Goal: Task Accomplishment & Management: Manage account settings

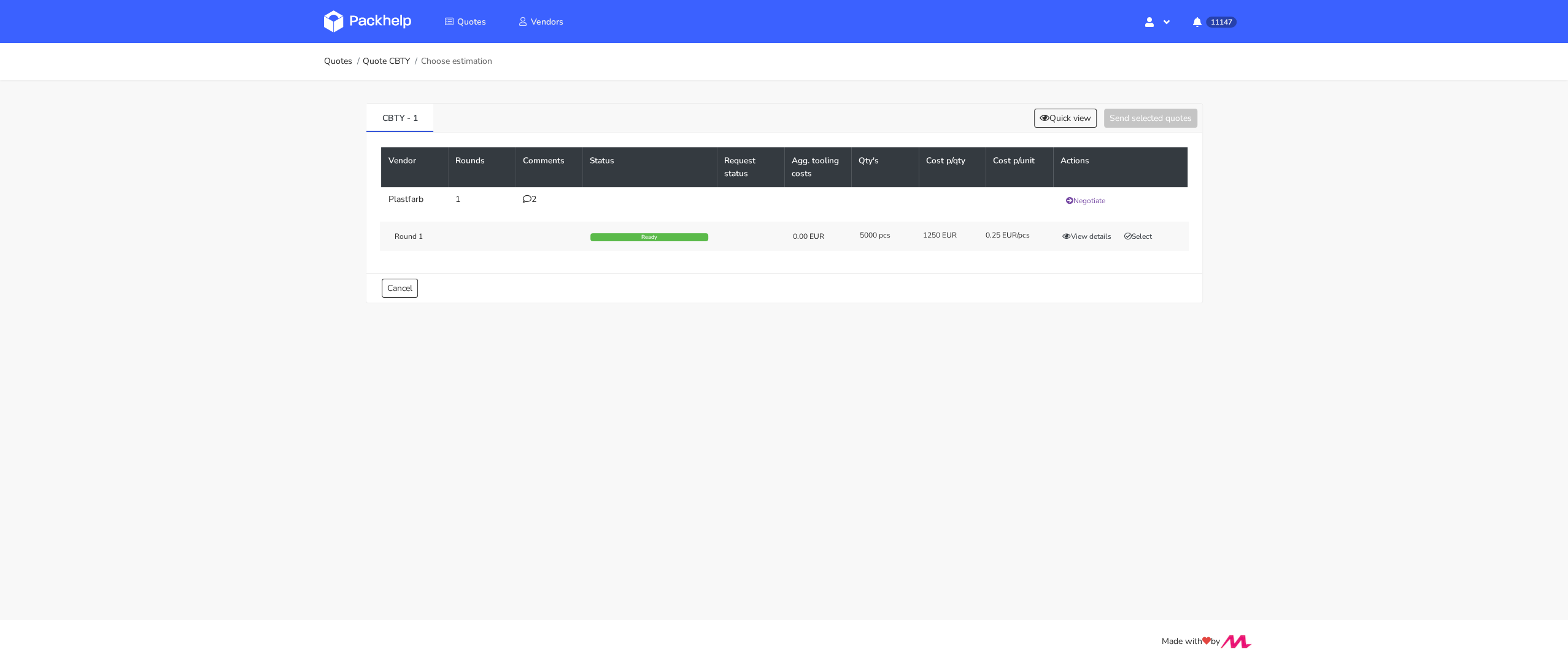
click at [1098, 242] on div "Round 1 Ready 0.00 EUR 5000 pcs 1250 EUR 0.25 EUR/pcs View details Select" at bounding box center [784, 236] width 809 height 30
click at [1085, 235] on button "View details" at bounding box center [1086, 236] width 60 height 12
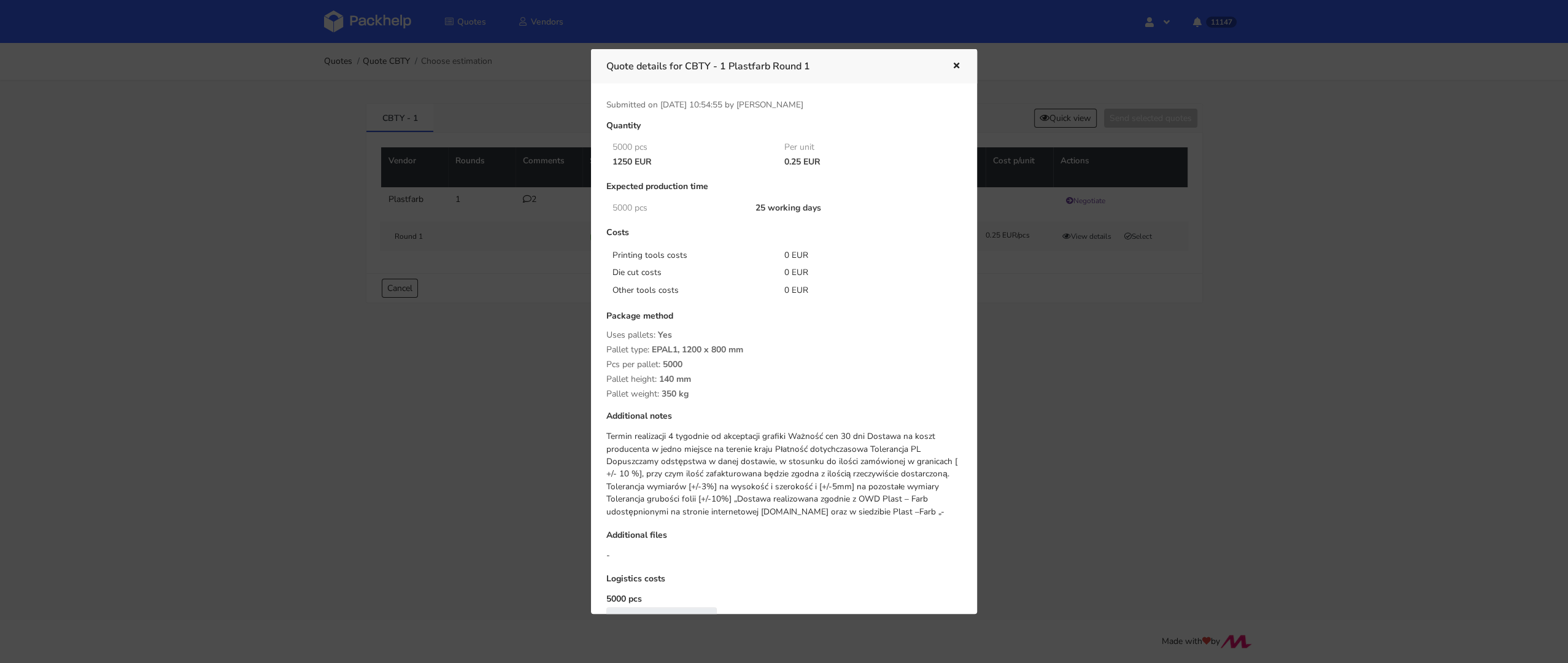
click at [1058, 369] on div at bounding box center [784, 331] width 1568 height 663
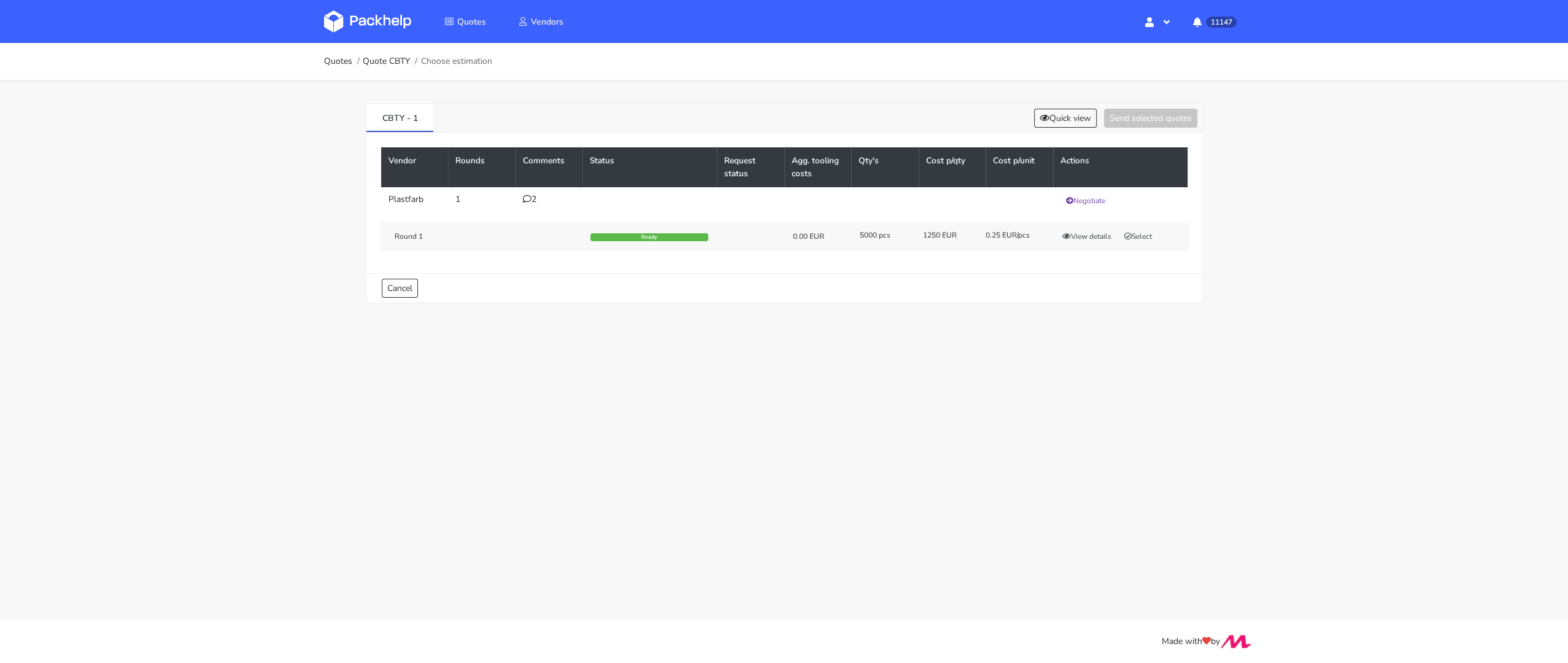
click at [1135, 226] on div "Round 1 Ready 0.00 EUR 5000 pcs 1250 EUR 0.25 EUR/pcs View details Select" at bounding box center [784, 236] width 809 height 30
click at [1135, 230] on button "Select" at bounding box center [1138, 236] width 39 height 12
click at [1127, 114] on button "Send selected quotes ( 1 )" at bounding box center [1142, 118] width 110 height 19
drag, startPoint x: 417, startPoint y: 119, endPoint x: 371, endPoint y: 119, distance: 46.0
click at [371, 119] on link "CBTY - 1" at bounding box center [400, 118] width 68 height 27
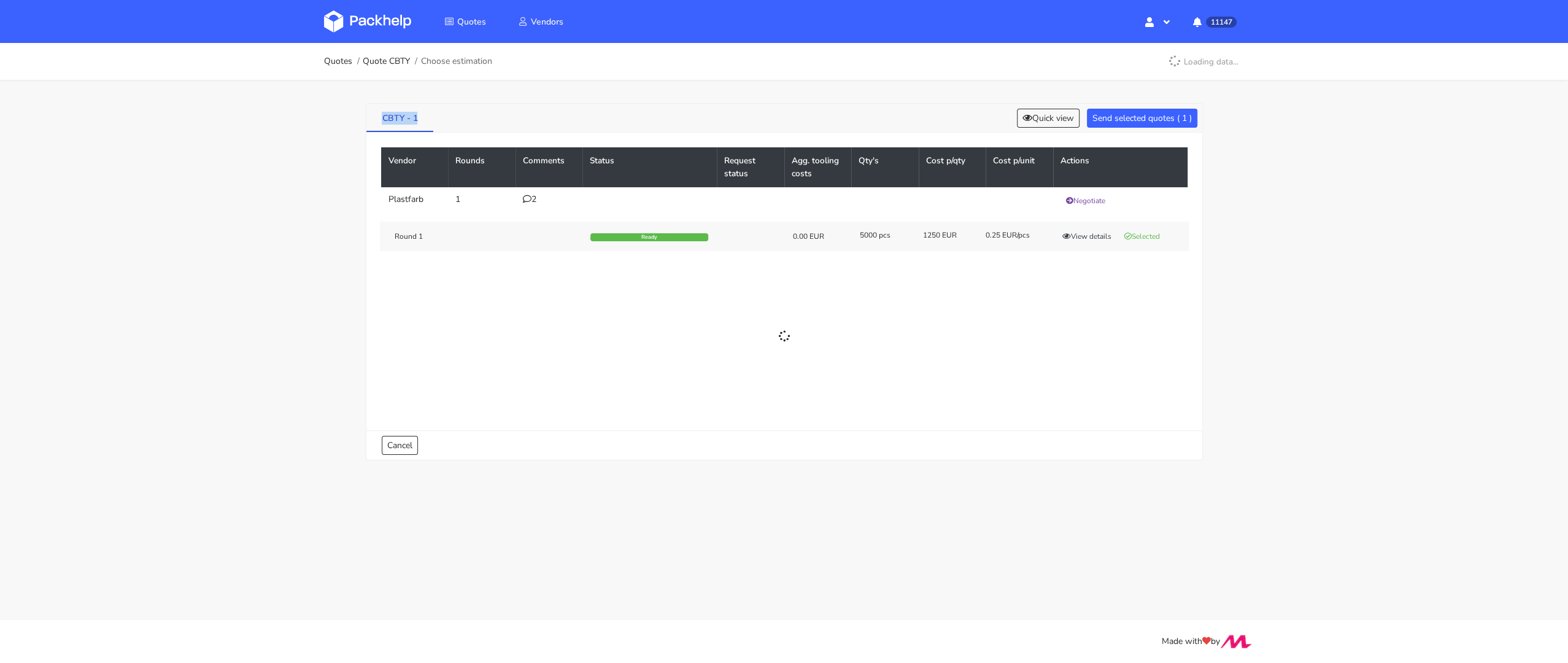
copy link "CBTY - 1"
click at [1079, 239] on div "Round 1 Selected 0.00 EUR 5000 pcs 1250 EUR 0.25 EUR/pcs View details" at bounding box center [784, 233] width 809 height 30
click at [1088, 233] on button "View details" at bounding box center [1086, 234] width 60 height 12
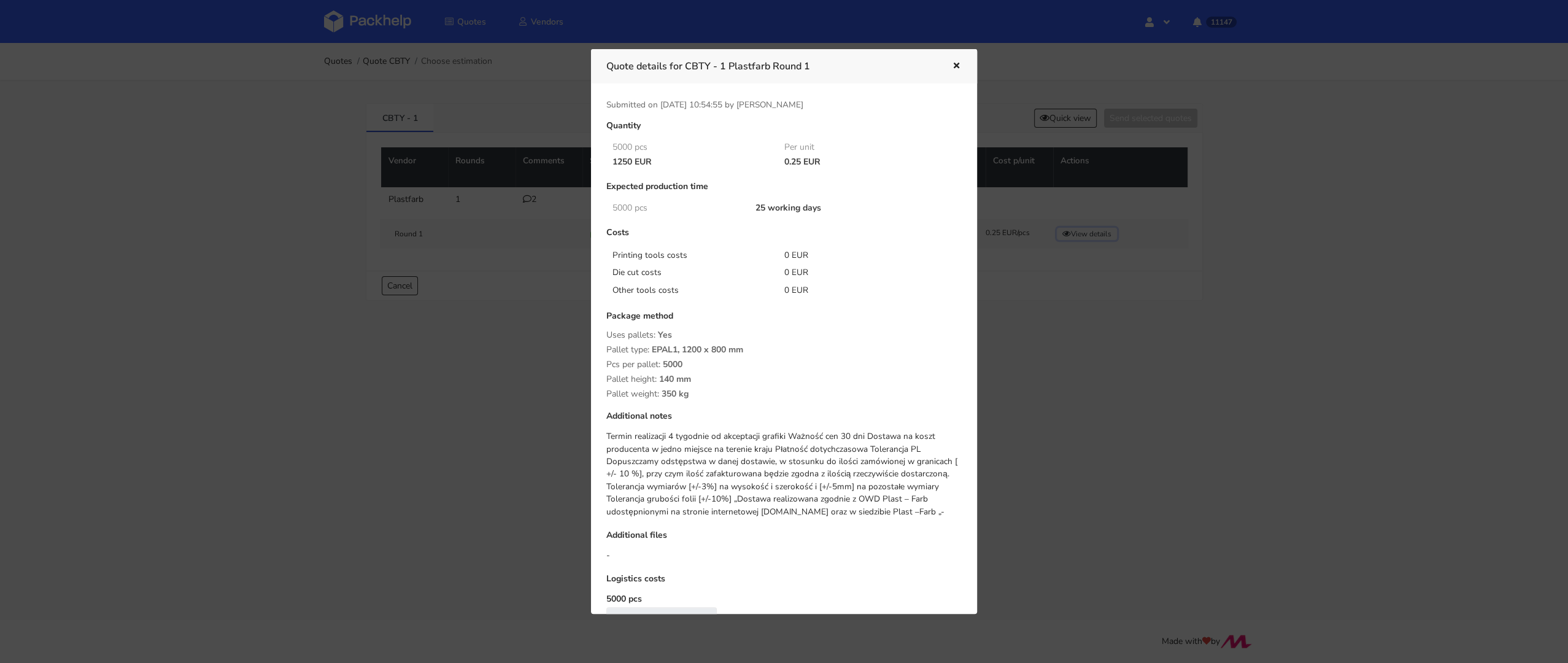
scroll to position [55, 0]
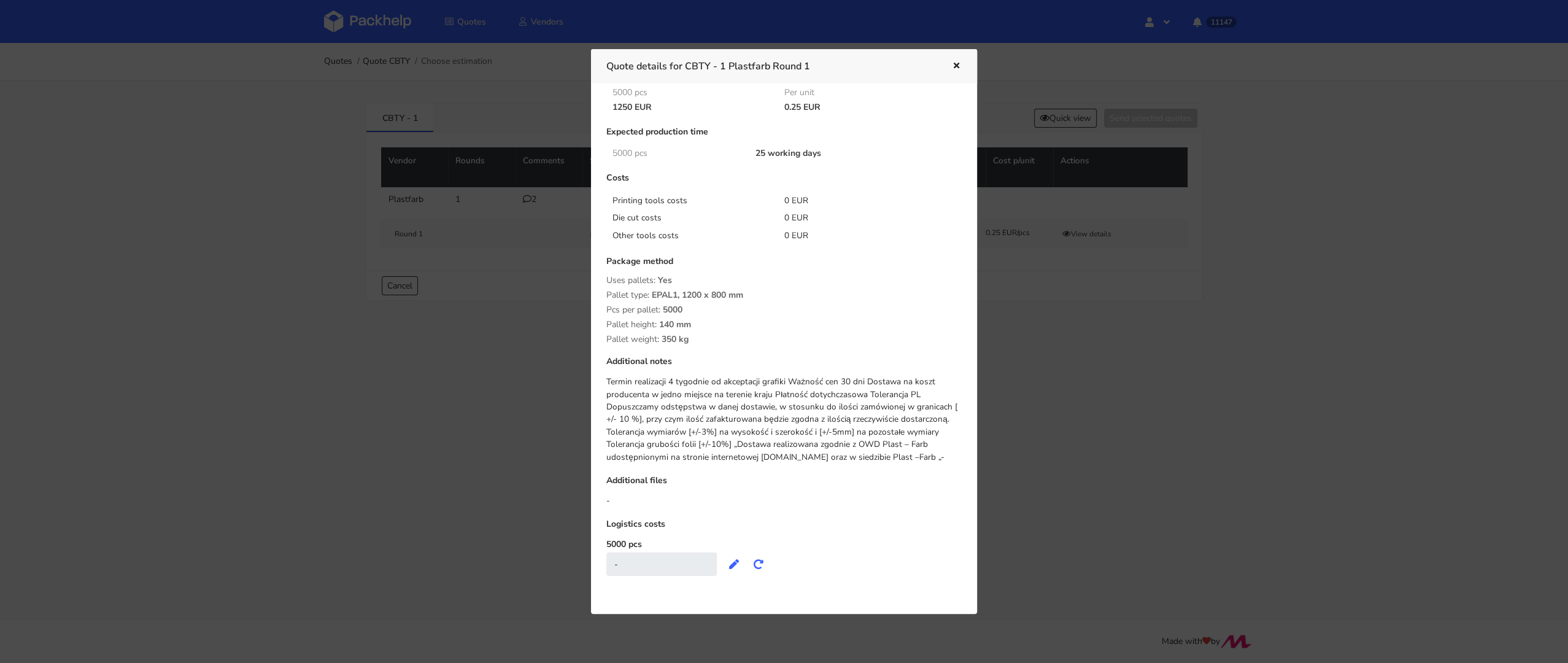
click at [511, 416] on div at bounding box center [784, 331] width 1568 height 663
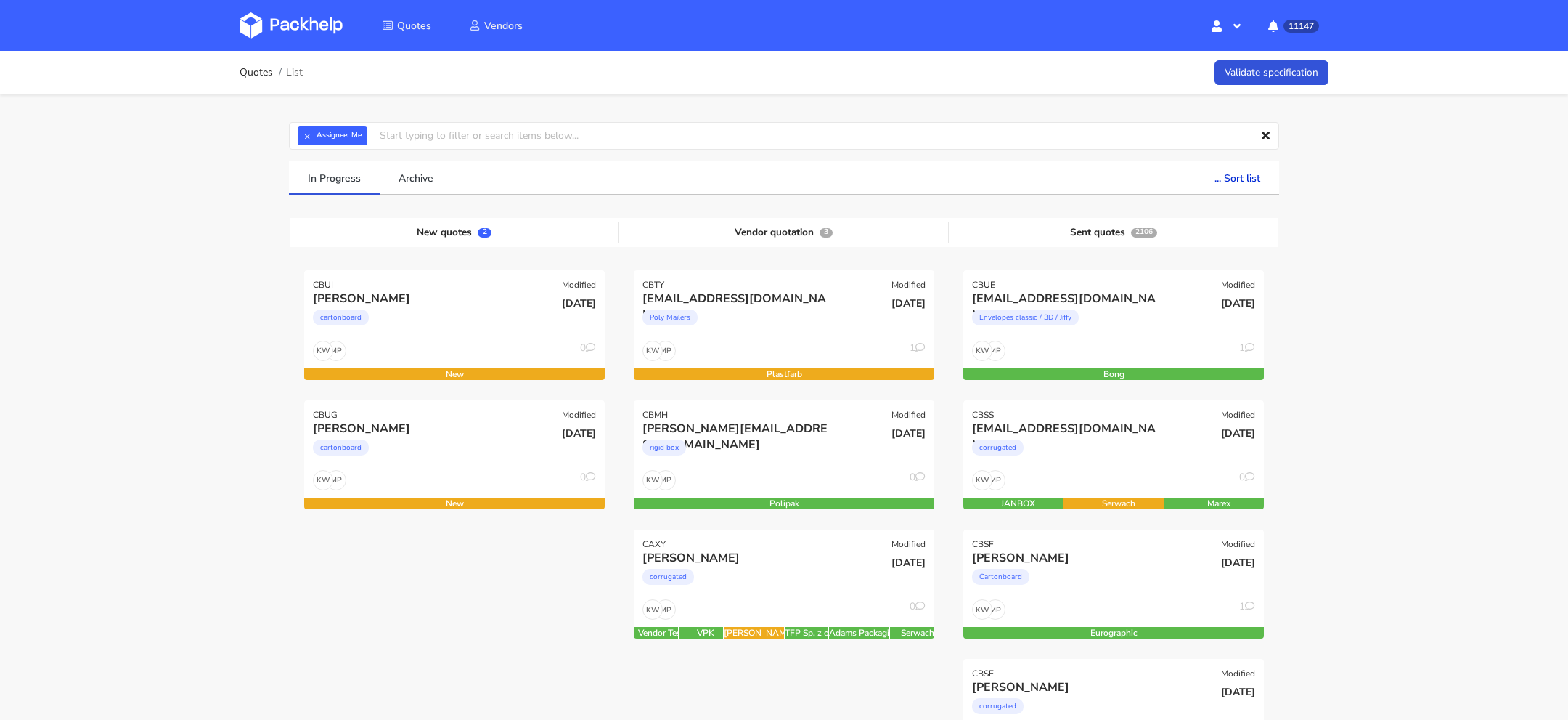
click at [267, 22] on img at bounding box center [291, 25] width 103 height 26
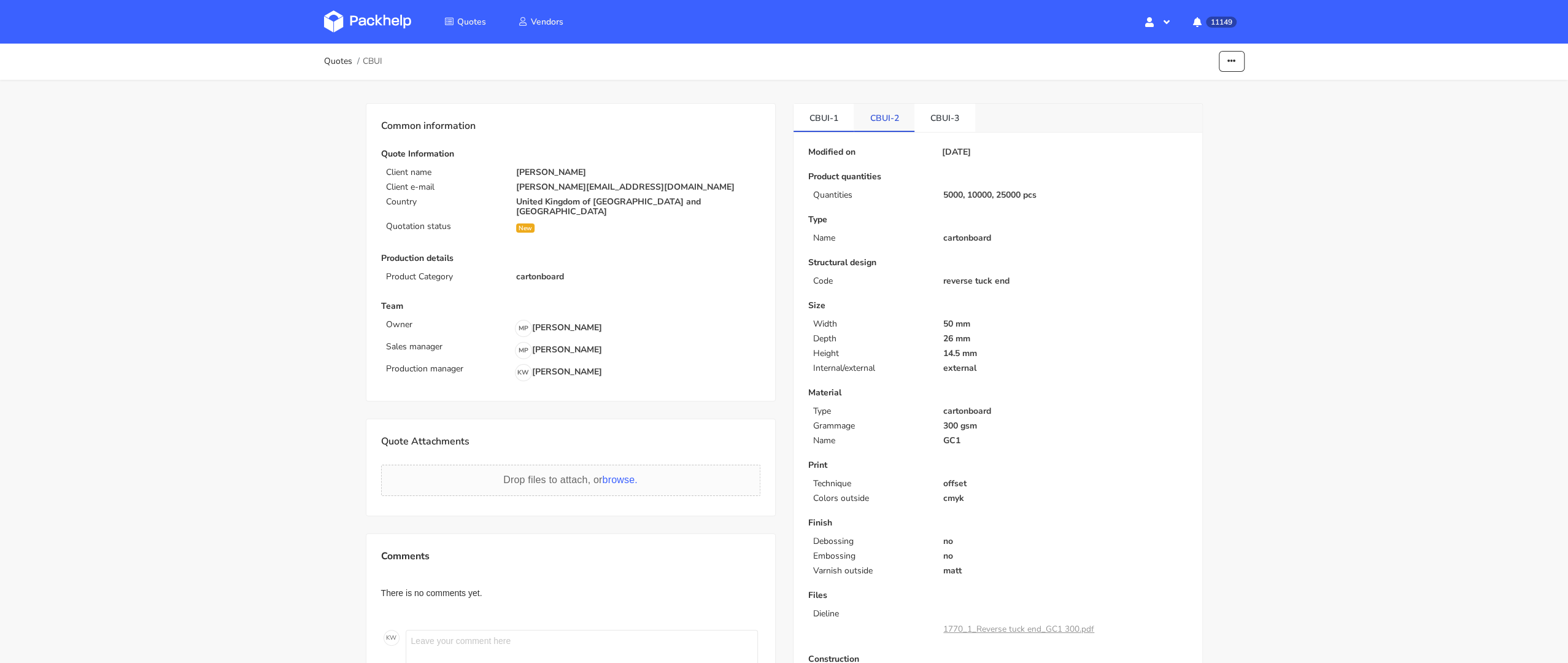
click at [877, 120] on link "CBUI-2" at bounding box center [884, 118] width 61 height 27
click at [951, 127] on link "CBUI-3" at bounding box center [945, 118] width 61 height 27
click at [816, 112] on link "CBUI-1" at bounding box center [824, 118] width 61 height 27
click at [868, 114] on link "CBUI-2" at bounding box center [884, 118] width 61 height 27
click at [925, 123] on link "CBUI-3" at bounding box center [945, 118] width 61 height 27
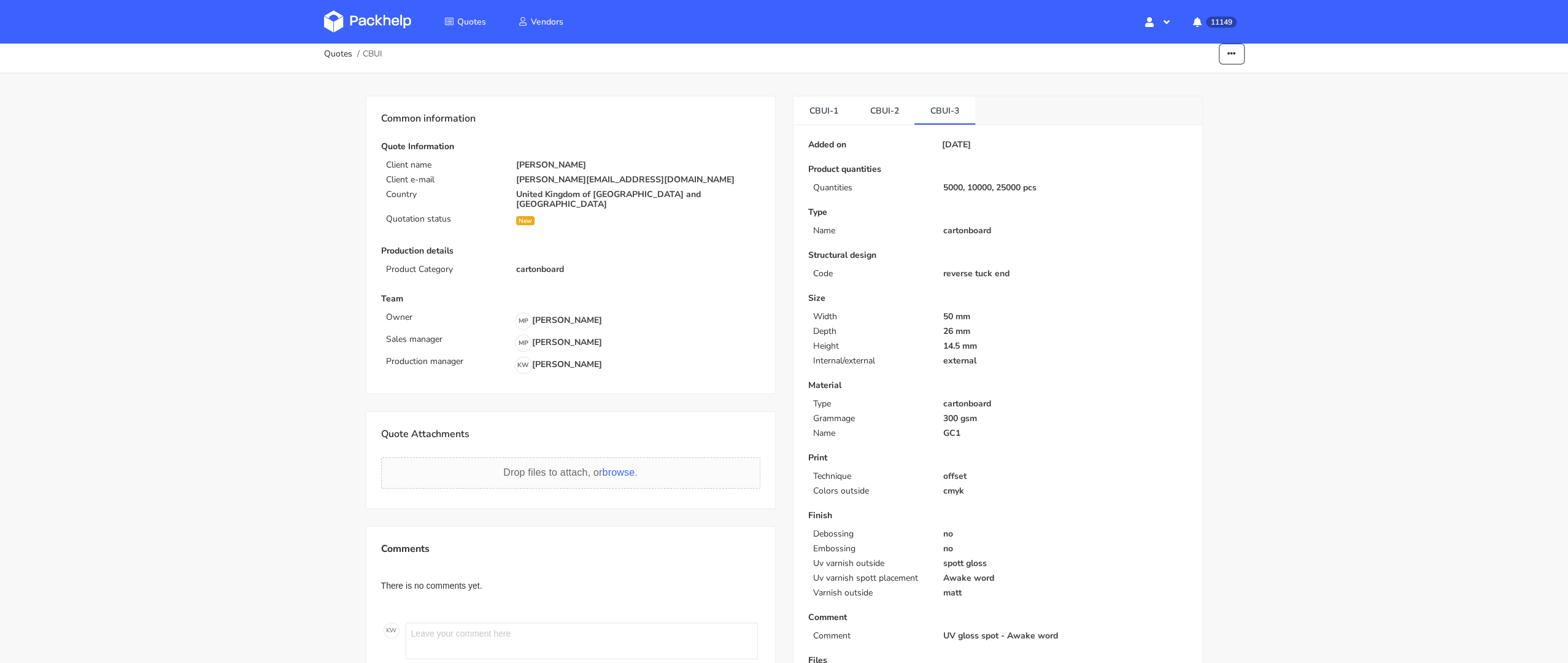
scroll to position [172, 0]
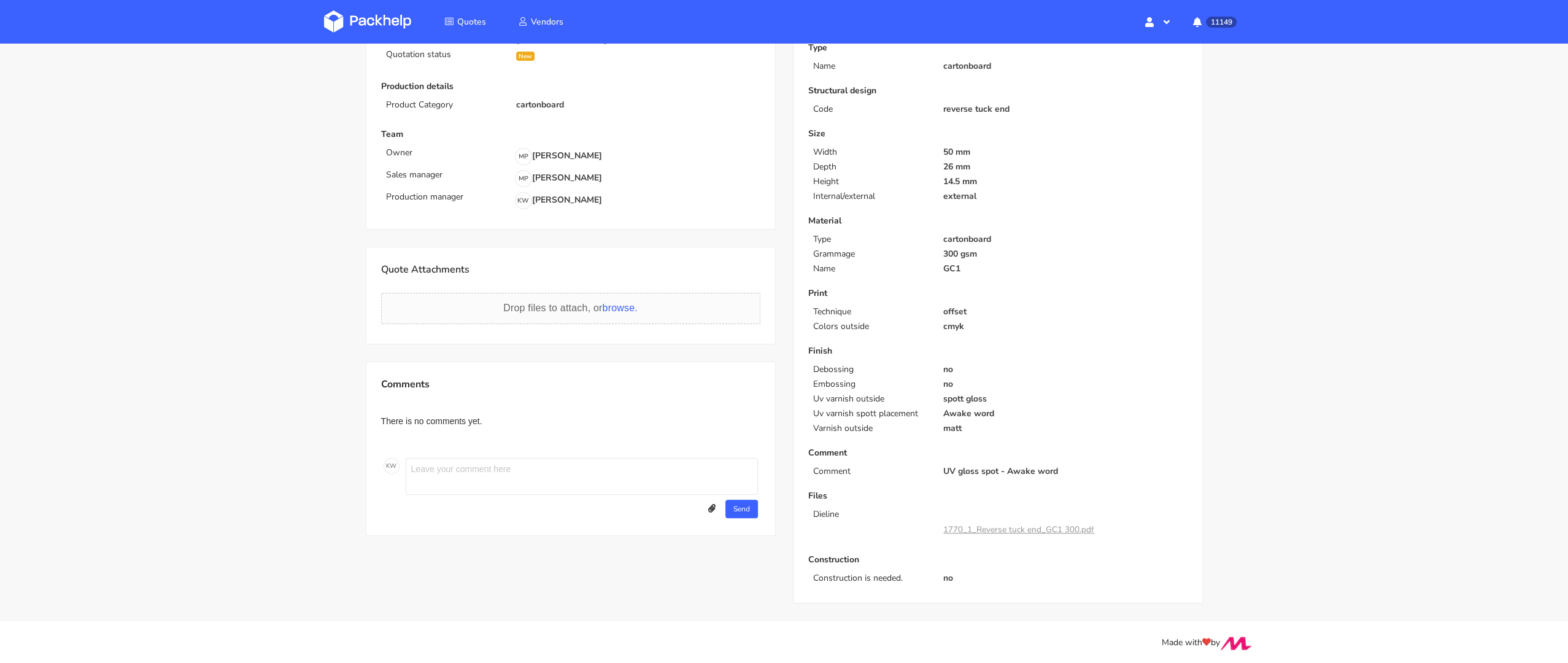
click at [1007, 515] on div "1770_1_Reverse tuck end_GC1 300.pdf" at bounding box center [1065, 527] width 244 height 26
click at [1008, 527] on link "1770_1_Reverse tuck end_GC1 300.pdf" at bounding box center [1019, 529] width 151 height 11
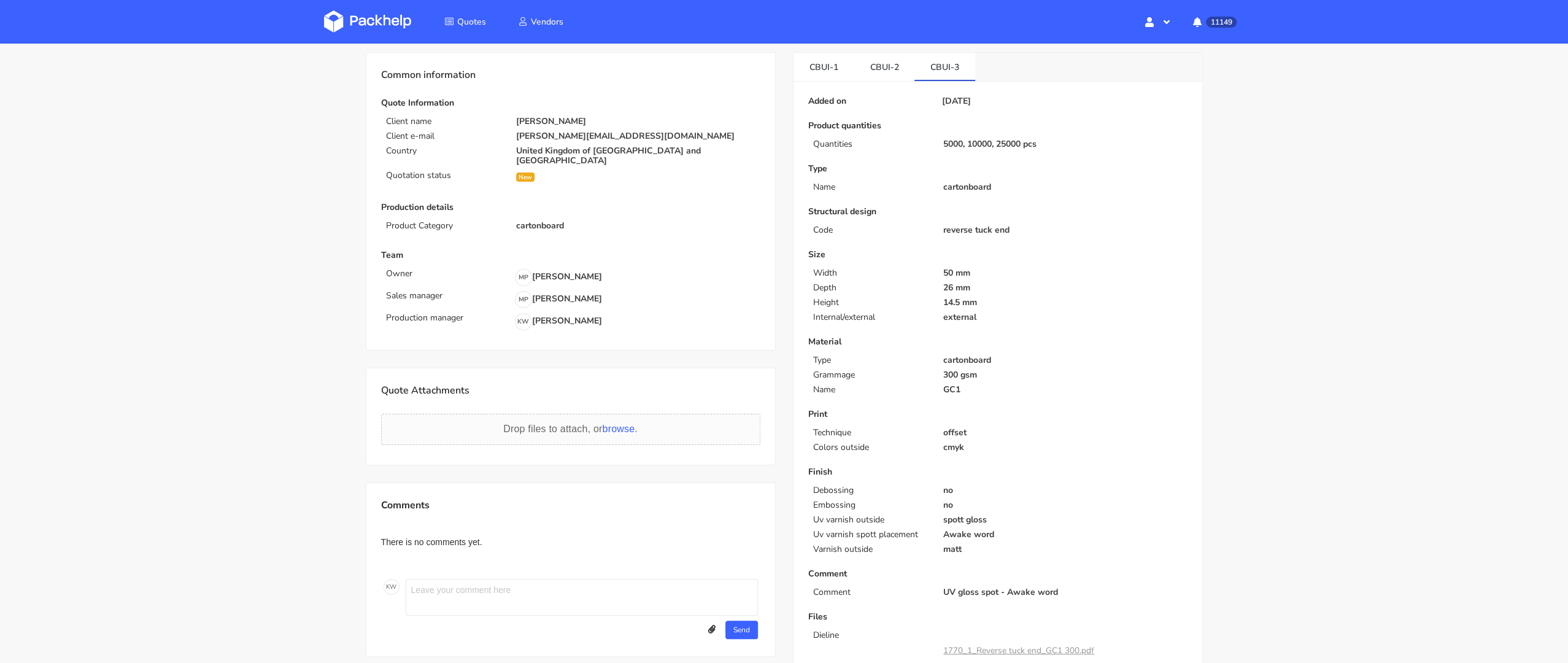
scroll to position [16, 0]
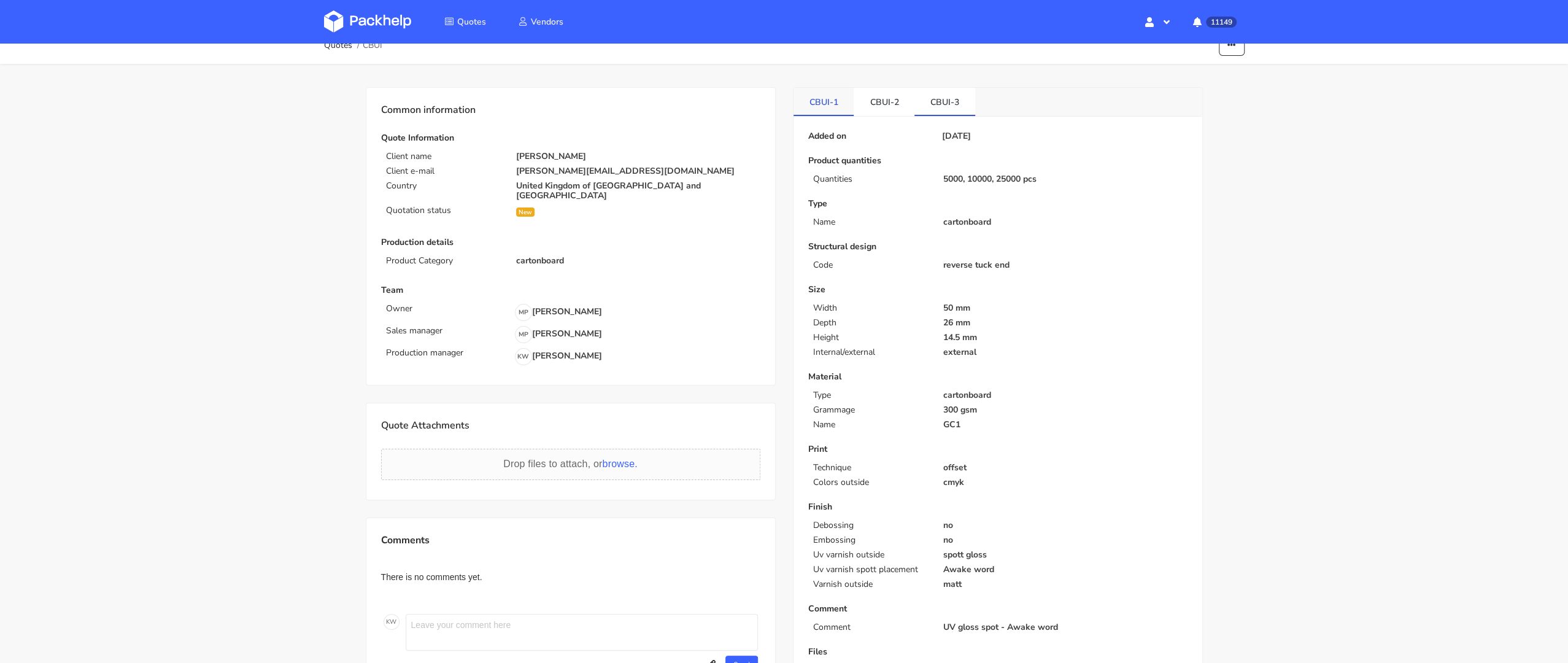
click at [813, 106] on link "CBUI-1" at bounding box center [824, 102] width 61 height 27
click at [871, 96] on link "CBUI-2" at bounding box center [884, 102] width 61 height 27
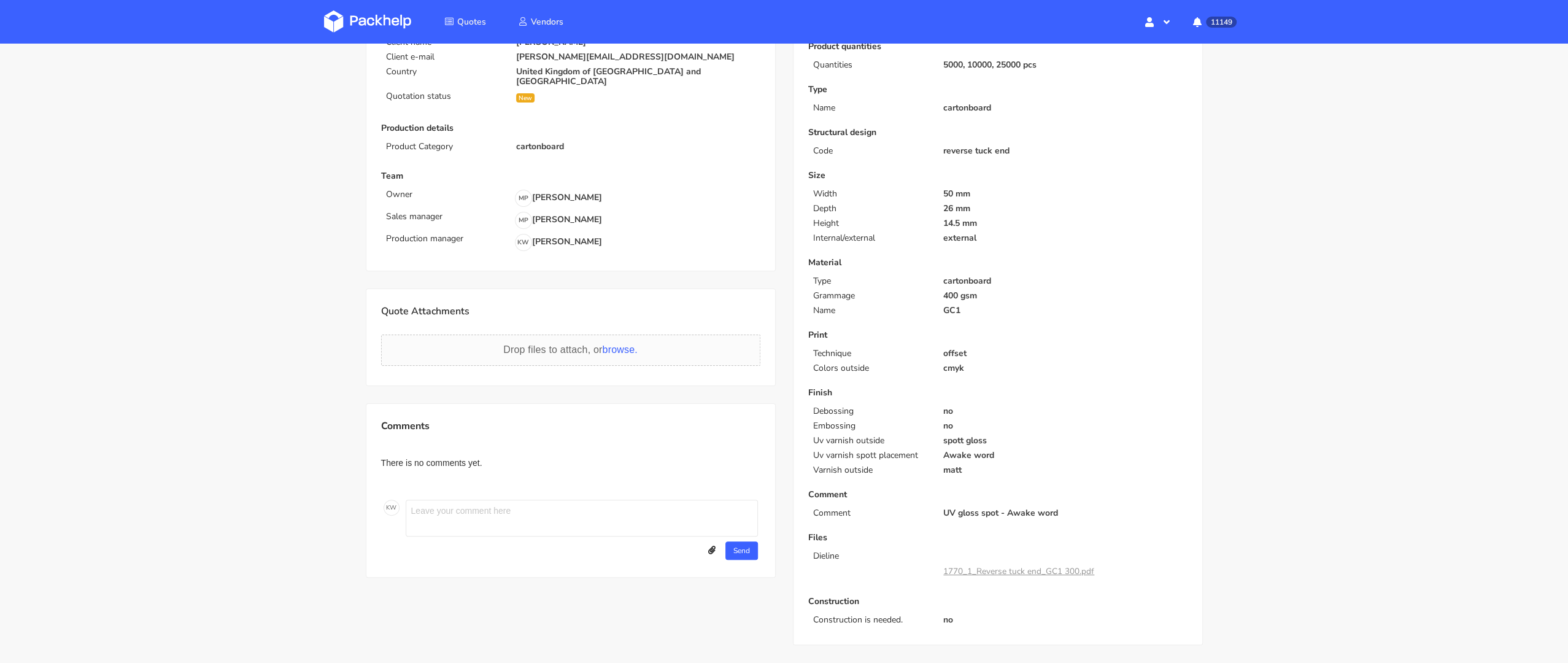
scroll to position [0, 0]
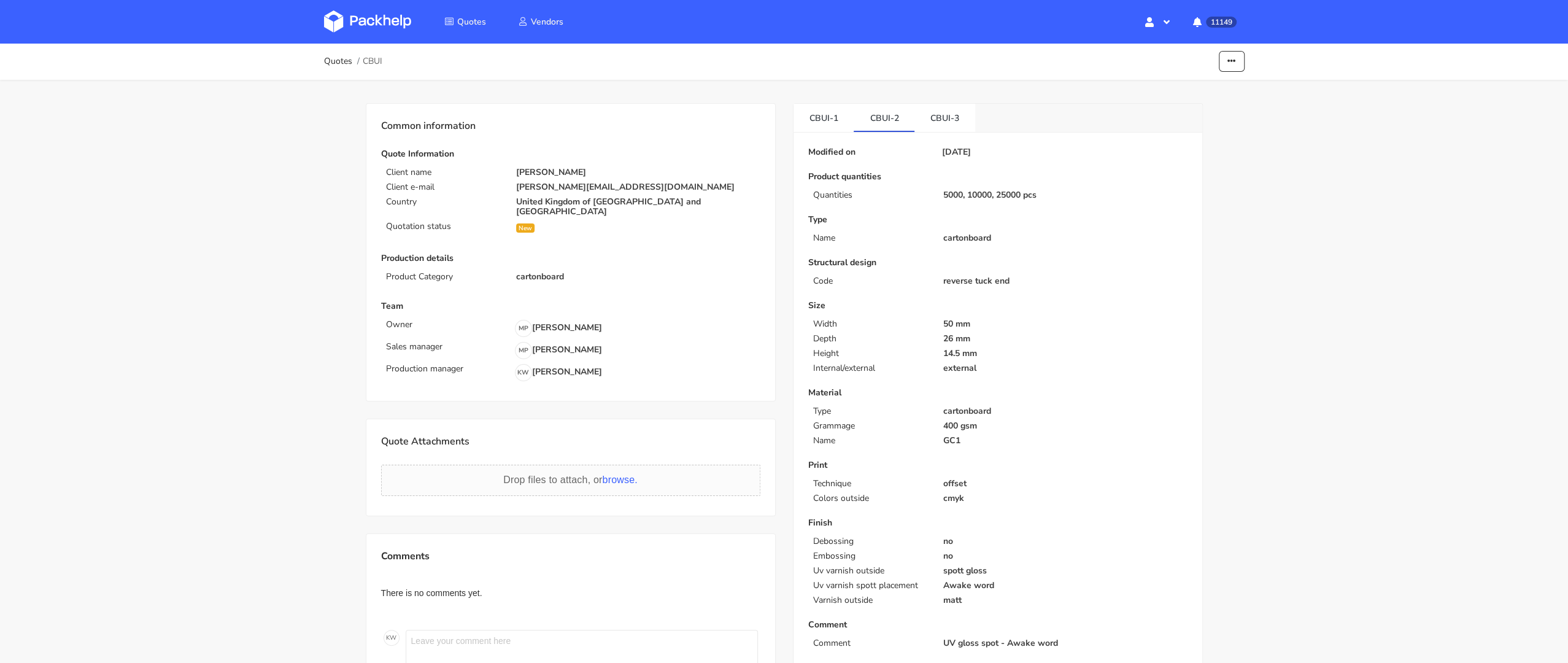
click at [1229, 46] on div "Quotes CBUI Edit quote Missing data Show estimations Reject quote" at bounding box center [784, 62] width 982 height 36
click at [1229, 58] on icon "button" at bounding box center [1231, 61] width 8 height 8
click at [1181, 90] on link "Edit quote" at bounding box center [1184, 88] width 108 height 21
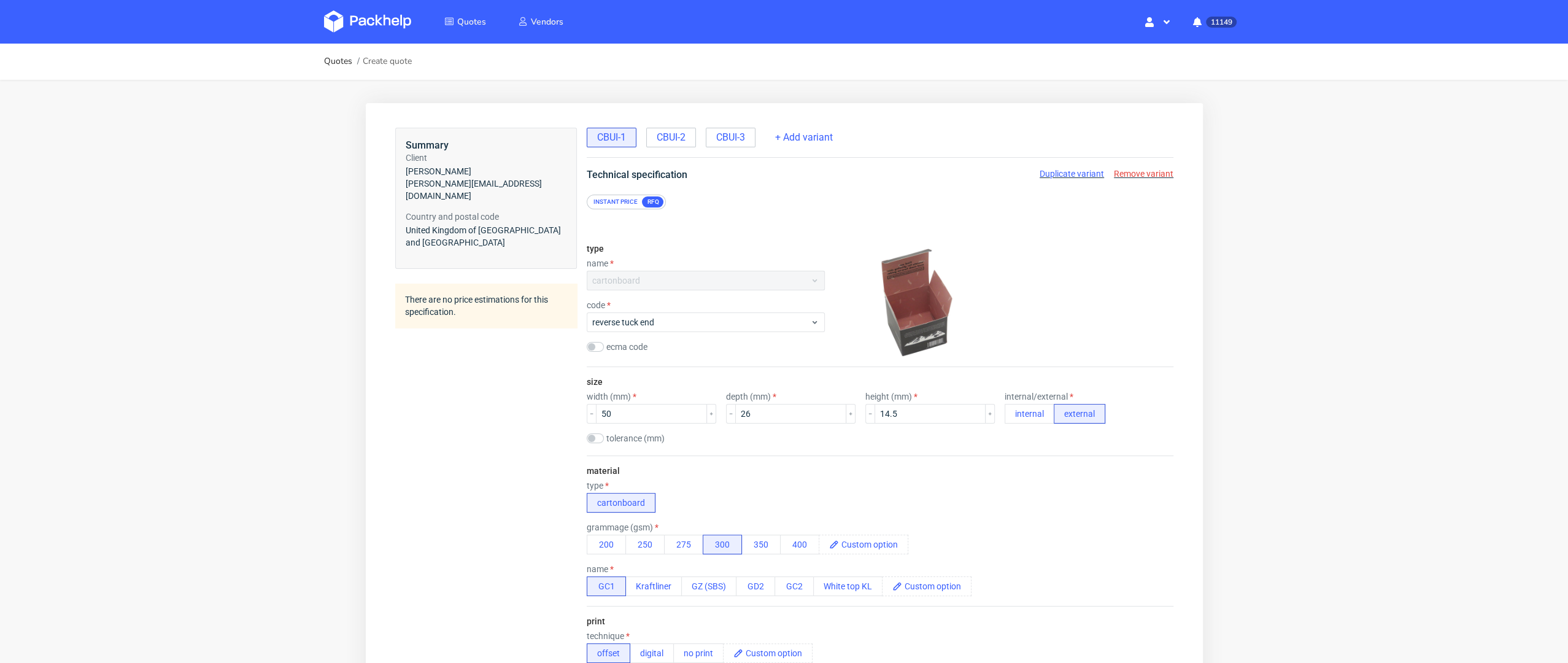
scroll to position [3, 0]
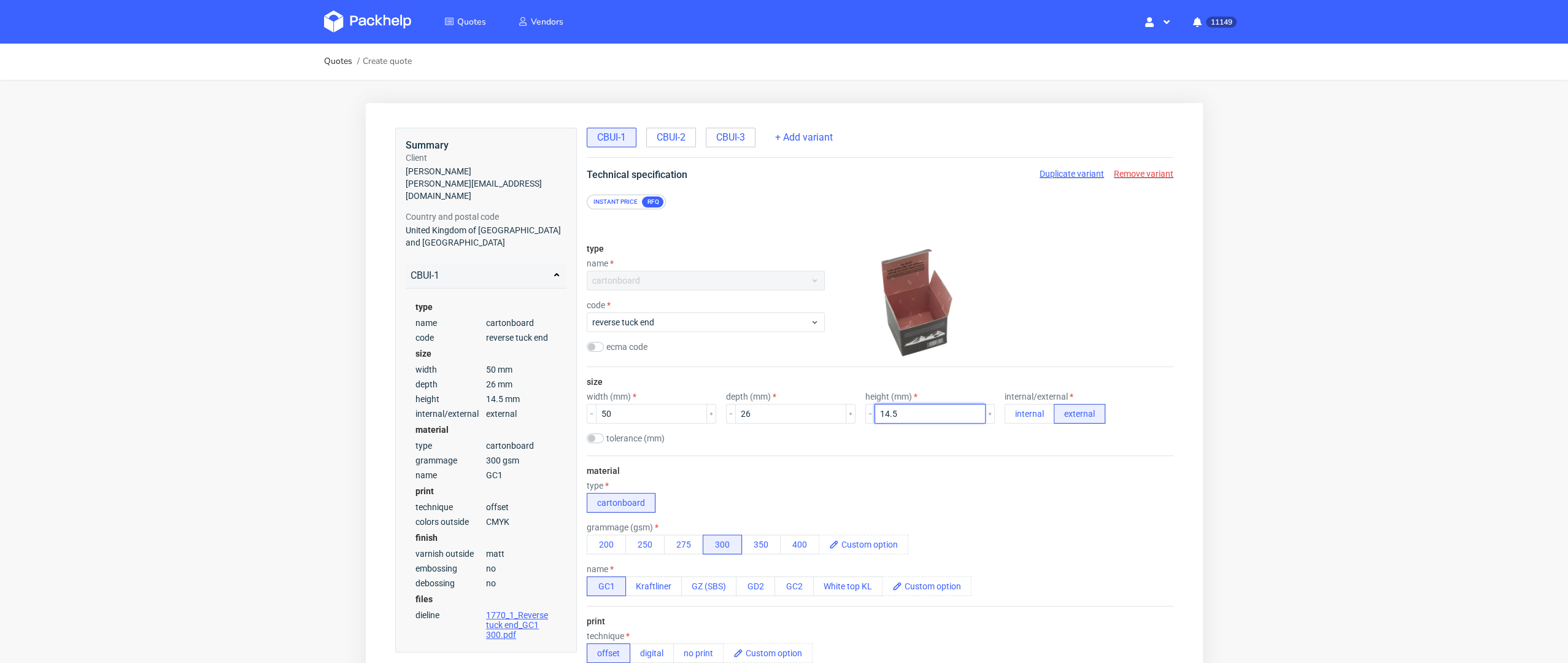
click at [881, 411] on input "14.5" at bounding box center [930, 414] width 111 height 20
type input "145"
click at [887, 469] on div "material type cartonboard grammage (gsm) 200 250 275 300 350 400 name GC1 Kraft…" at bounding box center [880, 530] width 586 height 150
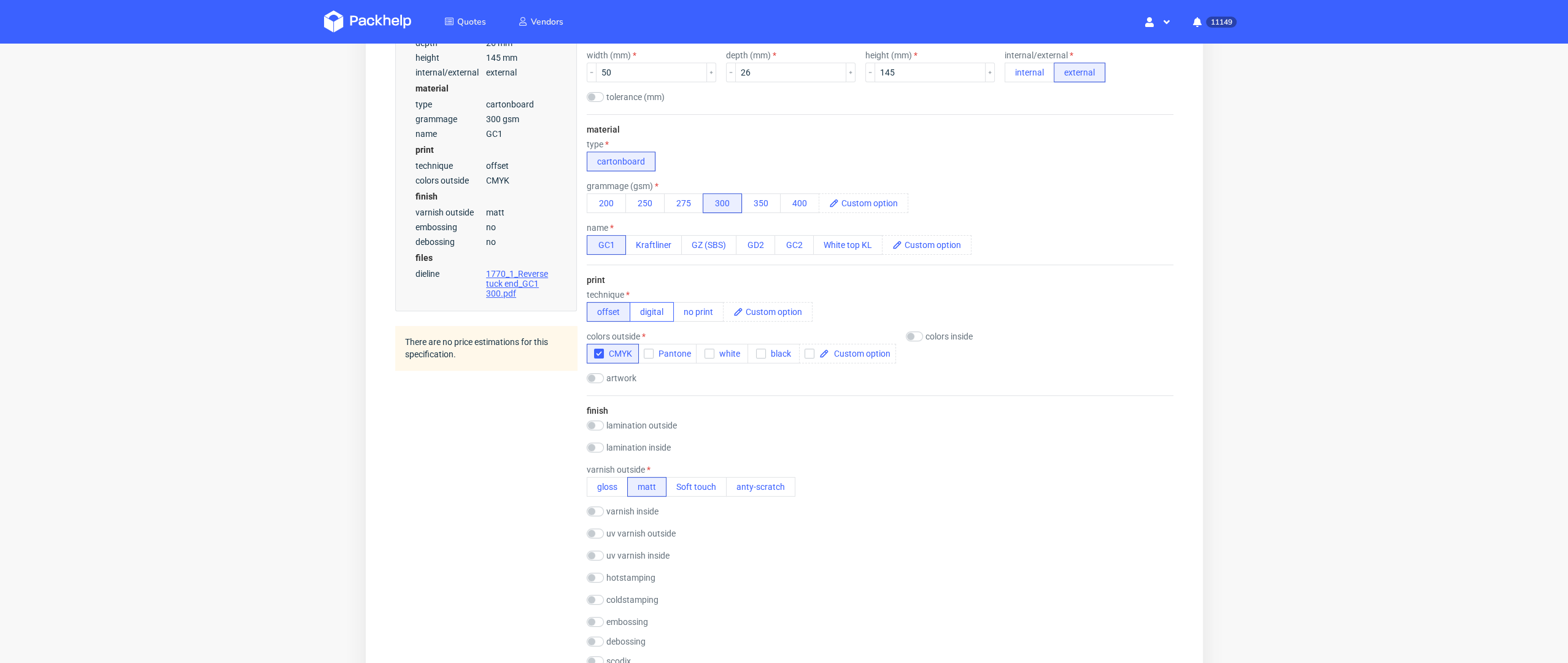
scroll to position [0, 0]
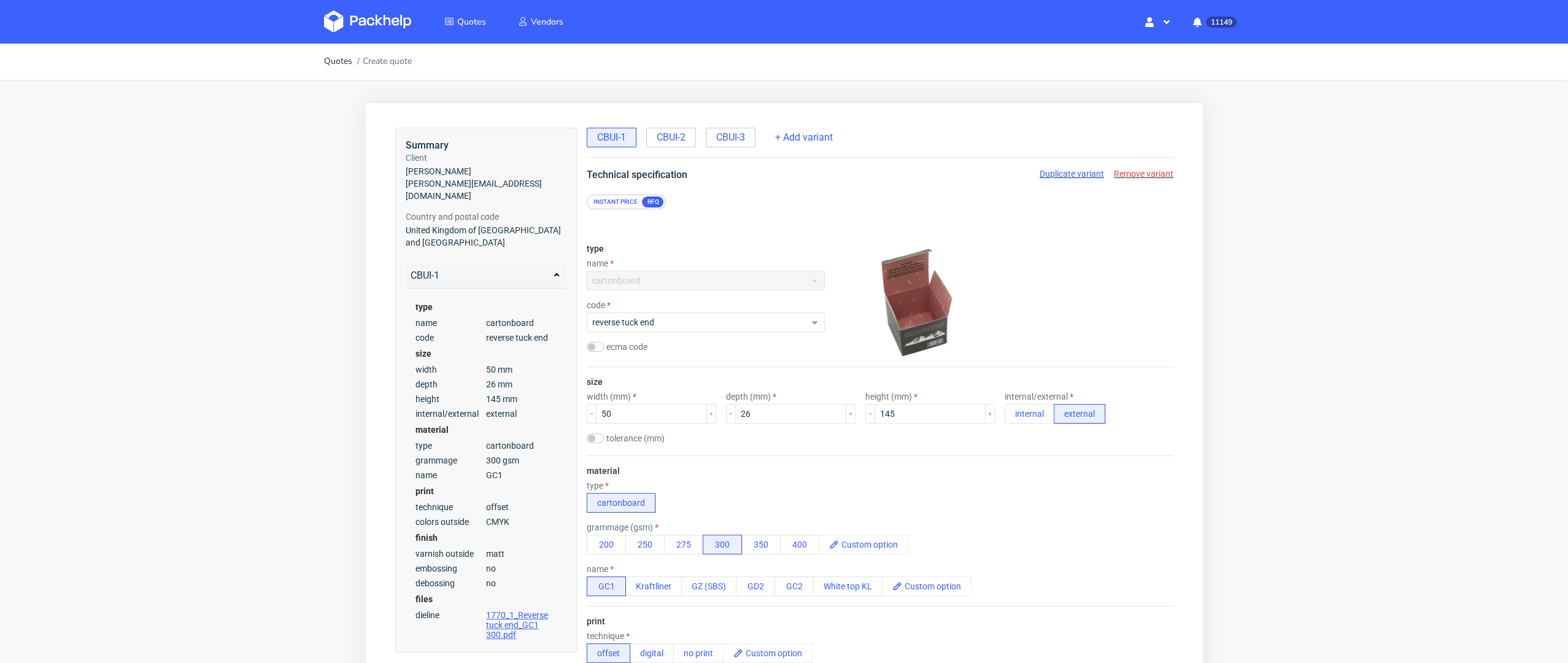
click at [663, 149] on div "CBUI-1 CBUI-2 CBUI-3 + Add variant" at bounding box center [880, 143] width 586 height 30
click at [672, 133] on span "CBUI-2" at bounding box center [671, 137] width 29 height 14
click at [874, 415] on input "14.5" at bounding box center [930, 414] width 111 height 20
type input "145"
click at [793, 471] on div "material type cartonboard grammage (gsm) 200 250 275 300 350 400 name GC1 Kraft…" at bounding box center [880, 530] width 586 height 150
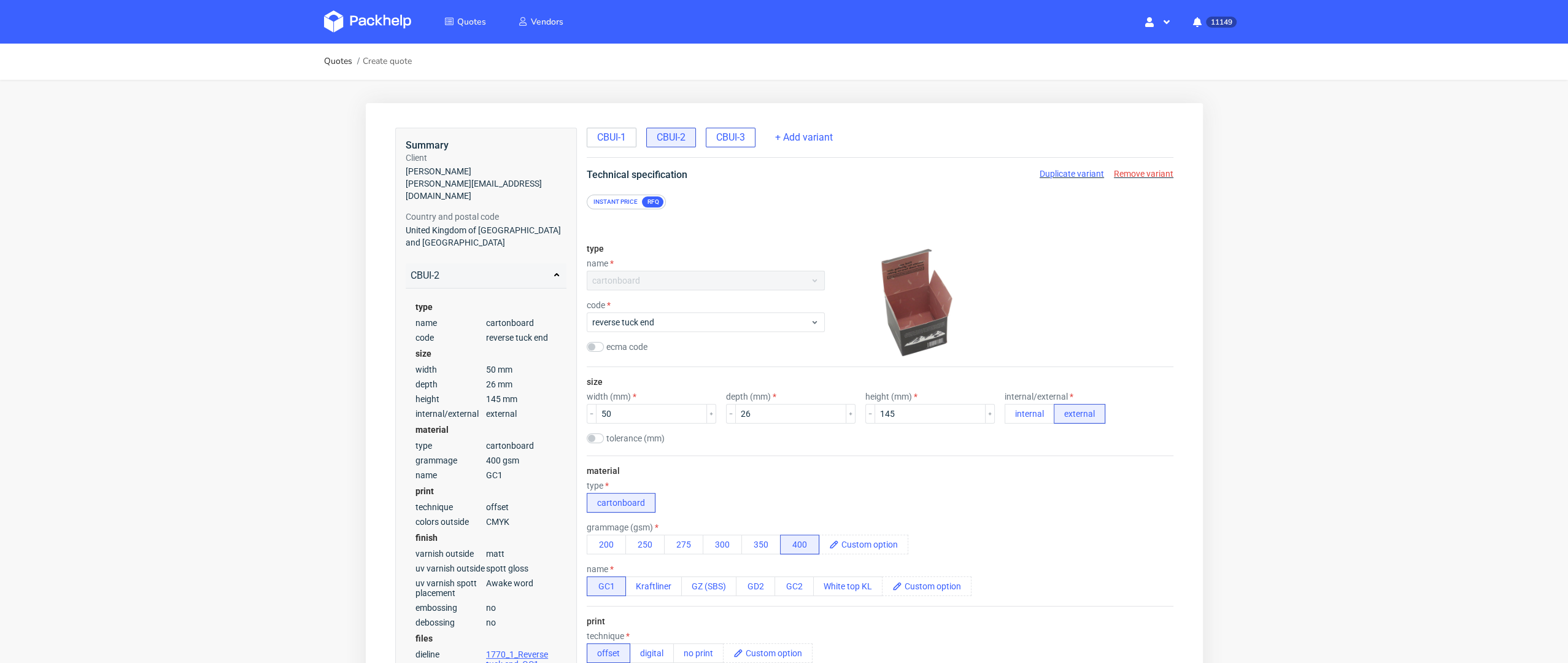
click at [733, 134] on span "CBUI-3" at bounding box center [730, 137] width 29 height 14
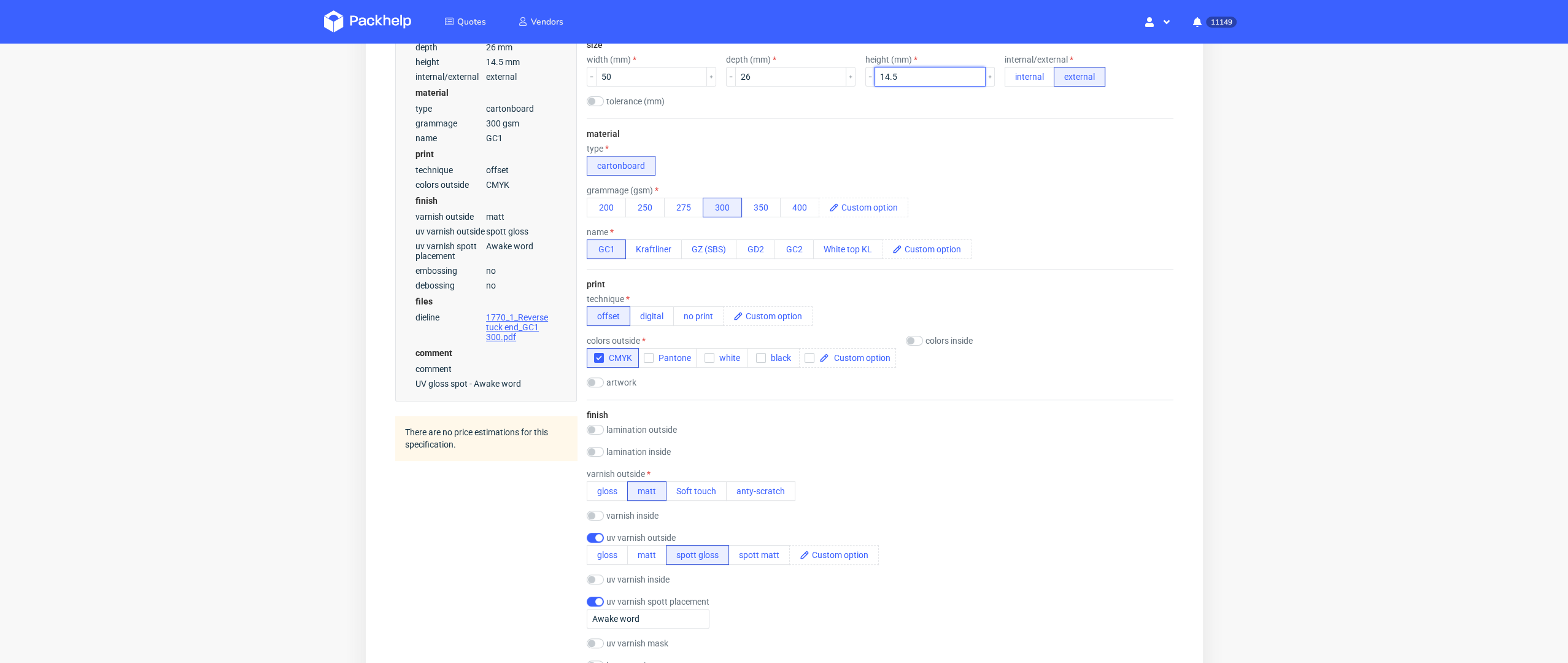
click at [895, 68] on input "14.5" at bounding box center [930, 77] width 111 height 20
type input "145"
click at [815, 135] on div "material type cartonboard grammage (gsm) 200 250 275 300 350 400 name GC1 Kraft…" at bounding box center [880, 194] width 586 height 150
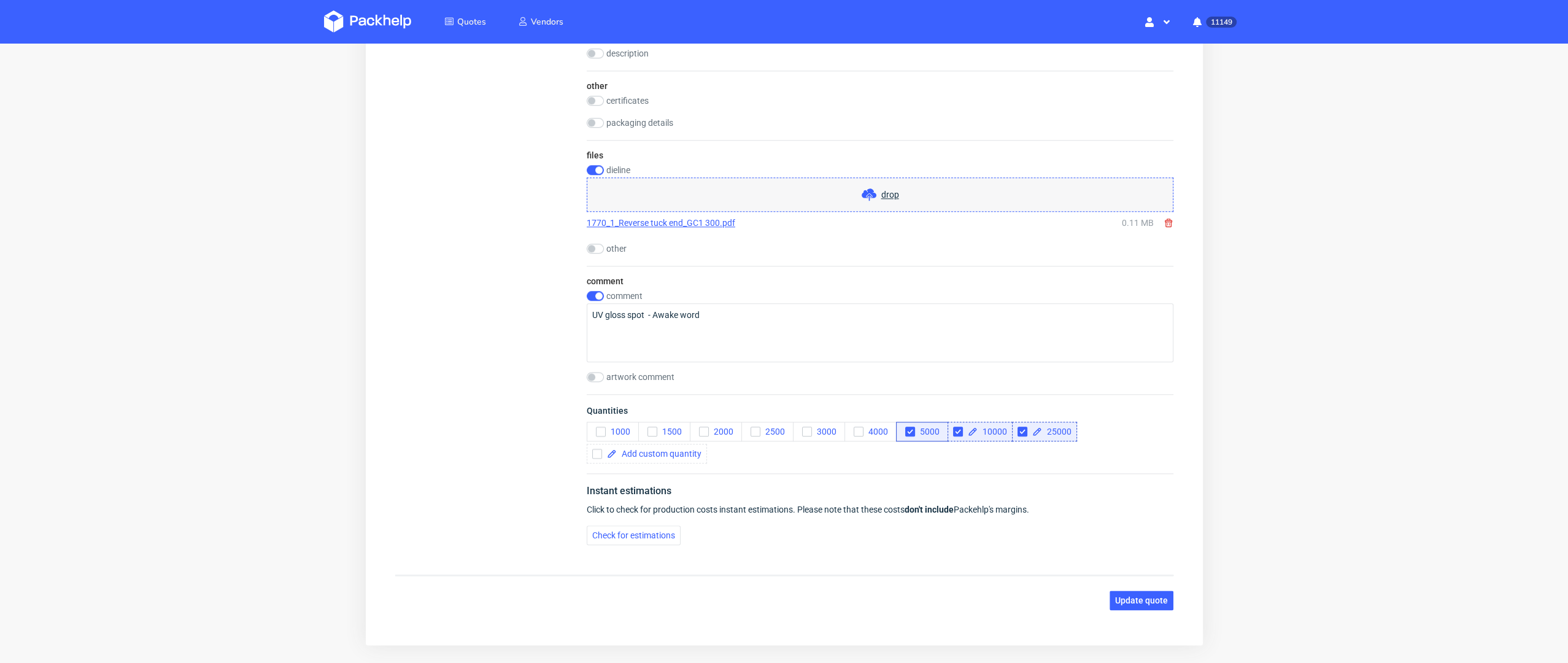
scroll to position [1324, 0]
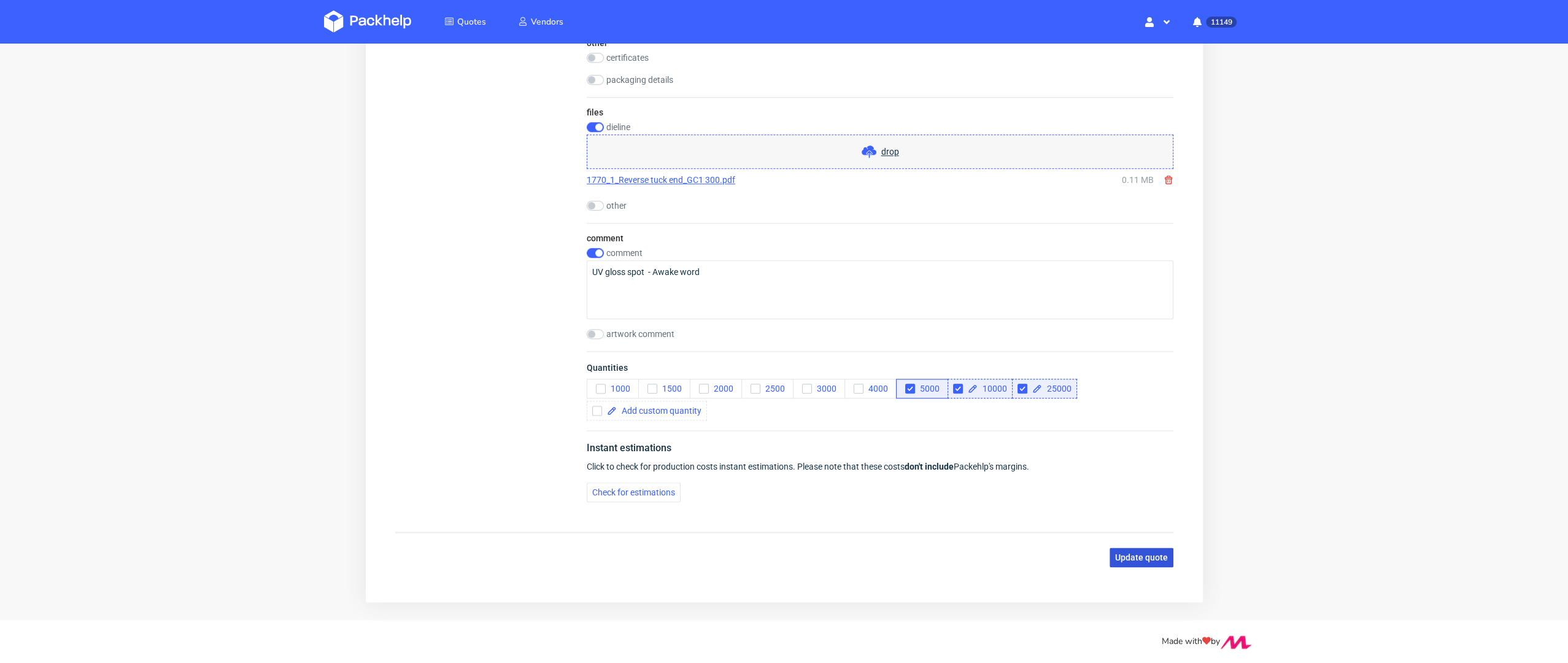
click at [1109, 553] on button "Update quote" at bounding box center [1141, 557] width 64 height 20
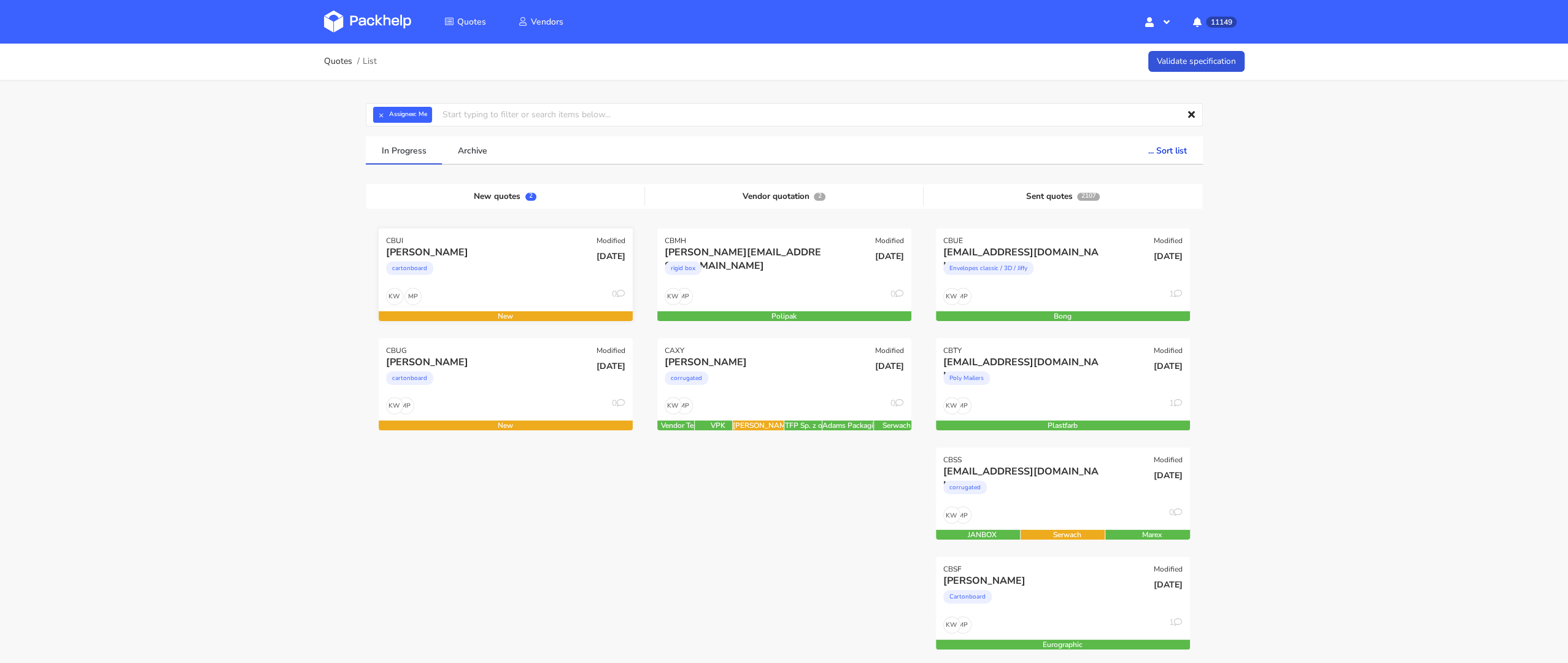
click at [479, 267] on div "cartonboard" at bounding box center [467, 271] width 163 height 24
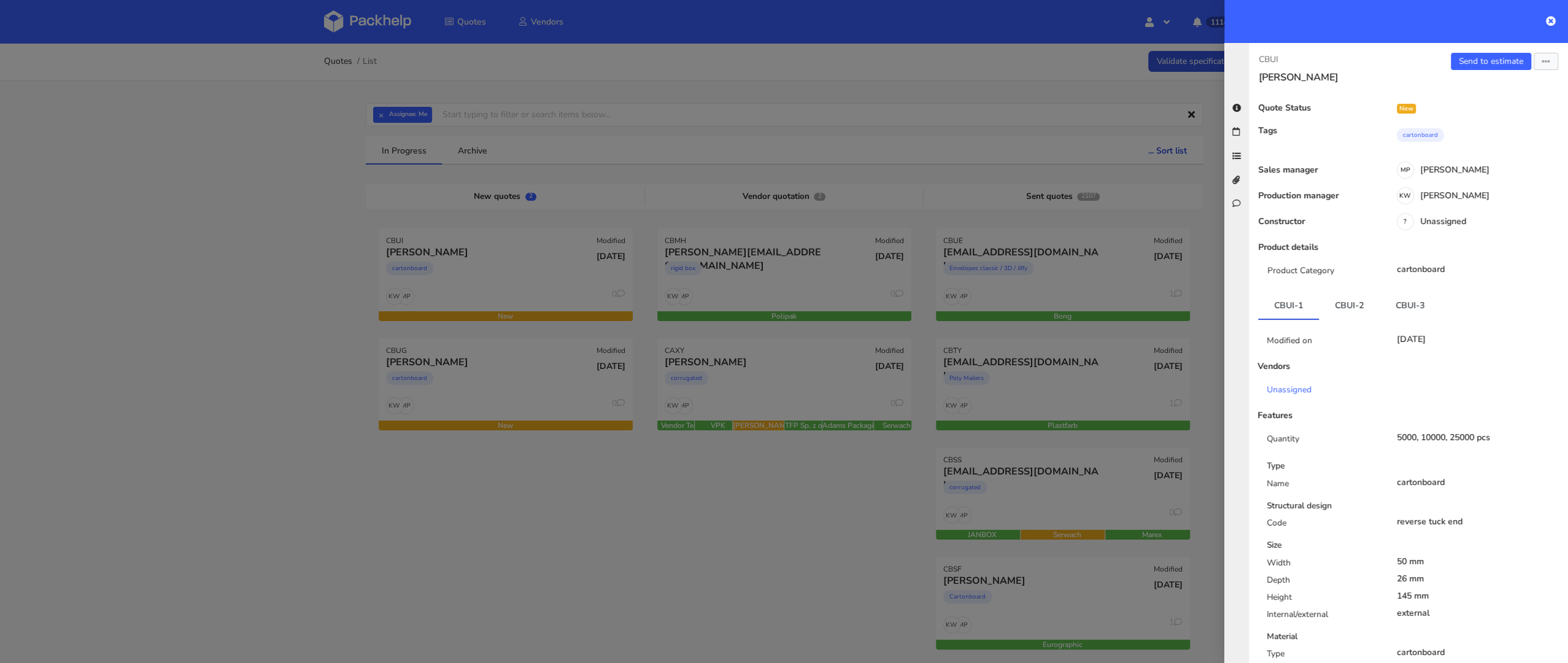
click at [401, 400] on div at bounding box center [784, 331] width 1568 height 663
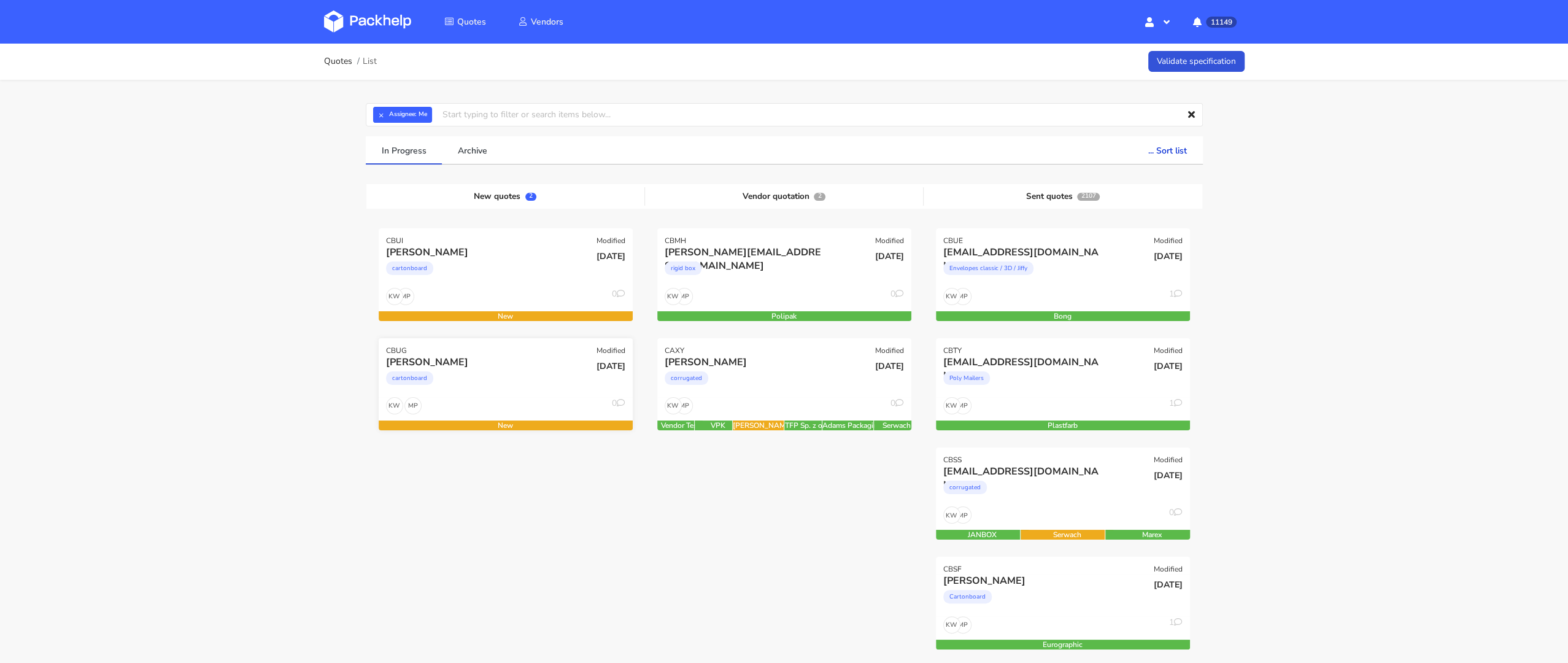
click at [438, 382] on div "cartonboard" at bounding box center [467, 381] width 163 height 24
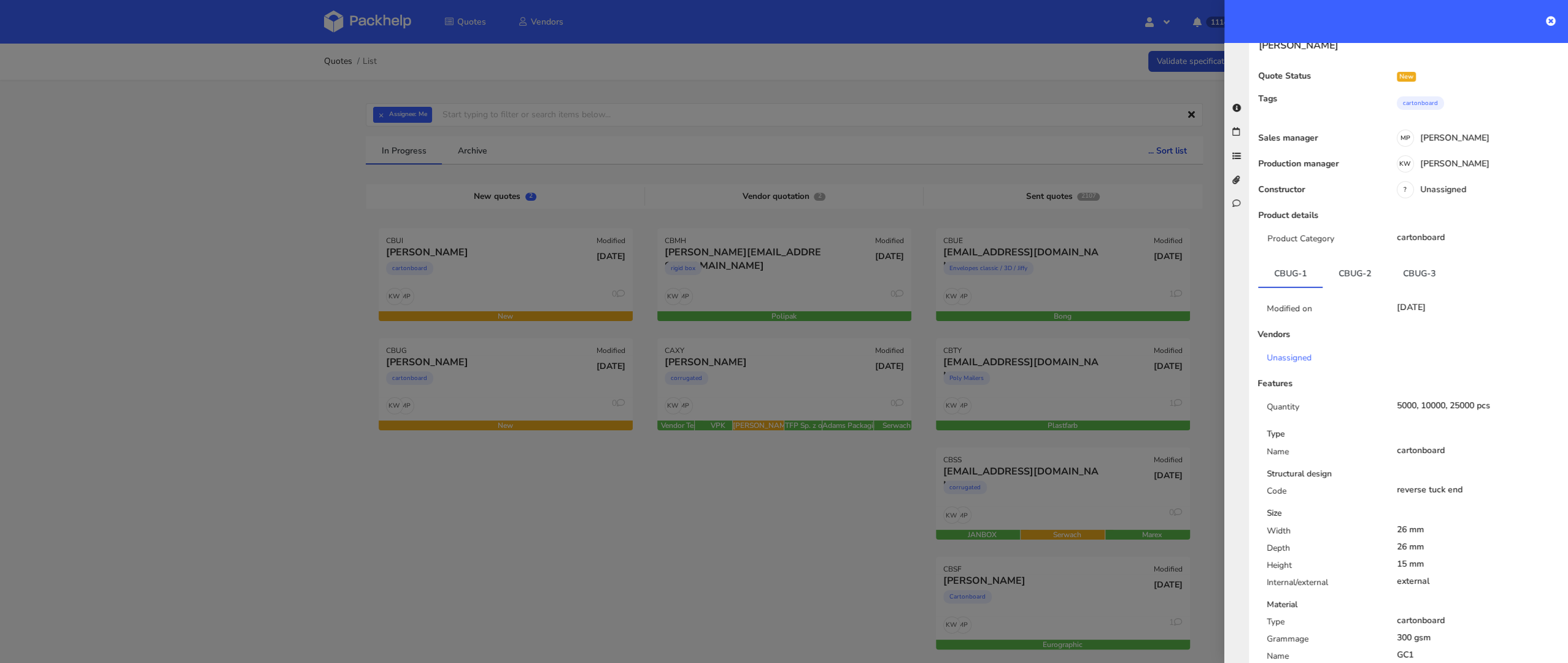
scroll to position [494, 0]
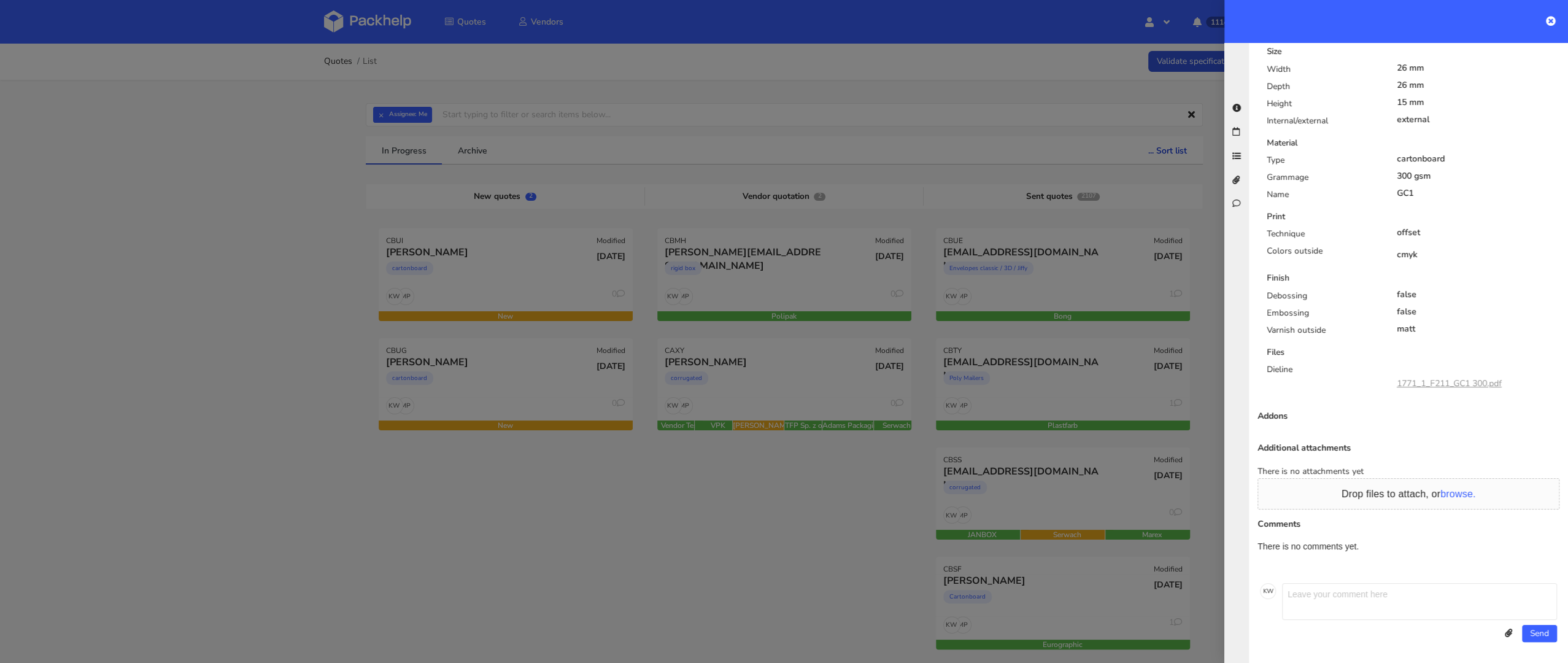
click at [1459, 385] on link "1771_1_F211_GC1 300.pdf" at bounding box center [1449, 383] width 105 height 11
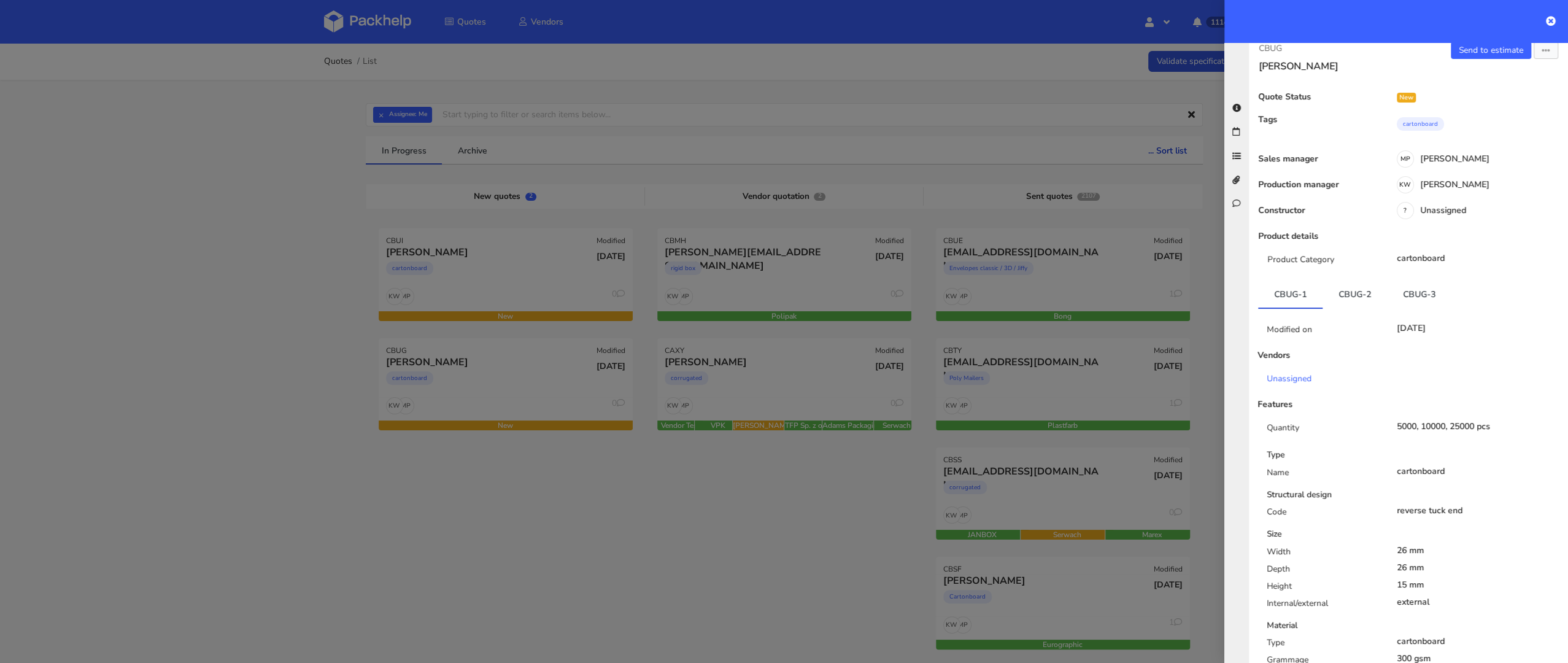
scroll to position [0, 0]
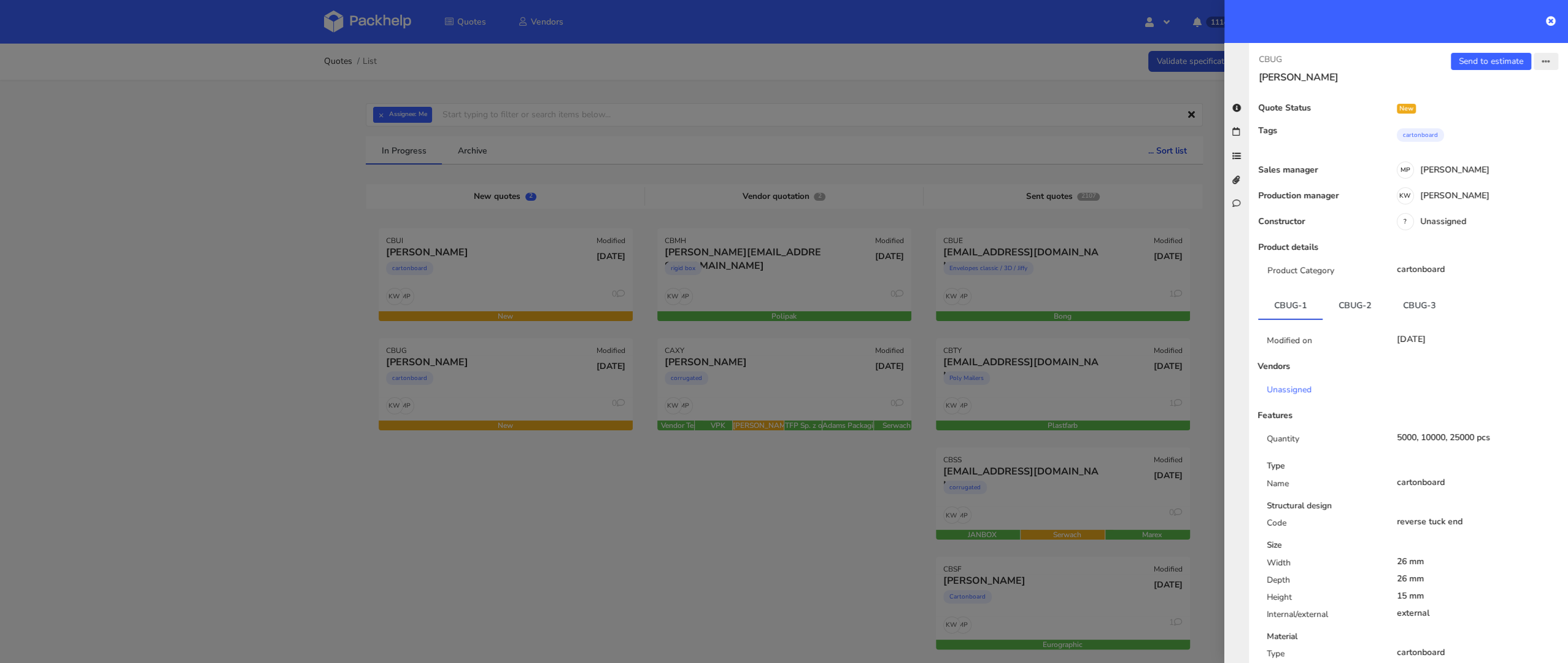
click at [1551, 58] on button "button" at bounding box center [1546, 61] width 24 height 17
click at [1517, 109] on link "Edit quote" at bounding box center [1506, 108] width 108 height 21
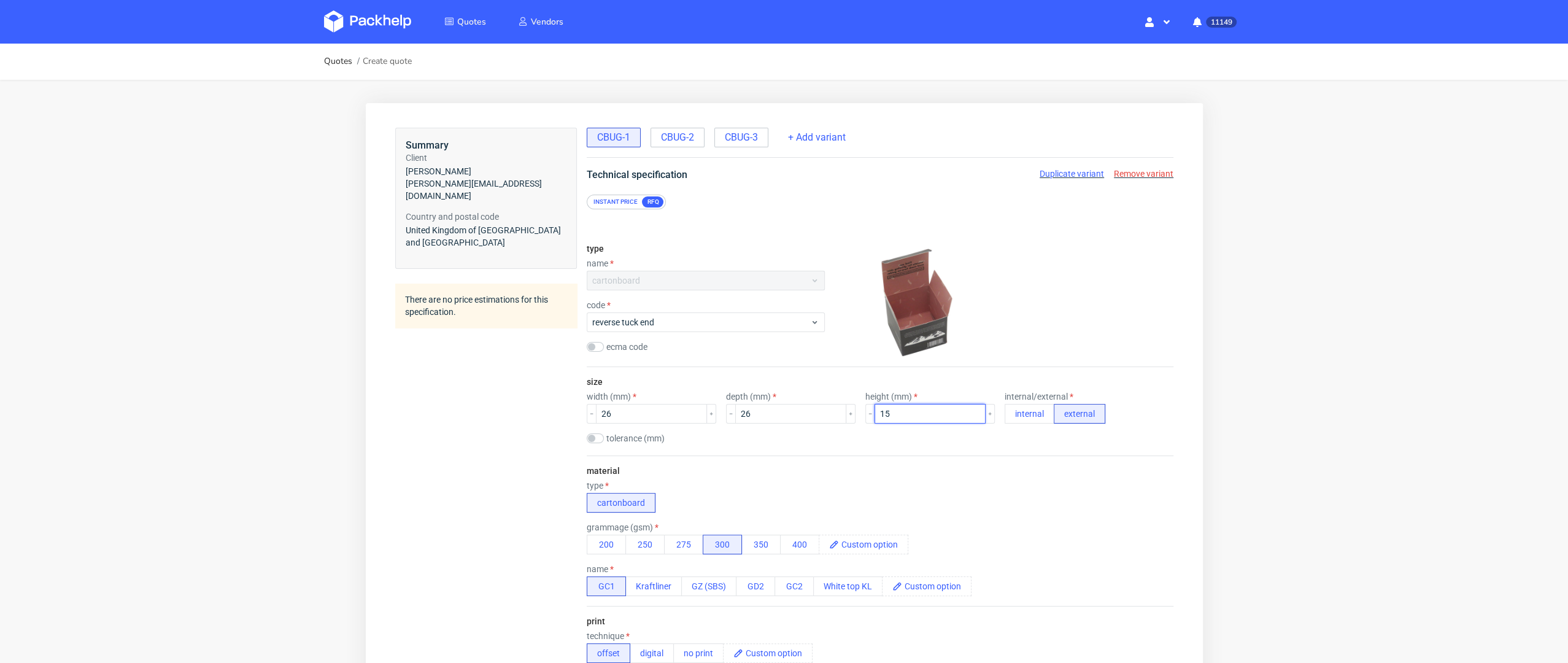
click at [882, 411] on input "15" at bounding box center [930, 414] width 111 height 20
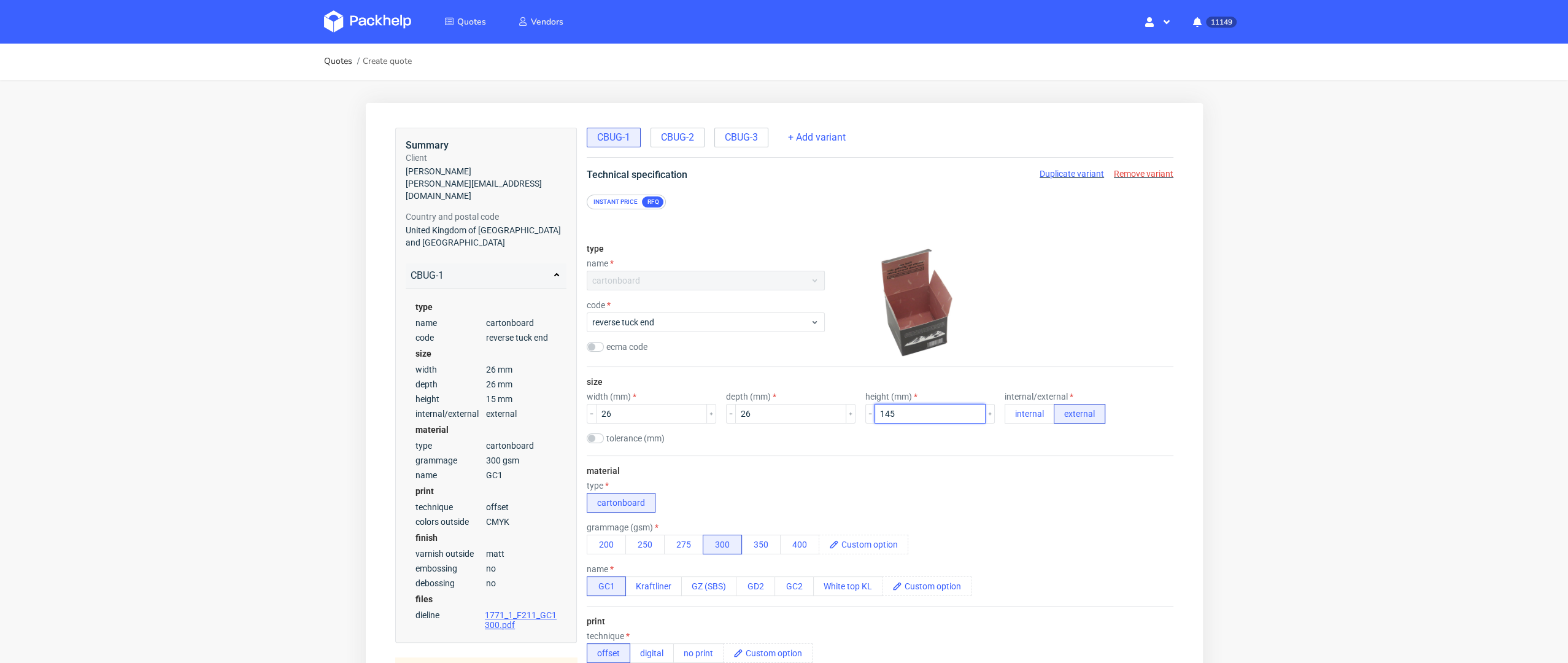
type input "145"
click at [826, 468] on div "material type cartonboard grammage (gsm) 200 250 275 300 350 400 name GC1 Kraft…" at bounding box center [880, 530] width 586 height 150
click at [677, 140] on span "CBUG-2" at bounding box center [677, 137] width 33 height 14
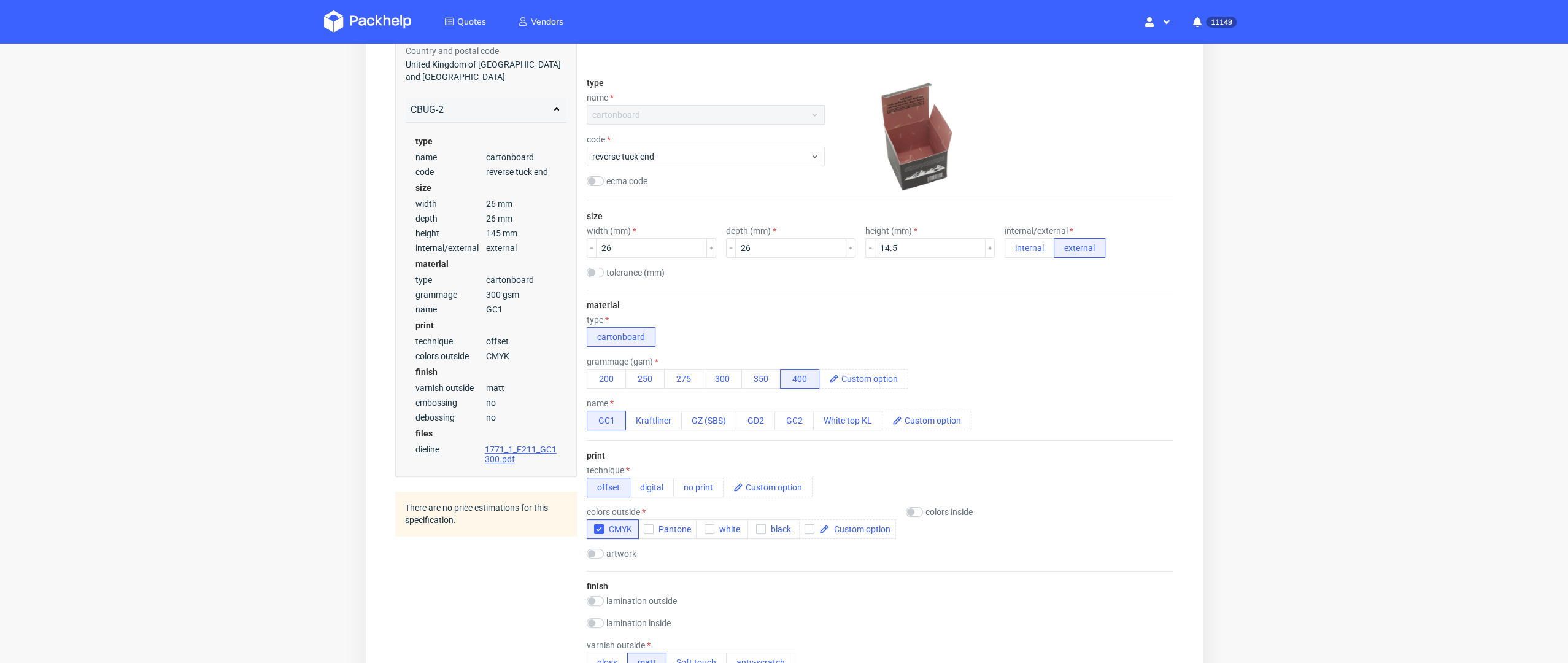
scroll to position [172, 0]
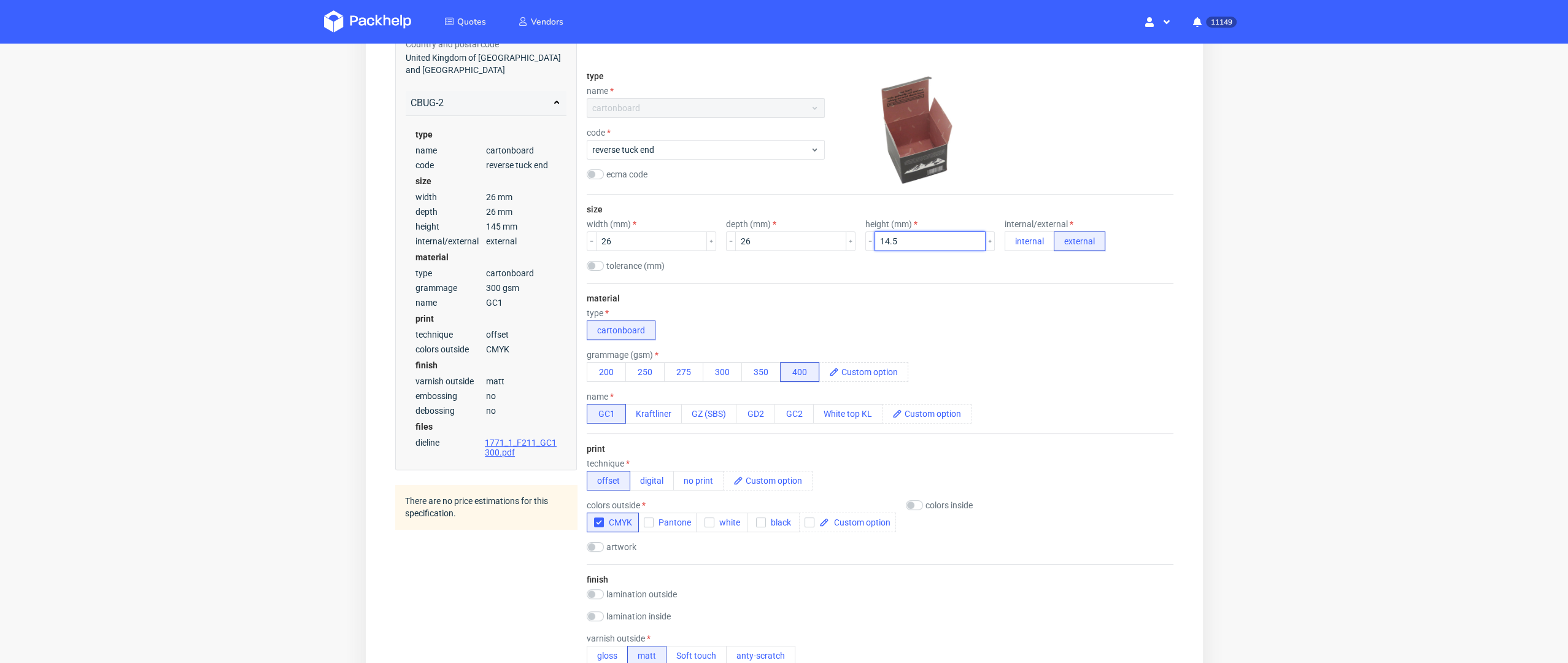
click at [893, 232] on input "14.5" at bounding box center [930, 242] width 111 height 20
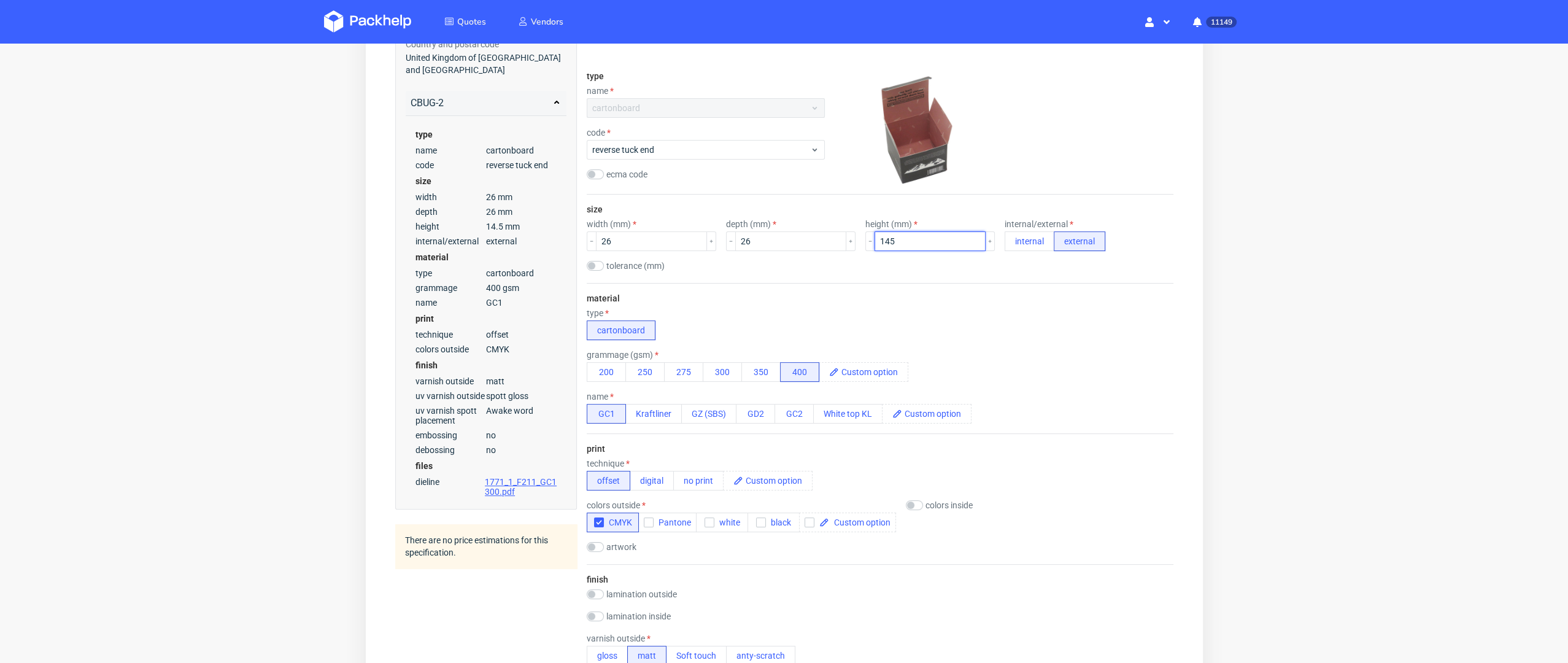
type input "145"
click at [808, 292] on div "material type cartonboard grammage (gsm) 200 250 275 300 350 400 name GC1 Kraft…" at bounding box center [880, 358] width 586 height 150
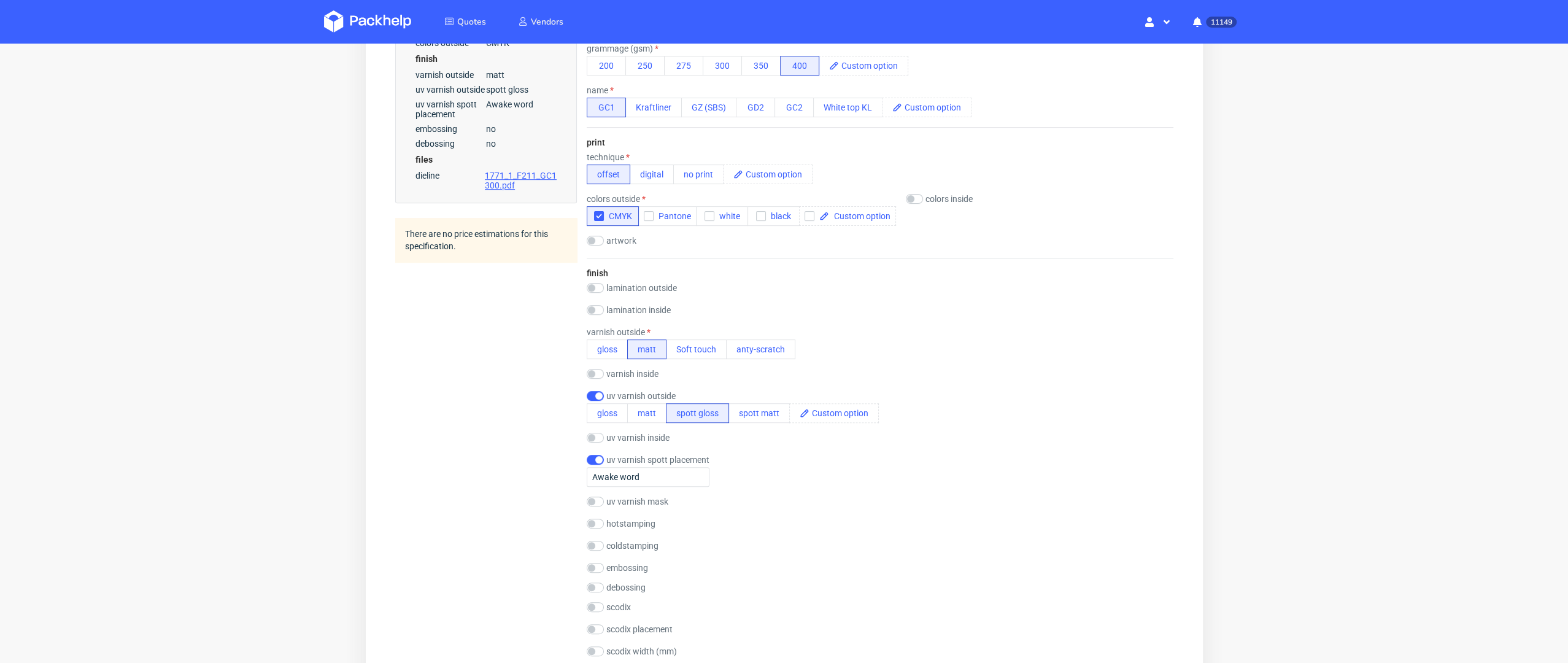
scroll to position [0, 0]
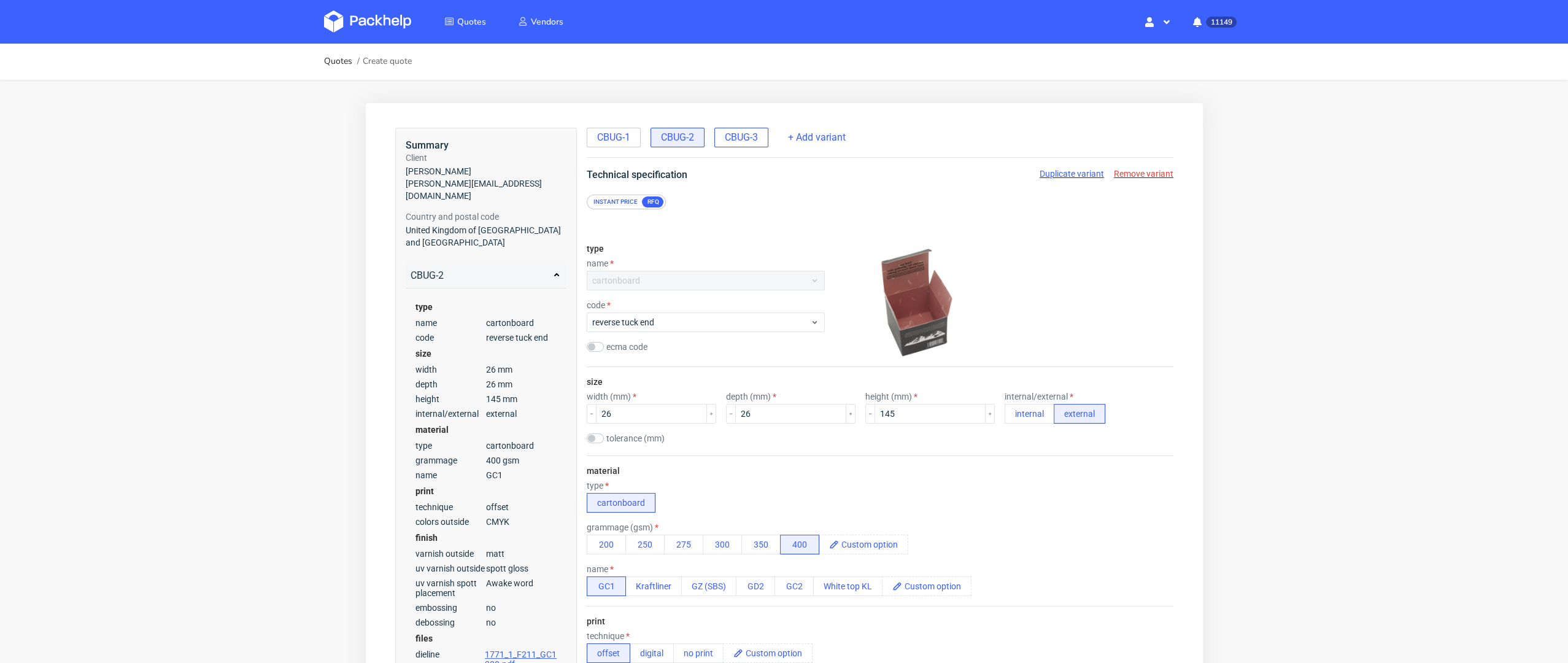
click at [743, 139] on span "CBUG-3" at bounding box center [741, 137] width 33 height 14
click at [882, 409] on input "14.5" at bounding box center [930, 414] width 111 height 20
type input "145"
click at [828, 442] on div "tolerance (mm)" at bounding box center [880, 439] width 586 height 12
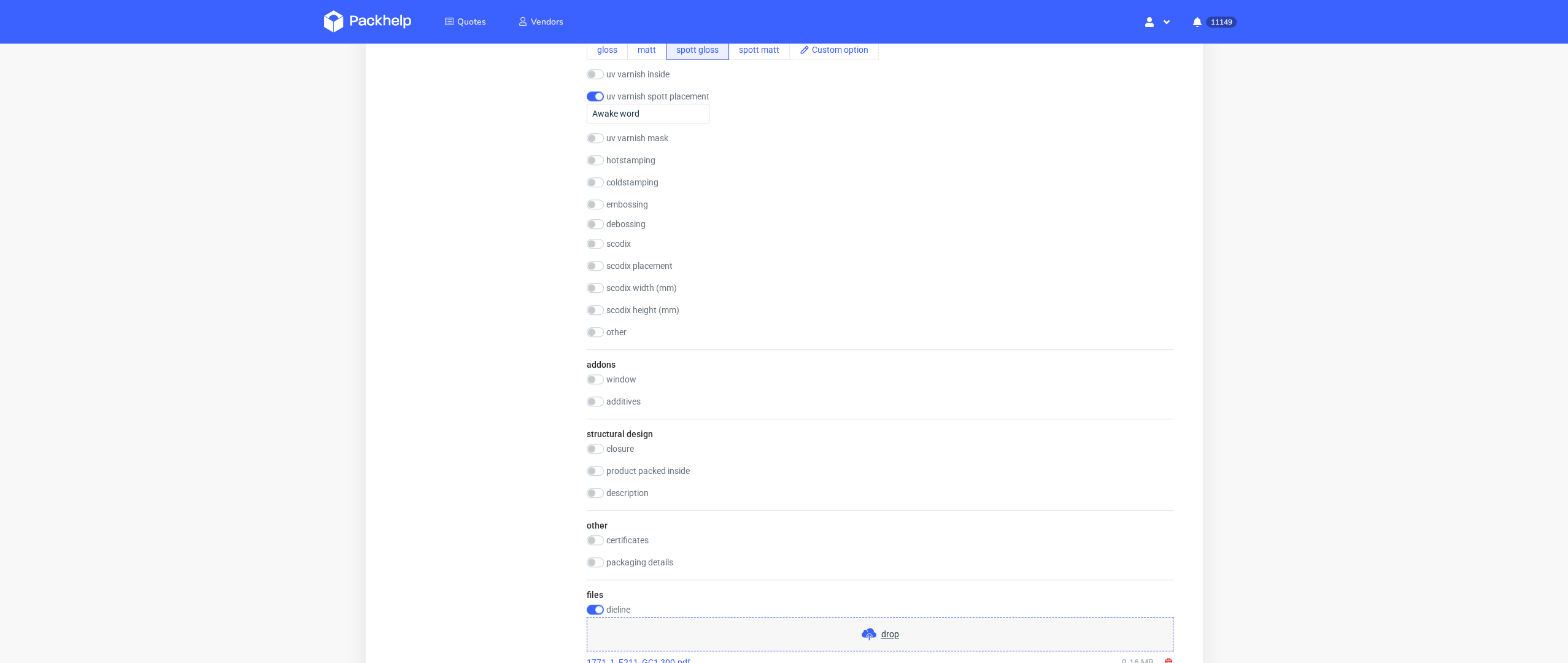
scroll to position [1265, 0]
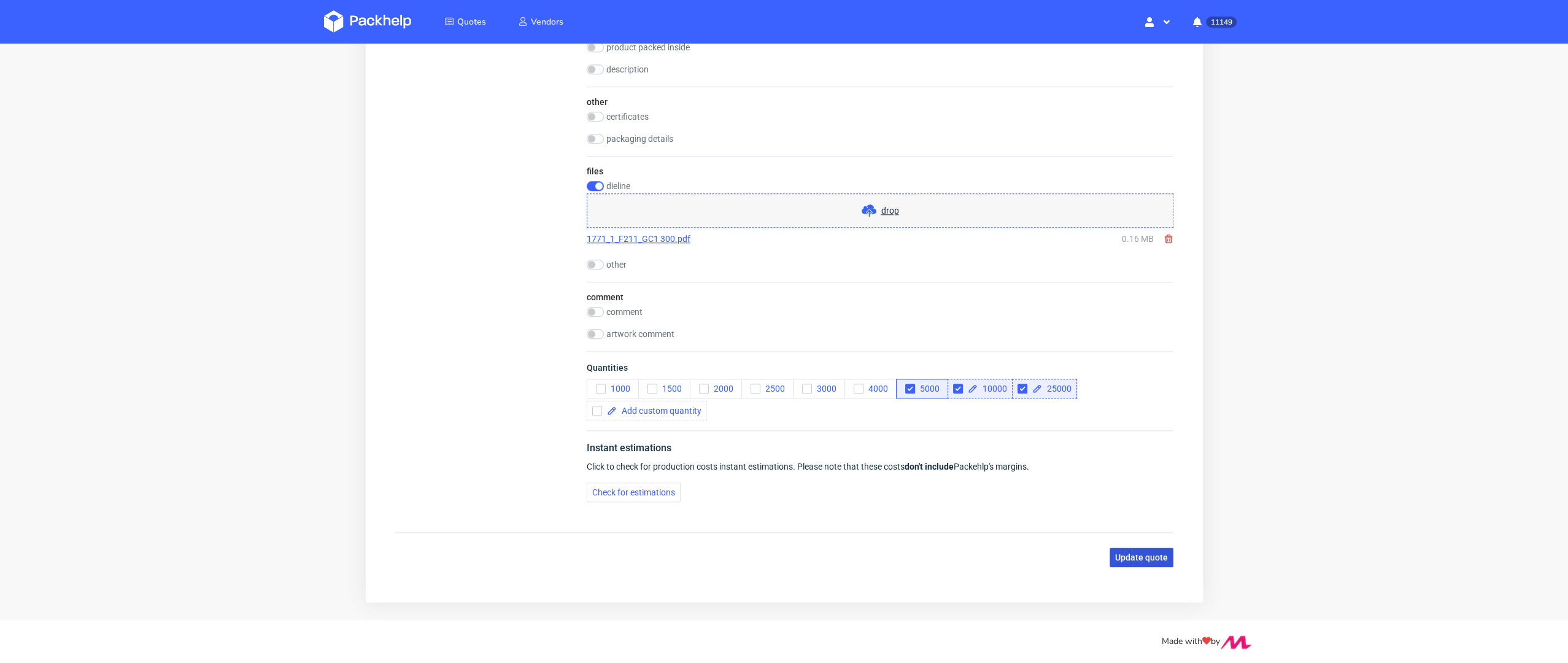
click at [1120, 553] on span "Update quote" at bounding box center [1140, 557] width 52 height 8
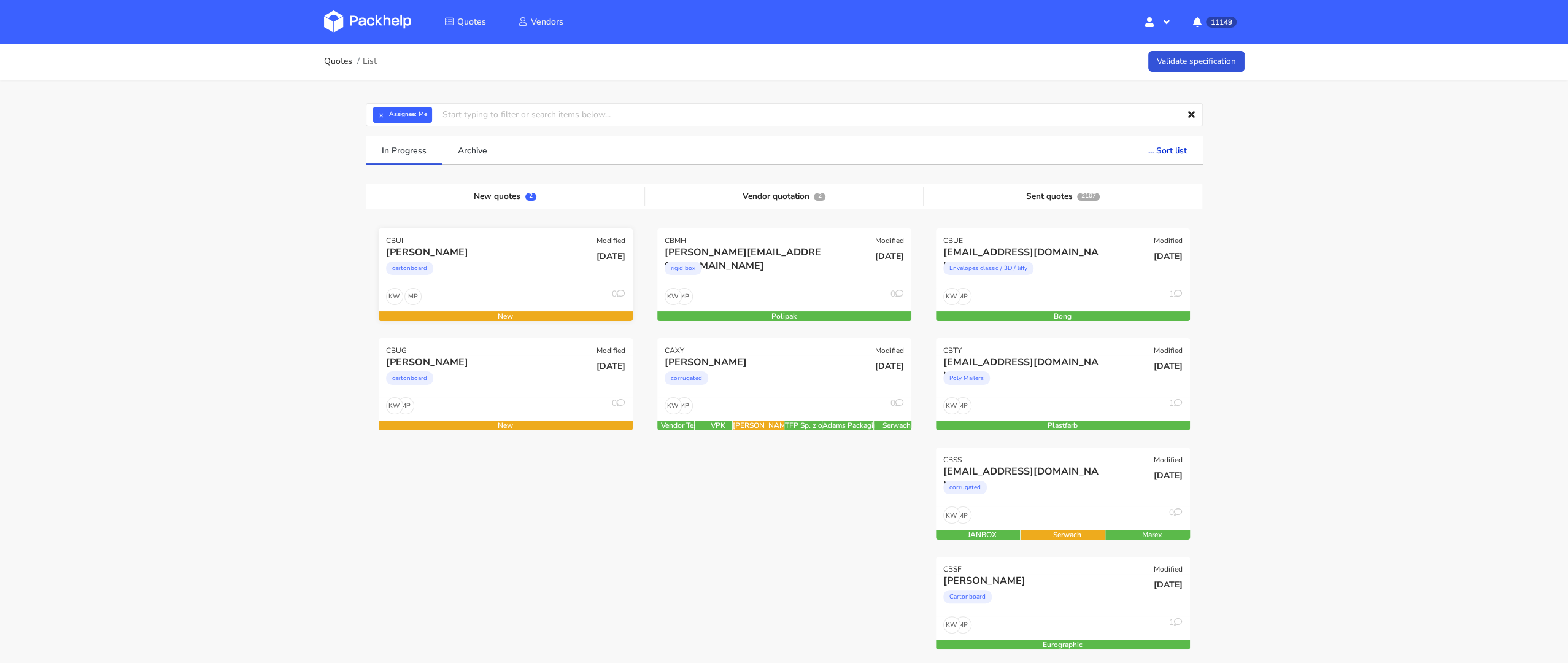
click at [467, 264] on div "cartonboard" at bounding box center [467, 271] width 163 height 24
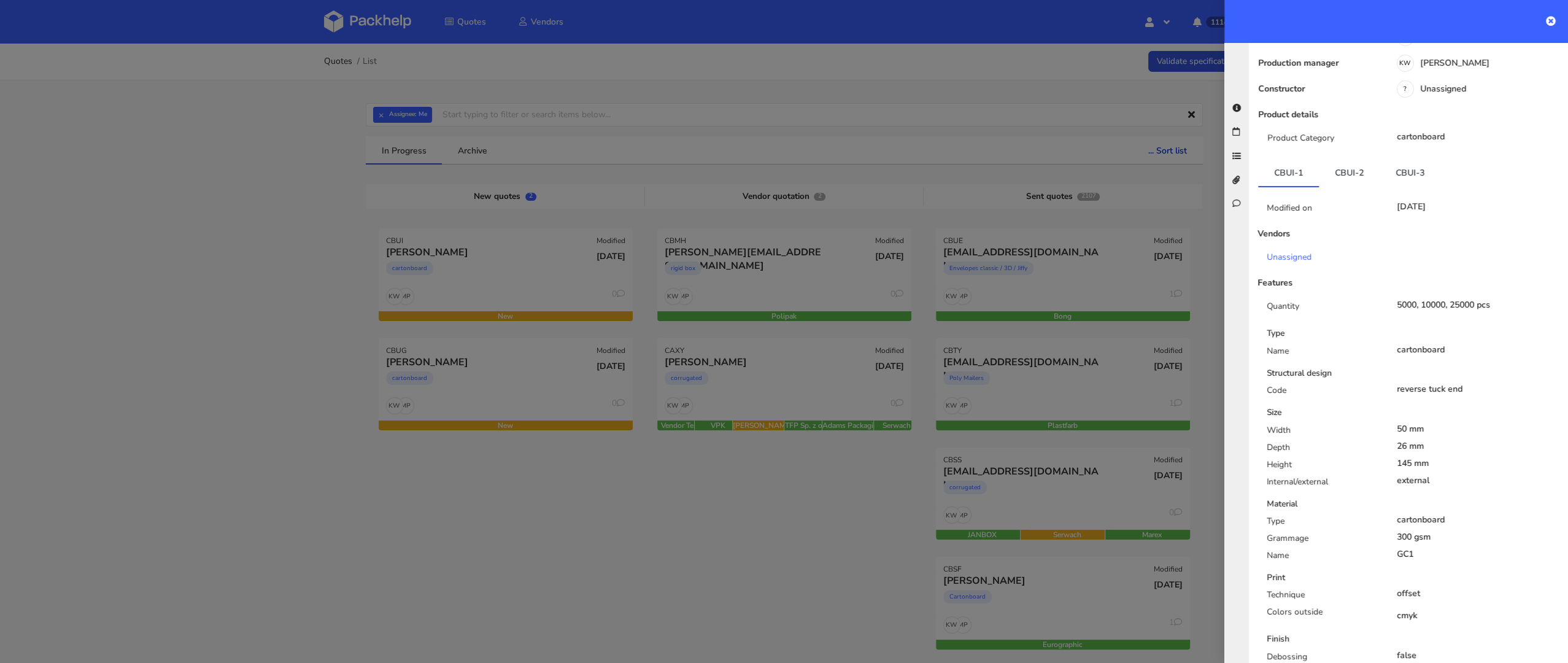
scroll to position [131, 0]
click at [1339, 182] on link "CBUI-2" at bounding box center [1349, 175] width 61 height 27
click at [1394, 182] on link "CBUI-3" at bounding box center [1410, 175] width 61 height 27
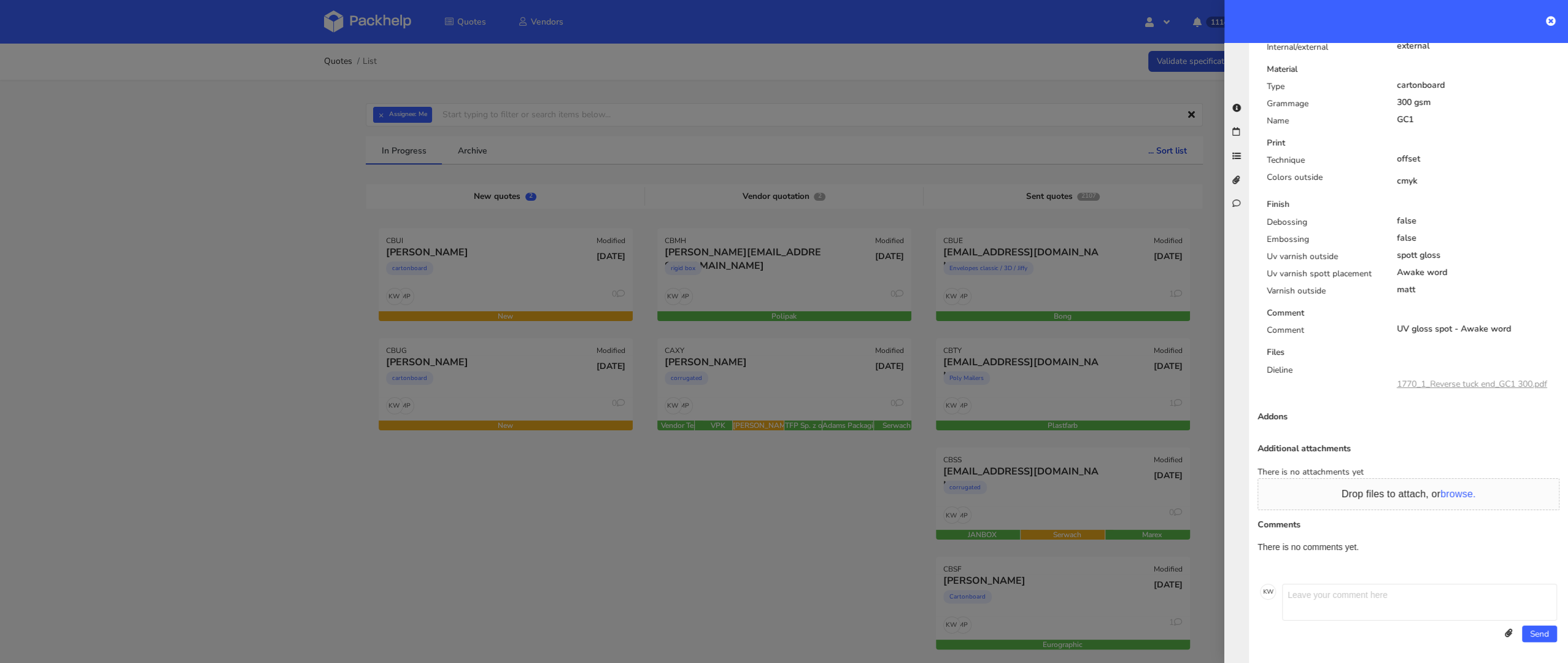
scroll to position [0, 0]
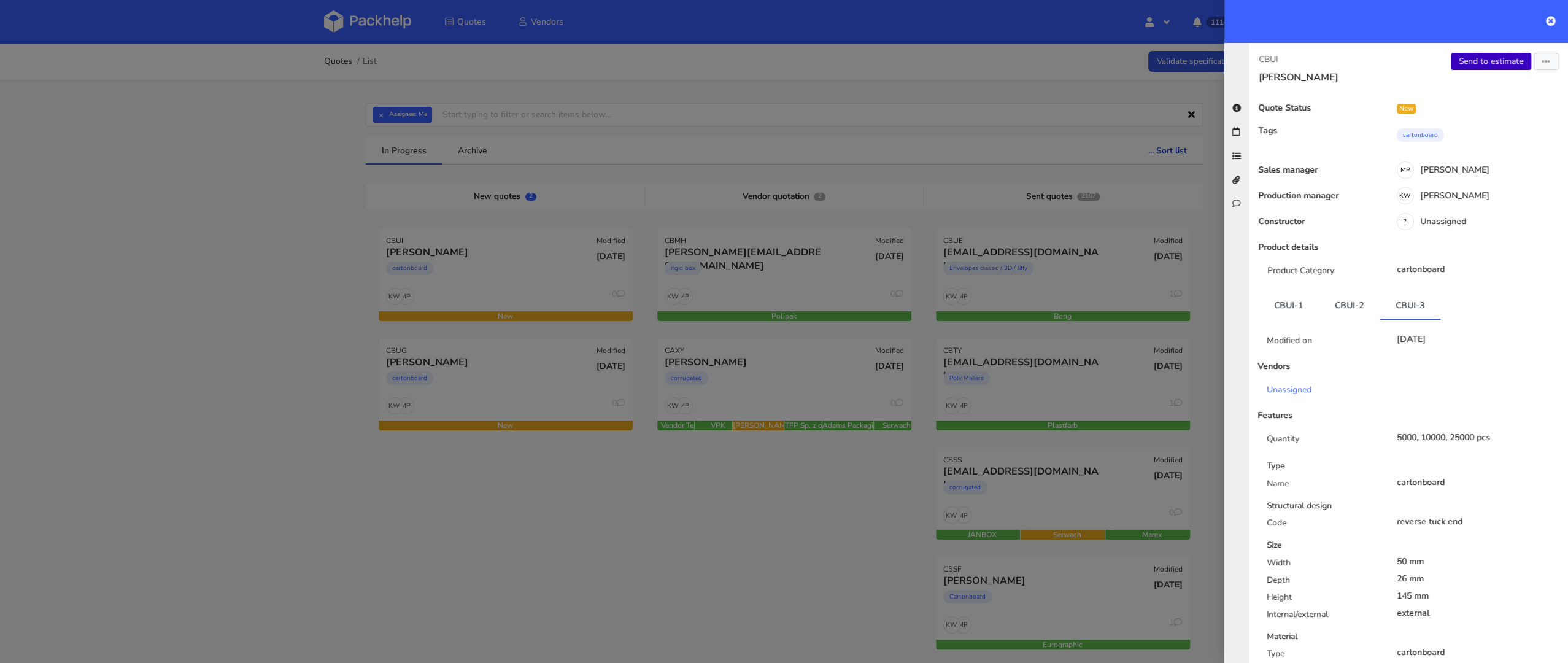
click at [1478, 60] on link "Send to estimate" at bounding box center [1491, 61] width 81 height 17
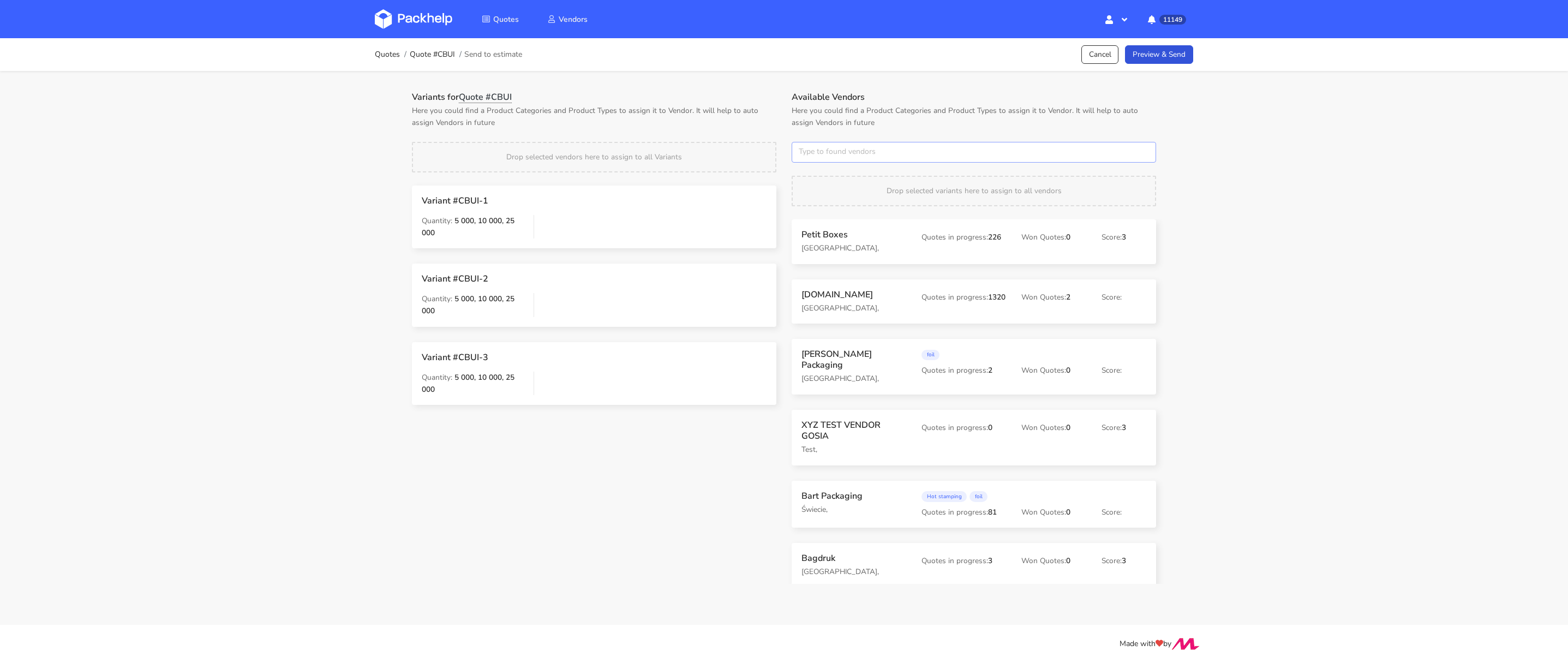
click at [859, 146] on input "text" at bounding box center [974, 152] width 365 height 21
type input "petitg"
click at [859, 206] on strong "Country" at bounding box center [860, 215] width 101 height 20
click at [852, 192] on link "petitg" at bounding box center [860, 193] width 101 height 20
click at [720, 115] on p "Here you could find a Product Categories and Product Types to assign it to Vend…" at bounding box center [594, 117] width 365 height 24
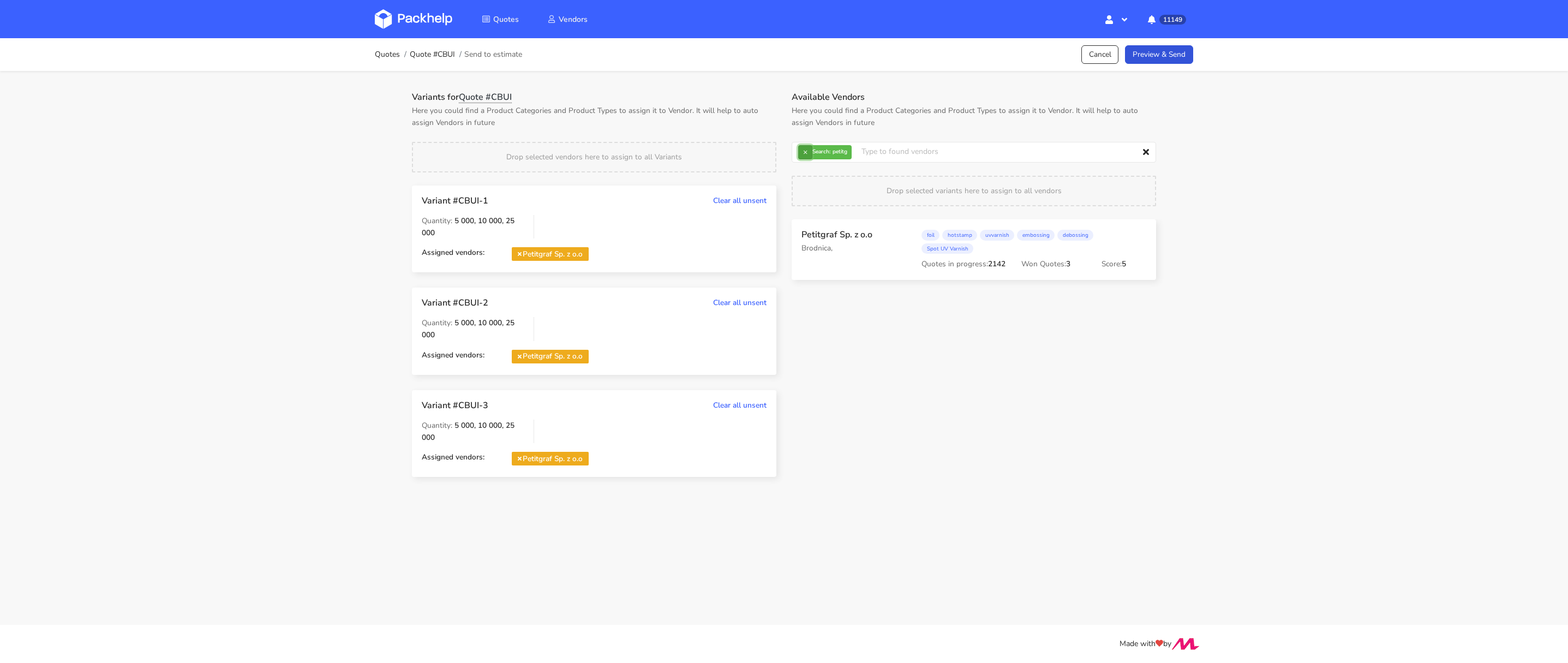
click at [805, 151] on button "×" at bounding box center [805, 152] width 14 height 14
click at [806, 150] on input "text" at bounding box center [974, 152] width 365 height 21
type input "euro"
click at [825, 190] on link "euro" at bounding box center [860, 193] width 101 height 20
click at [766, 124] on p "Here you could find a Product Categories and Product Types to assign it to Vend…" at bounding box center [594, 117] width 365 height 24
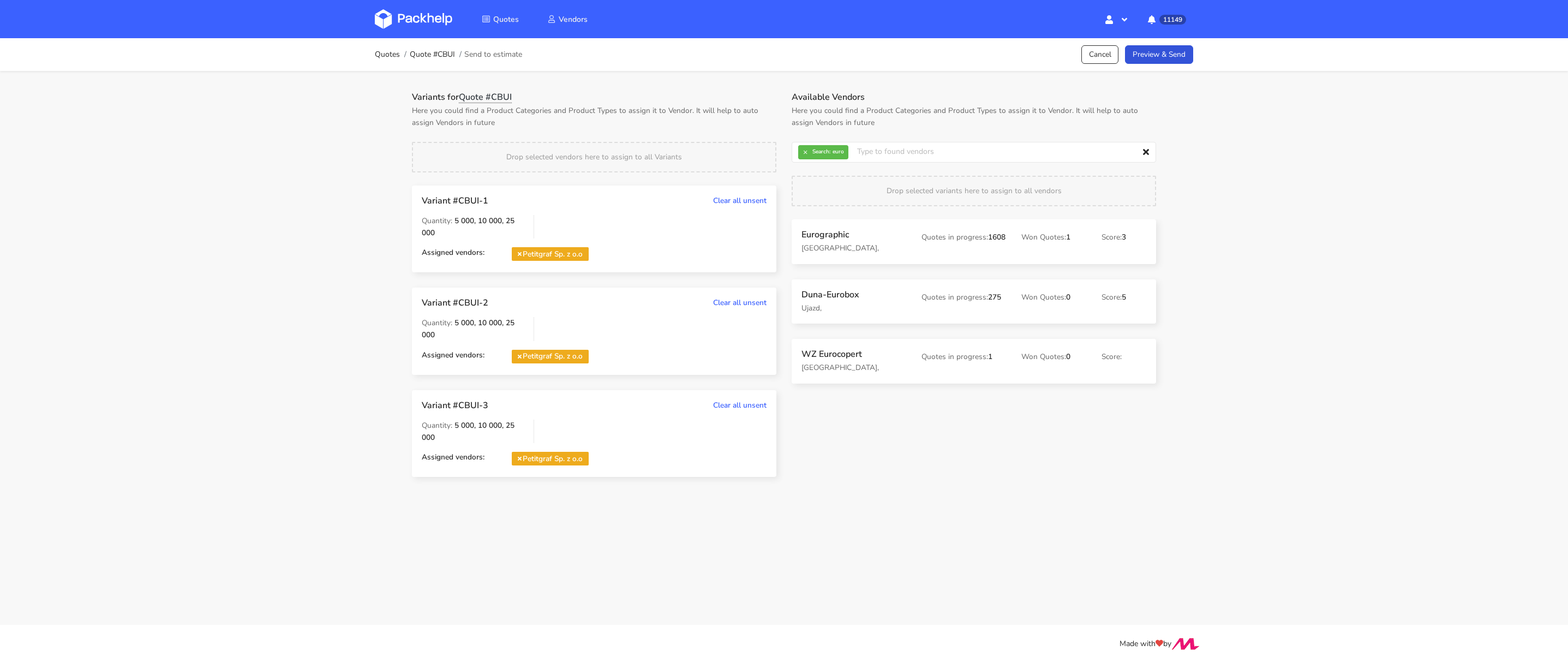
drag, startPoint x: 845, startPoint y: 253, endPoint x: 737, endPoint y: 238, distance: 109.0
click at [1164, 65] on div "Quotes Quote #CBUI Send to estimate Cancel Preview & Send" at bounding box center [784, 55] width 873 height 32
click at [1167, 59] on link "Preview & Send" at bounding box center [1159, 55] width 68 height 19
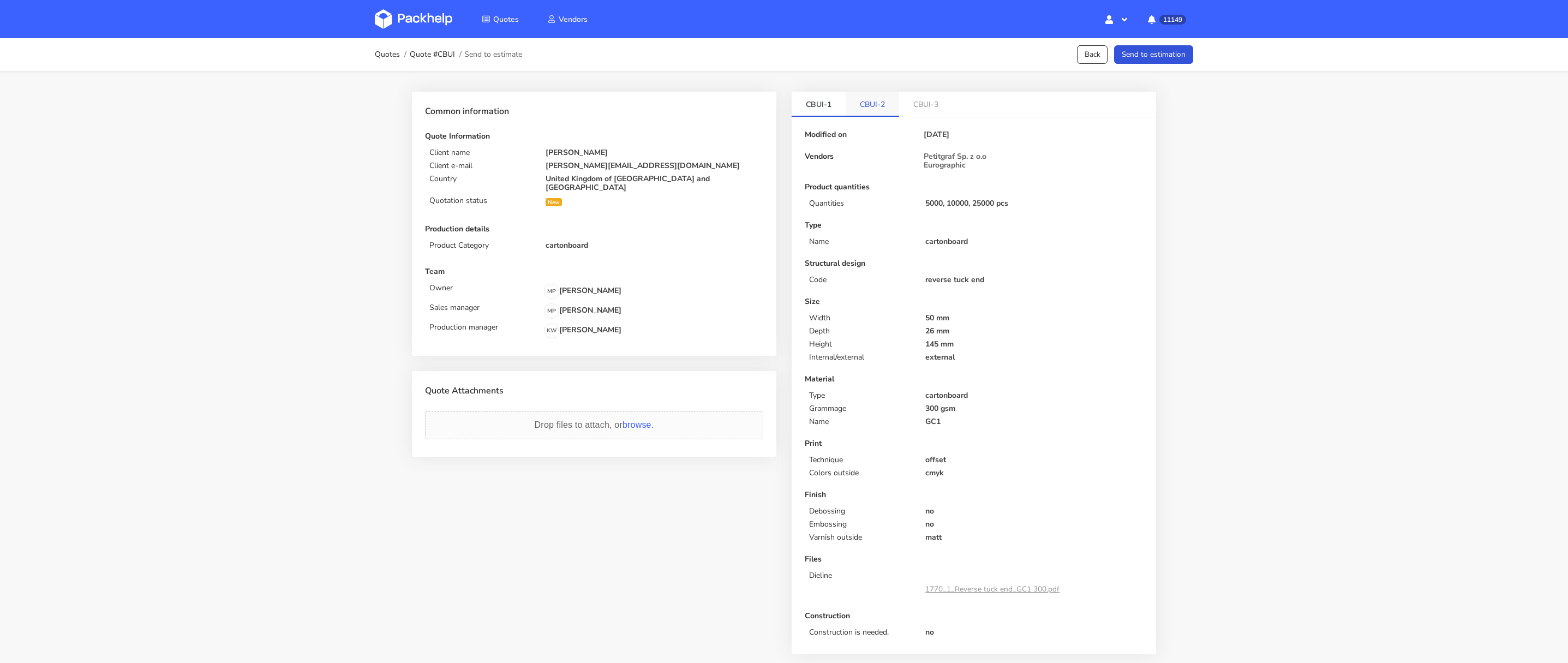
click at [869, 95] on link "CBUI-2" at bounding box center [872, 104] width 53 height 24
click at [916, 95] on link "CBUI-3" at bounding box center [926, 104] width 53 height 24
click at [832, 98] on link "CBUI-1" at bounding box center [818, 104] width 54 height 24
click at [1139, 58] on button "Send to estimation" at bounding box center [1153, 55] width 79 height 19
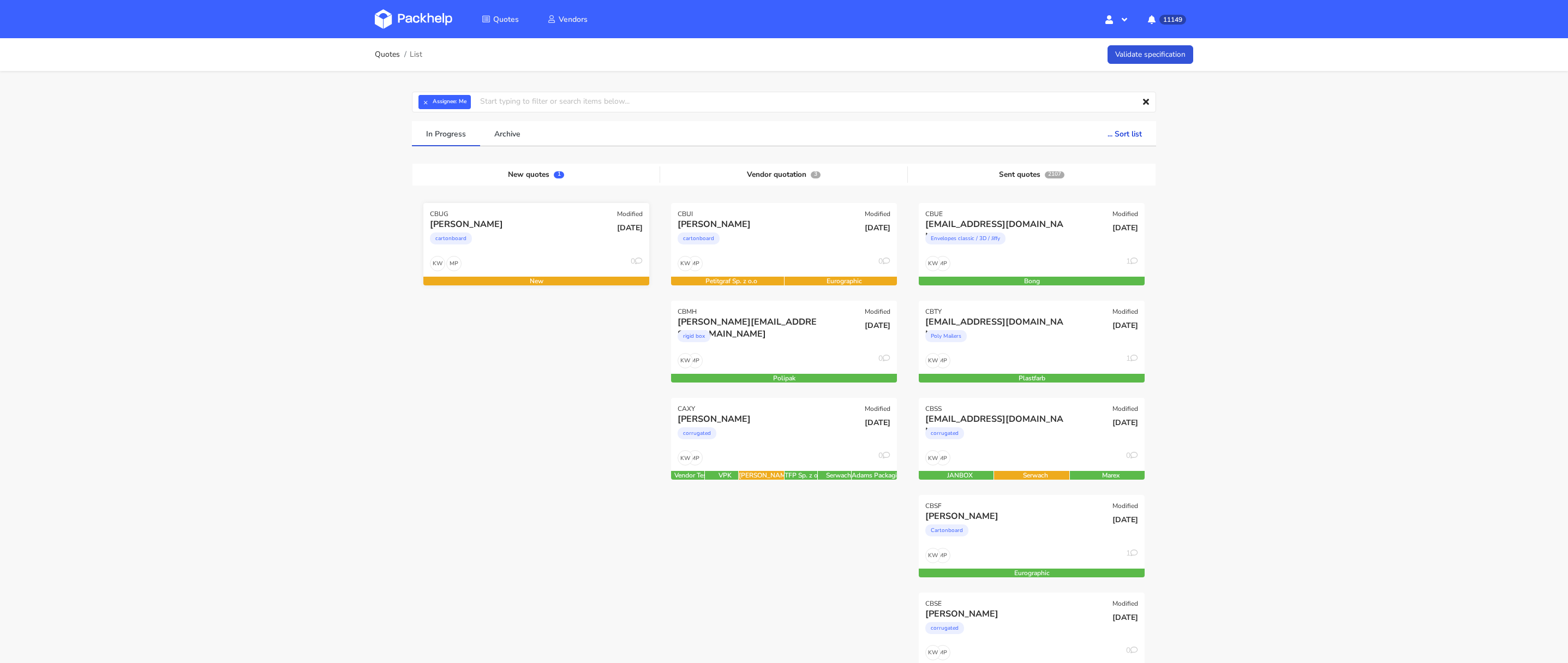
click at [515, 250] on div "cartonboard" at bounding box center [502, 241] width 145 height 22
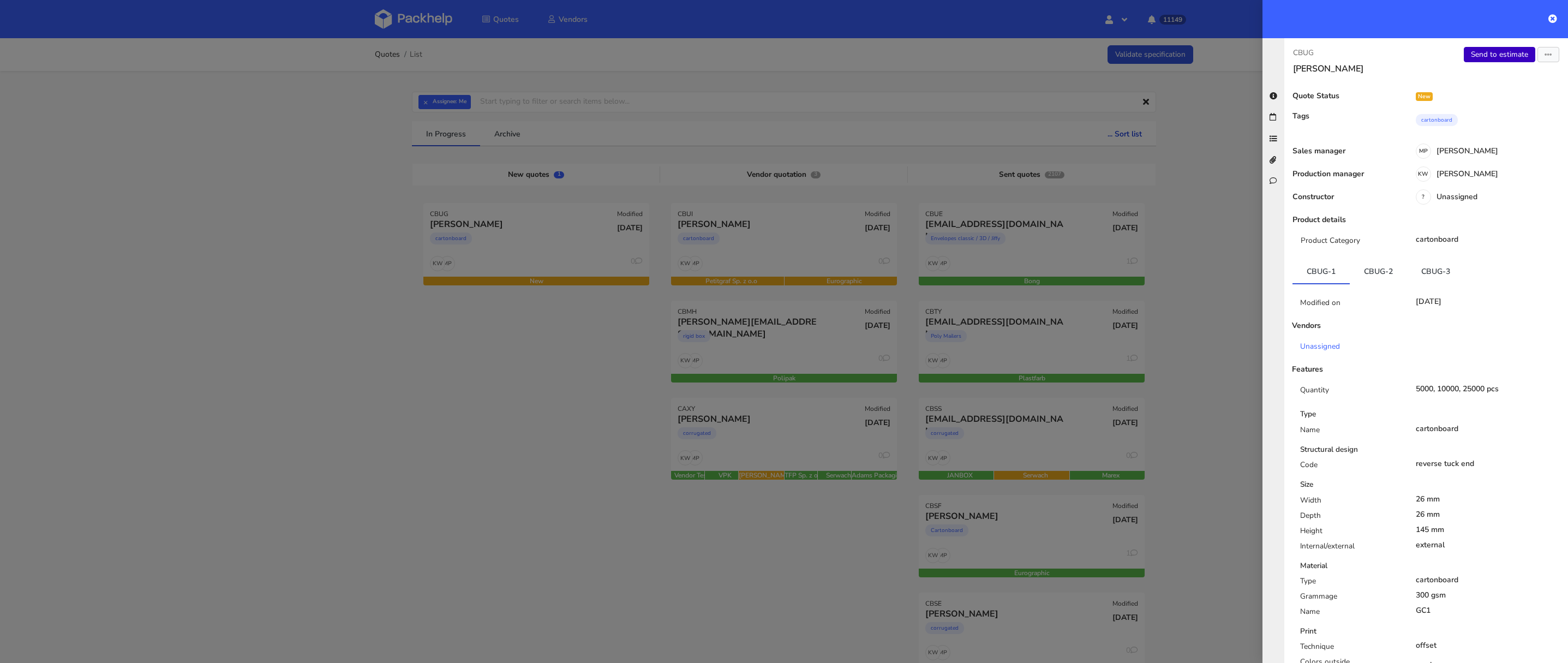
click at [1507, 53] on link "Send to estimate" at bounding box center [1500, 54] width 72 height 16
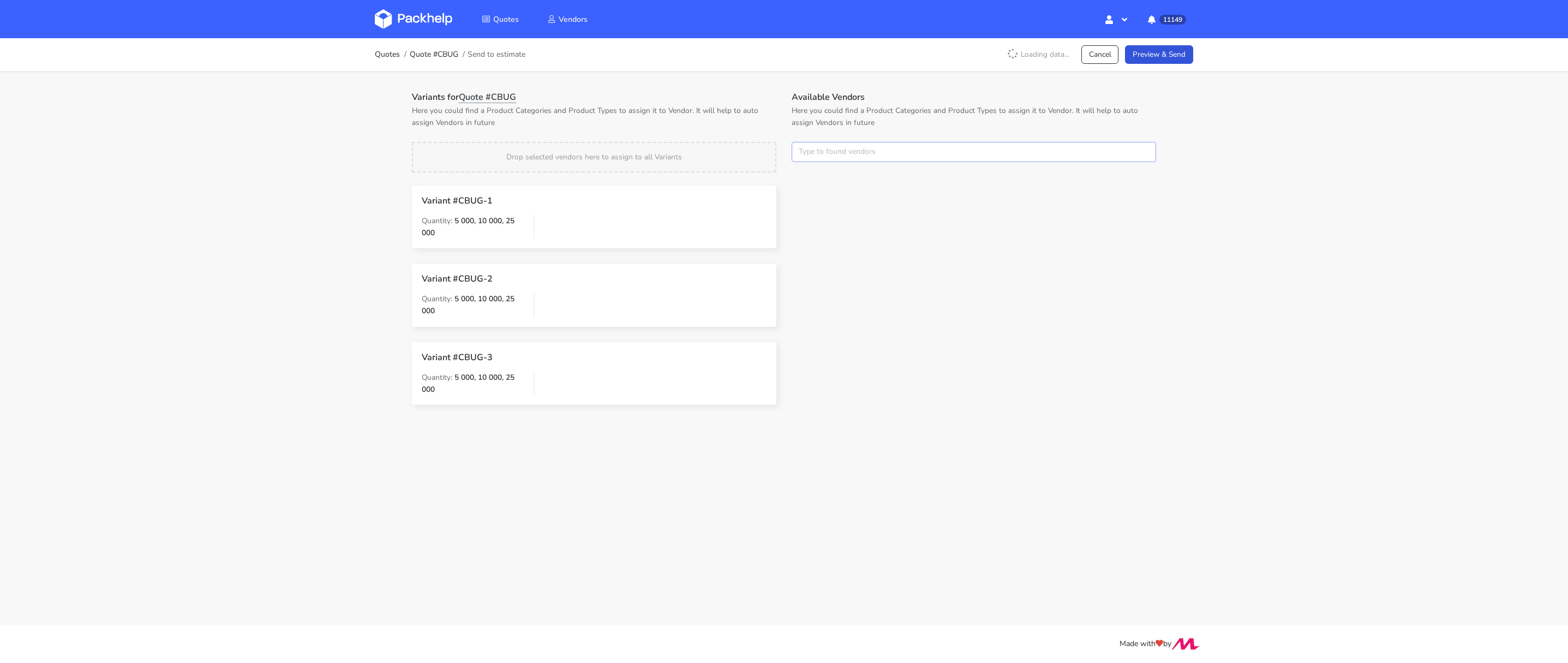
click at [819, 147] on input "text" at bounding box center [974, 152] width 365 height 21
type input "petitg"
click at [823, 183] on link "petitg" at bounding box center [860, 193] width 101 height 20
click at [779, 147] on div "Drop selected vendors here to assign to all Variants" at bounding box center [594, 157] width 380 height 30
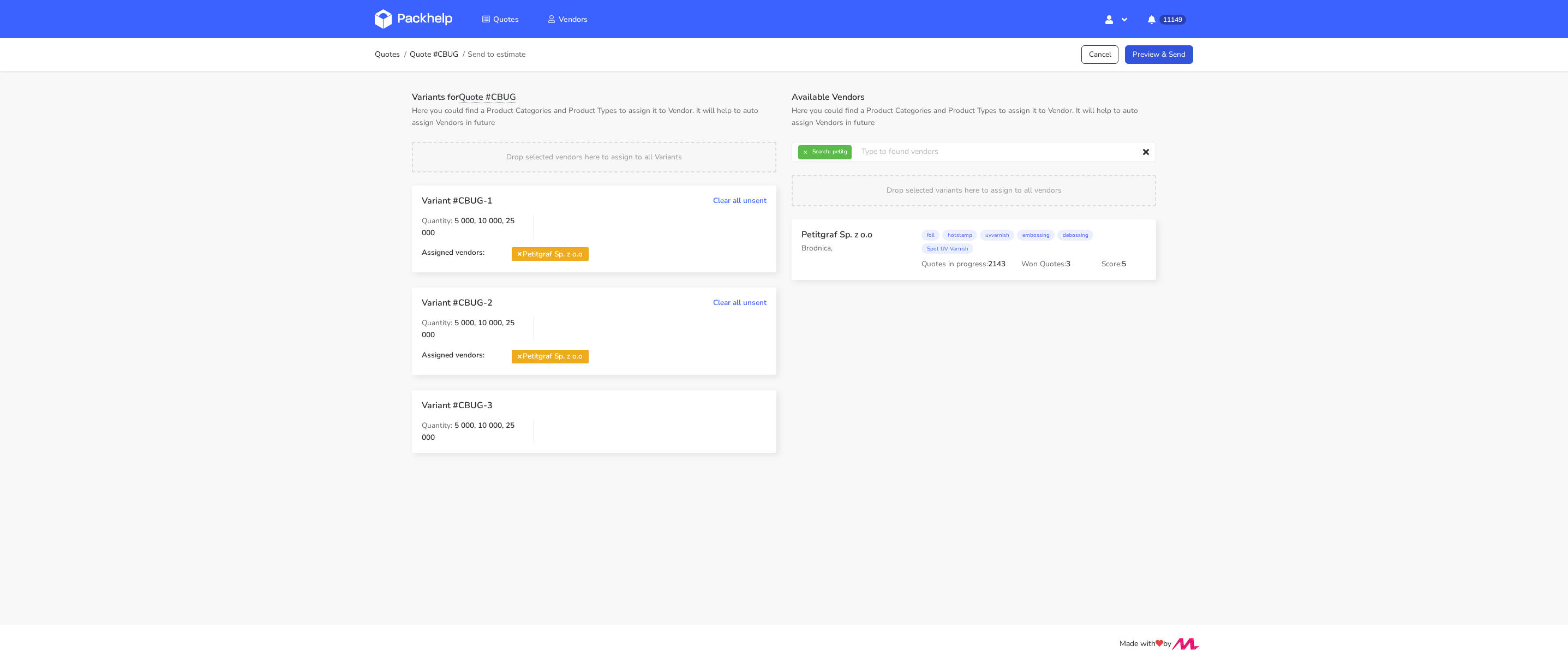
drag, startPoint x: 868, startPoint y: 208, endPoint x: 803, endPoint y: 291, distance: 105.4
click at [803, 291] on div "Available Vendors Here you could find a Product Categories and Product Types to…" at bounding box center [974, 280] width 380 height 376
drag, startPoint x: 707, startPoint y: 359, endPoint x: 870, endPoint y: 280, distance: 181.1
click at [813, 147] on span "× Search: petitg" at bounding box center [822, 152] width 49 height 14
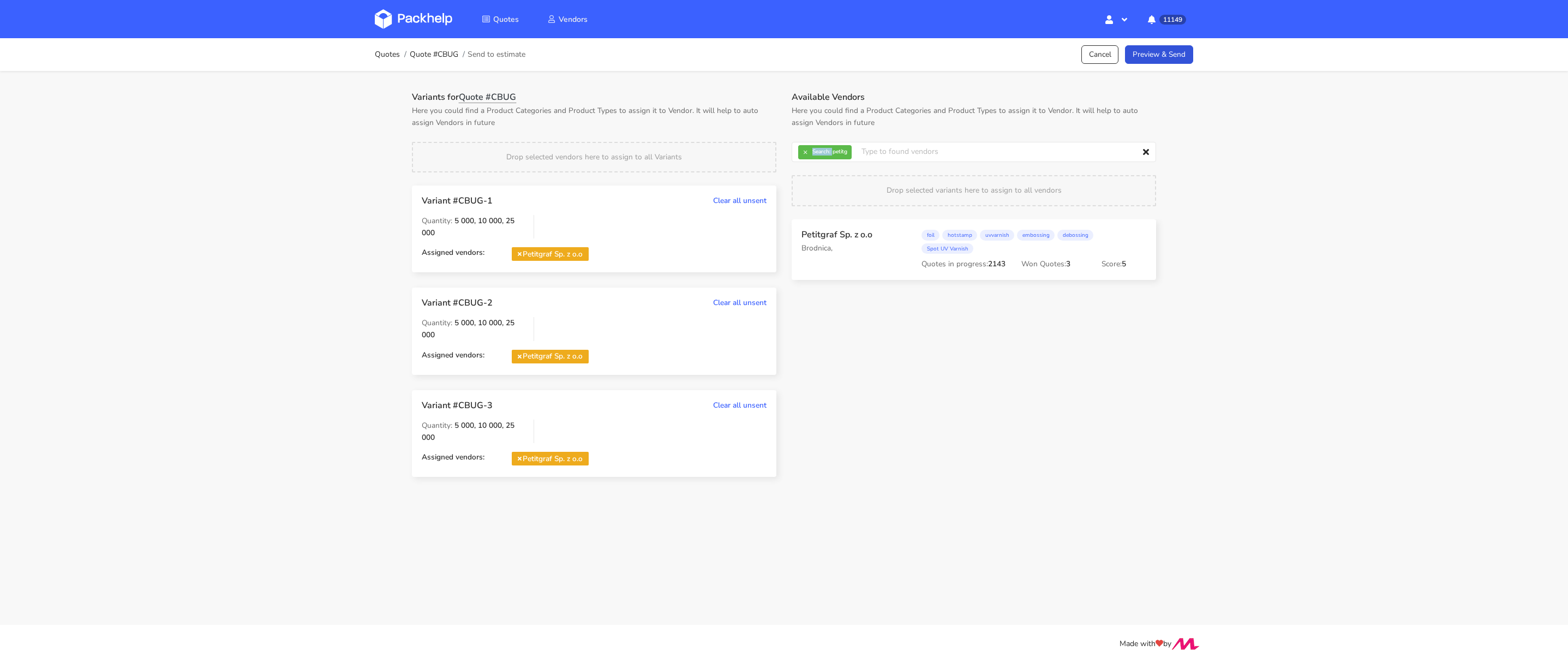
click at [813, 149] on strong "Search:" at bounding box center [821, 152] width 18 height 5
click at [811, 149] on button "×" at bounding box center [805, 152] width 14 height 14
click at [810, 149] on input "text" at bounding box center [974, 152] width 365 height 21
type input "euro"
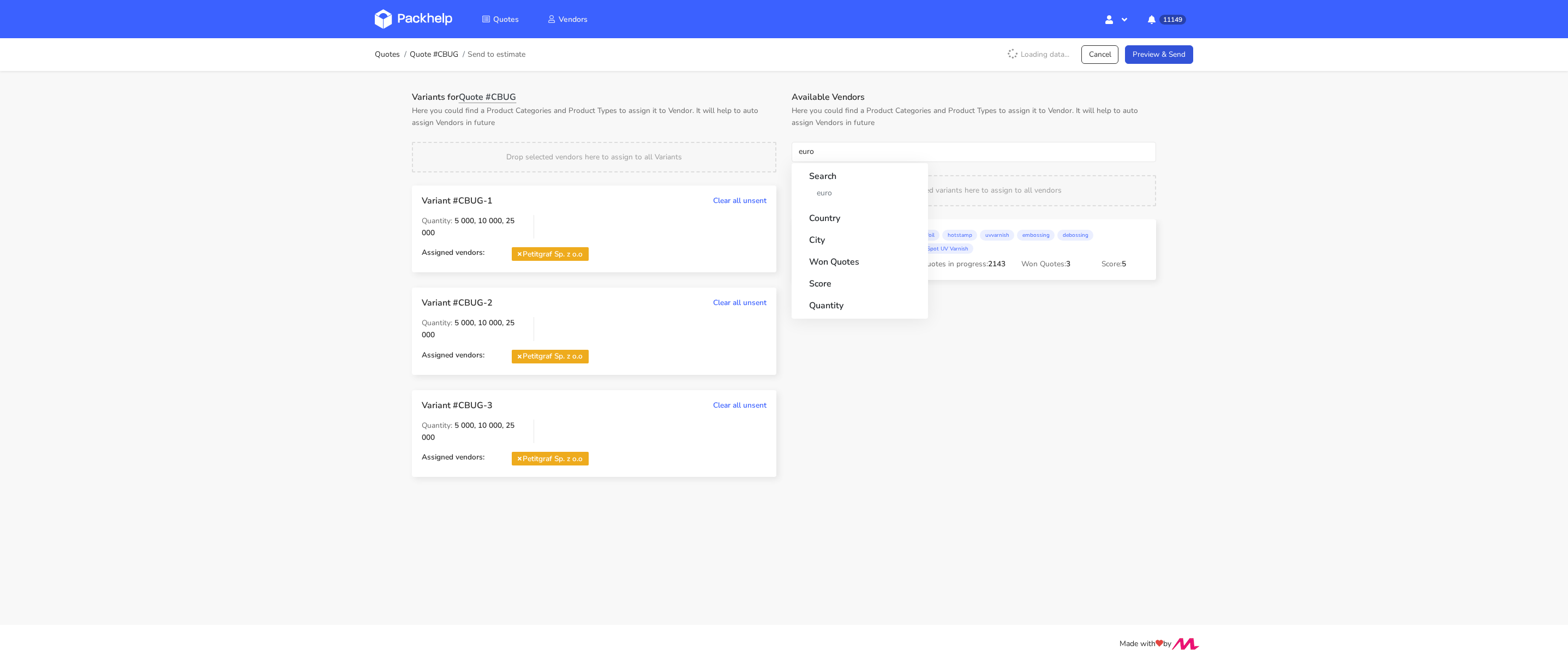
click at [827, 236] on strong "City" at bounding box center [860, 236] width 101 height 20
click at [827, 206] on strong "Country" at bounding box center [860, 215] width 101 height 20
click at [827, 202] on link "euro" at bounding box center [860, 193] width 101 height 20
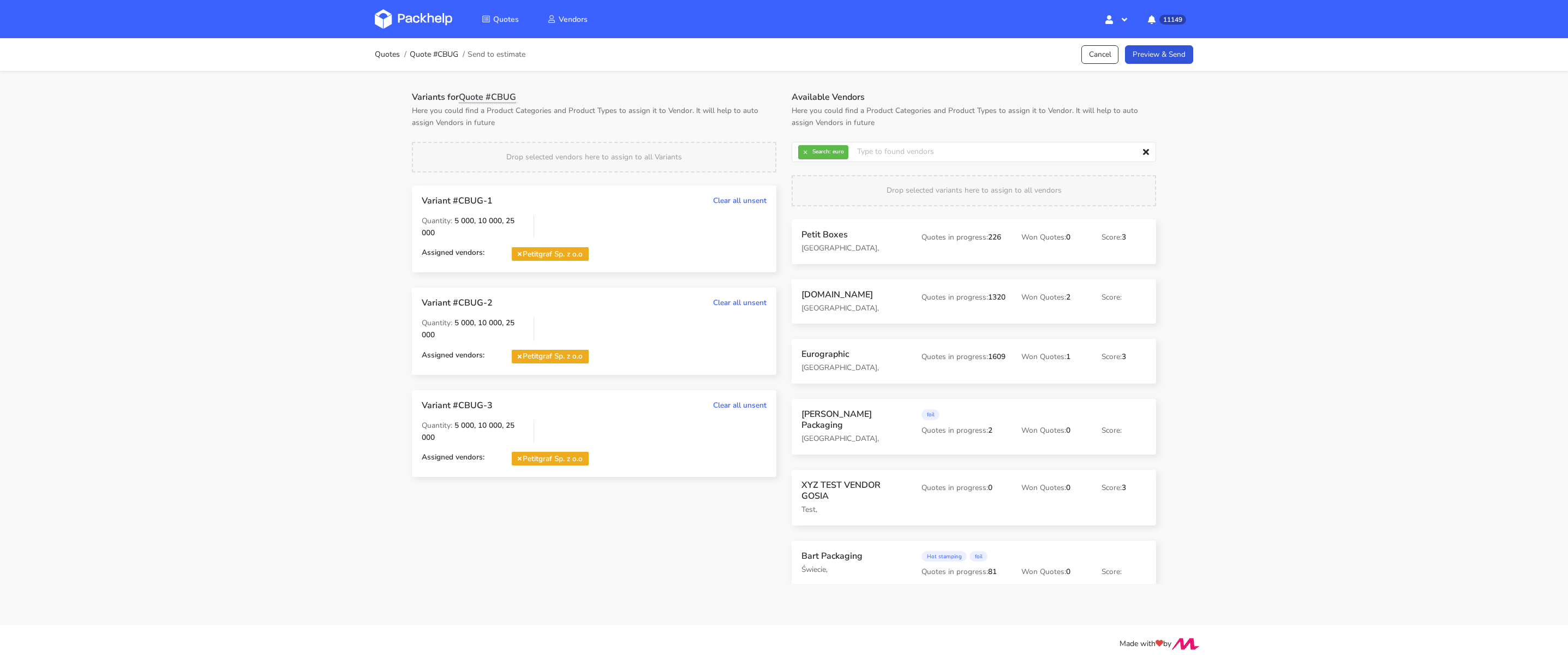
click at [756, 135] on div "Variants for Quote #CBUG Here you could find a Product Categories and Product T…" at bounding box center [594, 292] width 380 height 400
drag, startPoint x: 856, startPoint y: 250, endPoint x: 850, endPoint y: 254, distance: 7.2
click at [866, 430] on div "Available Vendors Here you could find a Product Categories and Product Types to…" at bounding box center [974, 292] width 380 height 400
click at [866, 430] on div "Available Vendors Here you could find a Product Categories and Product Types to…" at bounding box center [974, 292] width 380 height 400
click at [924, 423] on div "Available Vendors Here you could find a Product Categories and Product Types to…" at bounding box center [974, 292] width 380 height 400
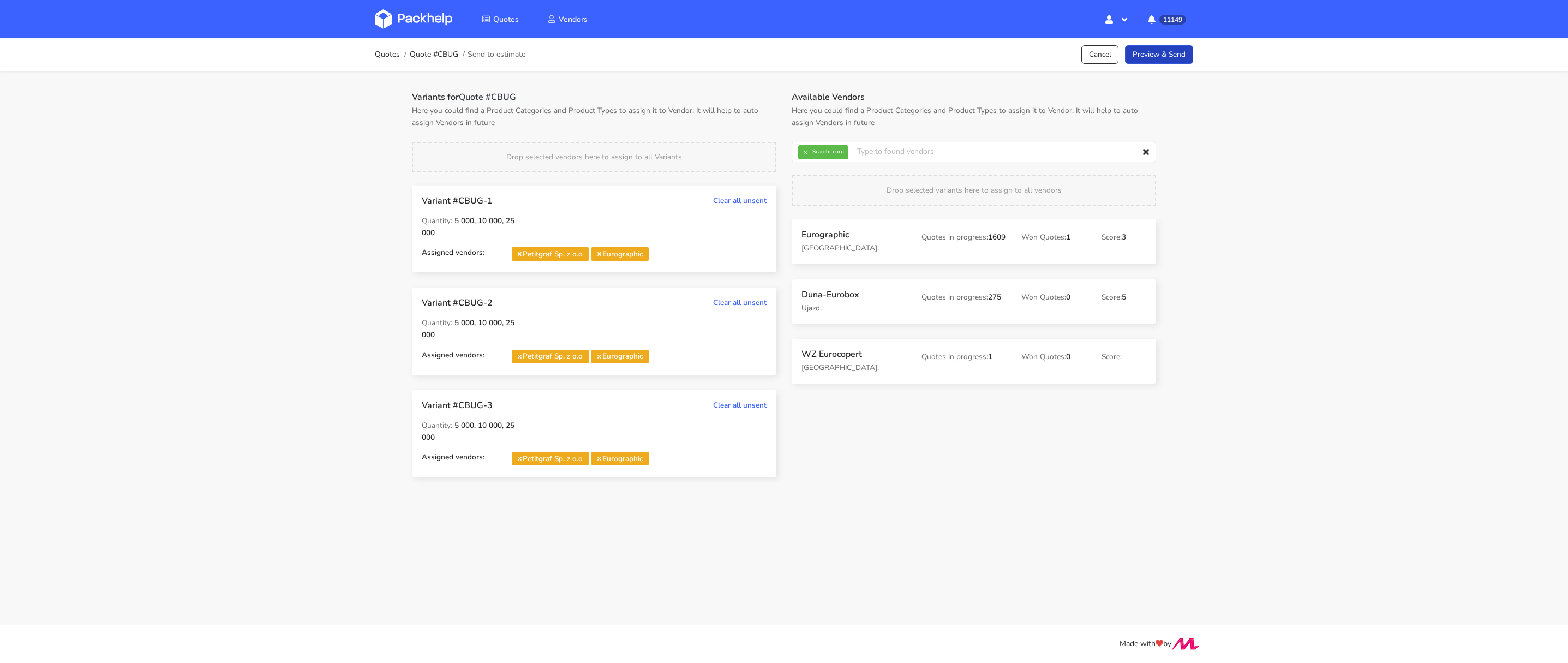
click at [1157, 53] on link "Preview & Send" at bounding box center [1159, 55] width 68 height 19
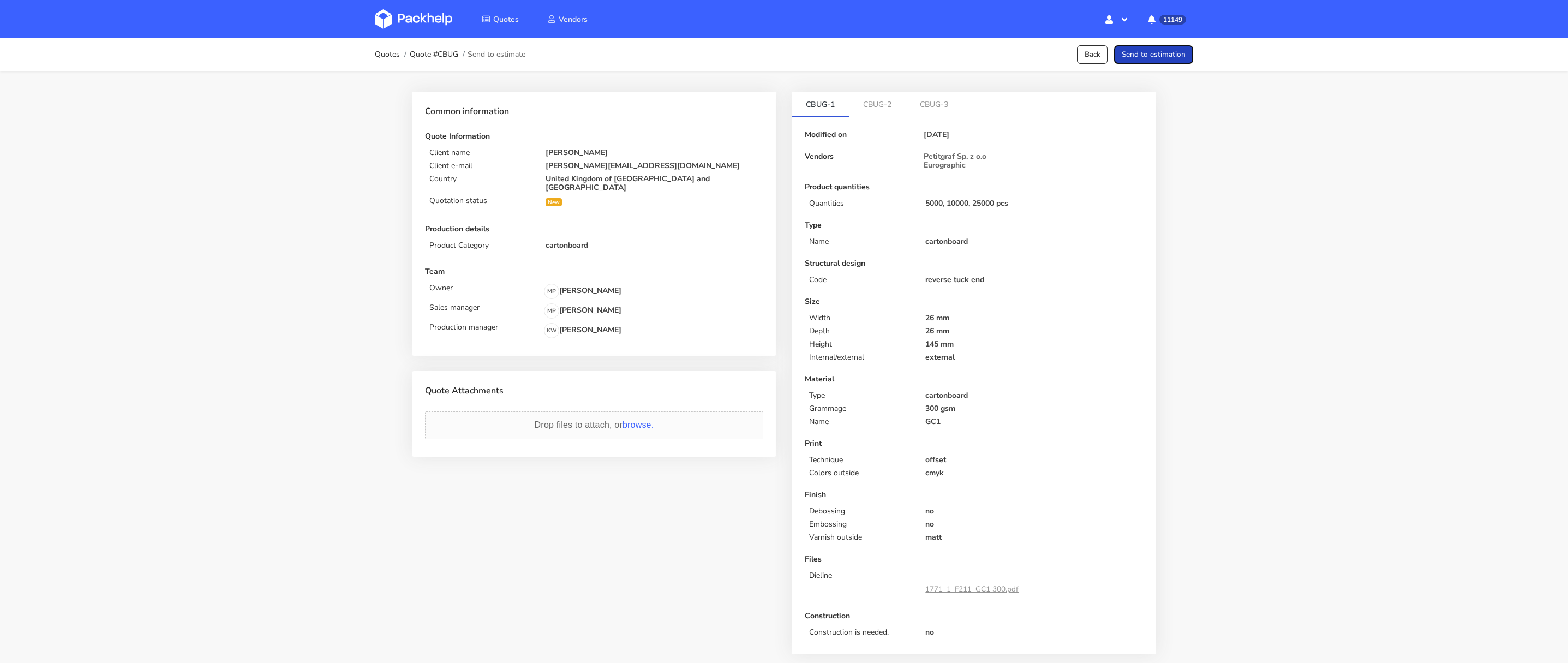
click at [1149, 53] on button "Send to estimation" at bounding box center [1153, 55] width 79 height 19
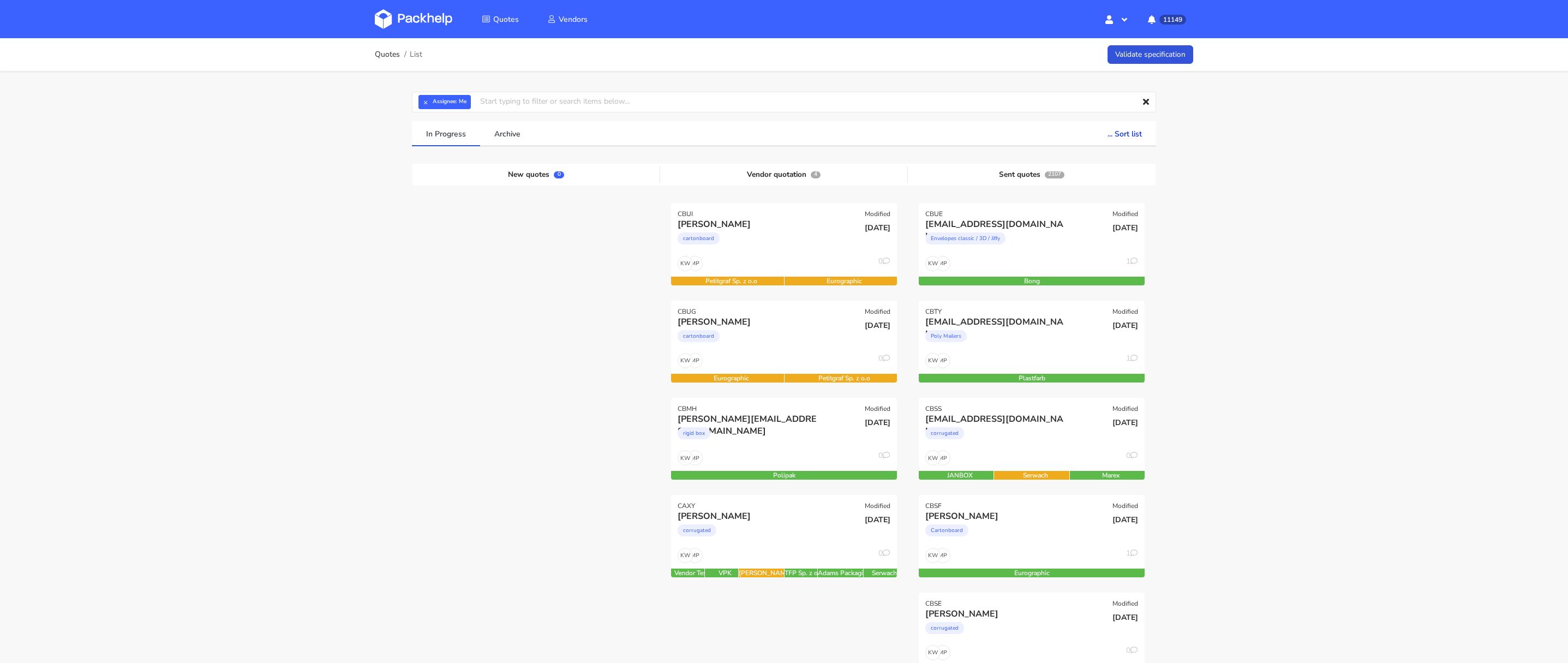
click at [283, 200] on div "Quotes List Validate specification × Assignee: Me Assignee Me [PERSON_NAME] [PE…" at bounding box center [784, 644] width 1568 height 1212
click at [808, 452] on div "MP KW 0" at bounding box center [784, 460] width 226 height 21
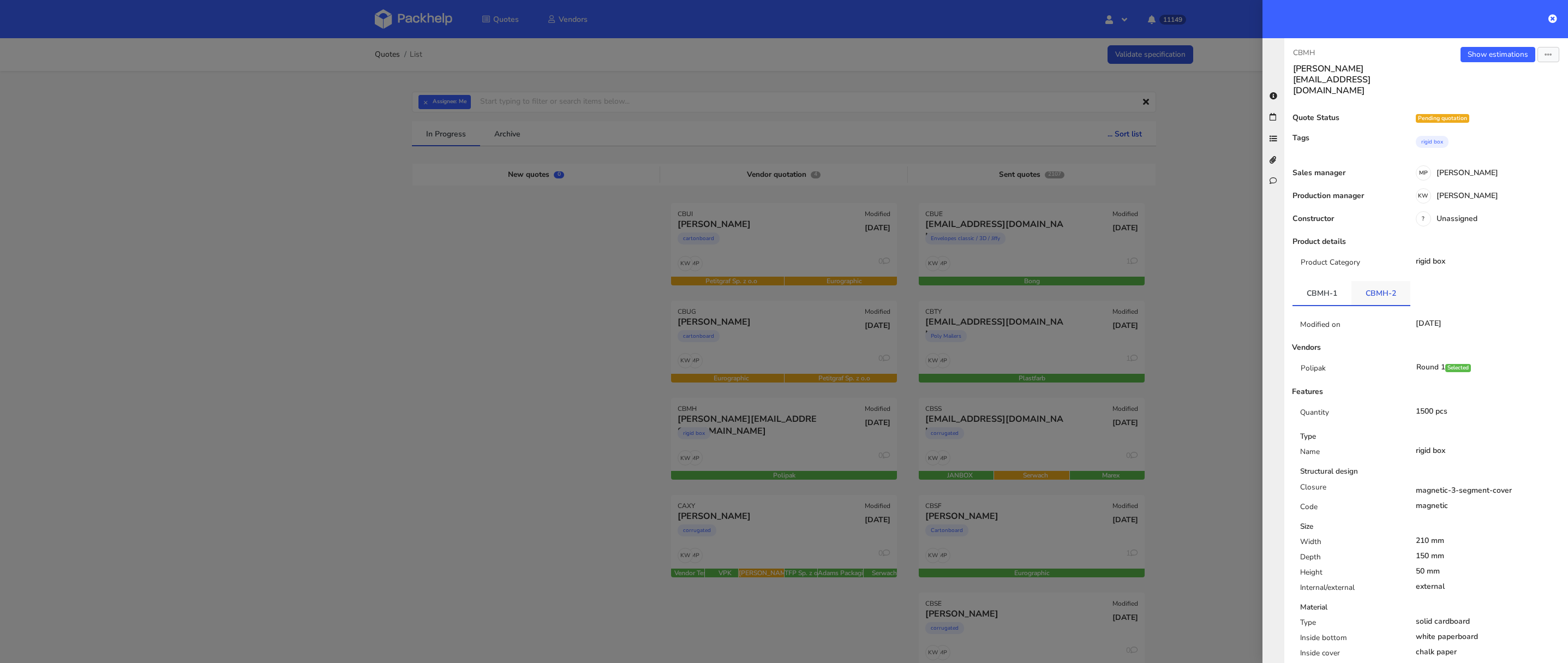
click at [1368, 281] on link "CBMH-2" at bounding box center [1380, 293] width 59 height 24
click at [1483, 50] on link "Show estimations" at bounding box center [1498, 54] width 75 height 16
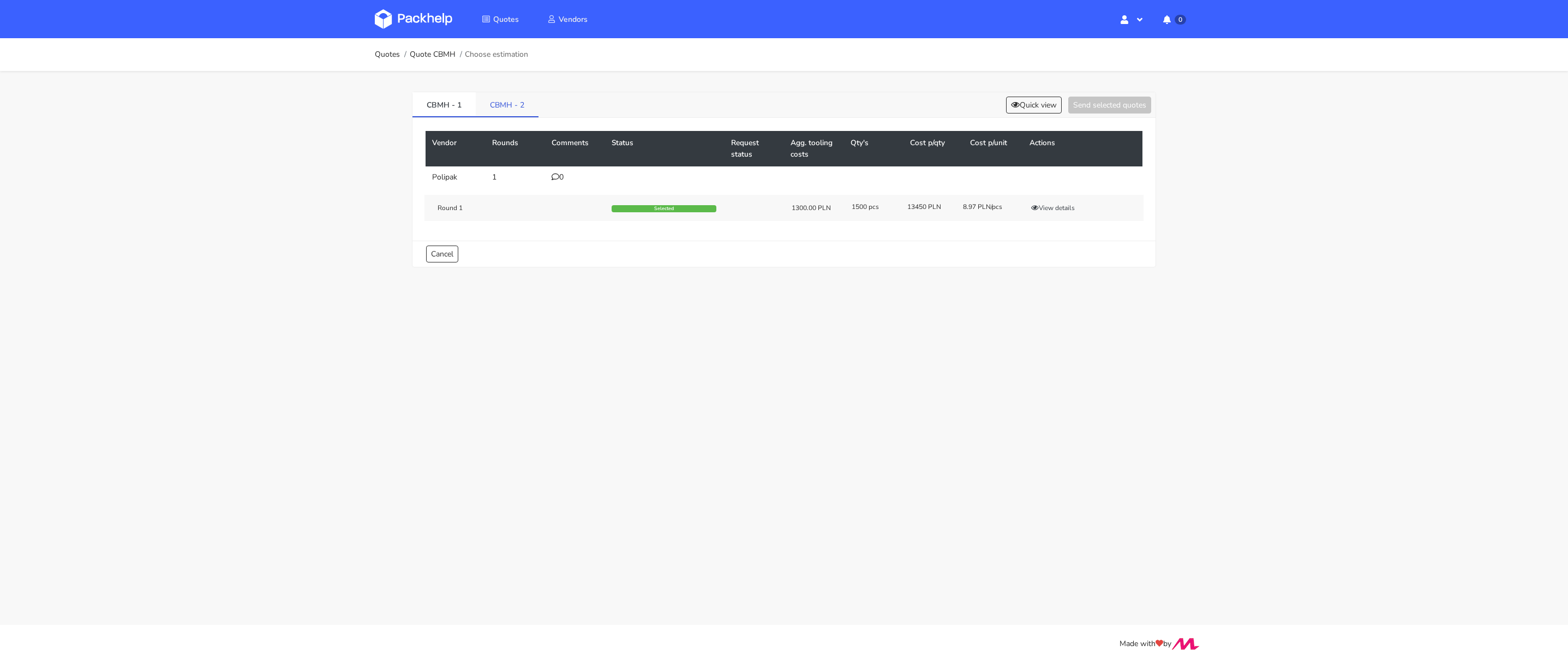
click at [513, 92] on link "CBMH - 2" at bounding box center [507, 105] width 63 height 24
click at [563, 169] on td "0" at bounding box center [575, 177] width 60 height 22
click at [552, 181] on td "0" at bounding box center [575, 177] width 60 height 22
click at [554, 174] on icon at bounding box center [555, 176] width 7 height 7
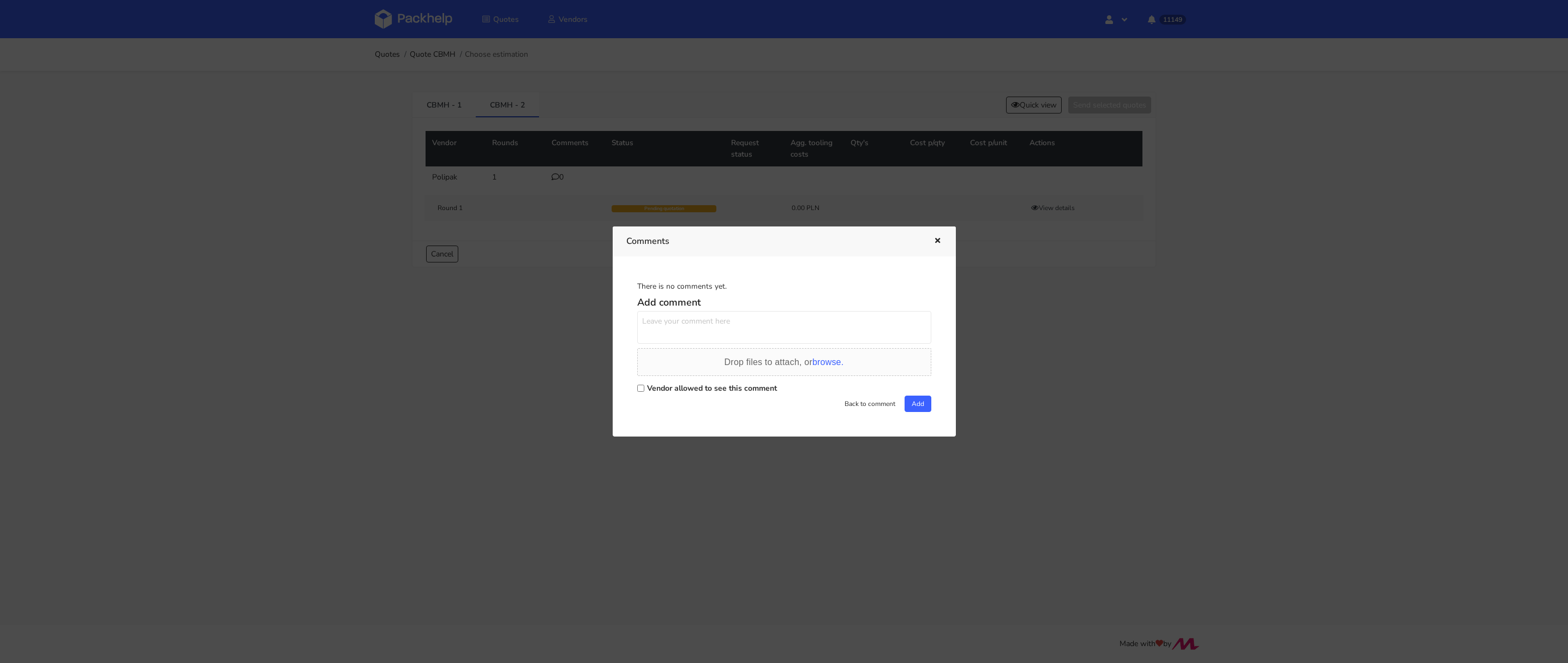
click at [641, 390] on input "Vendor allowed to see this comment" at bounding box center [641, 388] width 7 height 7
checkbox input "true"
click at [664, 346] on div "Add comment Drop files to attach, or browse. Vendor allowed to see this comment…" at bounding box center [784, 352] width 294 height 120
click at [674, 334] on textarea at bounding box center [784, 327] width 294 height 32
drag, startPoint x: 798, startPoint y: 321, endPoint x: 692, endPoint y: 318, distance: 106.0
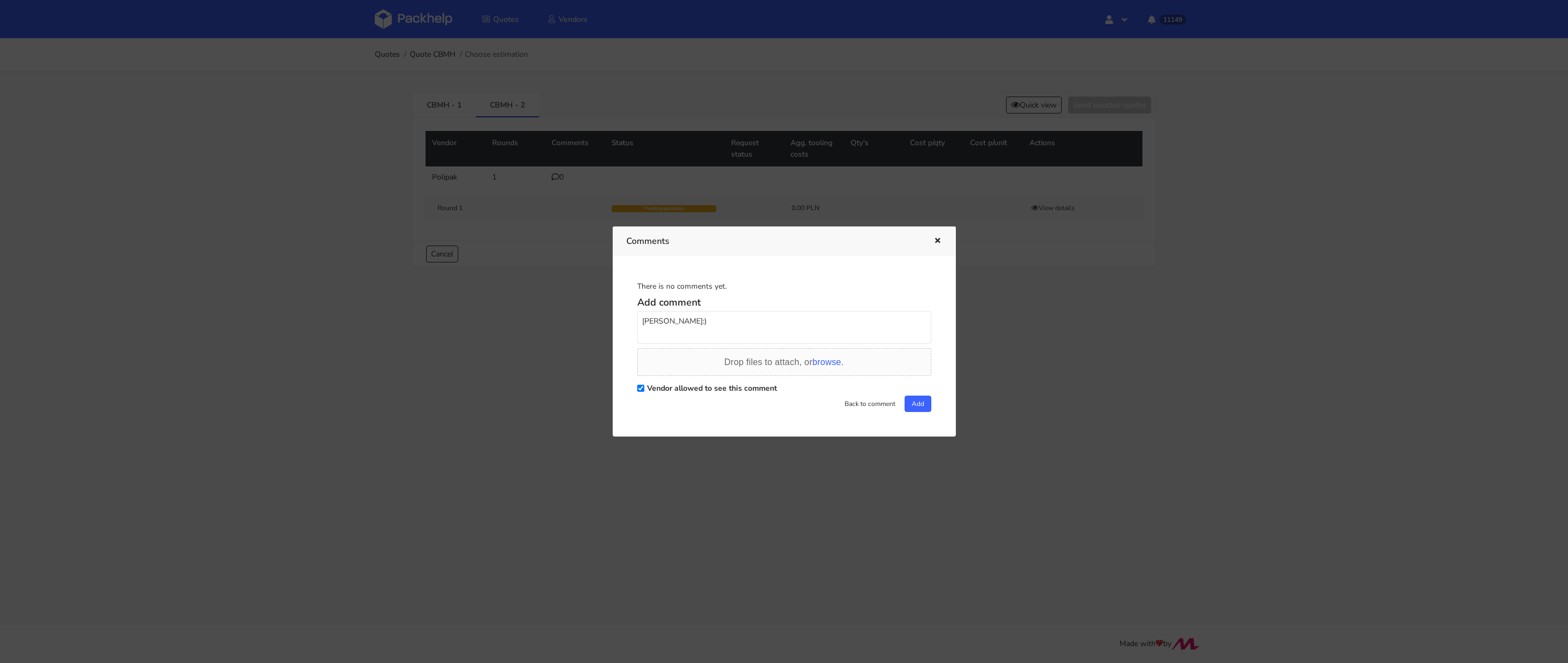
click at [691, 319] on textarea "[PERSON_NAME]:)" at bounding box center [784, 327] width 294 height 32
click at [893, 321] on textarea "[PERSON_NAME], przypominam się z prośbą o ofertę tutaj :)" at bounding box center [784, 327] width 294 height 32
type textarea "[PERSON_NAME], przypominam się z prośbą o ofertę tutaj :)"
click at [927, 404] on button "Add" at bounding box center [918, 404] width 27 height 16
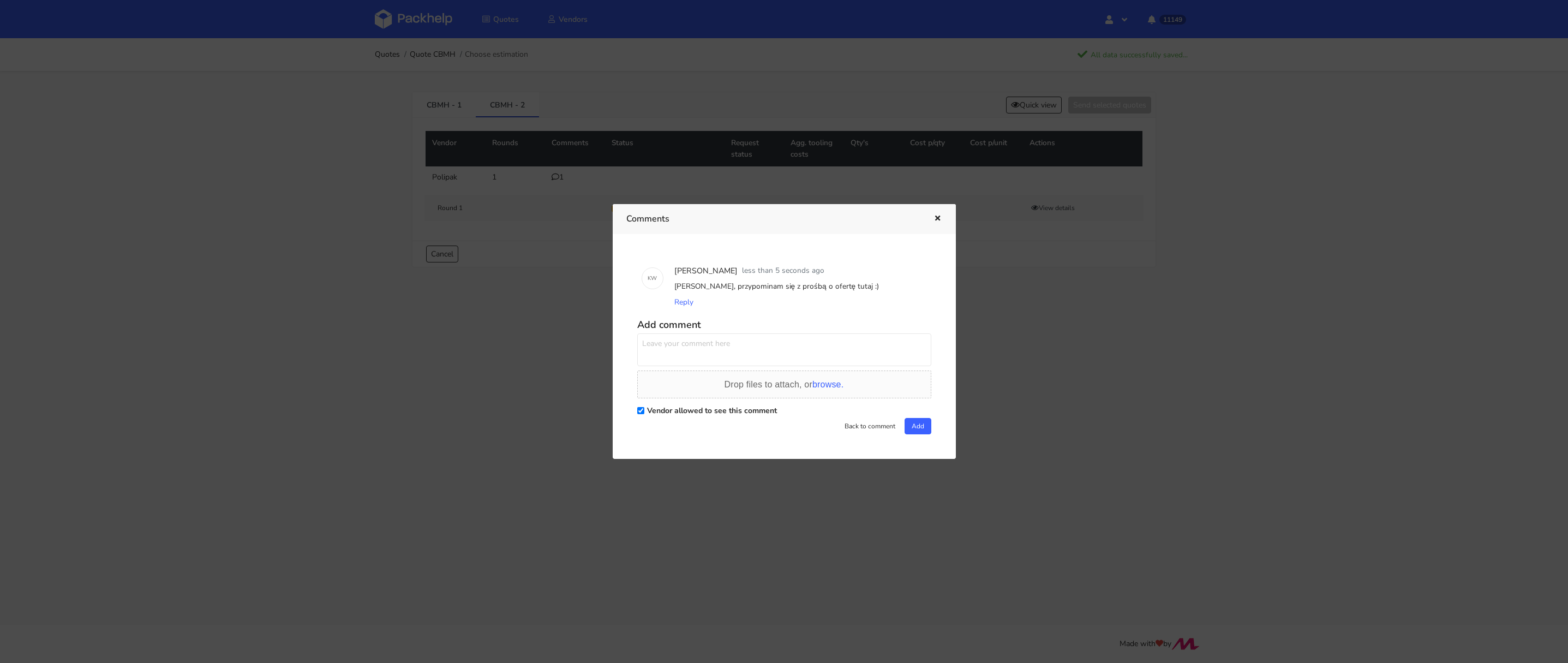
click at [328, 161] on div at bounding box center [784, 332] width 1568 height 663
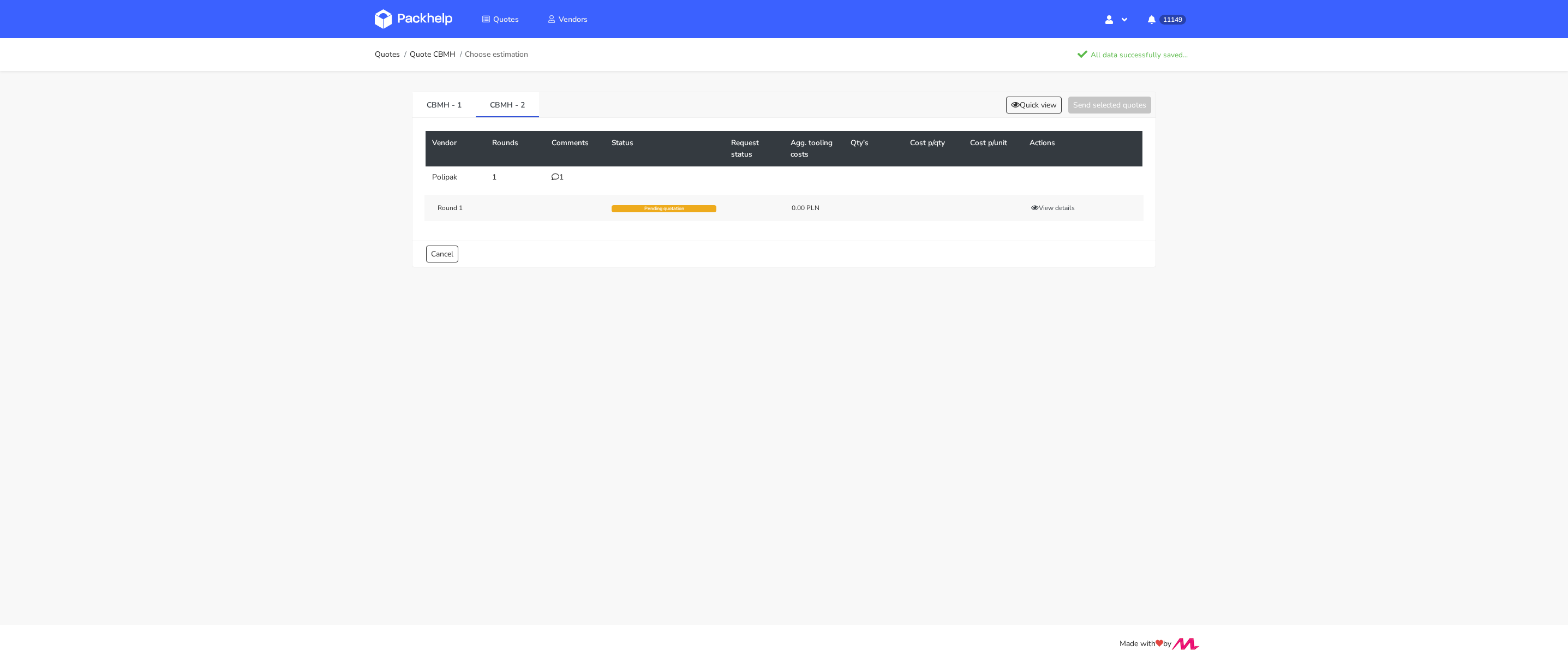
click at [425, 1] on div "Quotes Vendors Hello, Klaudia Profile Sign Out 11149 Notifications CBUG New var…" at bounding box center [784, 19] width 873 height 38
click at [416, 15] on img at bounding box center [413, 19] width 78 height 20
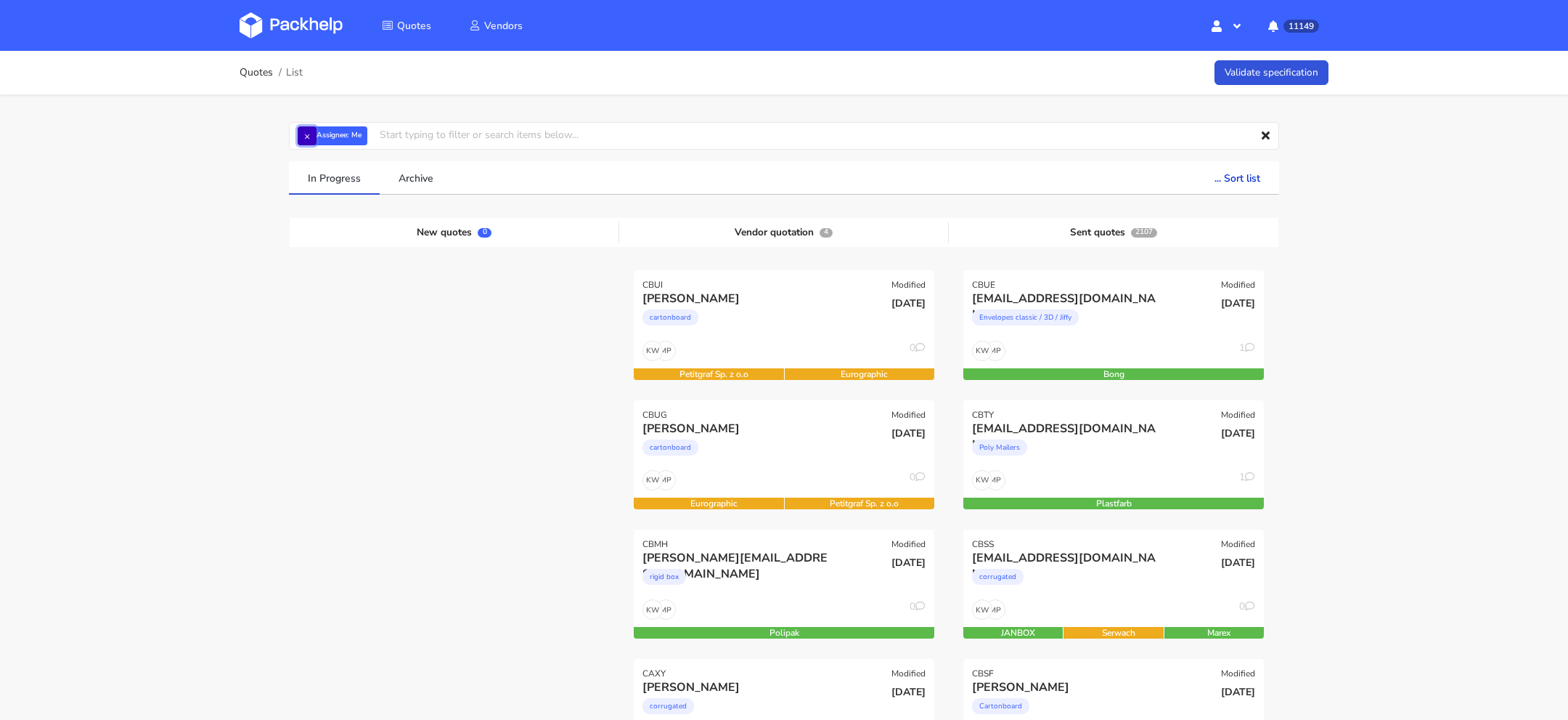
click at [306, 135] on button "×" at bounding box center [306, 136] width 19 height 19
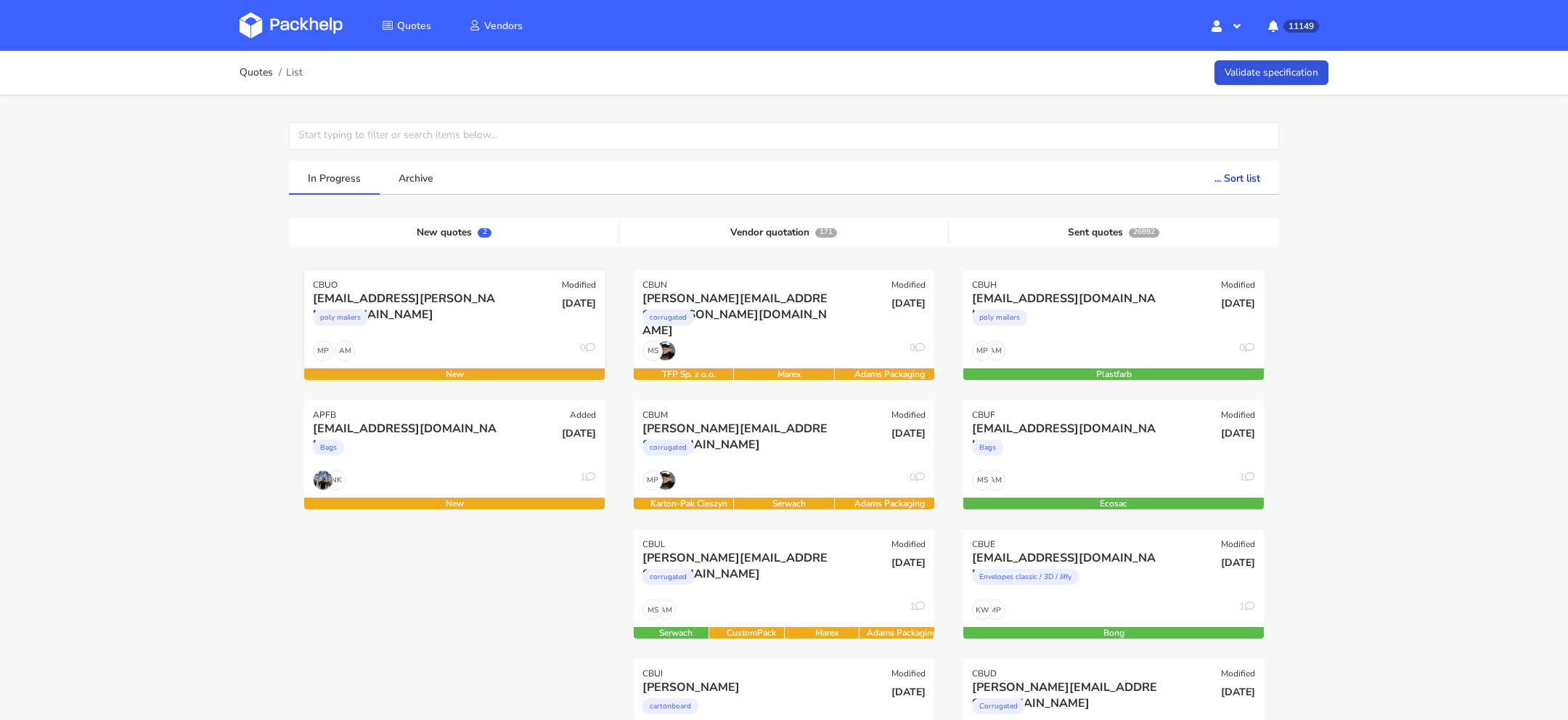
click at [437, 326] on div "poly mailers" at bounding box center [409, 321] width 192 height 29
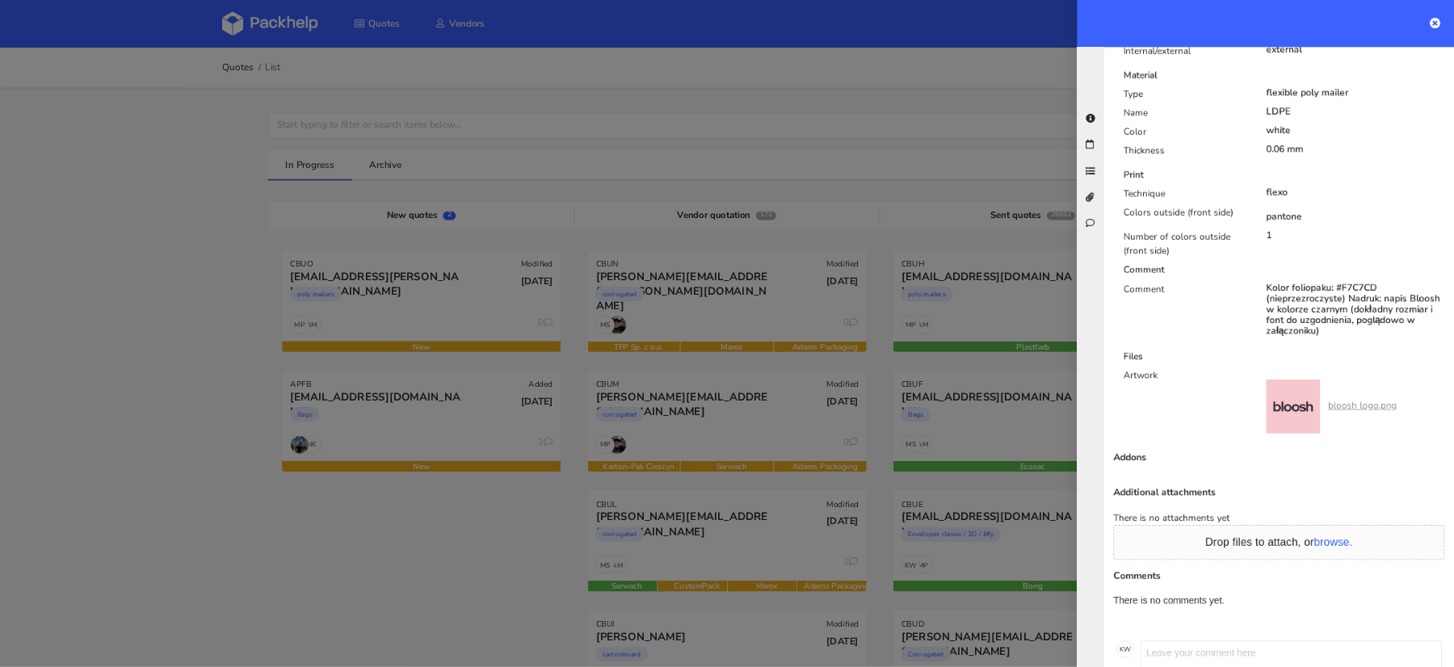
scroll to position [864, 0]
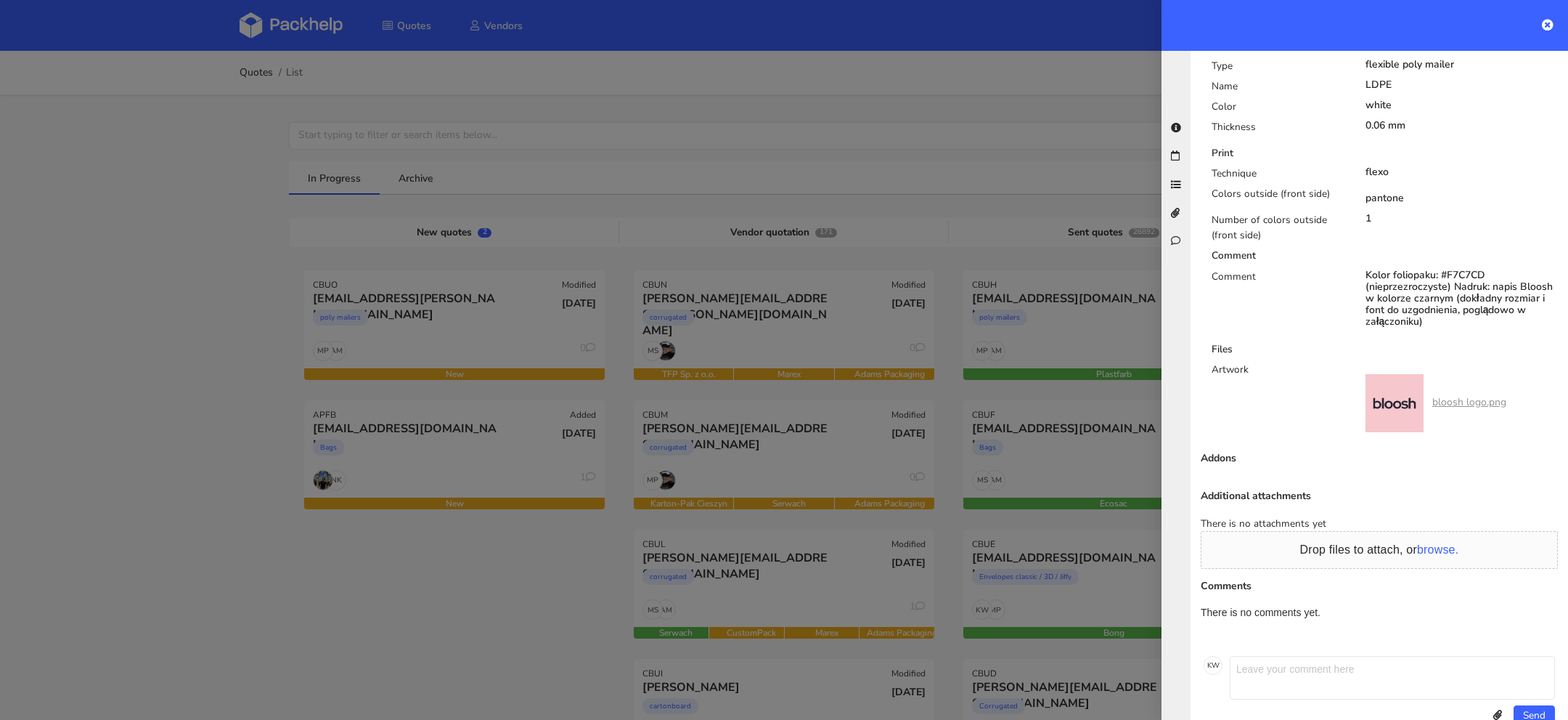
click at [1469, 396] on link "bloosh logo.png" at bounding box center [1469, 402] width 74 height 13
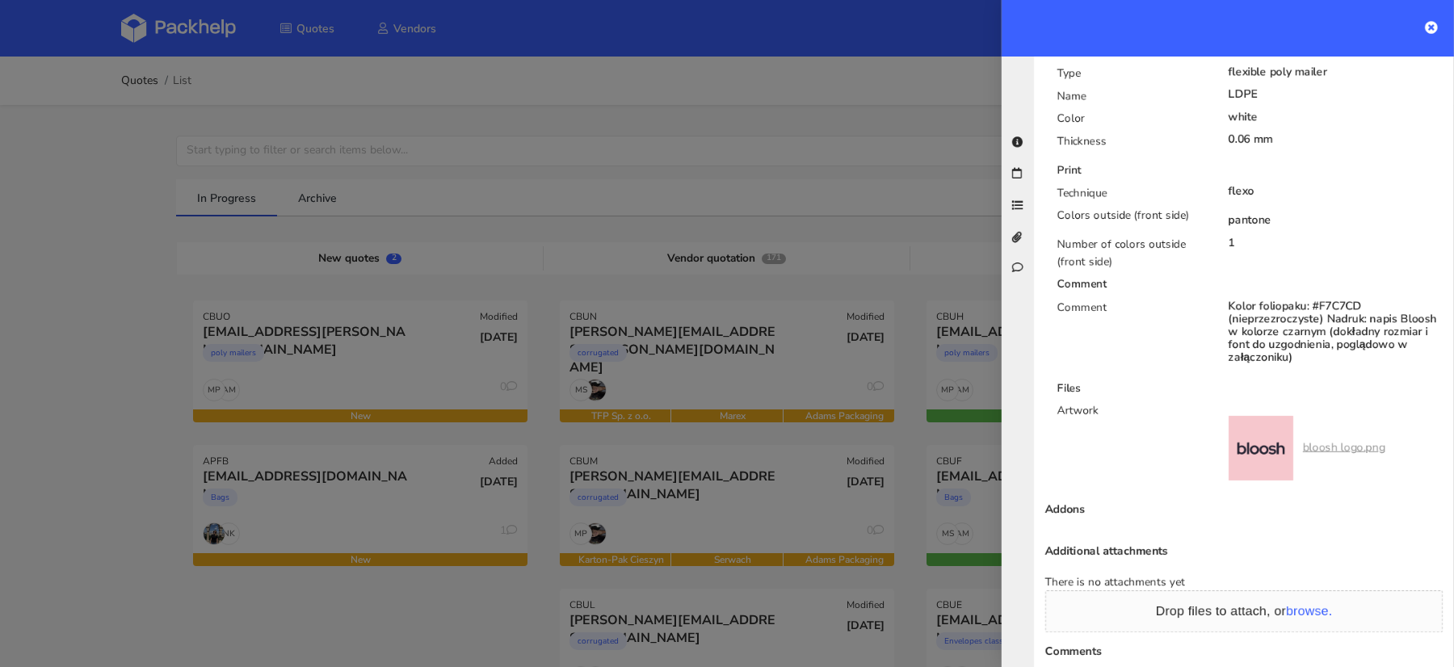
click at [139, 258] on div at bounding box center [727, 333] width 1454 height 667
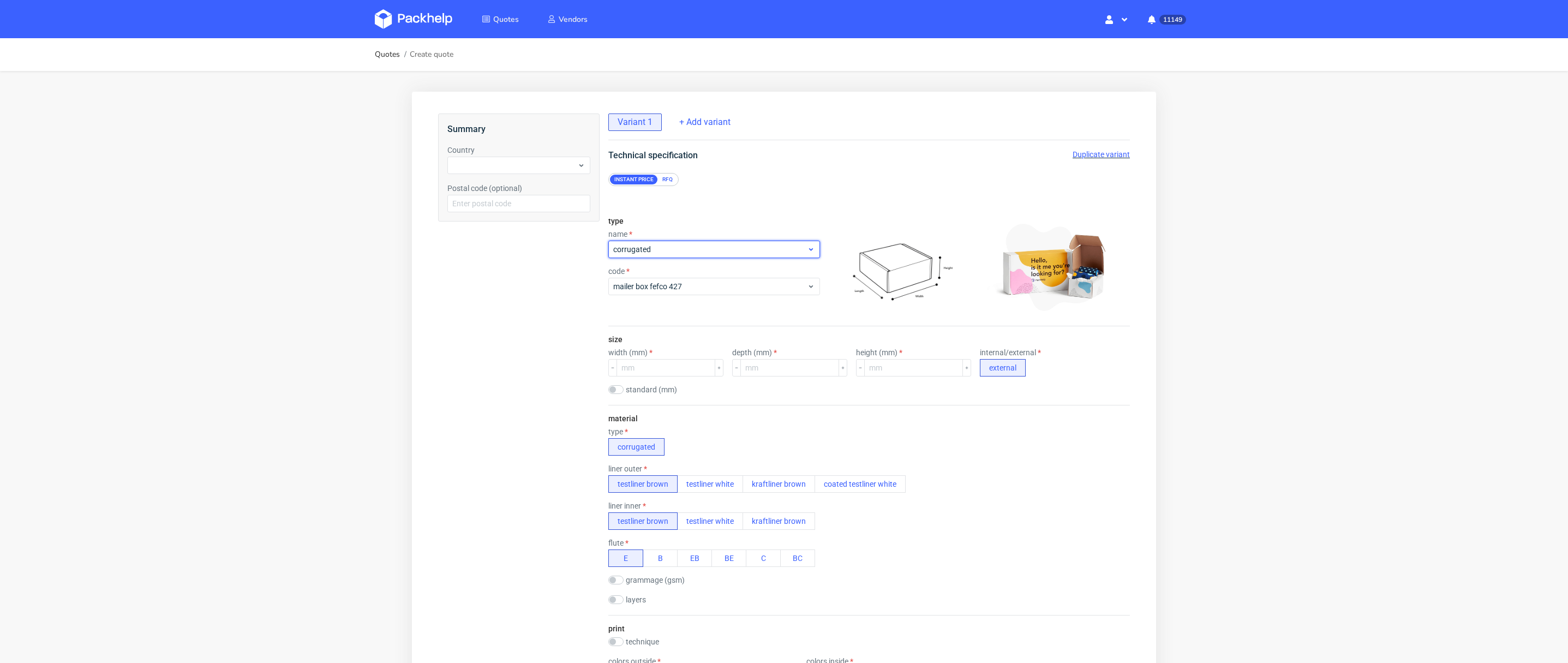
click at [681, 248] on span "corrugated" at bounding box center [710, 249] width 194 height 11
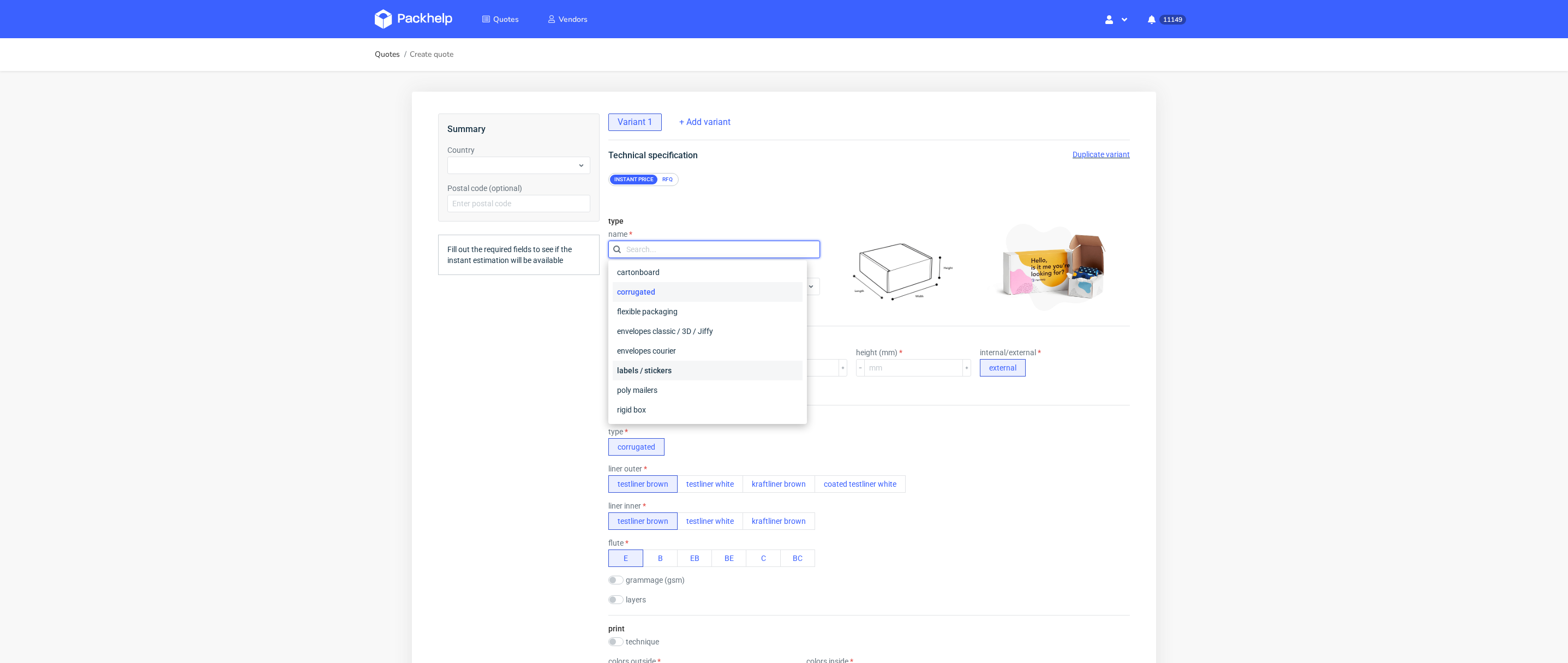
scroll to position [23, 0]
click at [674, 172] on div "Instant price RFQ" at bounding box center [869, 174] width 565 height 24
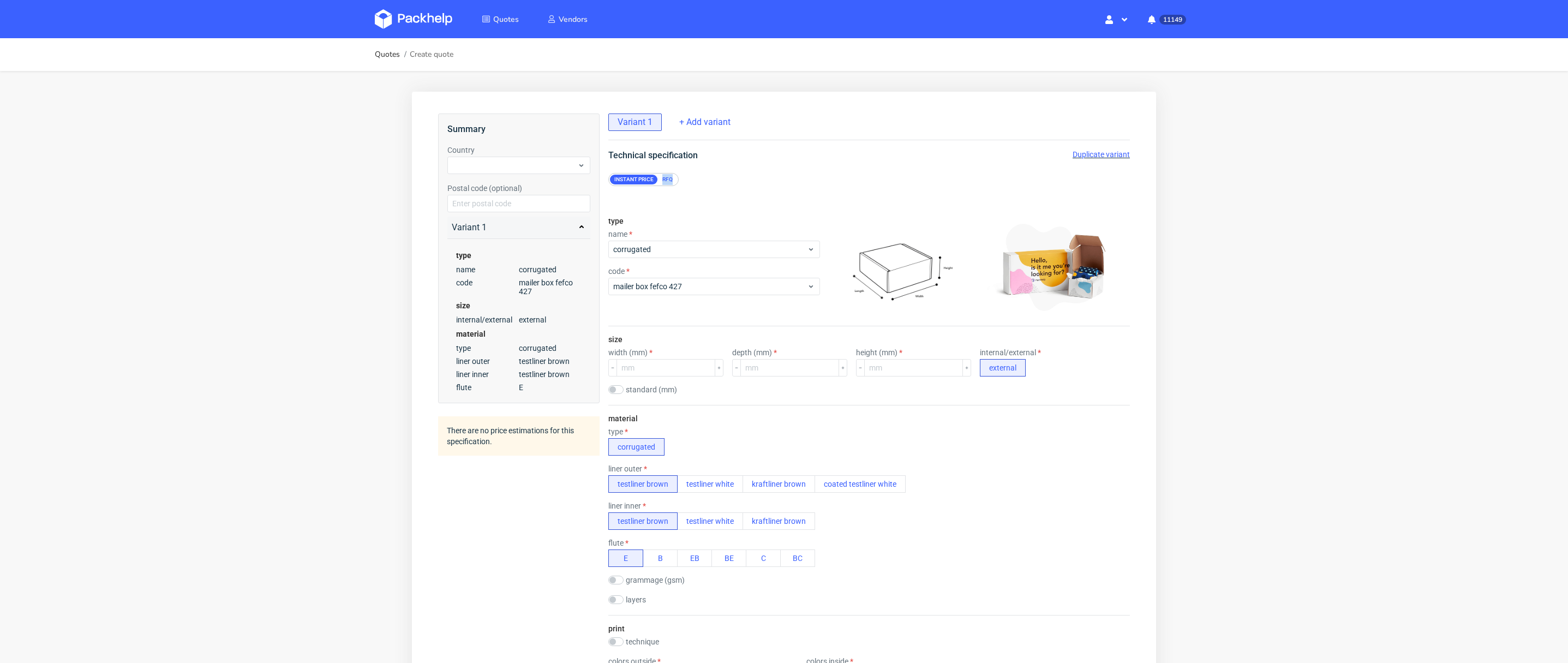
click at [674, 173] on div "Instant price RFQ" at bounding box center [869, 179] width 521 height 13
click at [673, 178] on div "RFQ" at bounding box center [667, 180] width 19 height 10
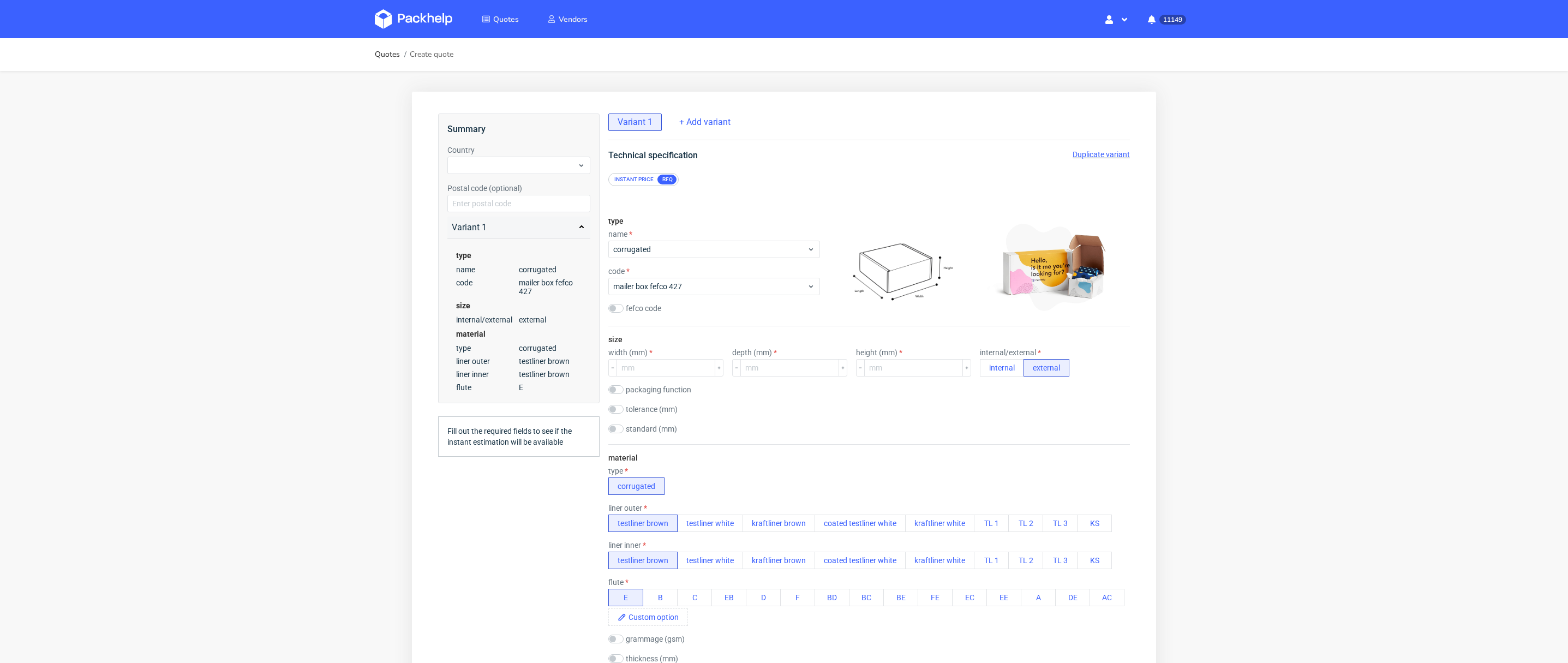
click at [654, 260] on div "type name corrugated code mailer box fefco 427 fefco code" at bounding box center [714, 267] width 211 height 118
click at [660, 250] on span "corrugated" at bounding box center [710, 249] width 194 height 11
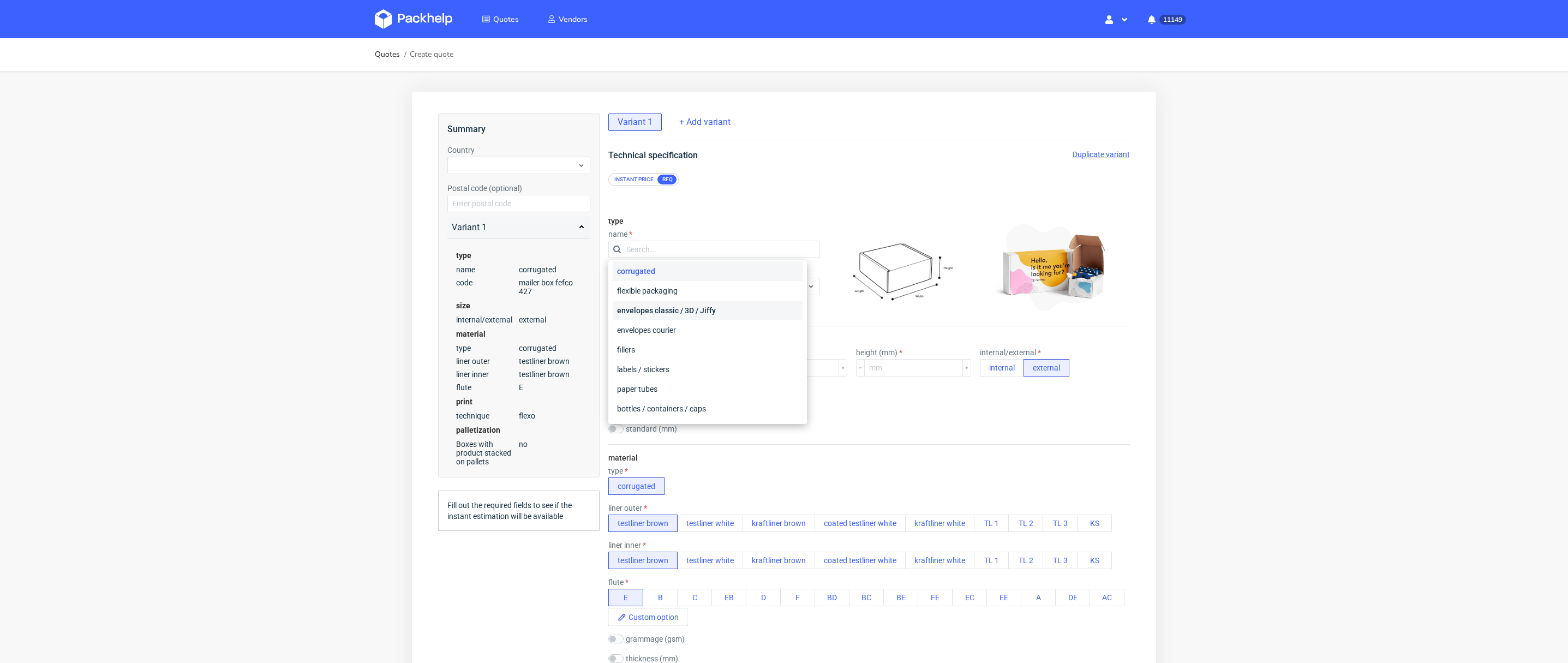
scroll to position [42, 0]
click at [672, 311] on div "envelopes classic / 3D / Jiffy" at bounding box center [707, 311] width 190 height 20
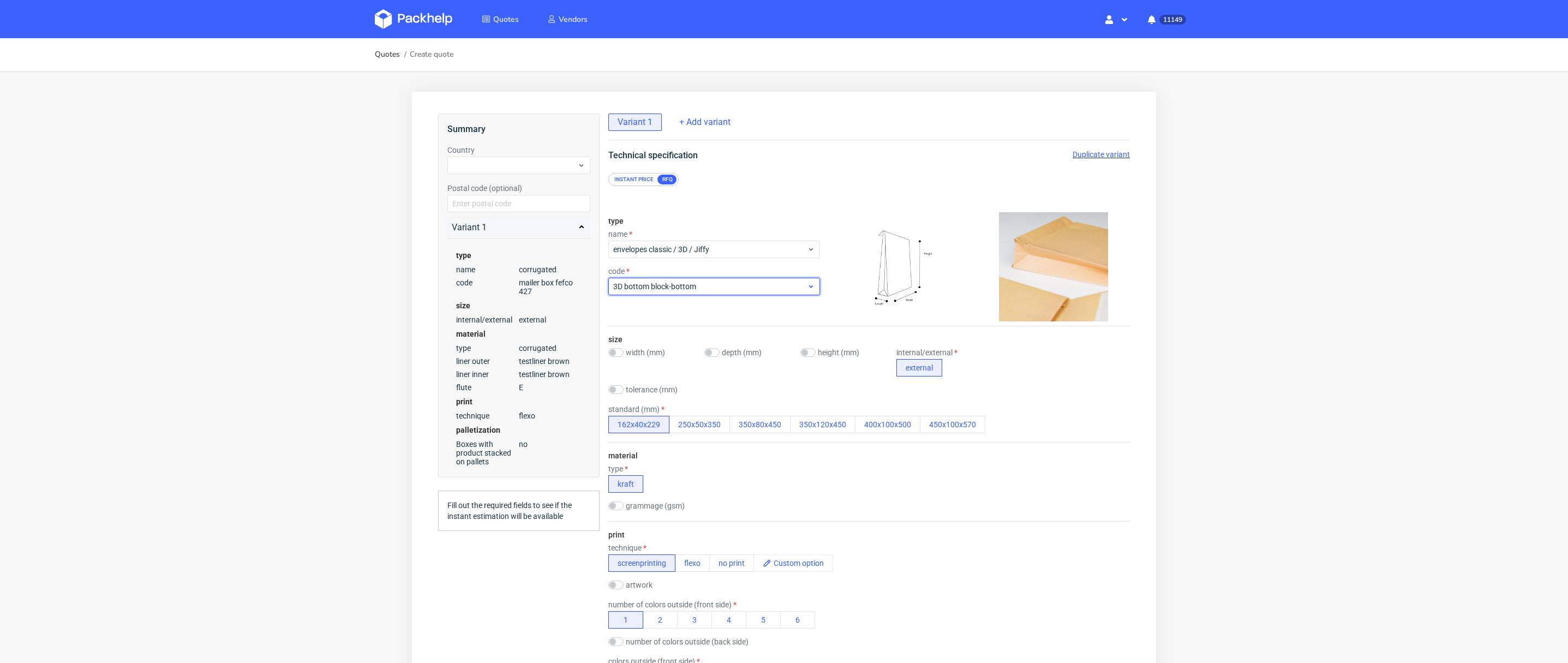
click at [677, 284] on span "3D bottom block-bottom" at bounding box center [710, 286] width 194 height 11
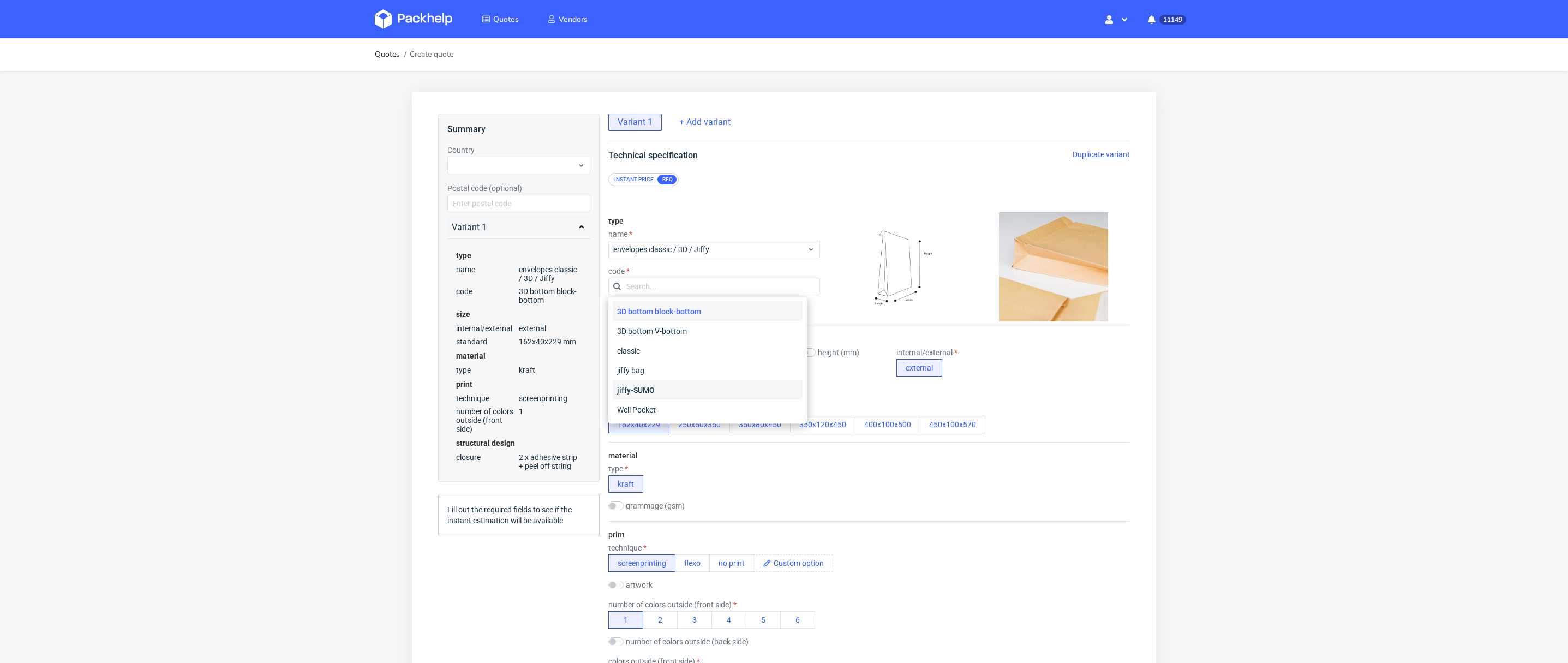
click at [672, 388] on div "jiffy-SUMO" at bounding box center [707, 390] width 190 height 20
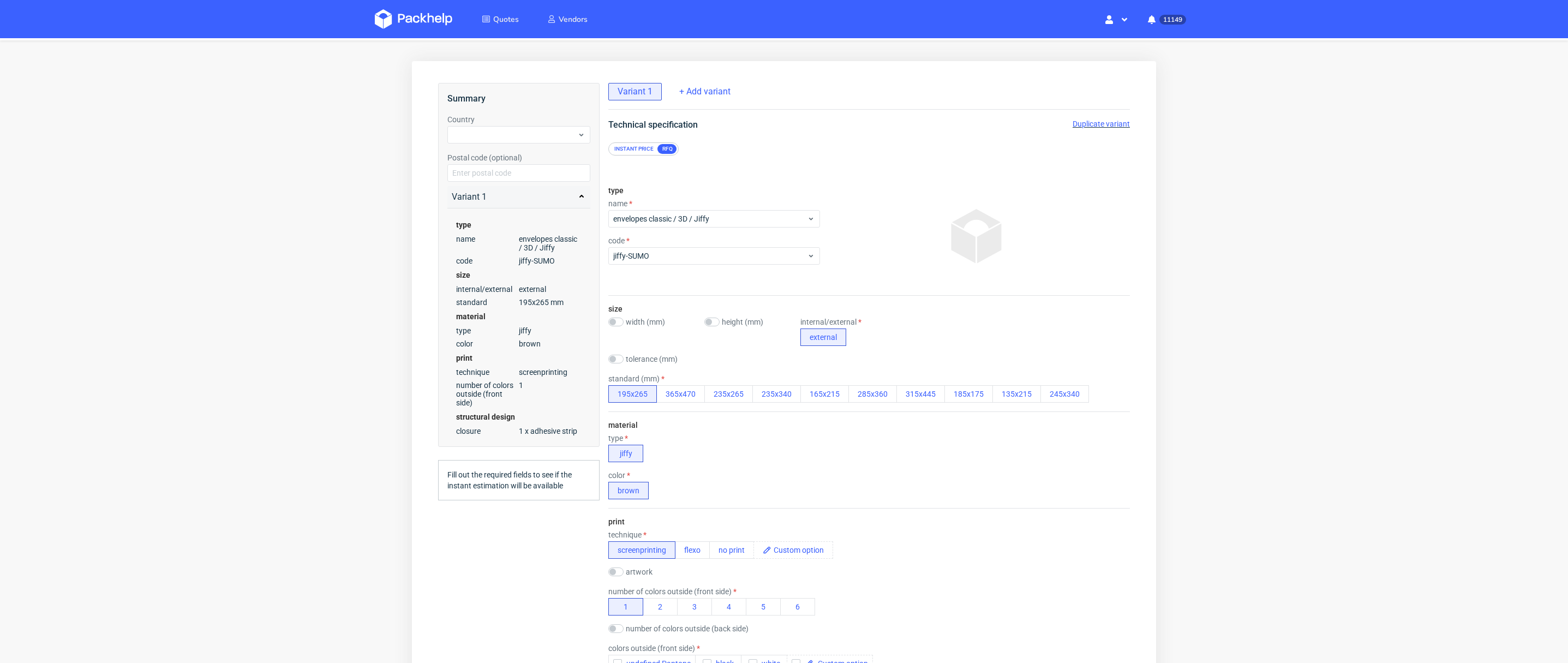
scroll to position [11, 0]
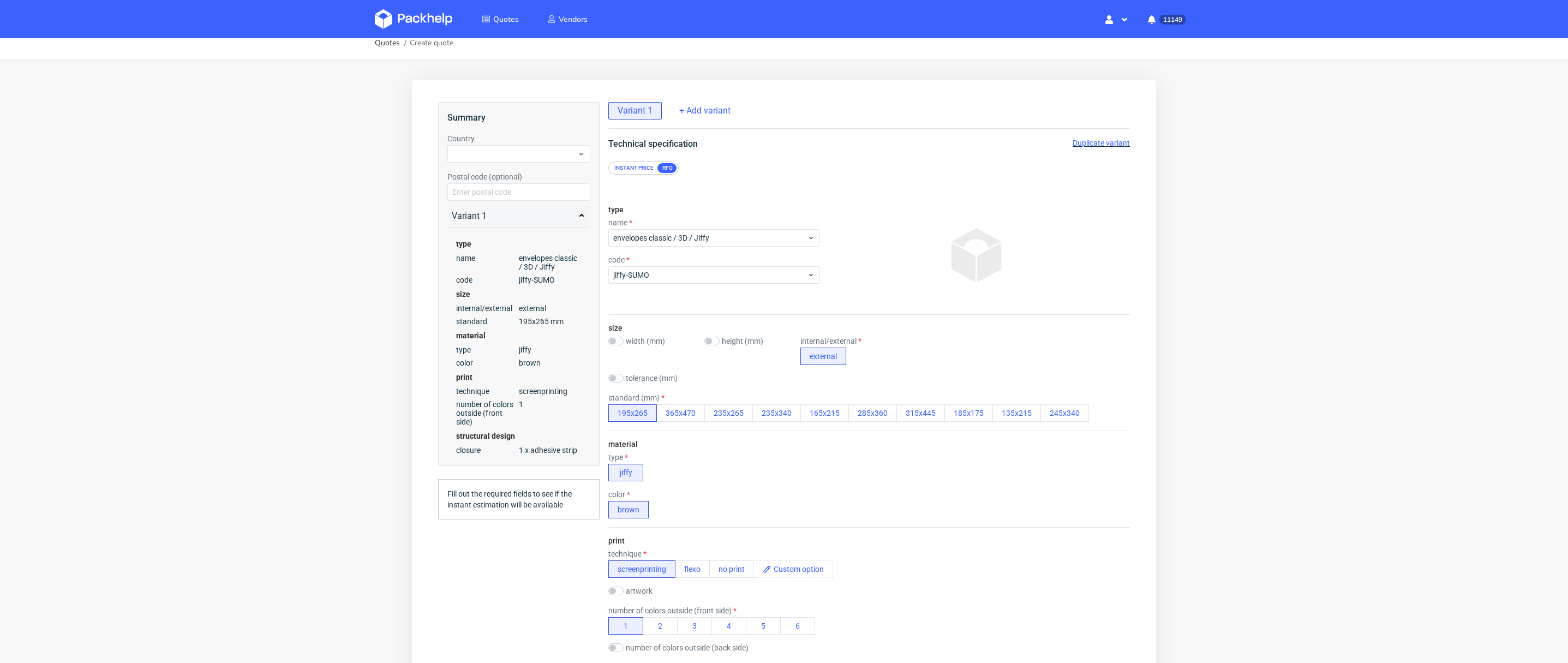
click at [630, 342] on label "width (mm)" at bounding box center [646, 341] width 39 height 9
checkbox input "true"
click at [750, 340] on label "height (mm)" at bounding box center [770, 341] width 41 height 9
checkbox input "true"
click at [637, 397] on label "standard (mm)" at bounding box center [636, 398] width 56 height 9
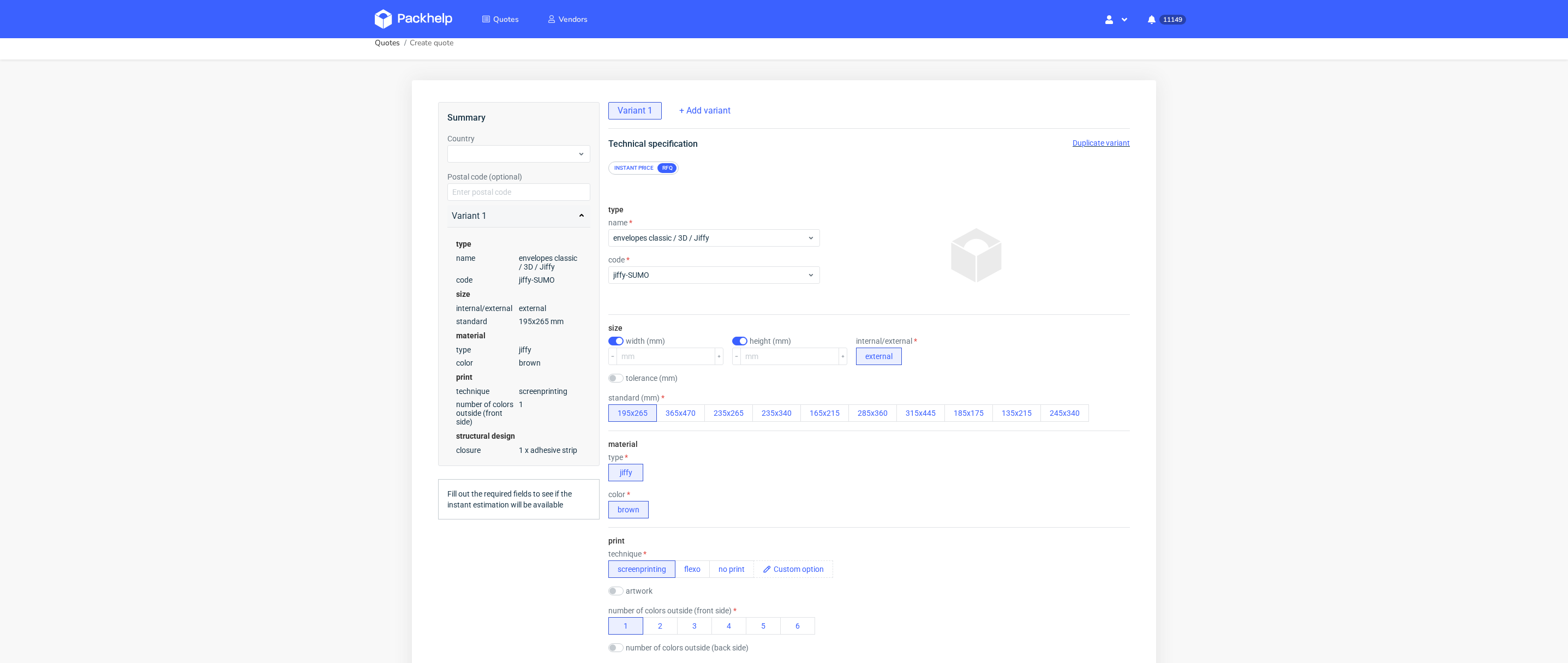
click at [648, 365] on div "size width (mm) height (mm) internal/external external tolerance (mm) standard …" at bounding box center [869, 372] width 521 height 115
click at [652, 356] on input "number" at bounding box center [666, 356] width 99 height 18
checkbox input "false"
click at [653, 277] on span "jiffy-SUMO" at bounding box center [710, 275] width 194 height 11
click at [654, 357] on div "jiffy bag" at bounding box center [707, 359] width 190 height 20
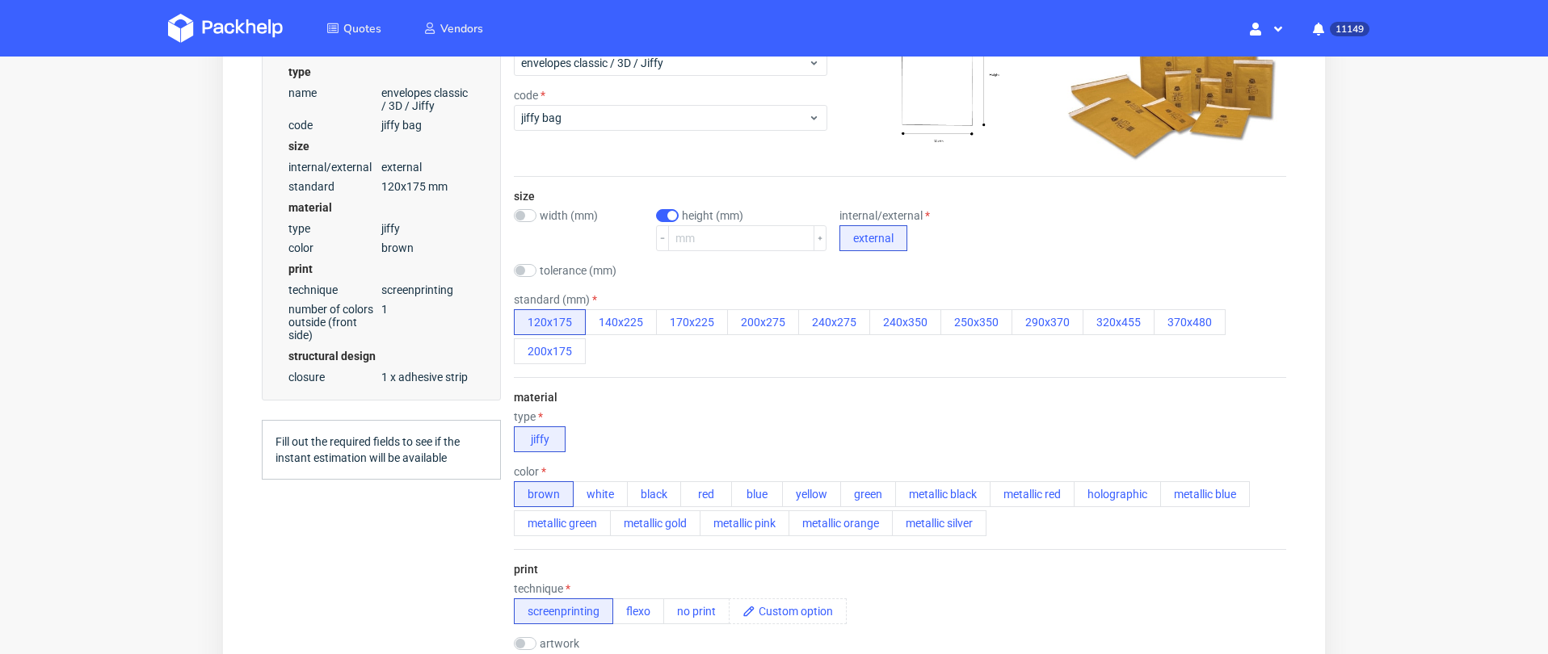
scroll to position [315, 0]
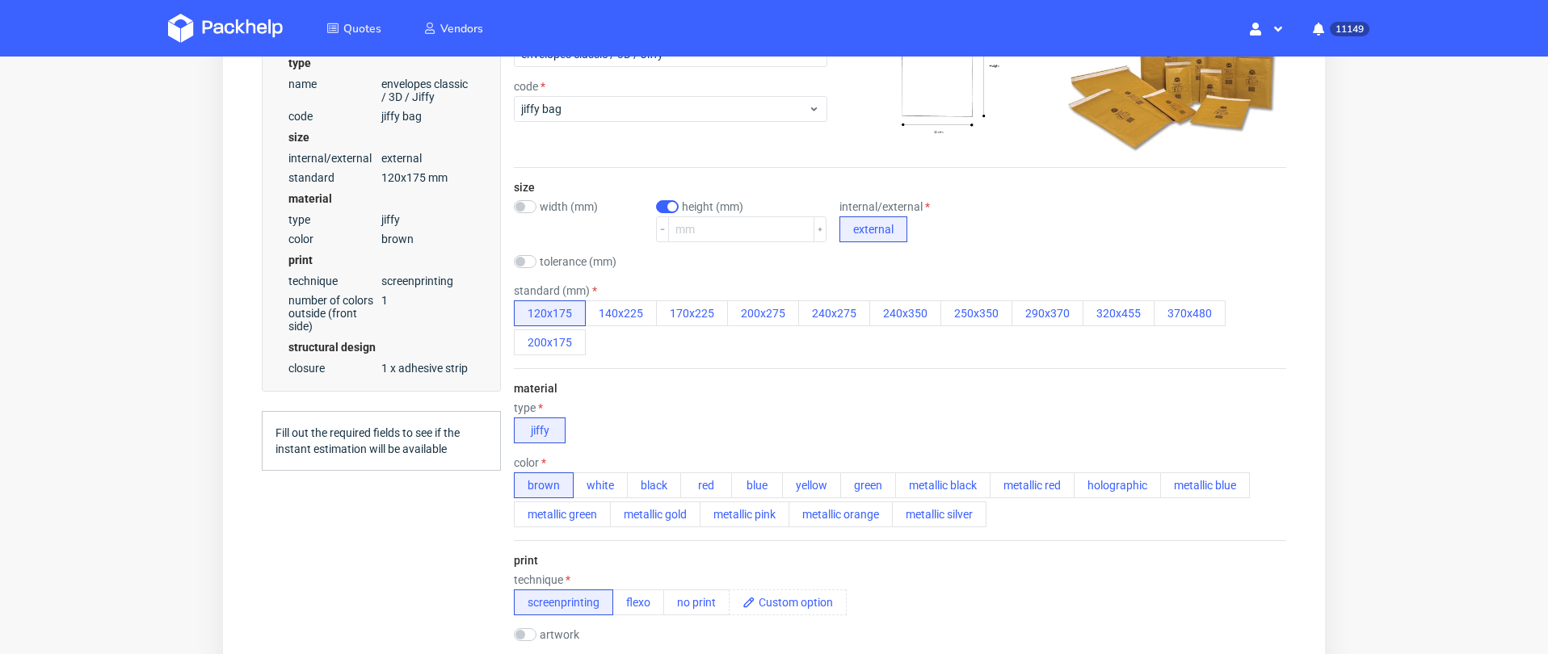
click at [669, 196] on div "size width (mm) height (mm) internal/external external tolerance (mm) standard …" at bounding box center [900, 268] width 772 height 200
click at [668, 206] on input "checkbox" at bounding box center [667, 206] width 23 height 13
checkbox input "false"
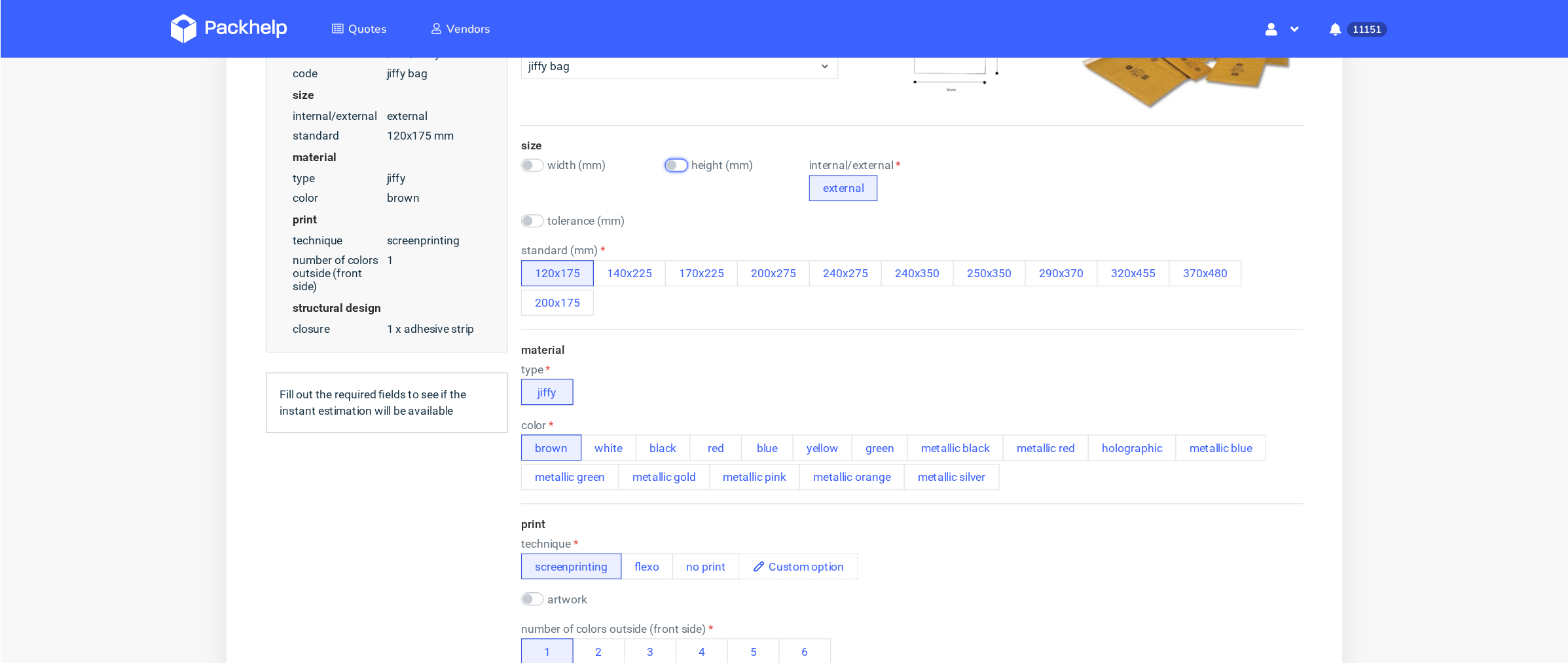
scroll to position [291, 0]
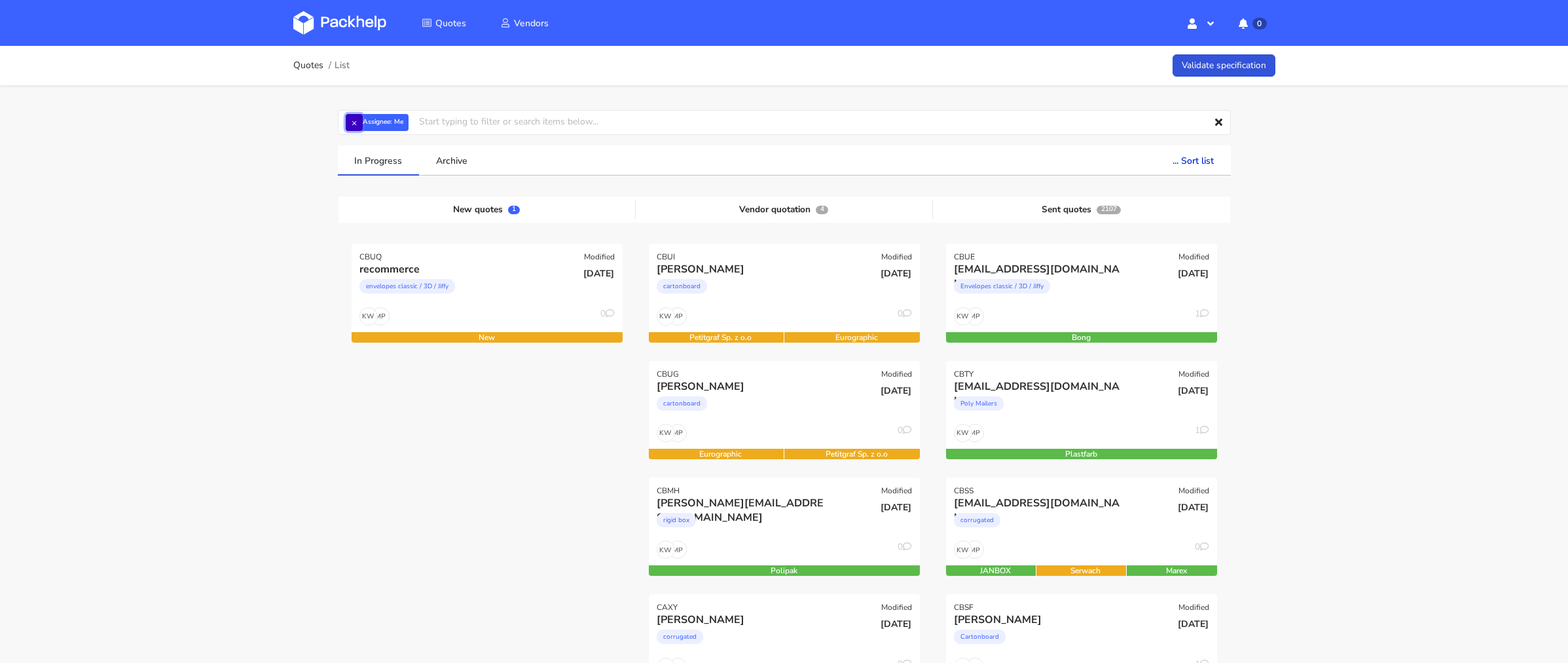
click at [355, 119] on button "×" at bounding box center [354, 122] width 17 height 17
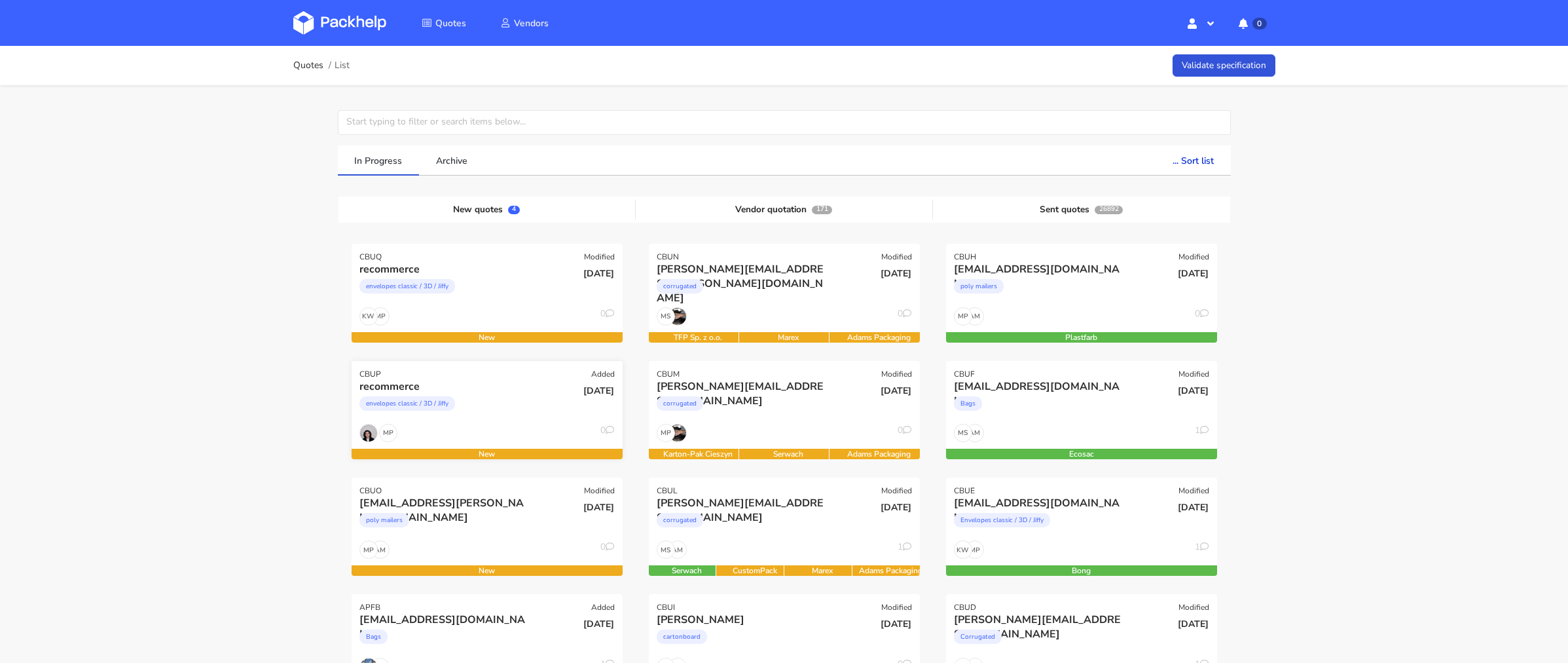
click at [459, 420] on div "recommerce envelopes classic / 3D / Jiffy" at bounding box center [441, 401] width 182 height 45
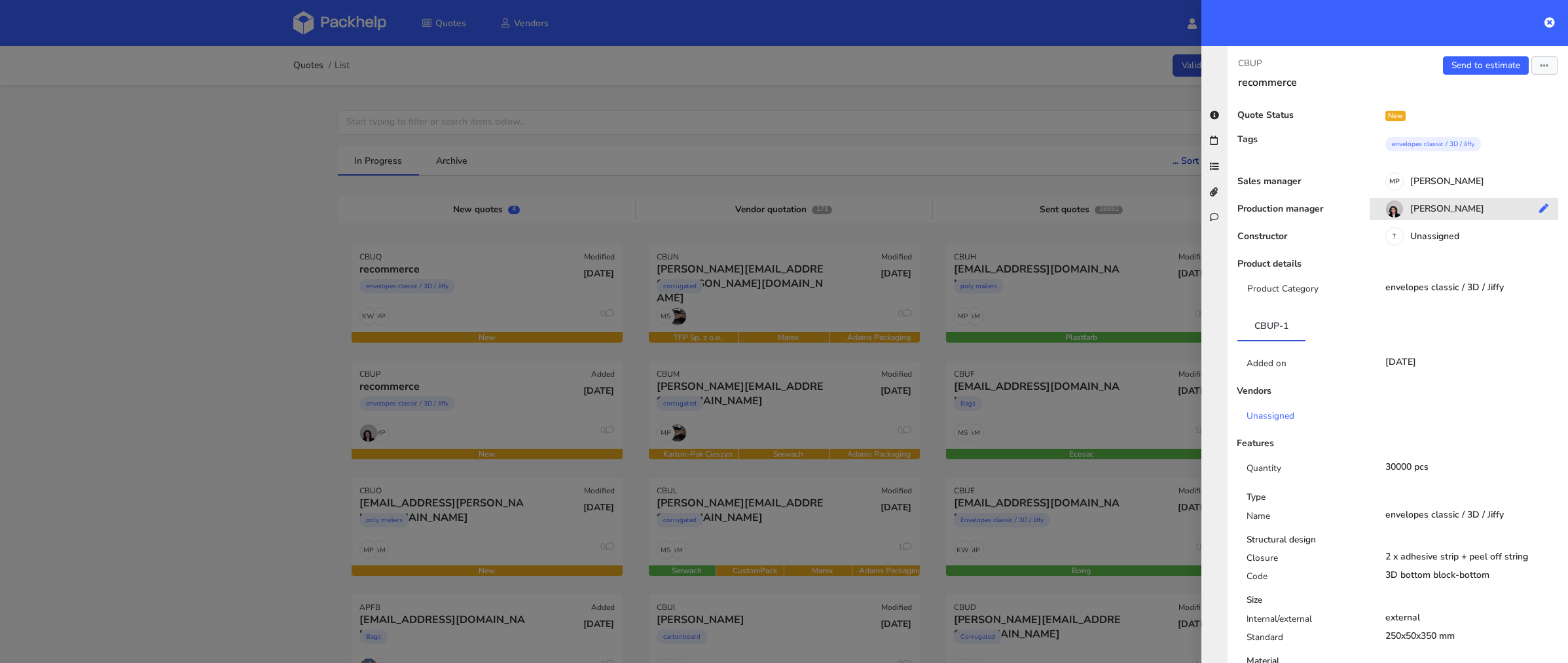
click at [1418, 204] on div "[PERSON_NAME]" at bounding box center [1468, 211] width 199 height 15
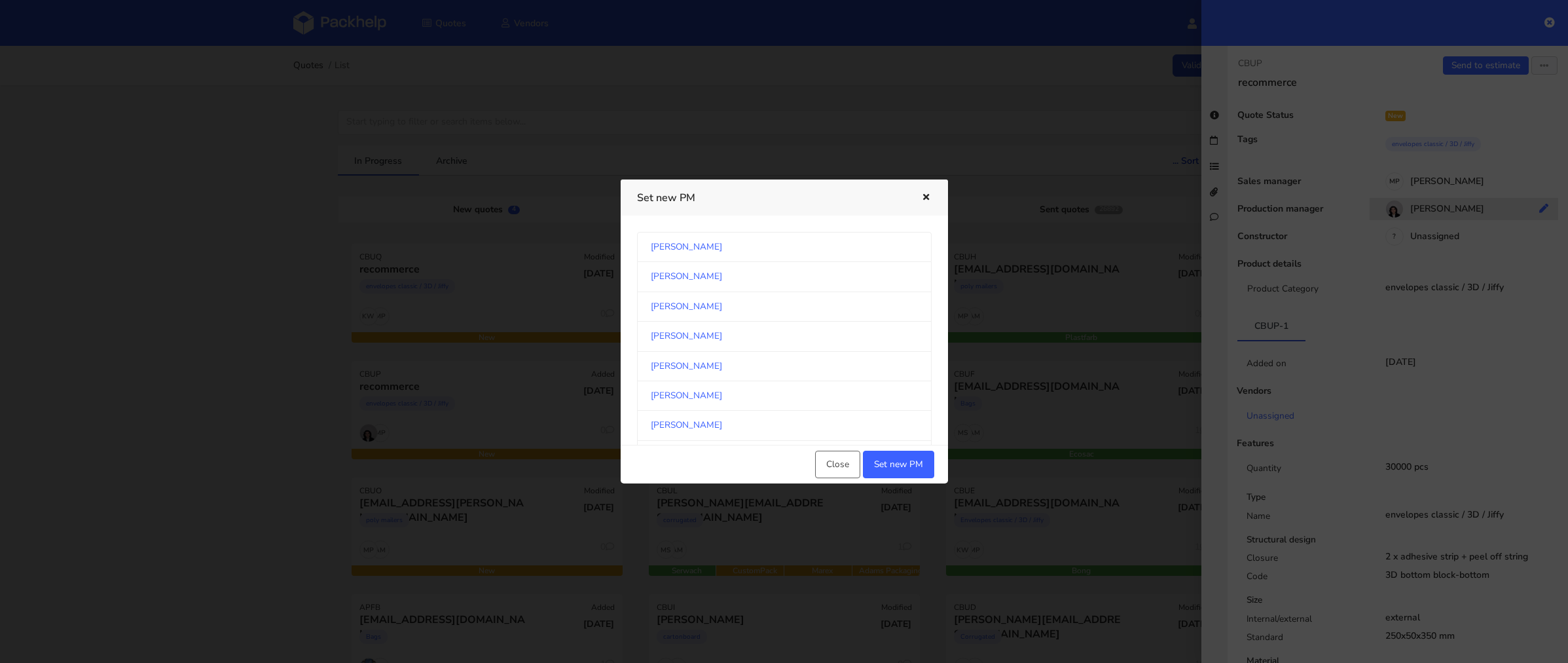
scroll to position [152, 0]
click at [782, 324] on link "[PERSON_NAME]" at bounding box center [784, 332] width 295 height 29
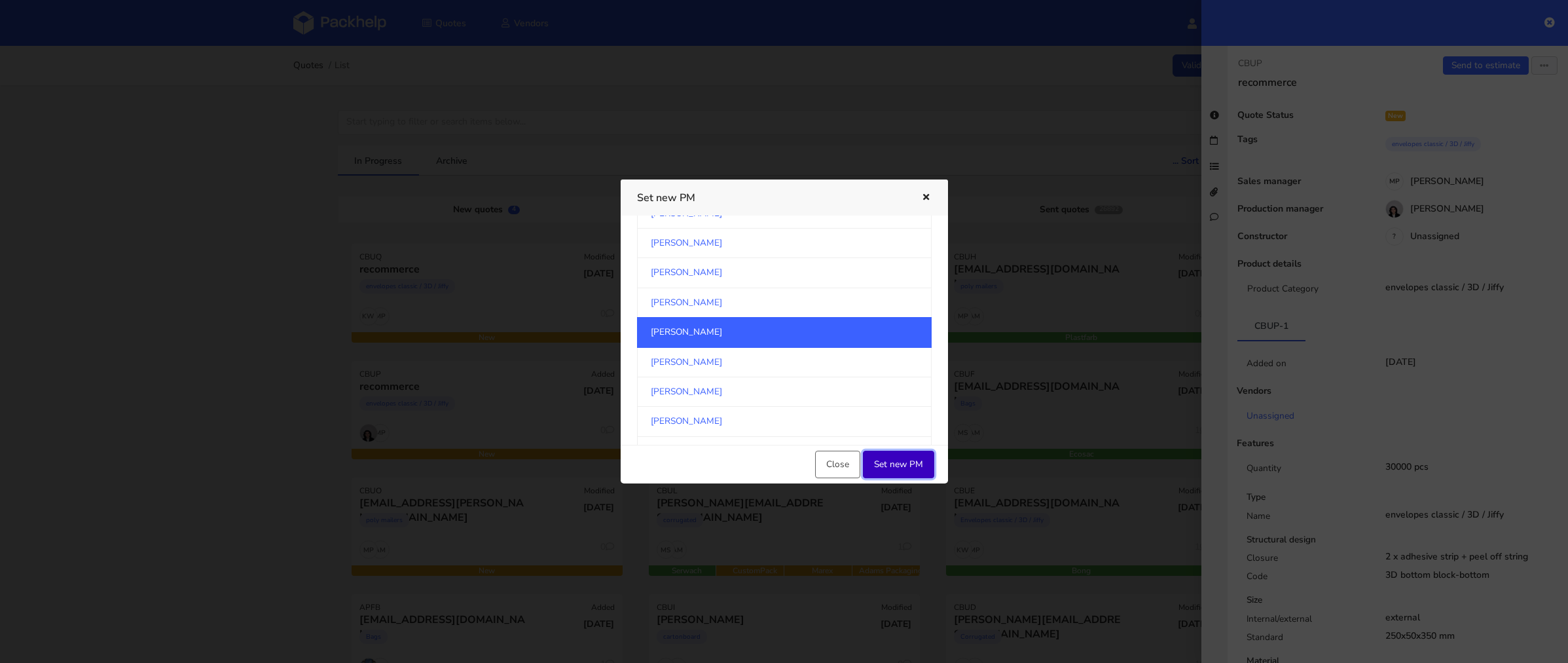
click at [899, 460] on button "Set new PM" at bounding box center [899, 464] width 71 height 28
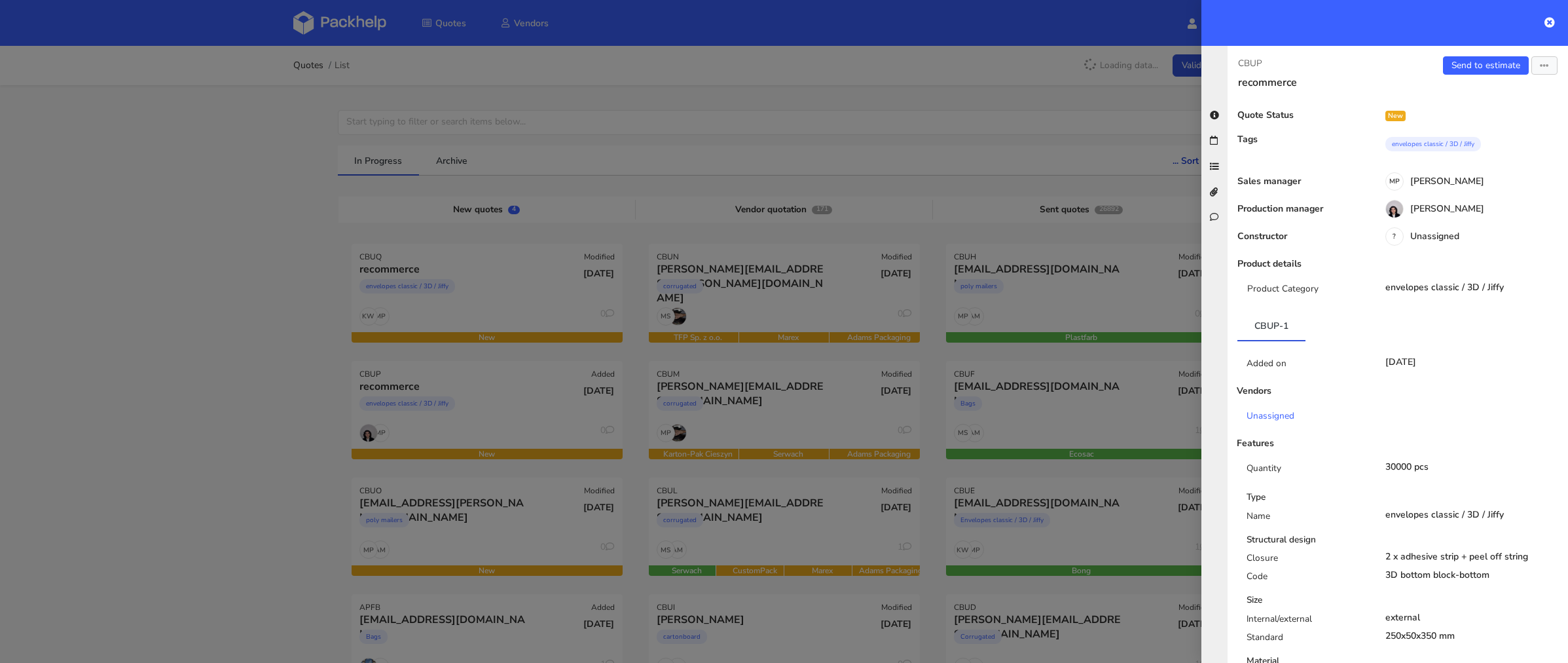
click at [364, 360] on div at bounding box center [784, 332] width 1568 height 663
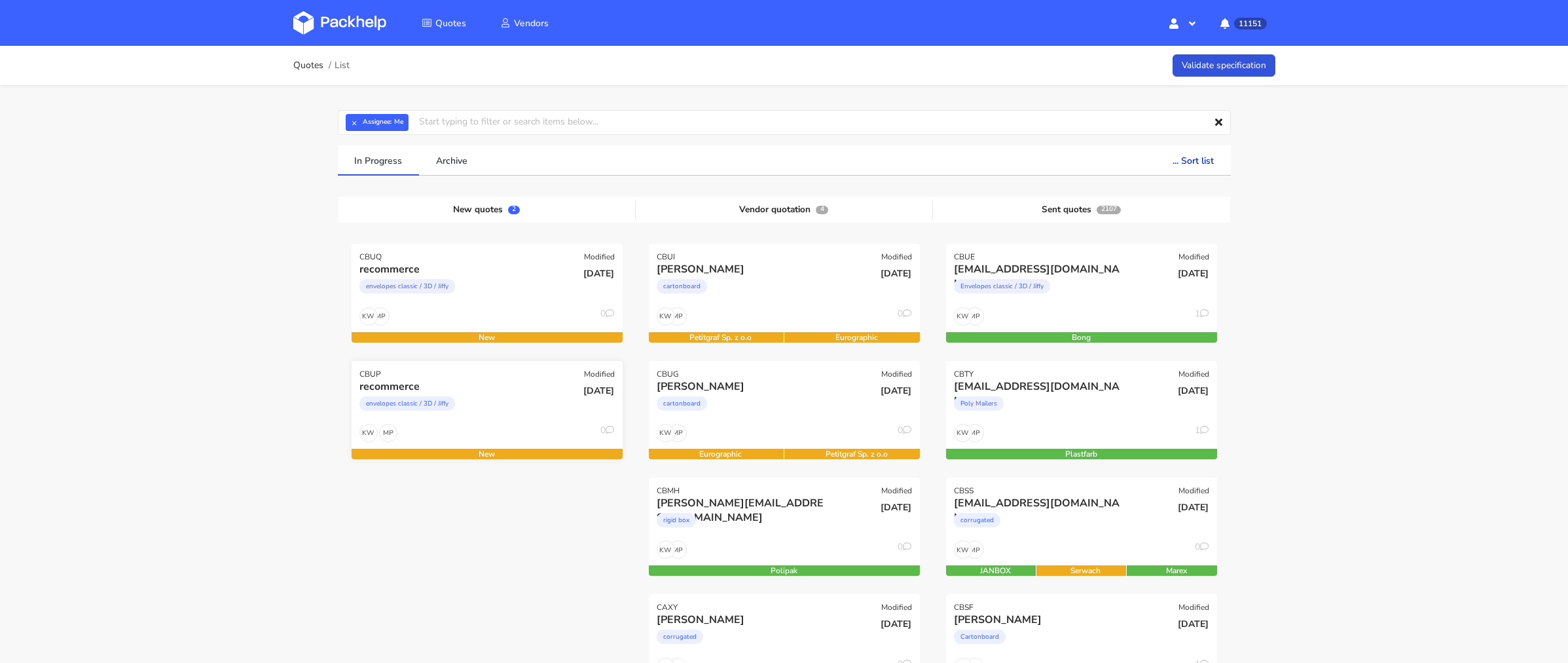
click at [493, 400] on div "envelopes classic / 3D / Jiffy" at bounding box center [446, 407] width 173 height 26
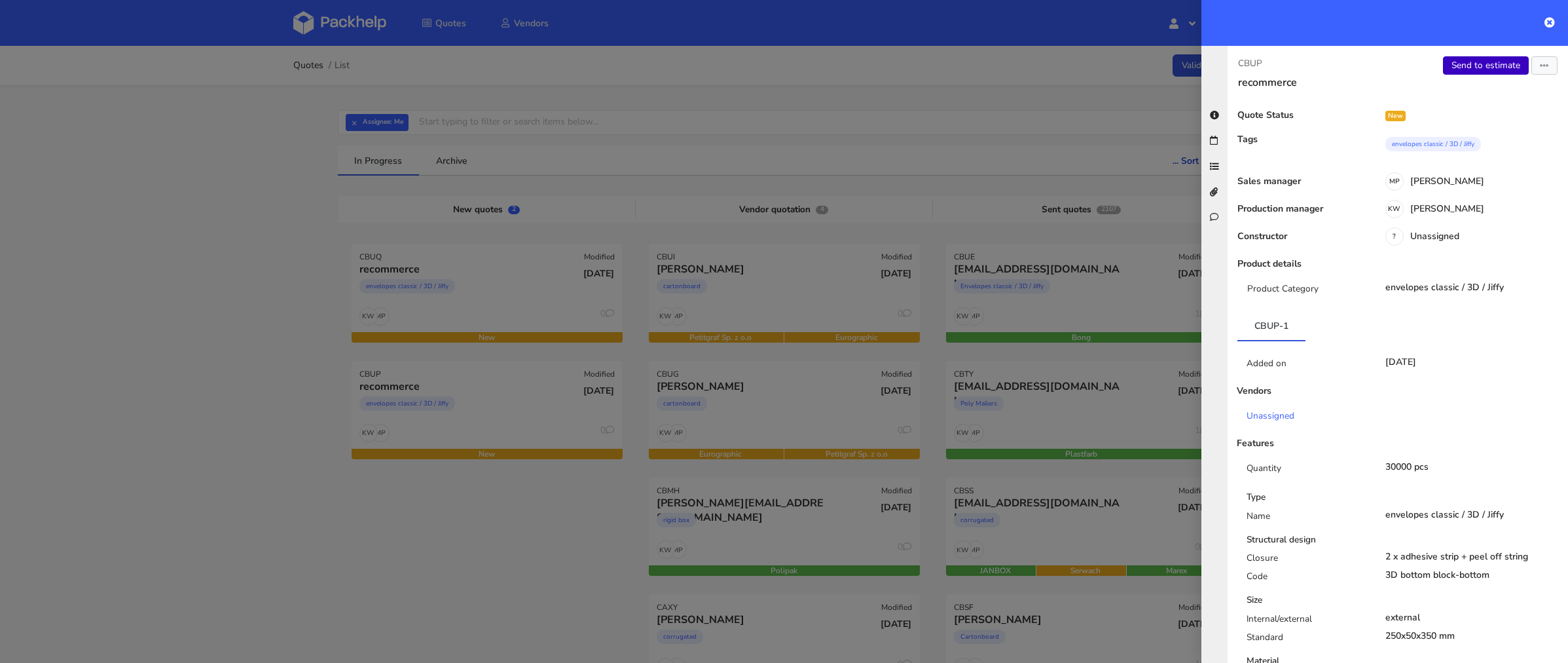
click at [1480, 66] on link "Send to estimate" at bounding box center [1486, 65] width 86 height 19
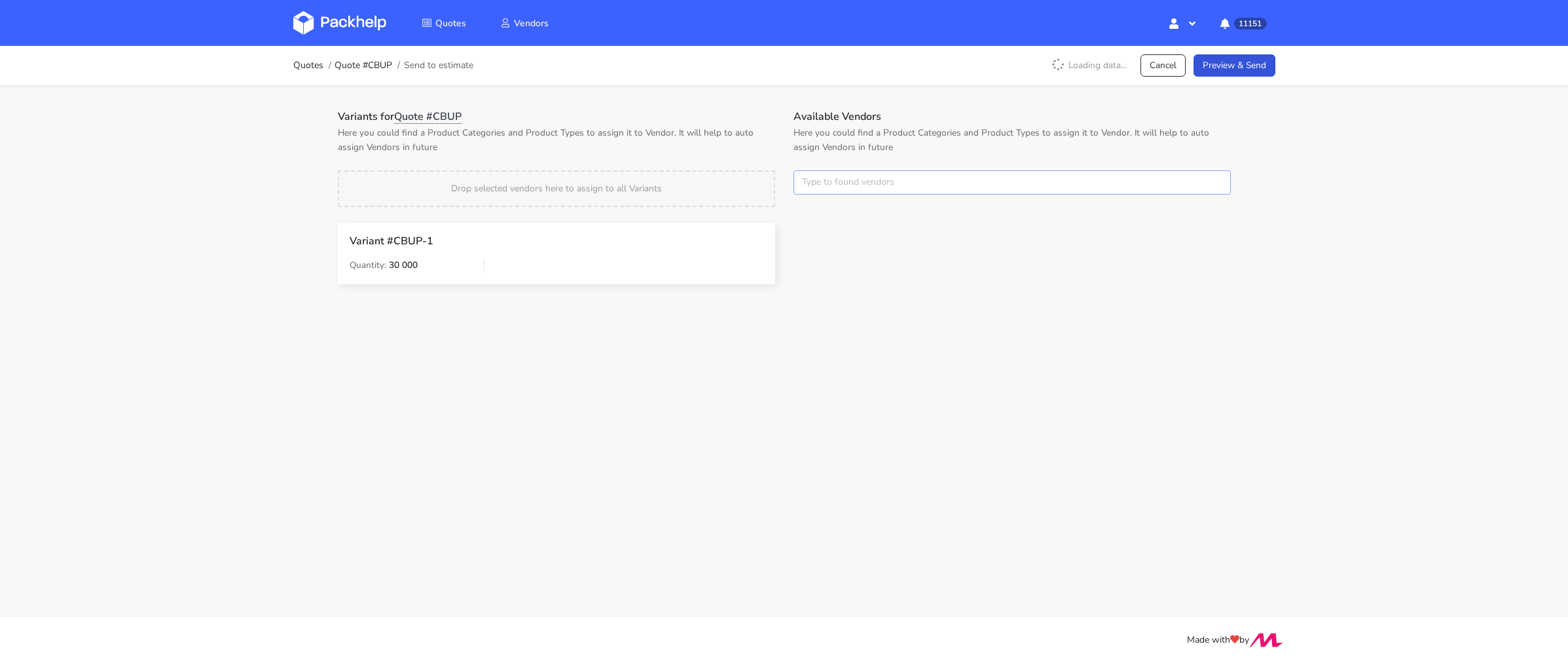
click at [818, 181] on input "text" at bounding box center [1012, 182] width 438 height 25
type input "bong"
click at [829, 224] on link "bong" at bounding box center [875, 232] width 122 height 24
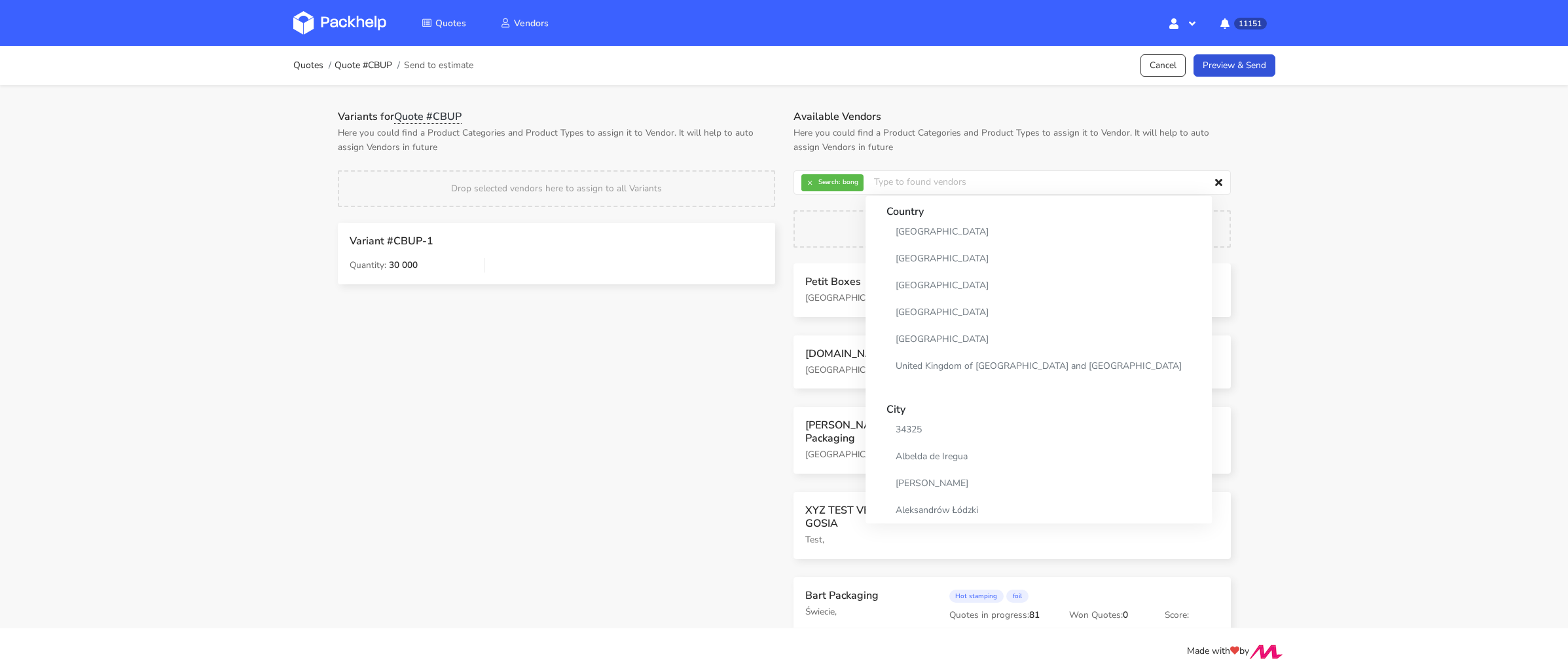
click at [718, 108] on div "Variants for Quote #CBUP Here you could find a Product Categories and Product T…" at bounding box center [784, 357] width 942 height 543
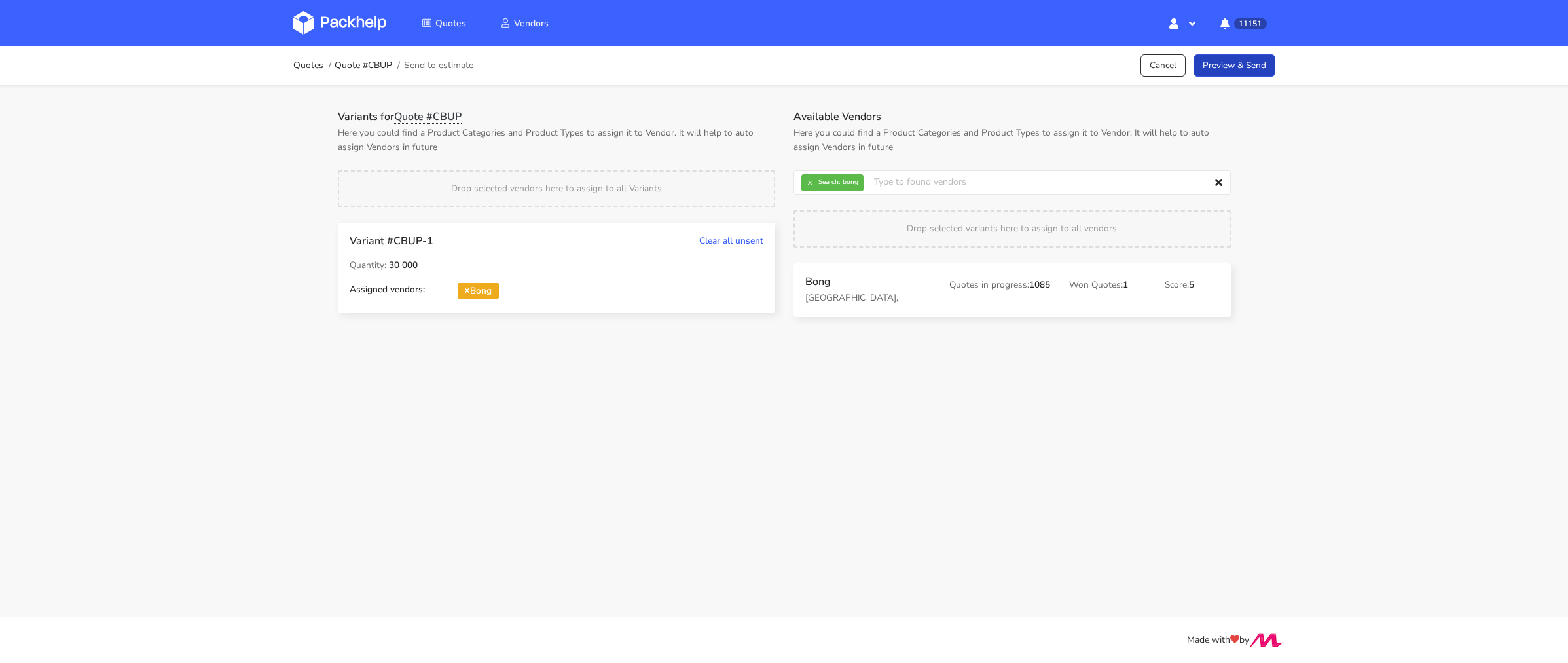
click at [1245, 56] on link "Preview & Send" at bounding box center [1234, 66] width 82 height 23
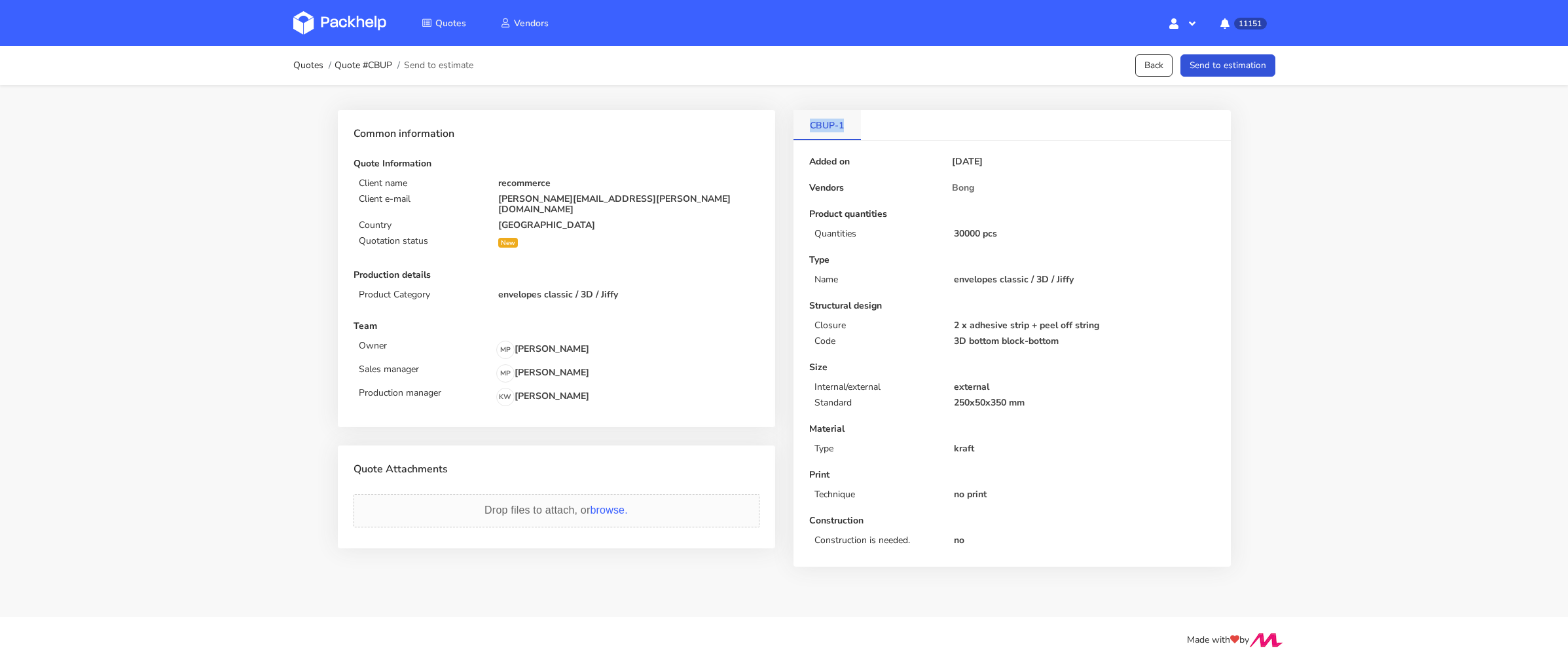
drag, startPoint x: 852, startPoint y: 130, endPoint x: 807, endPoint y: 130, distance: 45.0
click at [807, 130] on link "CBUP-1" at bounding box center [827, 125] width 68 height 29
click at [1219, 65] on button "Send to estimation" at bounding box center [1228, 66] width 95 height 23
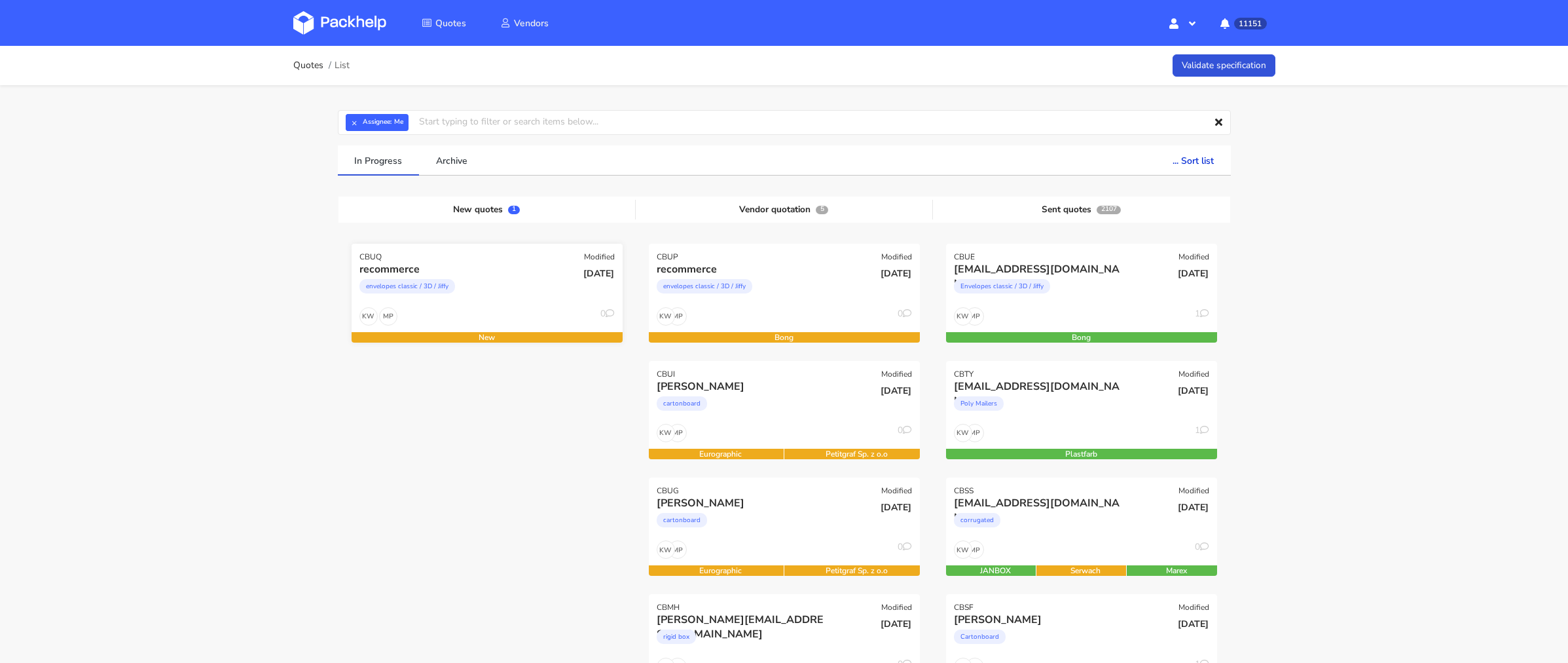
click at [443, 307] on div "MP KW 0" at bounding box center [487, 319] width 271 height 25
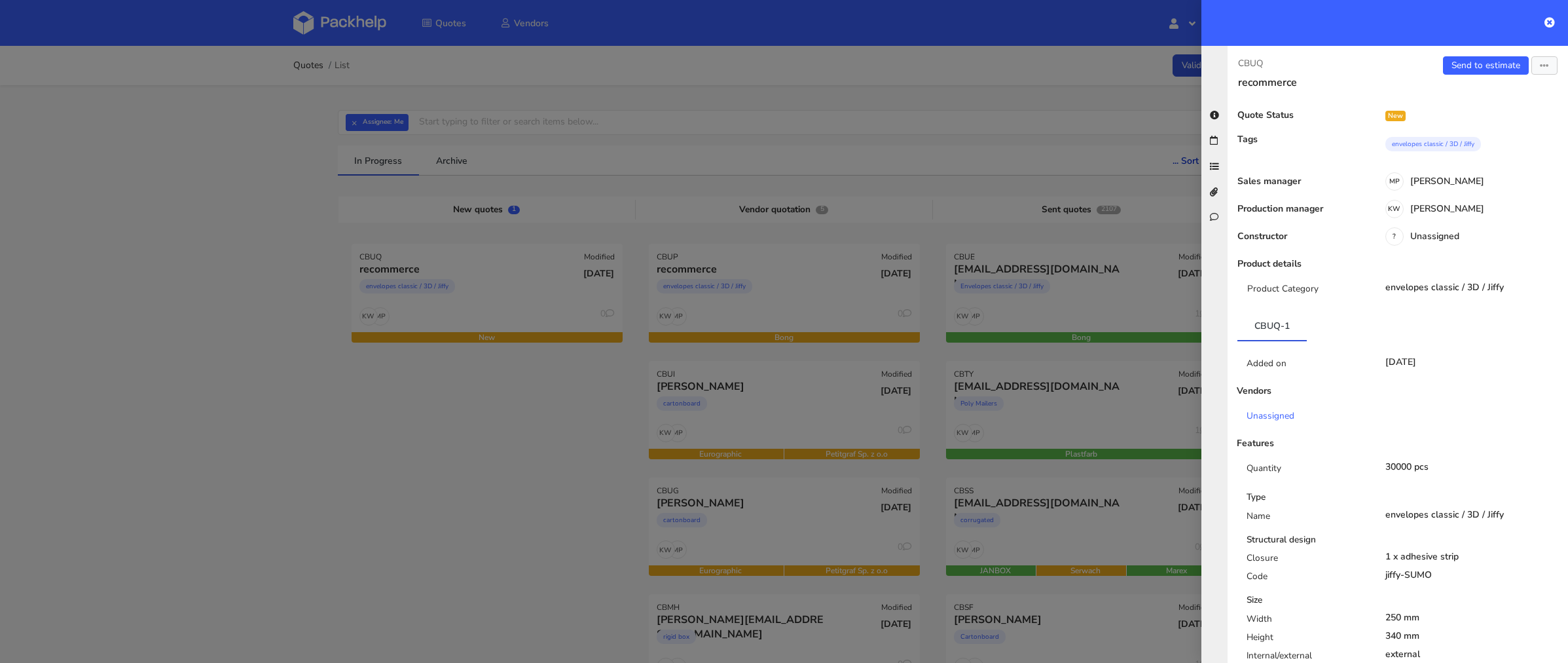
click at [1336, 405] on div "Added on 09 Oct 2025 Vendors Unassigned Features Quantity 30000 pcs Type Name e…" at bounding box center [1398, 572] width 321 height 462
click at [1547, 71] on button "button" at bounding box center [1545, 65] width 26 height 19
click at [1512, 113] on link "Edit quote" at bounding box center [1502, 116] width 115 height 22
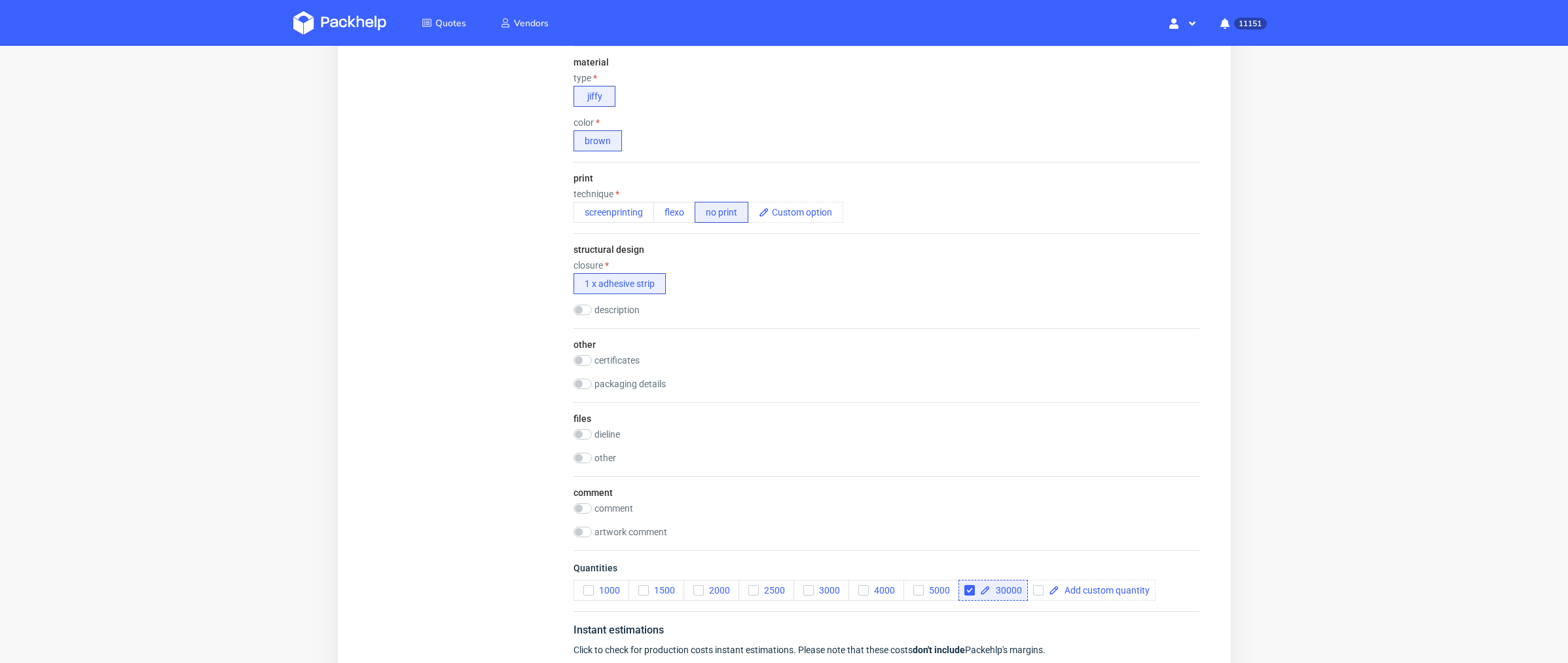
scroll to position [469, 0]
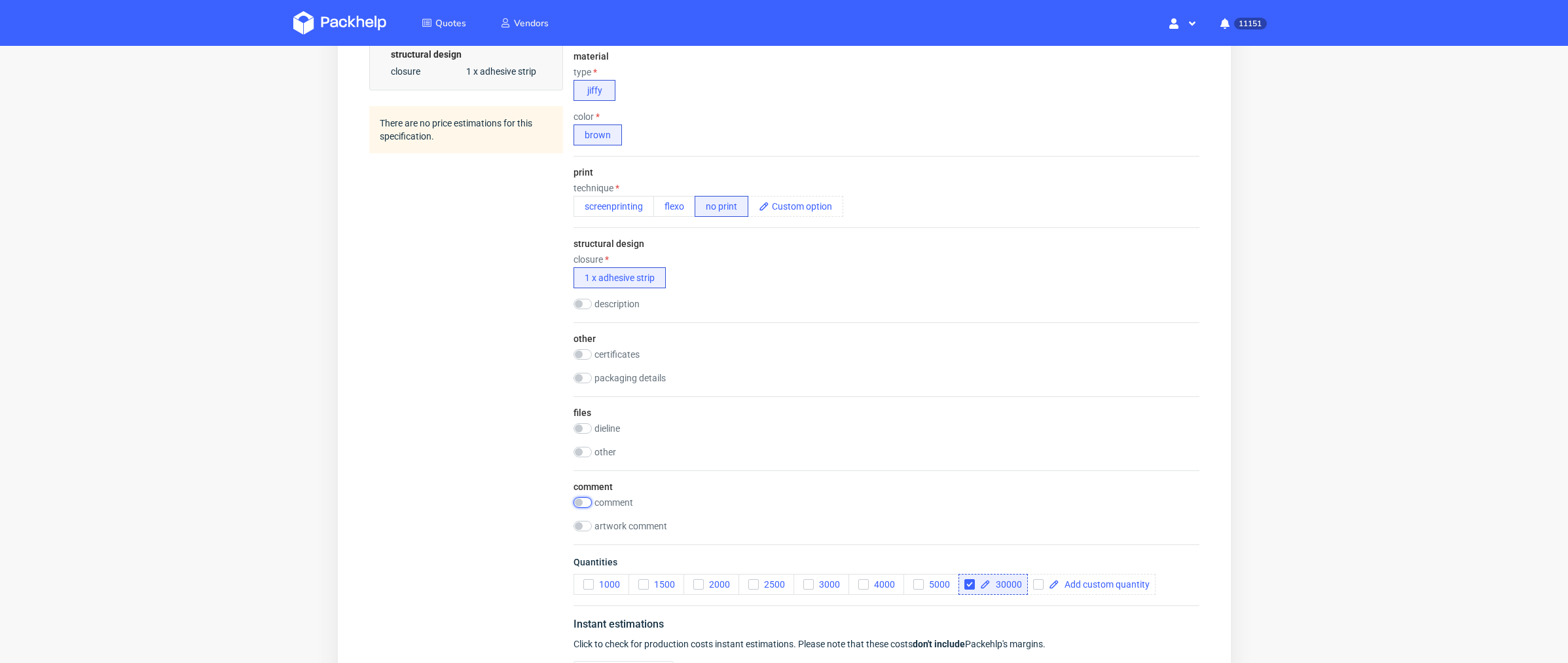
click at [581, 498] on input "checkbox" at bounding box center [582, 502] width 19 height 11
checkbox input "true"
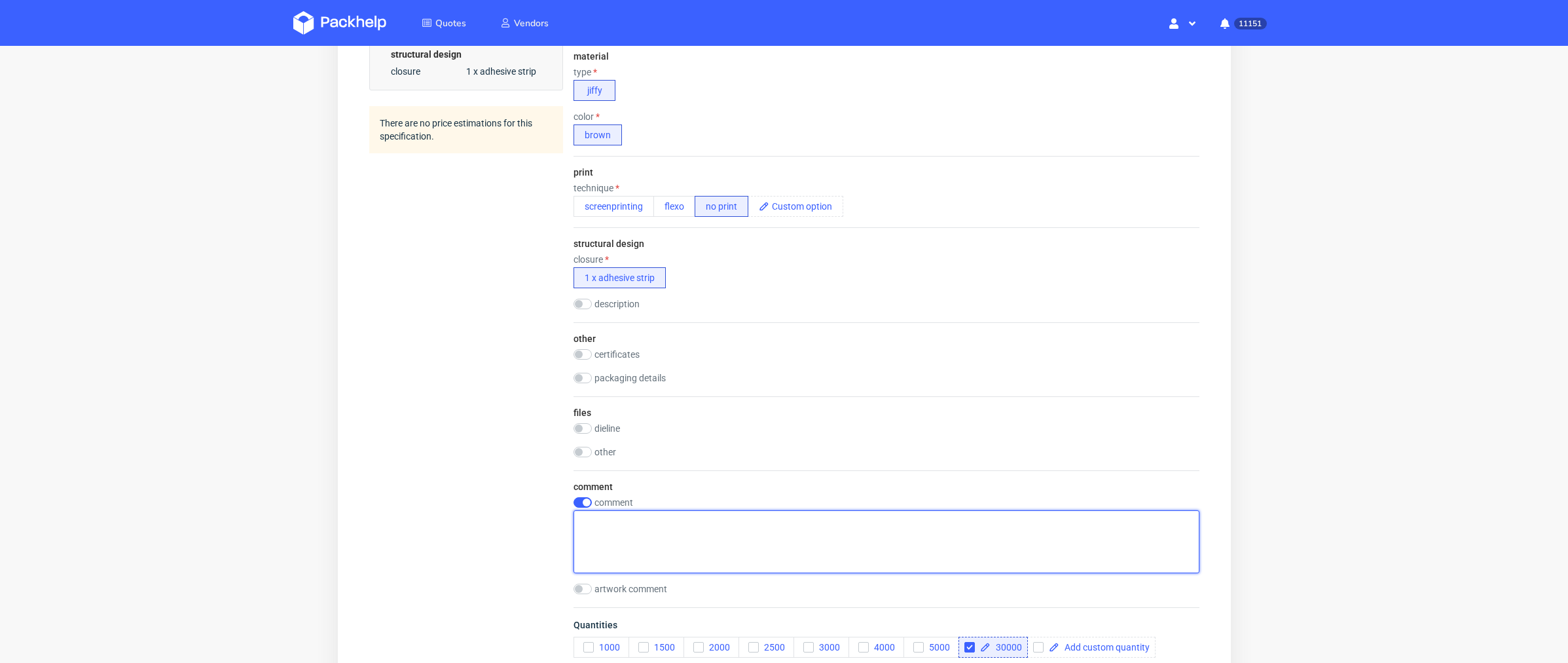
click at [612, 515] on textarea at bounding box center [886, 541] width 626 height 63
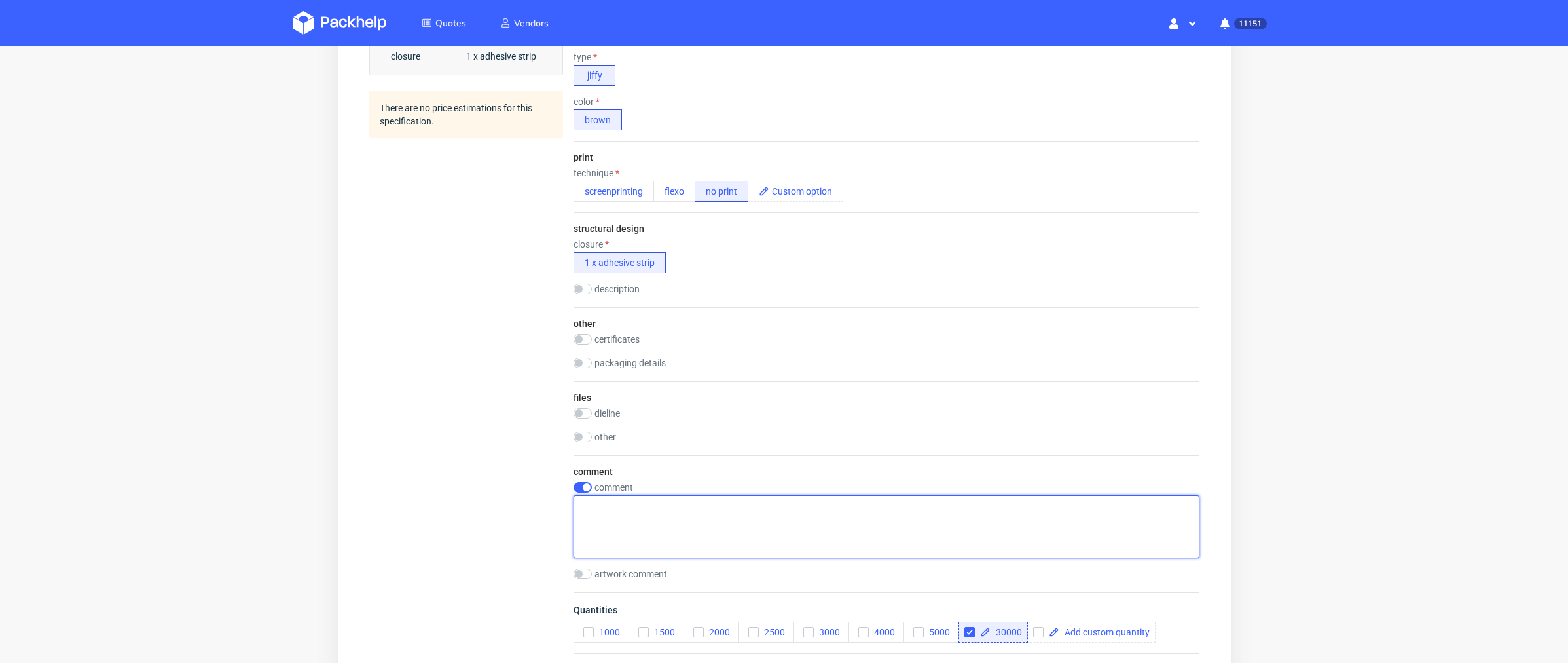
scroll to position [486, 0]
click at [611, 516] on textarea at bounding box center [886, 524] width 626 height 63
click at [655, 510] on textarea at bounding box center [886, 524] width 626 height 63
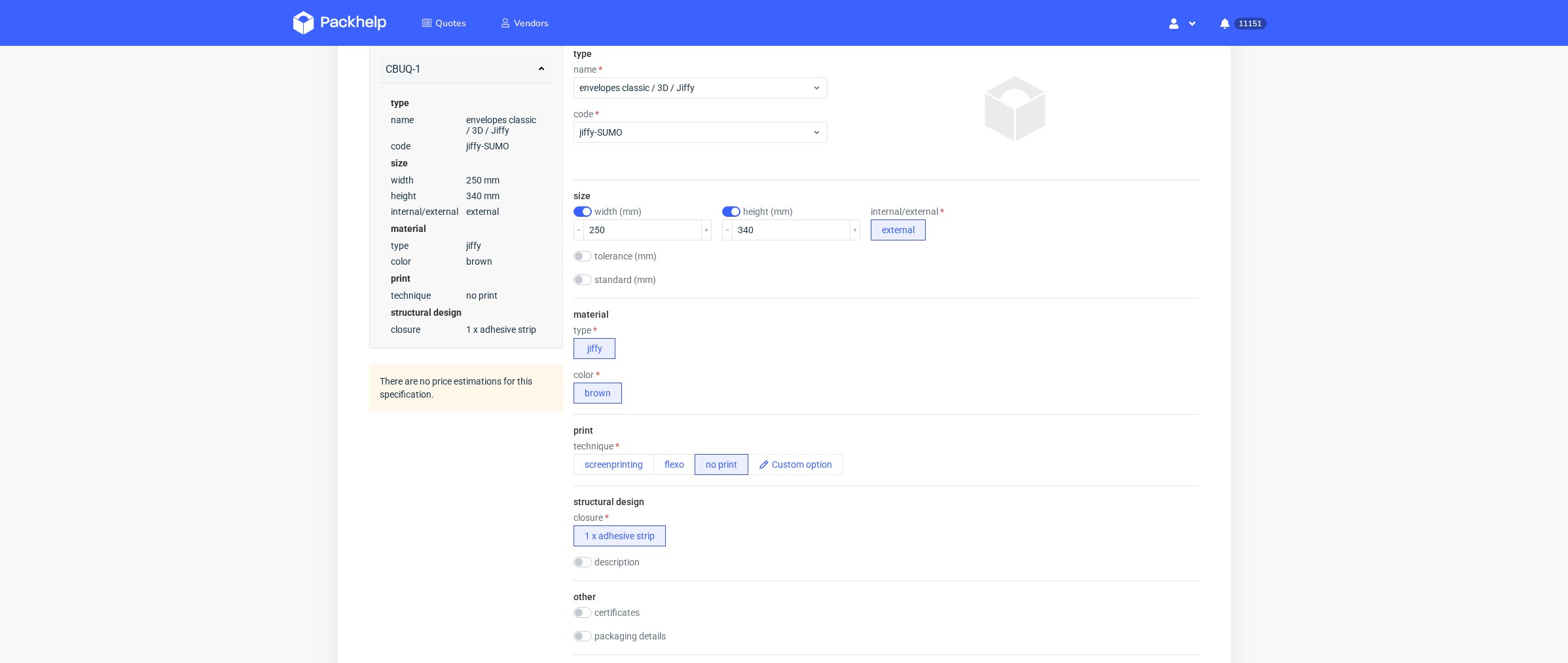
scroll to position [491, 0]
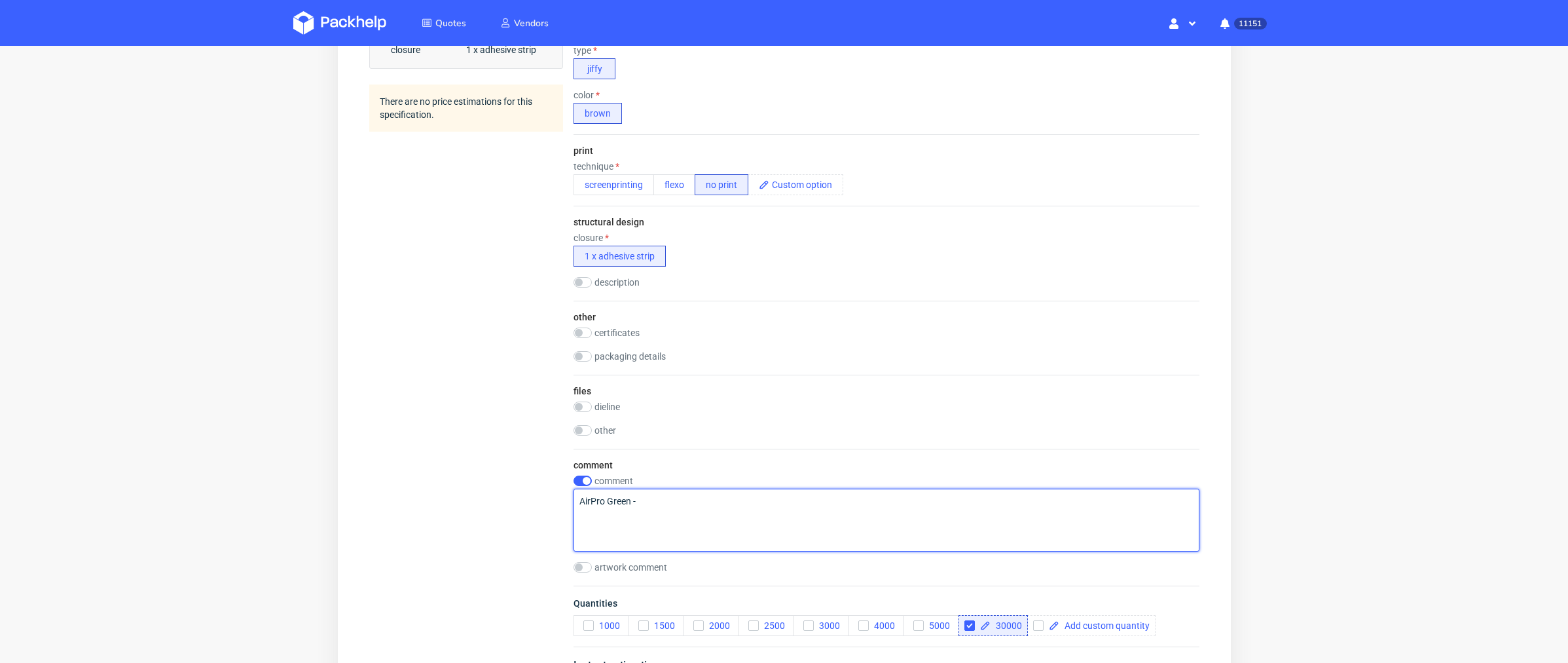
click at [656, 493] on textarea "AirPro Green -" at bounding box center [886, 520] width 626 height 63
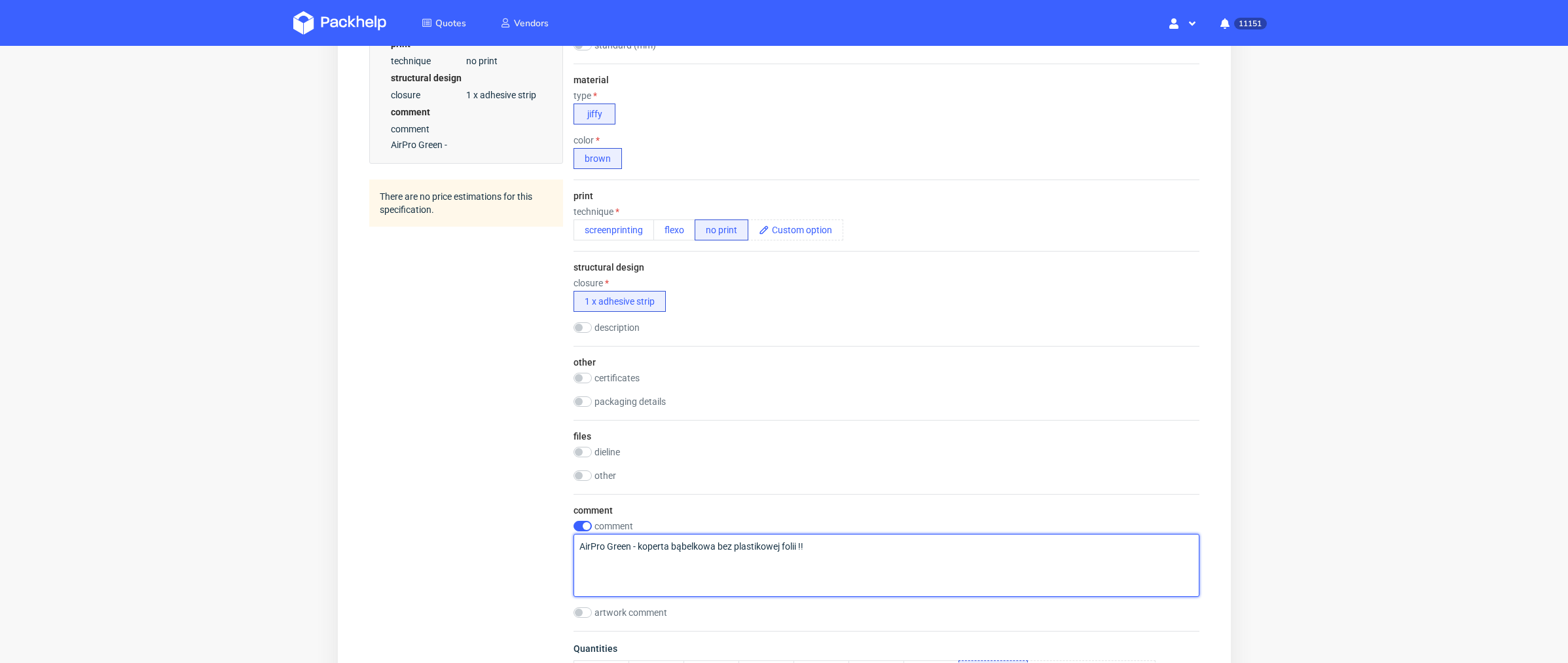
scroll to position [722, 0]
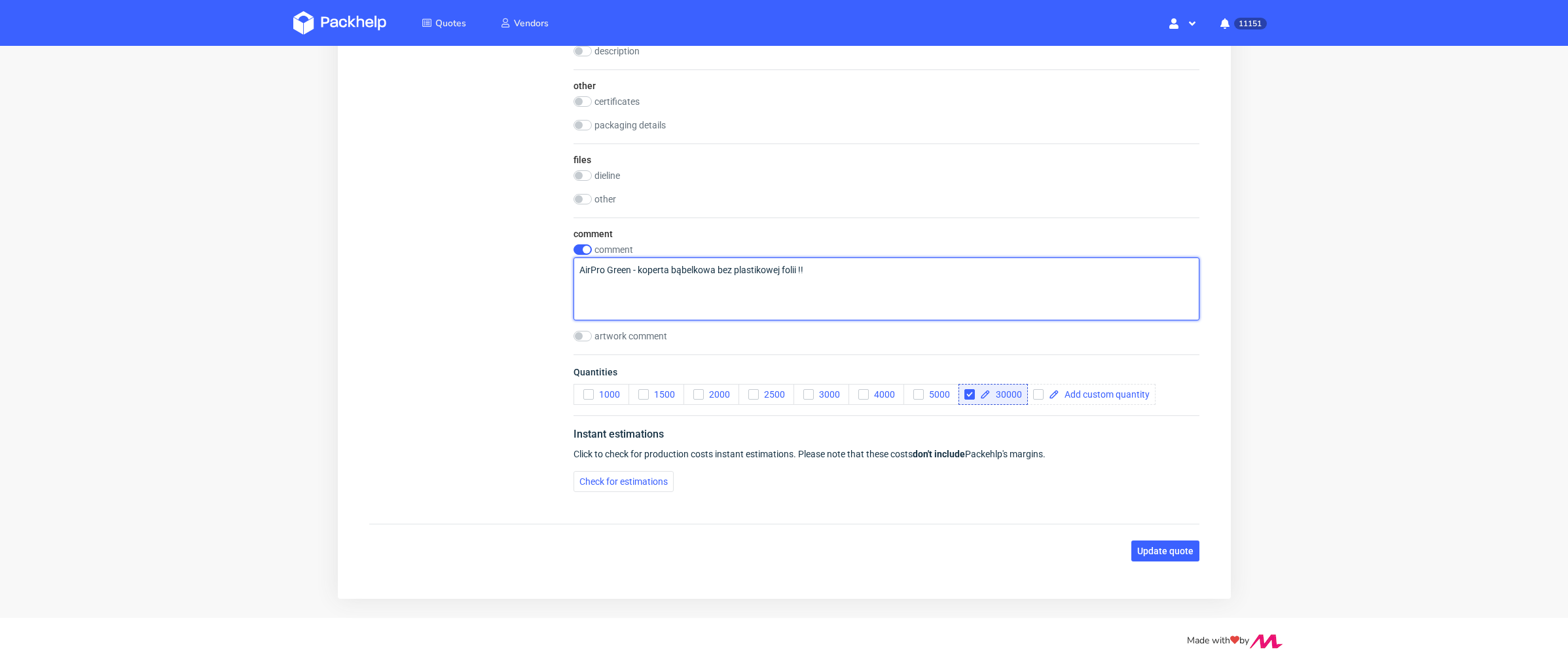
type textarea "AirPro Green - koperta bąbelkowa bez plastikowej folii !!"
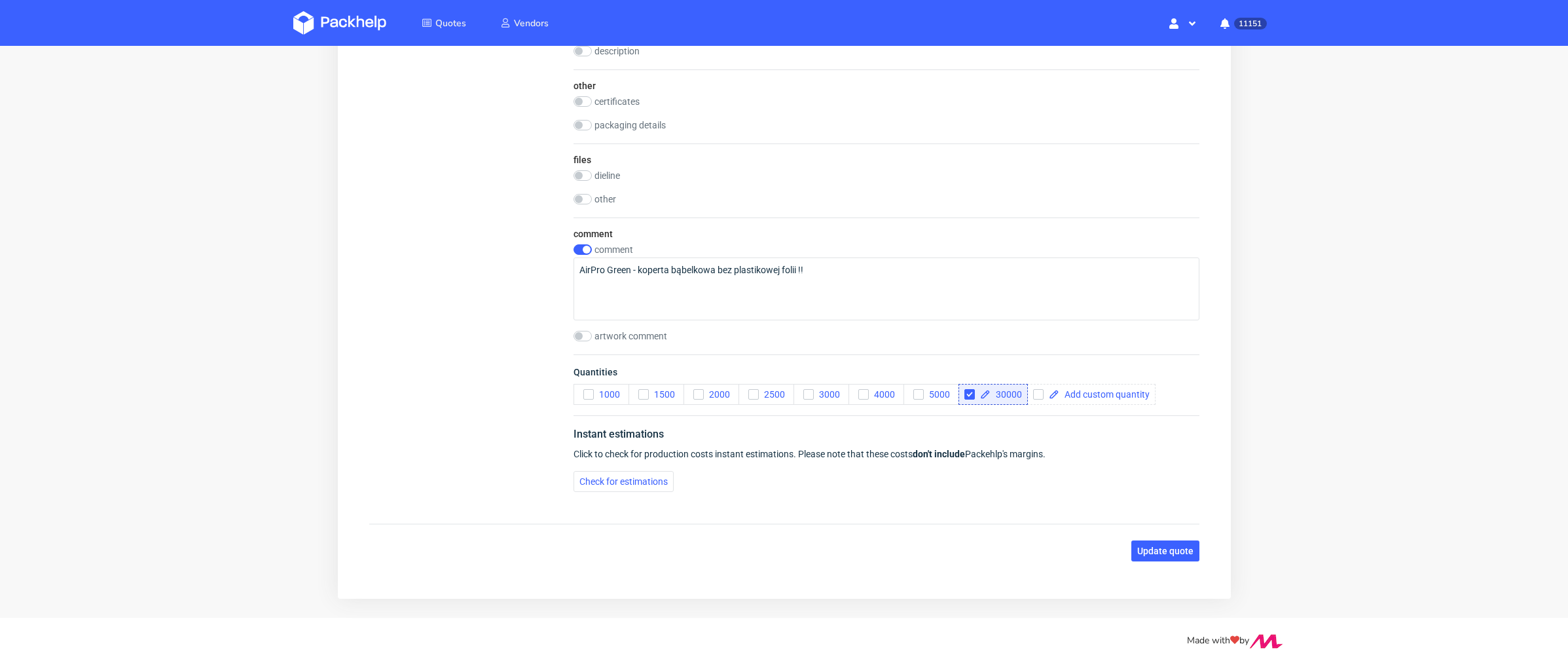
click at [1138, 546] on span "Update quote" at bounding box center [1164, 550] width 56 height 9
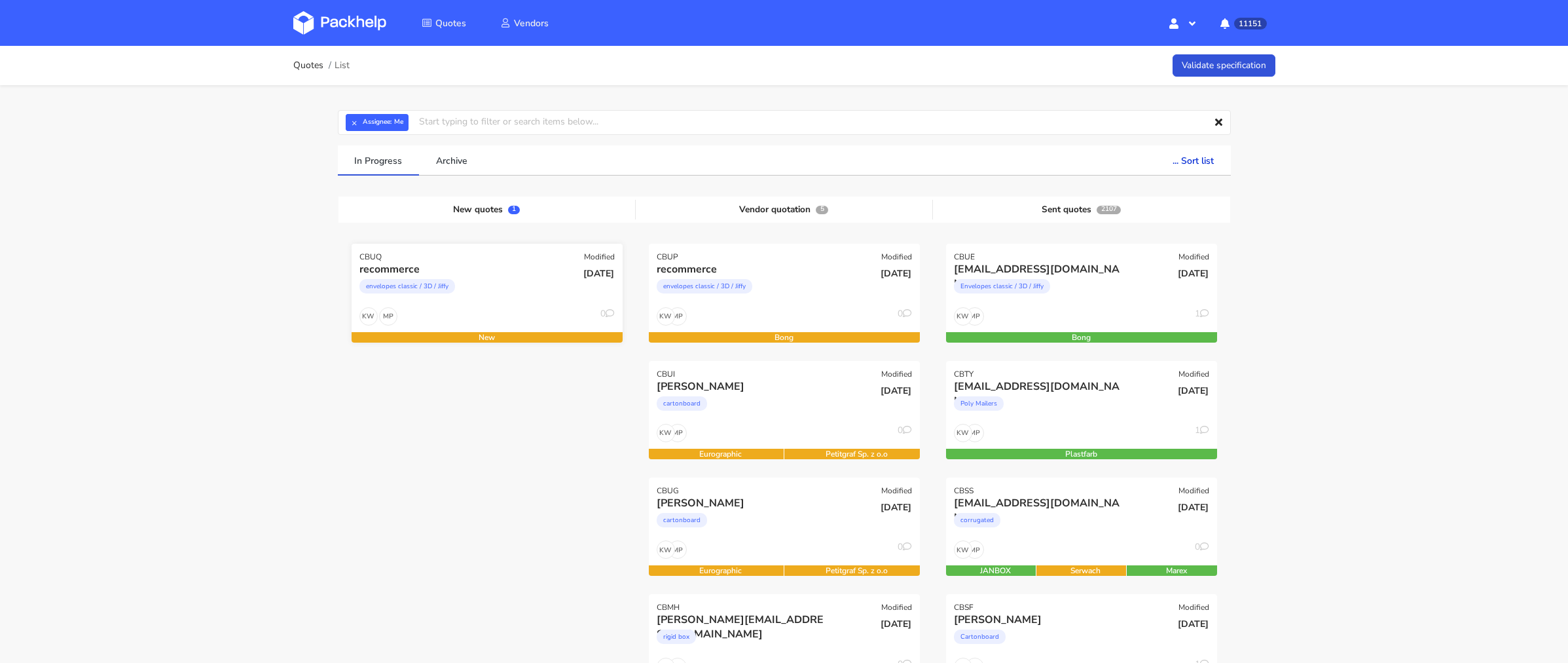
click at [514, 294] on div "envelopes classic / 3D / Jiffy" at bounding box center [446, 289] width 173 height 26
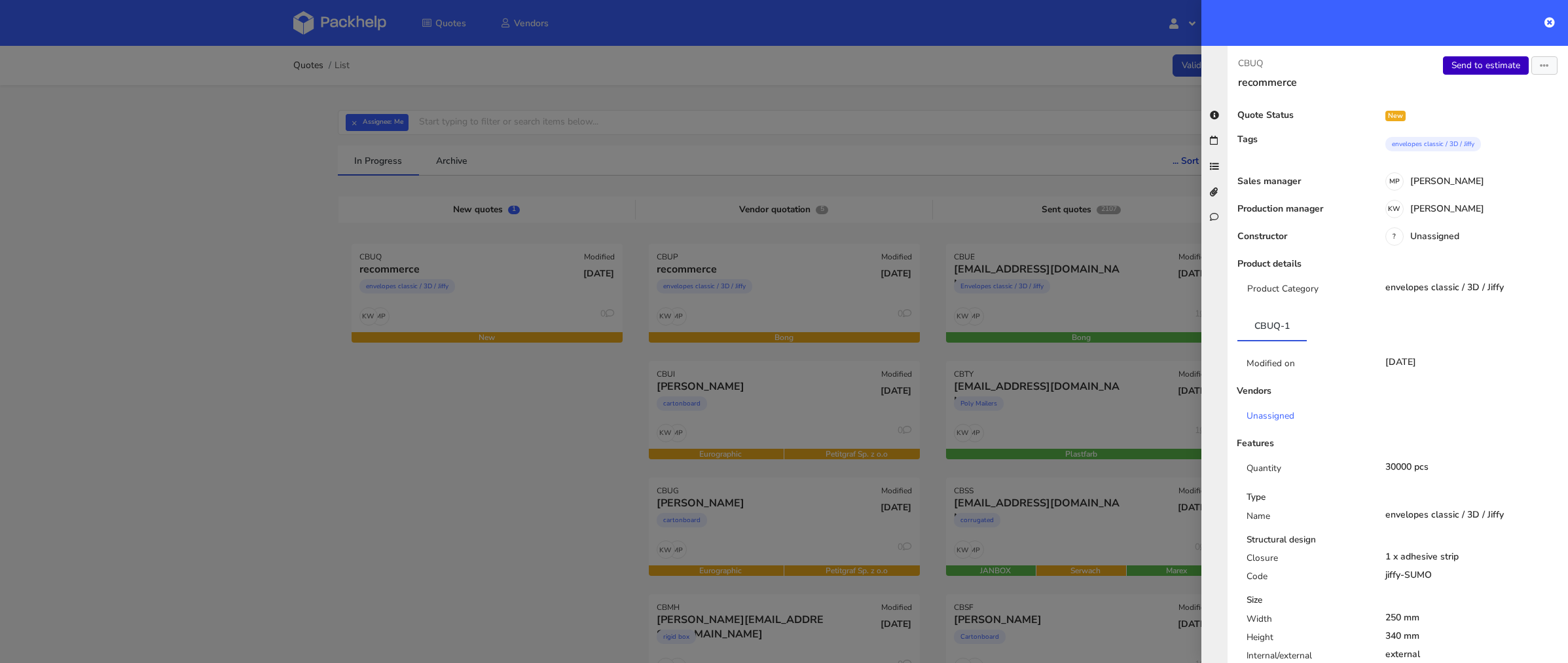
click at [1495, 69] on link "Send to estimate" at bounding box center [1486, 65] width 86 height 19
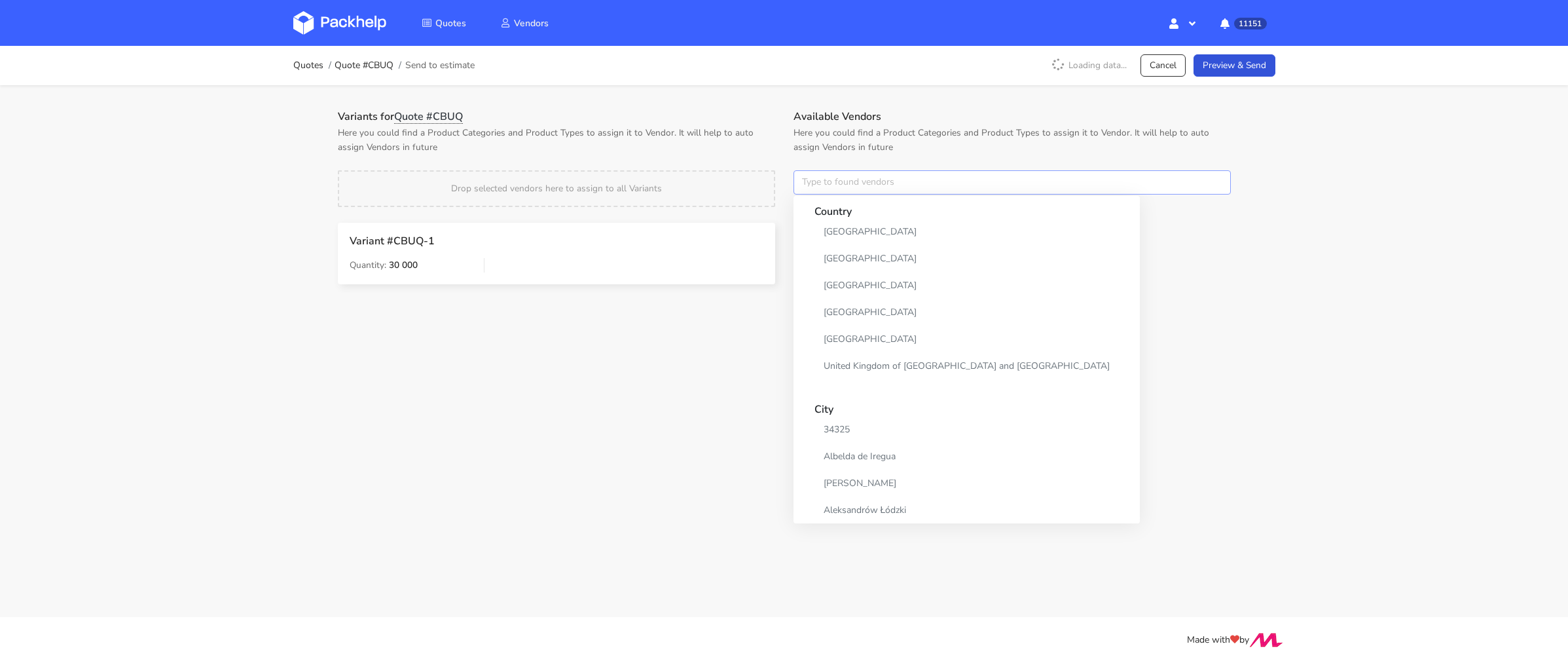
click at [822, 180] on input "text" at bounding box center [1012, 182] width 438 height 25
type input "a"
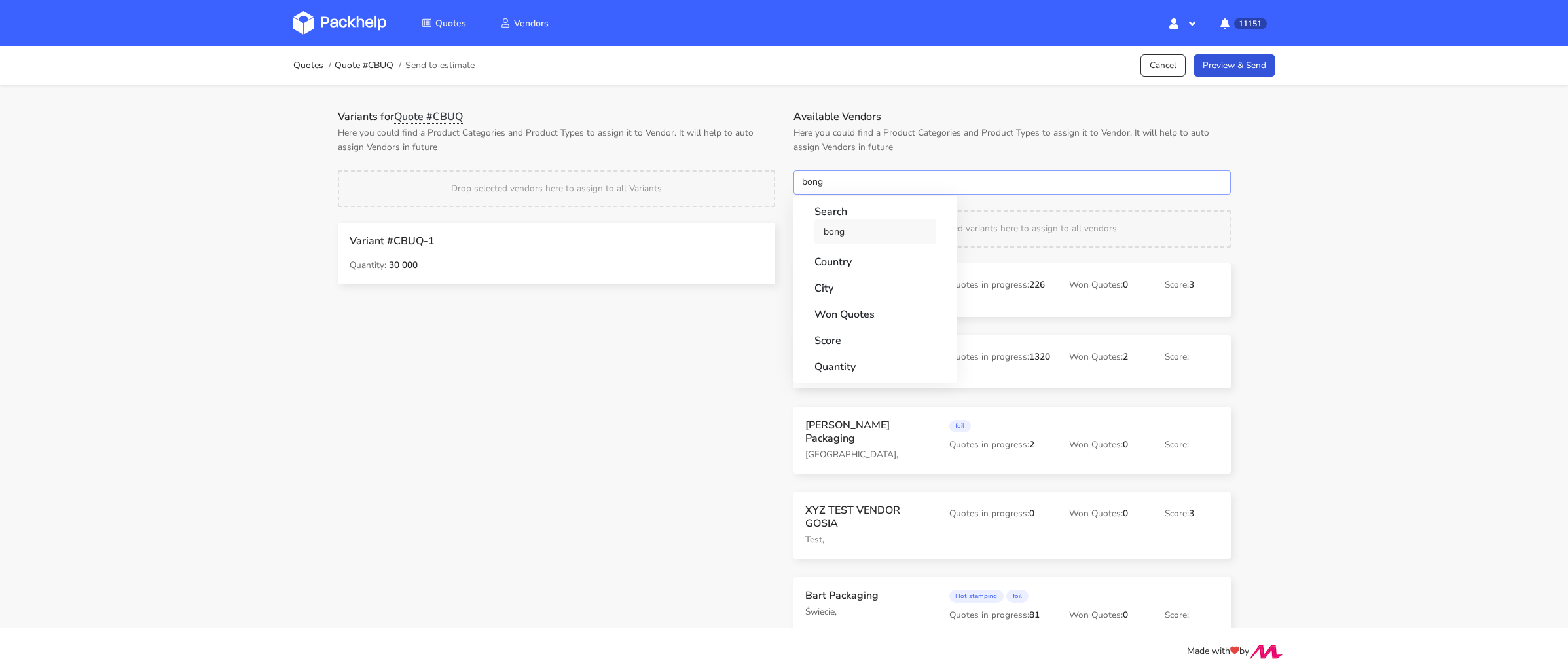
type input "bong"
click at [837, 229] on link "bong" at bounding box center [875, 232] width 122 height 24
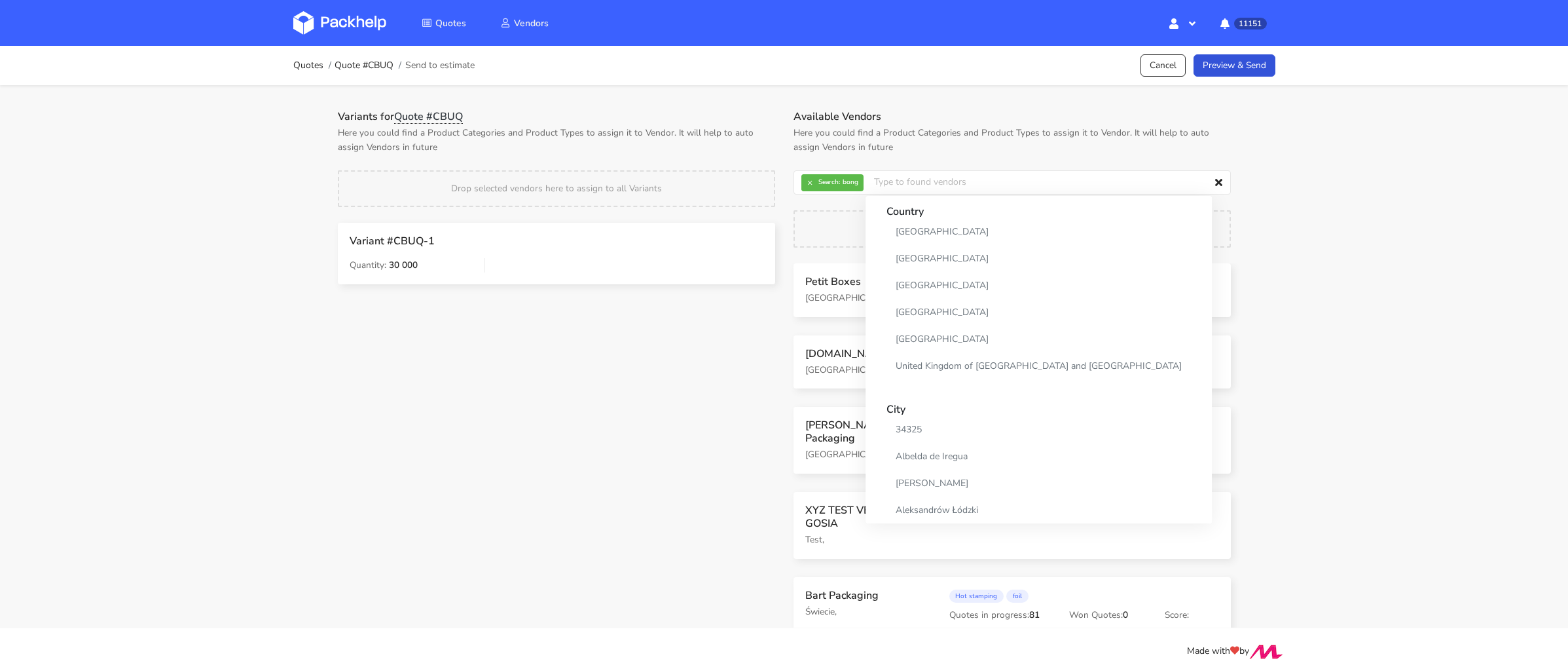
click at [730, 142] on p "Here you could find a Product Categories and Product Types to assign it to Vend…" at bounding box center [557, 140] width 438 height 29
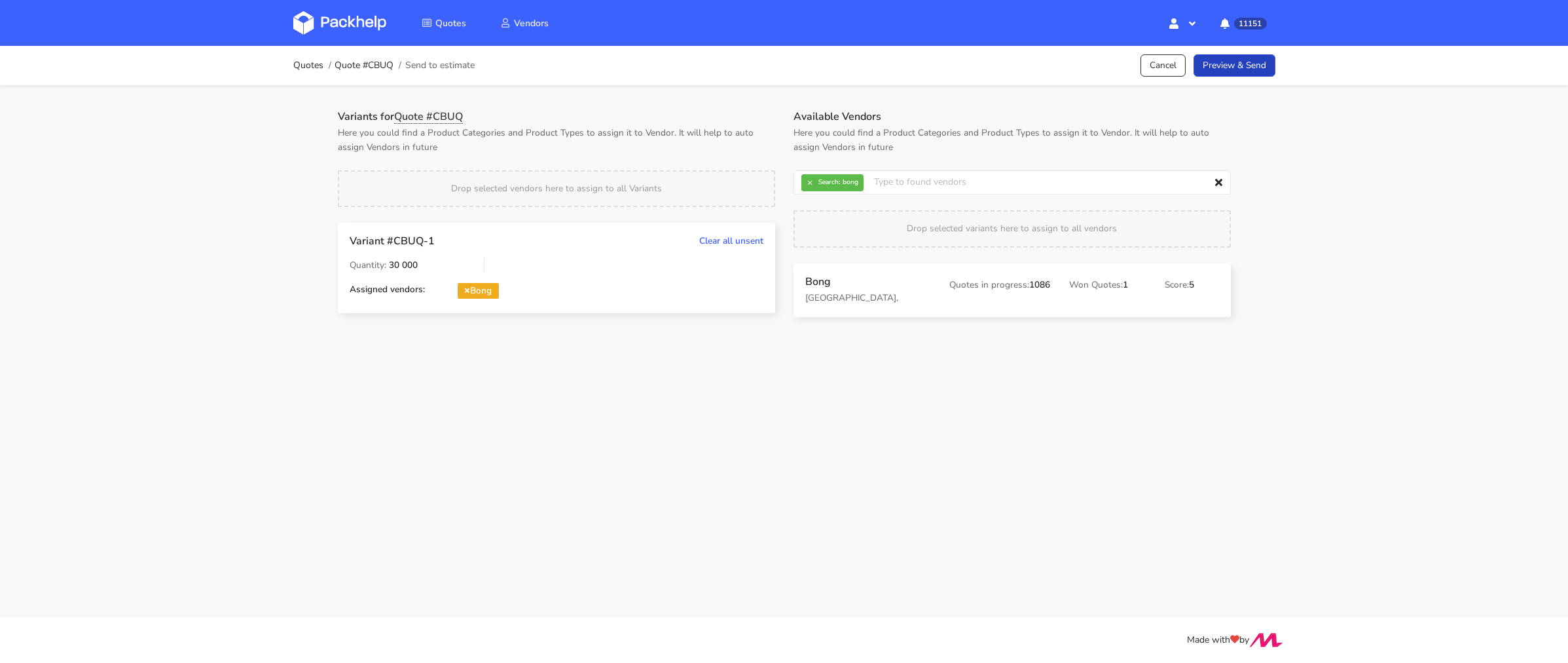
click at [1238, 73] on link "Preview & Send" at bounding box center [1234, 66] width 82 height 23
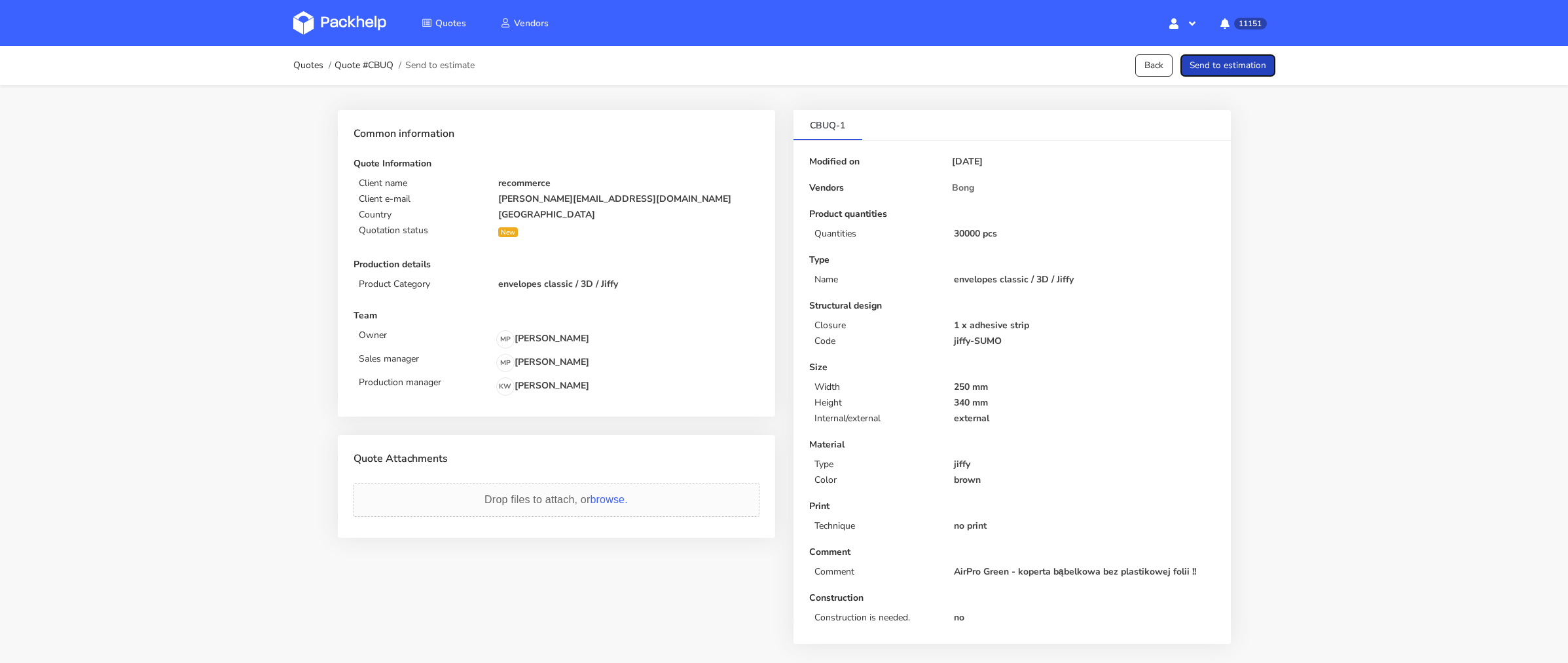
click at [1245, 70] on button "Send to estimation" at bounding box center [1228, 66] width 95 height 23
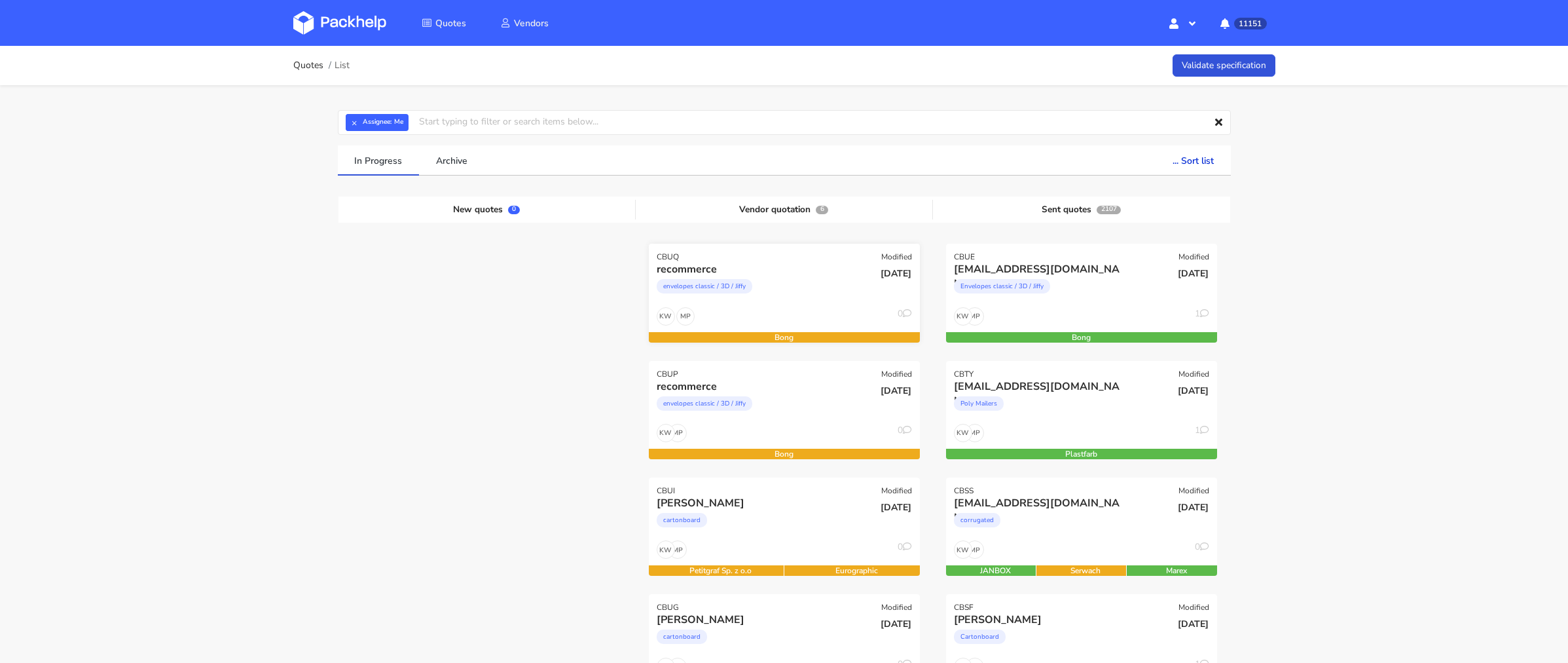
click at [786, 291] on div "envelopes classic / 3D / Jiffy" at bounding box center [743, 289] width 173 height 26
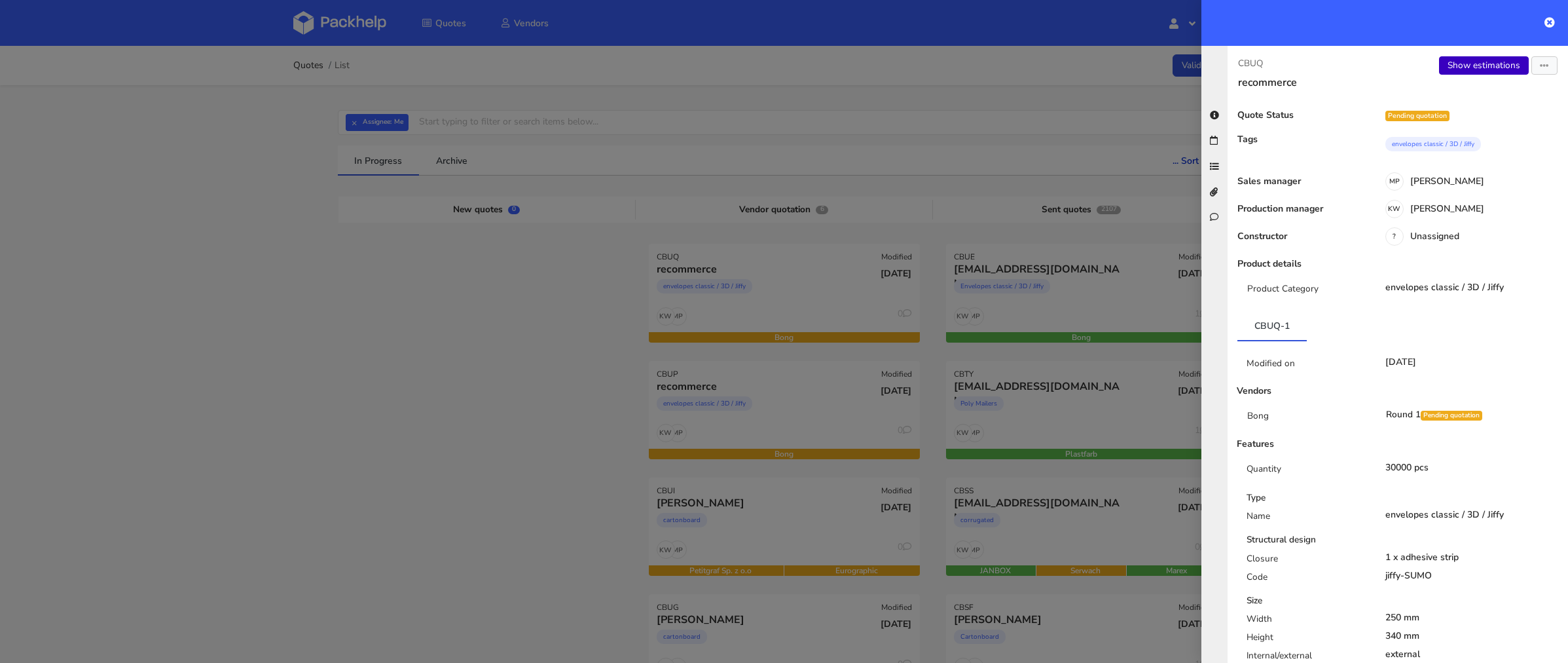
click at [1473, 63] on link "Show estimations" at bounding box center [1484, 65] width 90 height 19
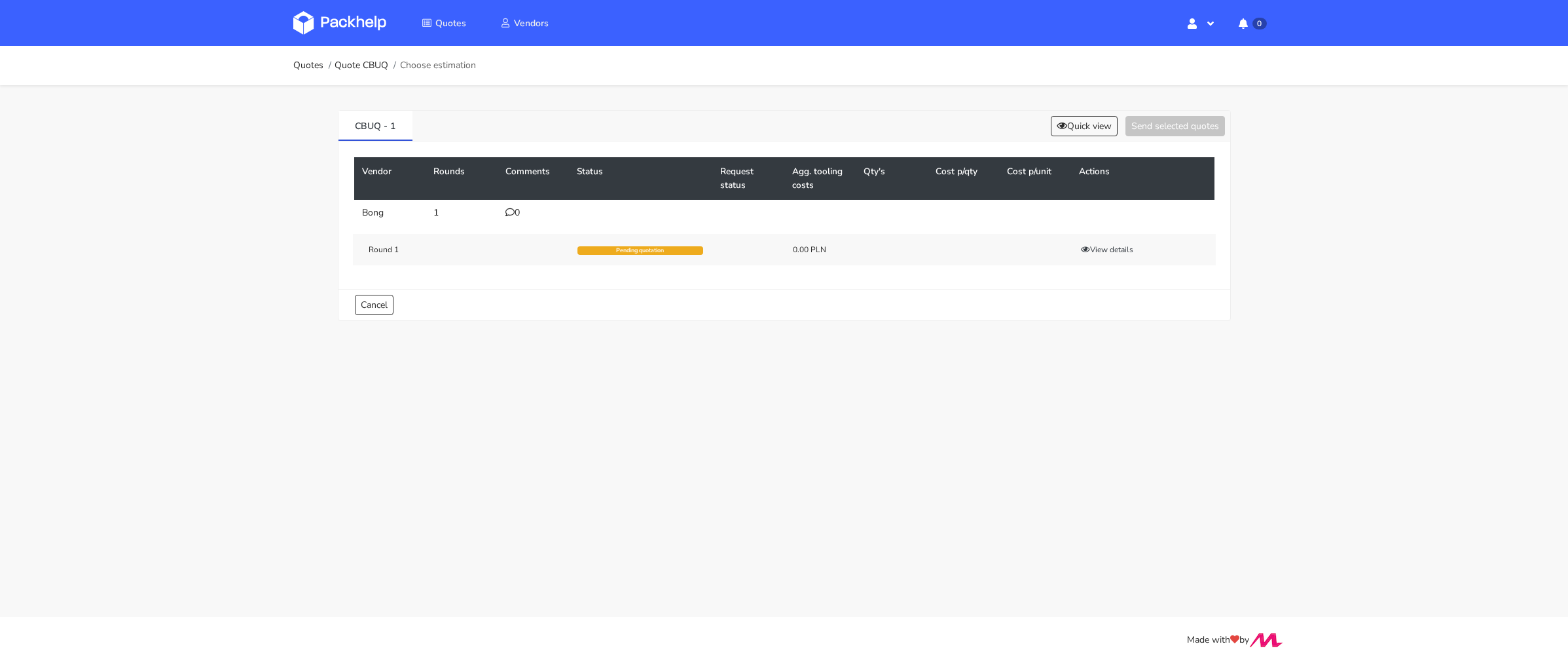
click at [512, 212] on icon at bounding box center [510, 212] width 9 height 9
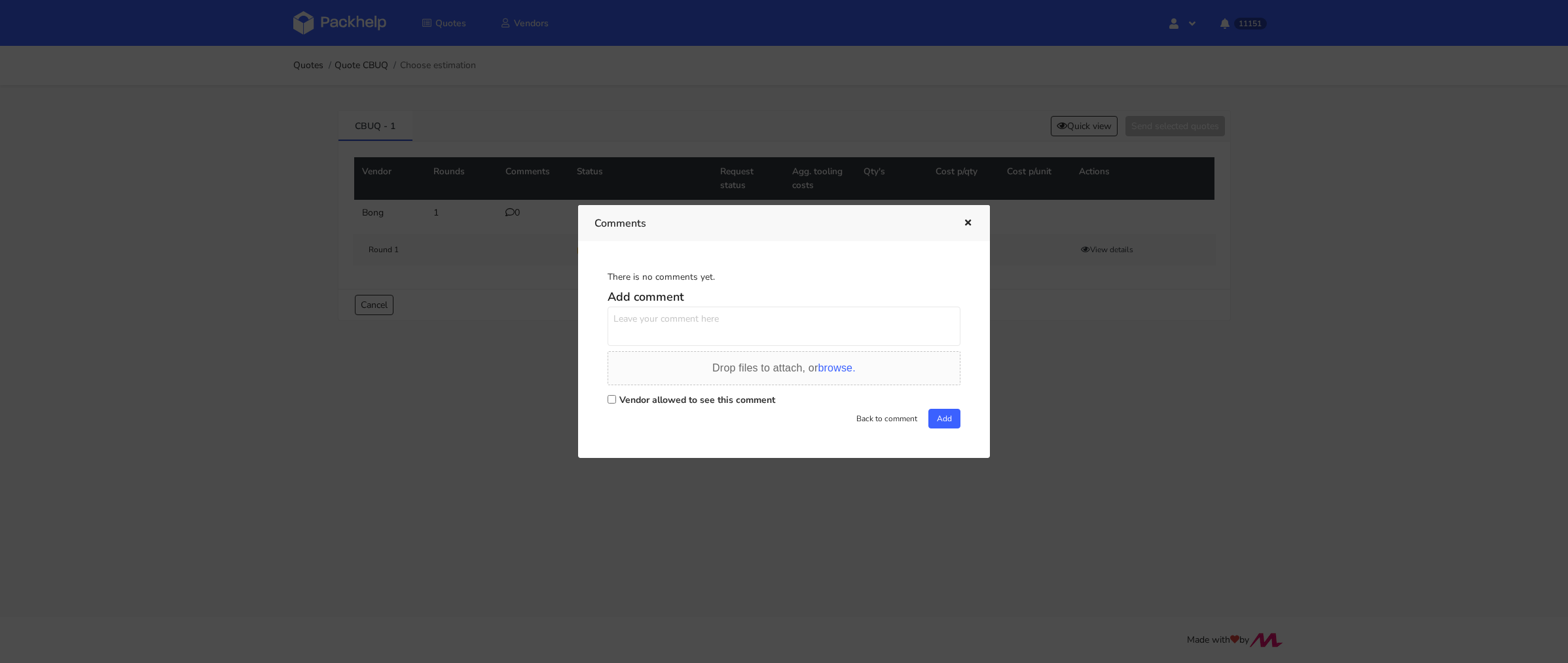
click at [616, 403] on div "Vendor allowed to see this comment" at bounding box center [784, 400] width 352 height 19
click at [612, 398] on input "Vendor allowed to see this comment" at bounding box center [612, 399] width 9 height 9
checkbox input "true"
click at [639, 339] on textarea at bounding box center [784, 326] width 352 height 39
click at [722, 335] on textarea "Pani Agnieszko, tutaj proszę o wycenę koperty nie sumo tylko bąbelkową bez foli…" at bounding box center [784, 326] width 352 height 39
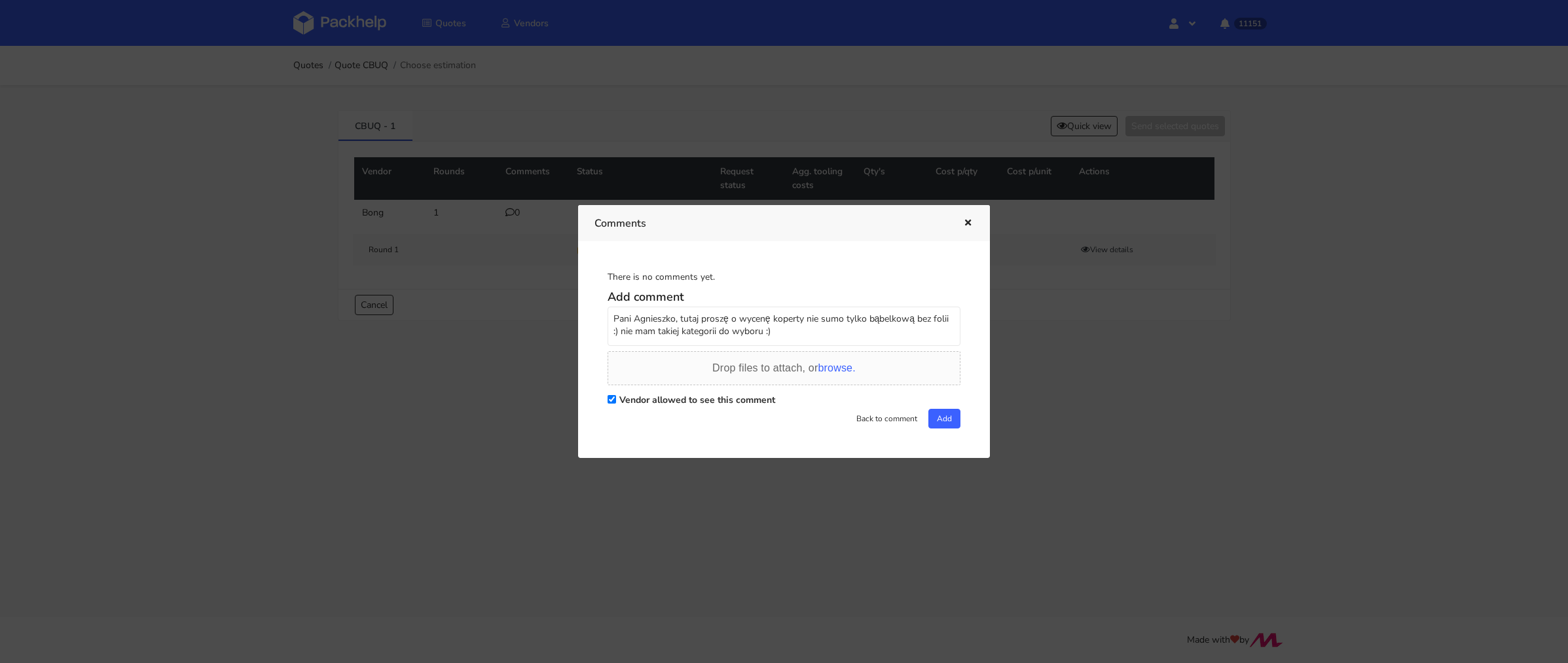
drag, startPoint x: 767, startPoint y: 333, endPoint x: 666, endPoint y: 333, distance: 101.0
click at [666, 333] on textarea "Pani Agnieszko, tutaj proszę o wycenę koperty nie sumo tylko bąbelkową bez foli…" at bounding box center [784, 326] width 352 height 39
click at [861, 335] on textarea "Pani Agnieszko, tutaj proszę o wycenę koperty nie sumo tylko bąbelkową bez foli…" at bounding box center [784, 326] width 352 height 39
type textarea "Pani Agnieszko, tutaj proszę o wycenę koperty nie sumo tylko bąbelkową bez foli…"
click at [937, 428] on div "There is no comments yet. Add comment Pani Agnieszko, tutaj proszę o wycenę kop…" at bounding box center [784, 349] width 379 height 183
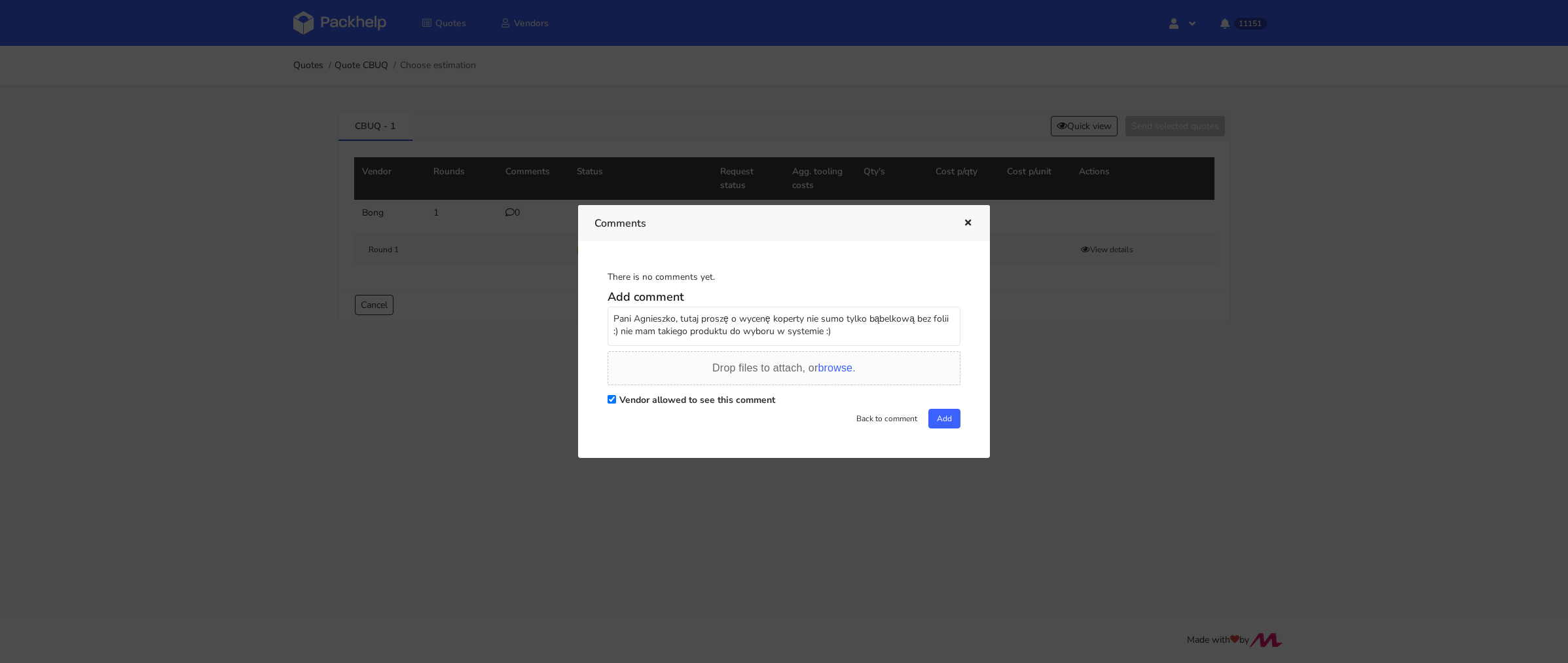
click at [944, 401] on div "Vendor allowed to see this comment" at bounding box center [784, 400] width 352 height 19
click at [963, 425] on div "There is no comments yet. Add comment Pani Agnieszko, tutaj proszę o wycenę kop…" at bounding box center [784, 349] width 379 height 183
click at [931, 420] on button "Add" at bounding box center [945, 418] width 32 height 19
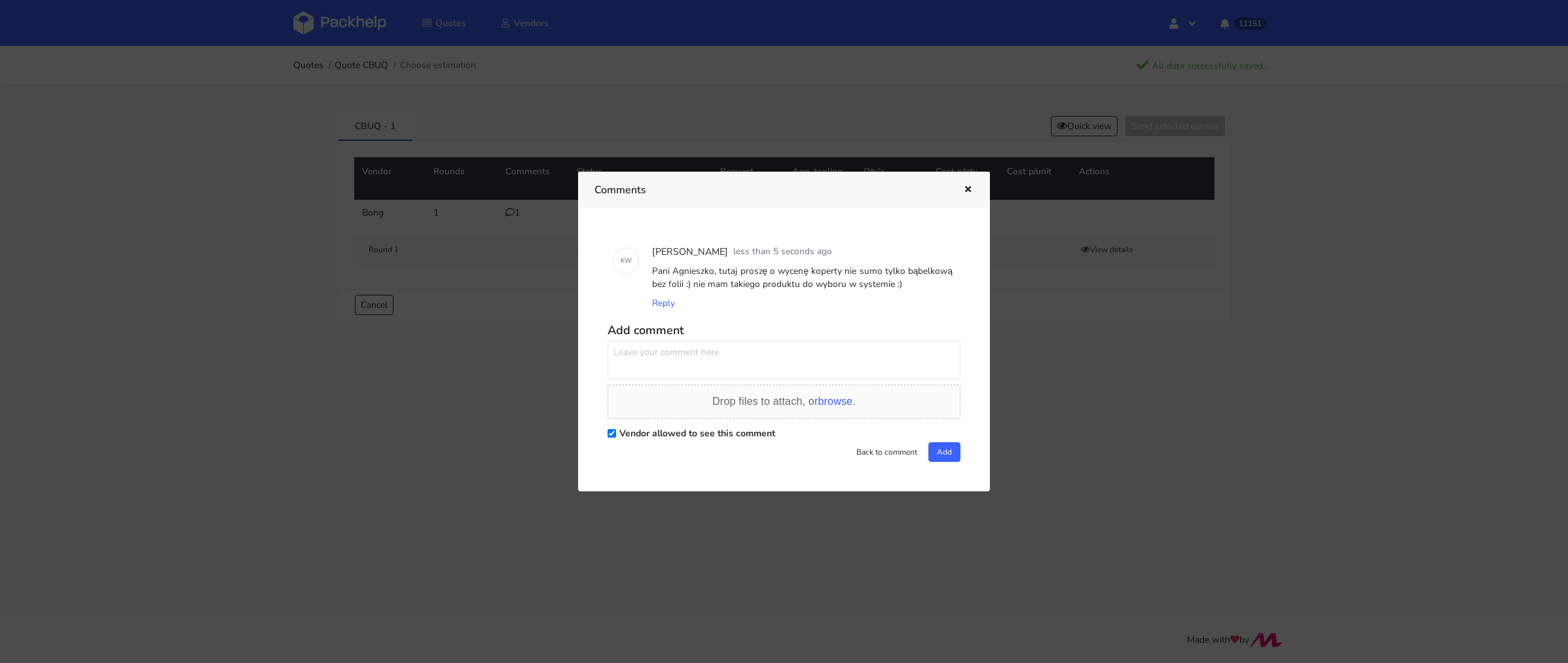
click at [209, 233] on div at bounding box center [784, 332] width 1568 height 663
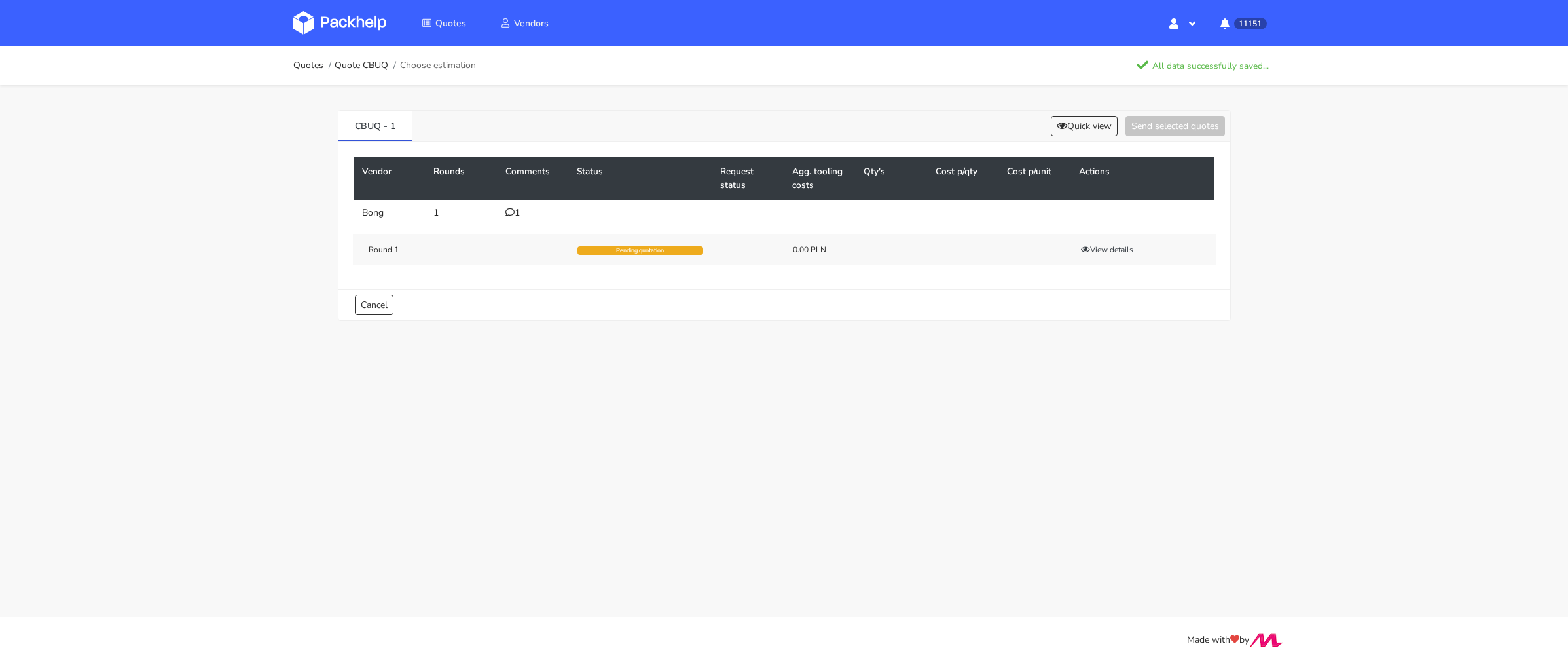
click at [518, 215] on div "1" at bounding box center [533, 212] width 56 height 11
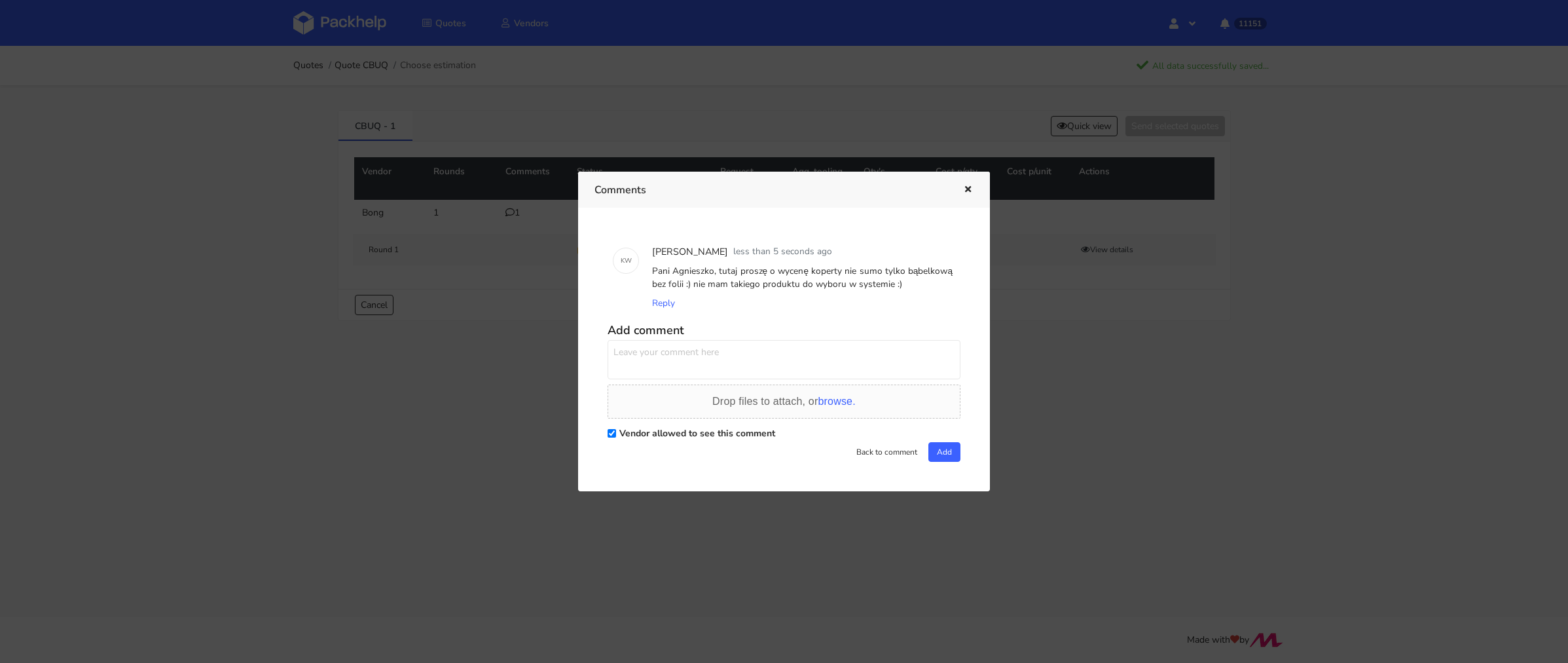
click at [182, 140] on div at bounding box center [784, 332] width 1568 height 663
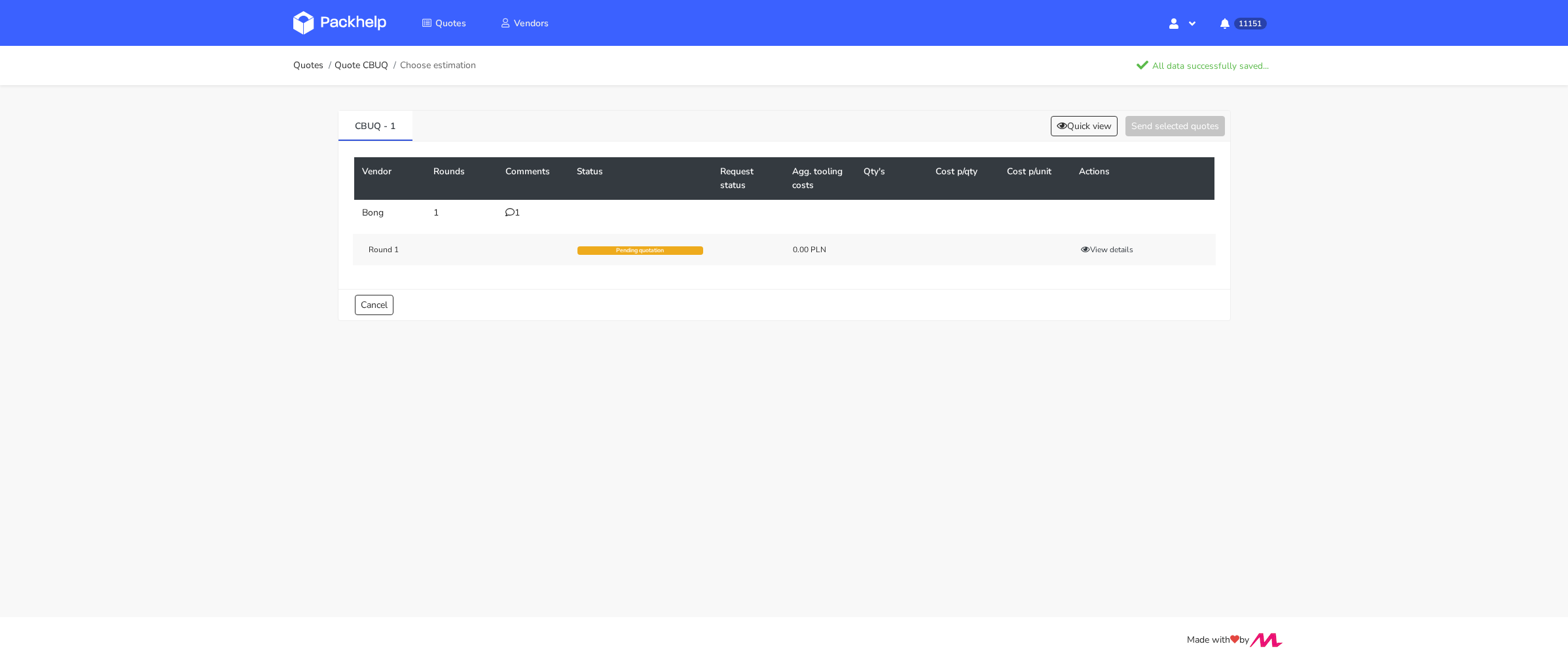
click at [344, 27] on img at bounding box center [340, 23] width 93 height 24
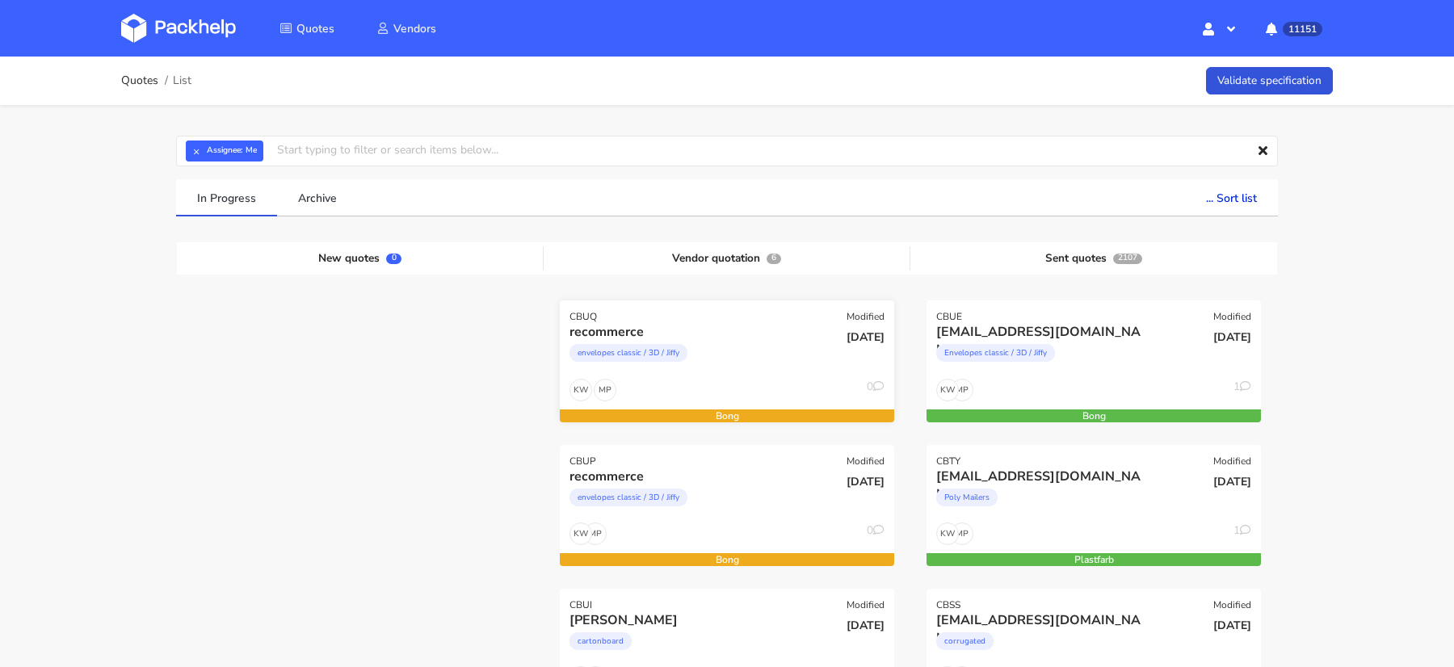
click at [748, 376] on div "recommerce envelopes classic / 3D / Jiffy" at bounding box center [670, 350] width 225 height 55
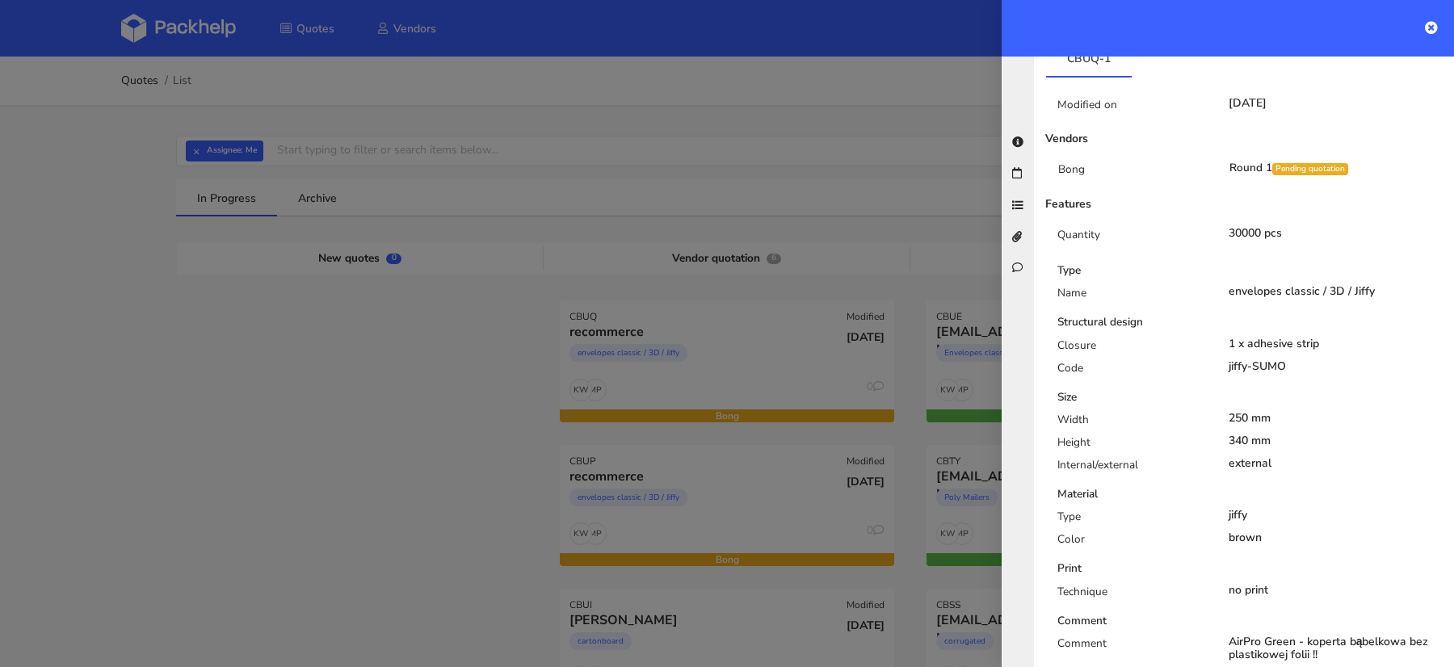
scroll to position [384, 0]
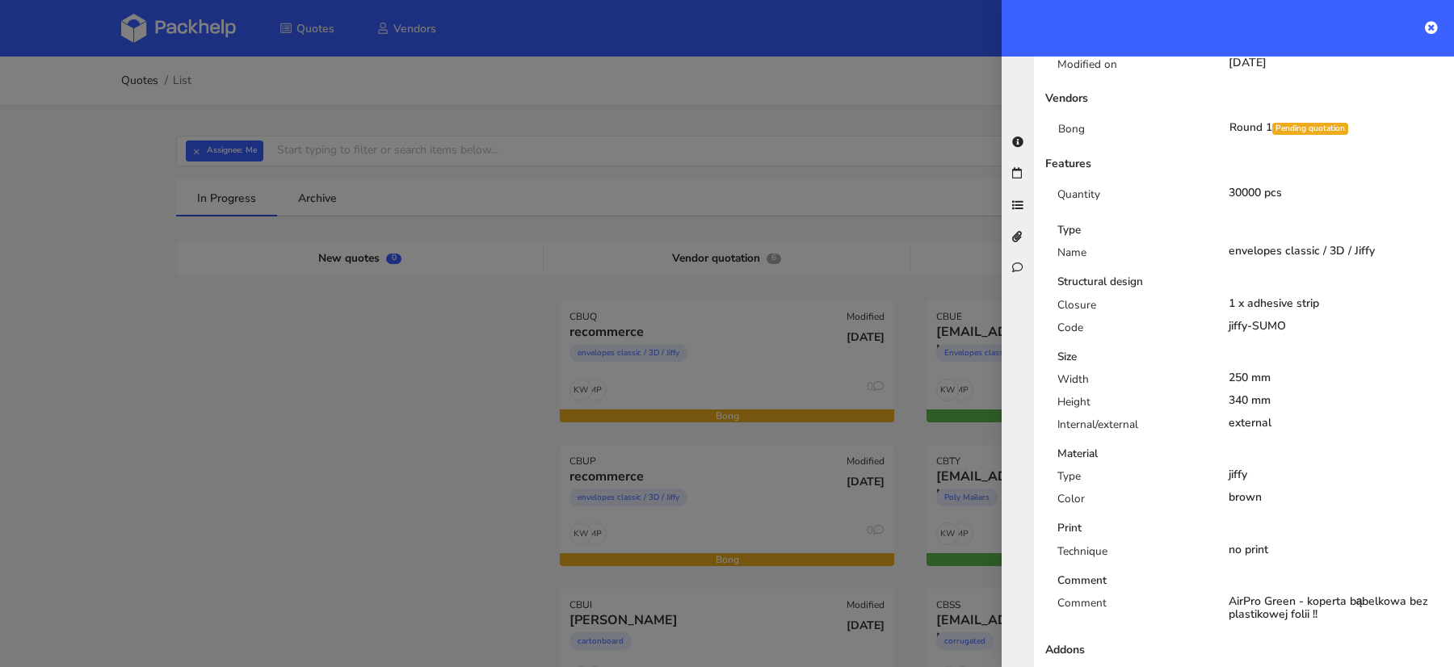
click at [701, 490] on div at bounding box center [727, 333] width 1454 height 667
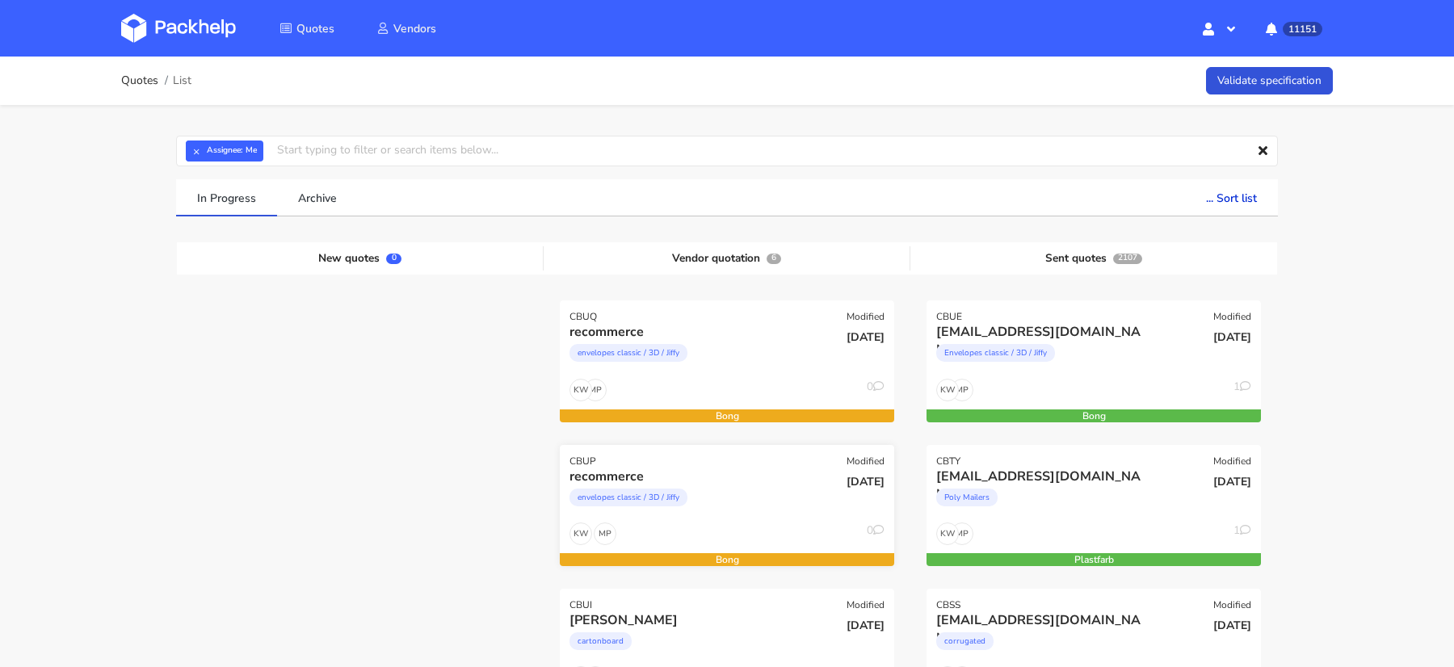
click at [730, 501] on div "envelopes classic / 3D / Jiffy" at bounding box center [677, 502] width 214 height 32
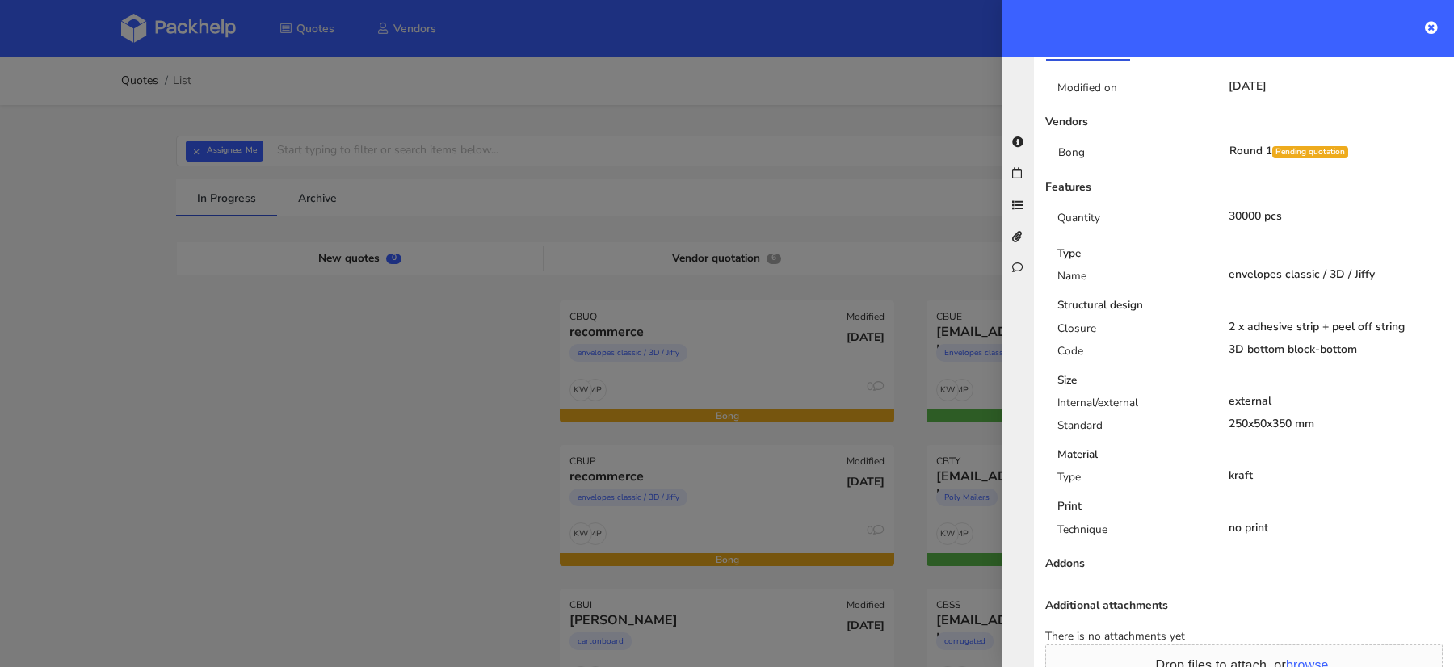
scroll to position [413, 0]
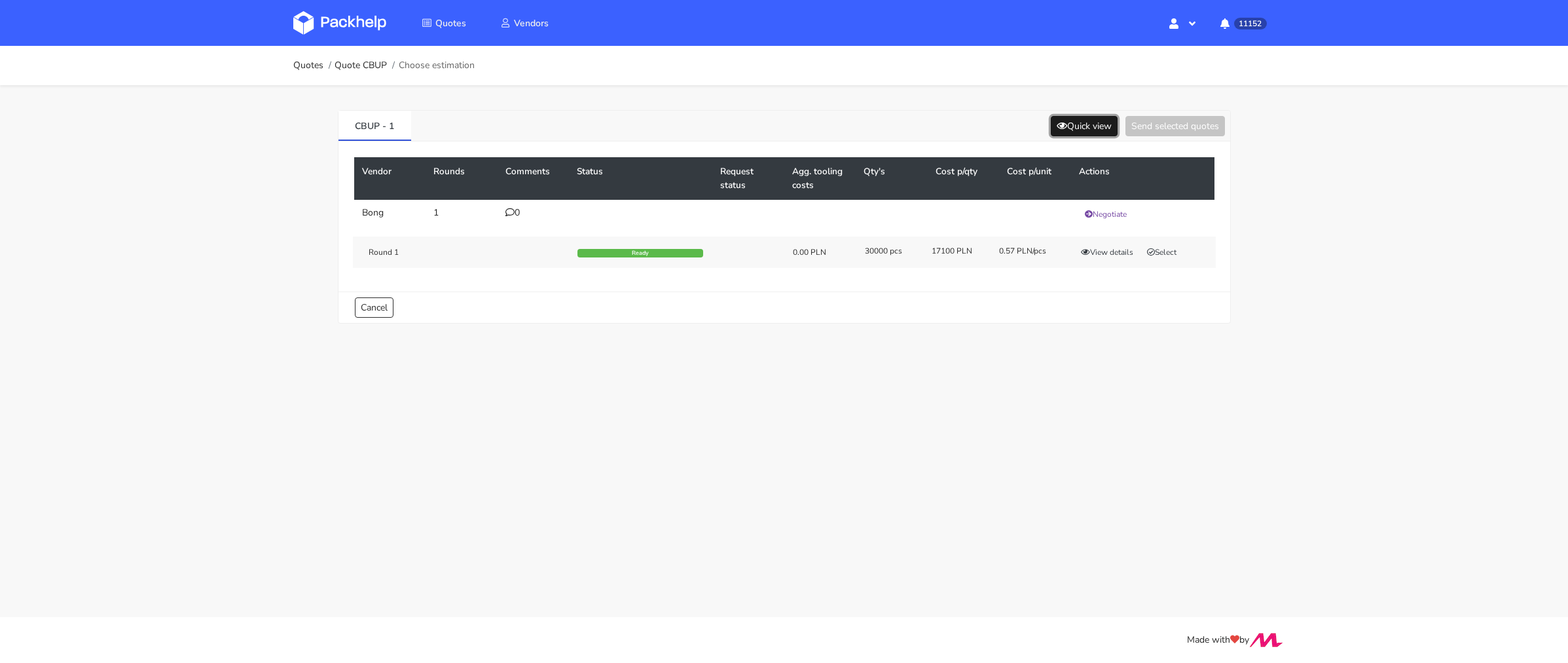
click at [1079, 126] on button "Quick view" at bounding box center [1084, 126] width 66 height 20
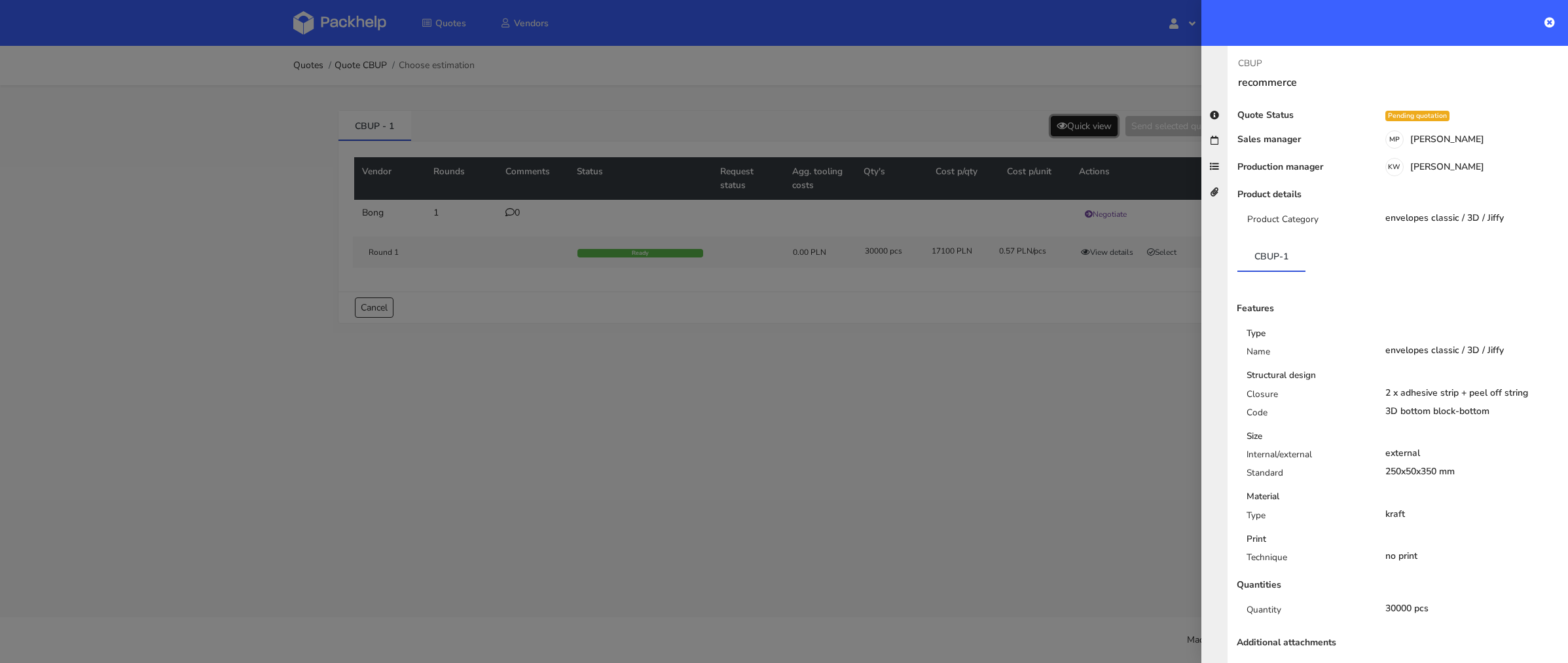
scroll to position [31, 0]
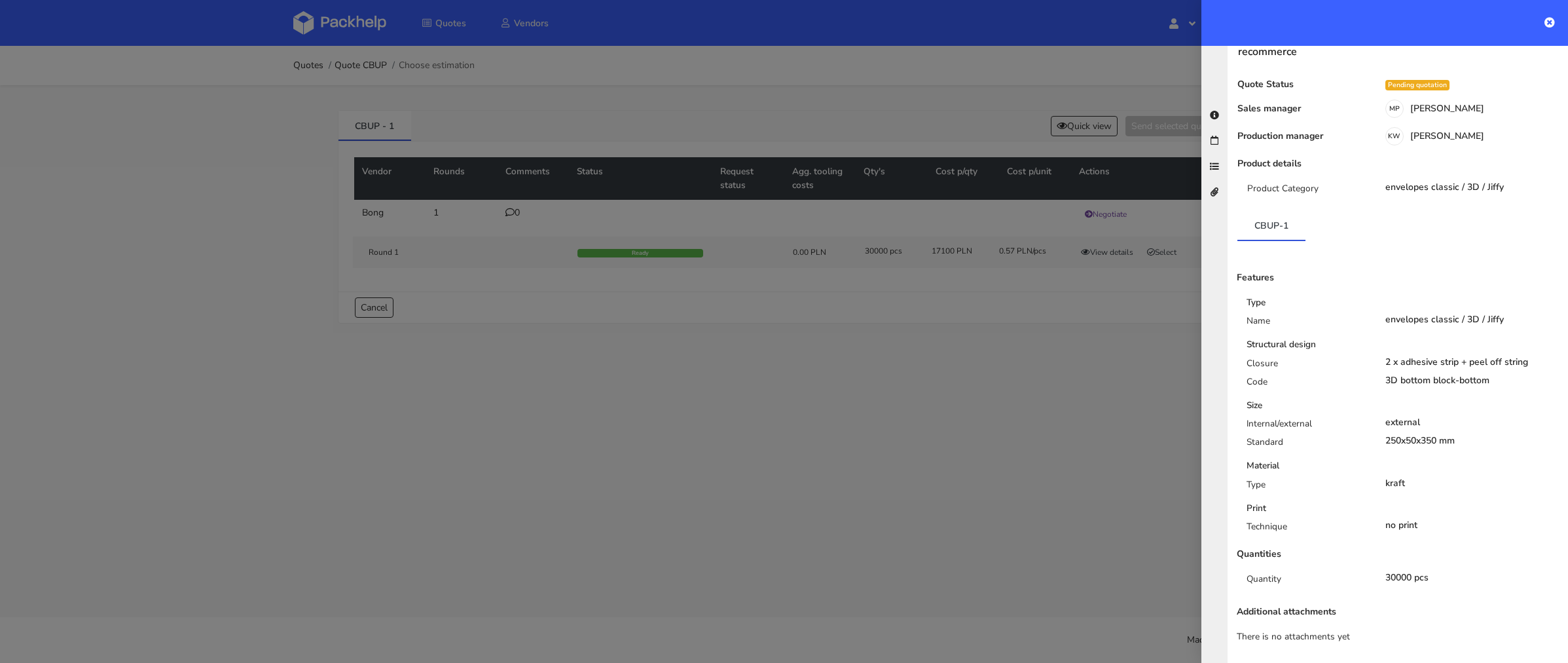
click at [1079, 375] on div at bounding box center [784, 332] width 1568 height 663
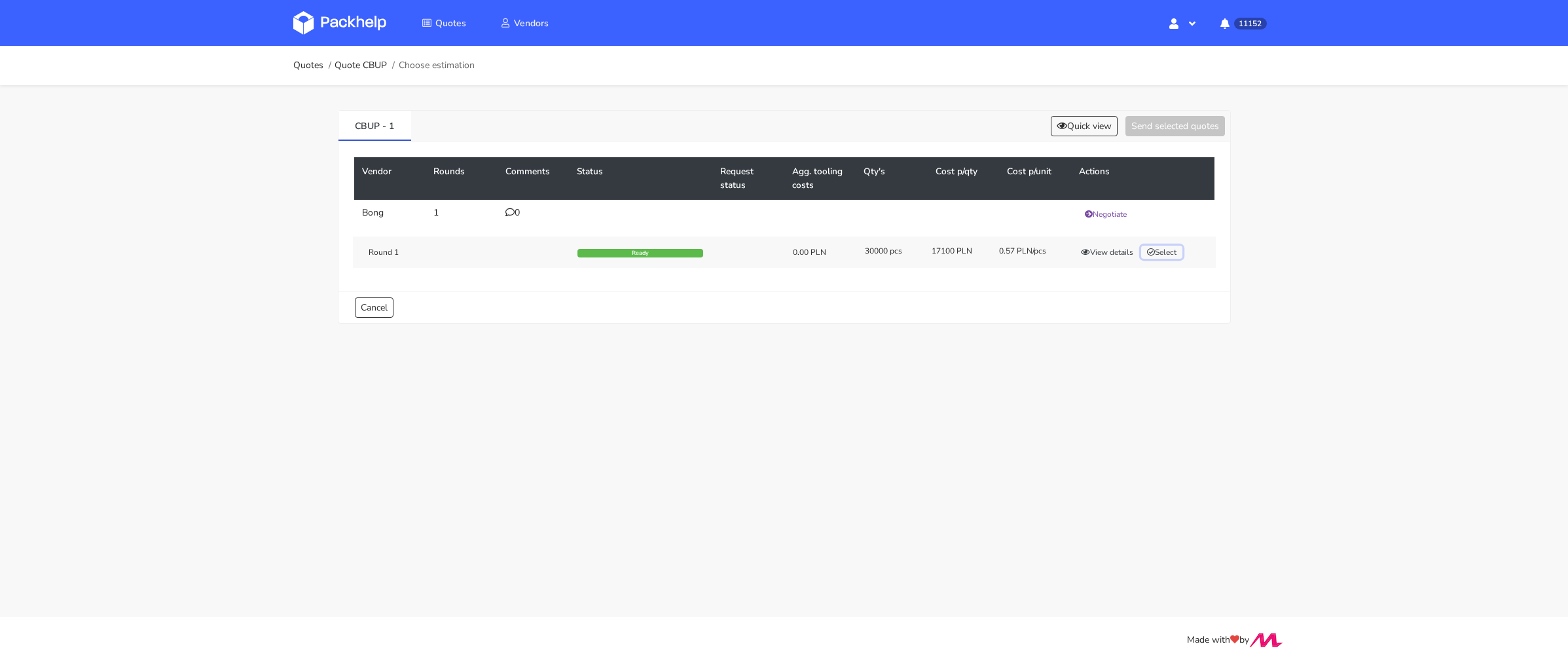
click at [1161, 247] on button "Select" at bounding box center [1161, 252] width 41 height 13
click at [1167, 127] on button "Send selected quotes ( 1 )" at bounding box center [1165, 126] width 117 height 20
click at [1110, 243] on div "Round 1 Ready 0.00 PLN 30000 pcs 17100 PLN 0.57 PLN/pcs View details Selected" at bounding box center [784, 252] width 863 height 32
click at [1109, 247] on button "View details" at bounding box center [1107, 252] width 64 height 13
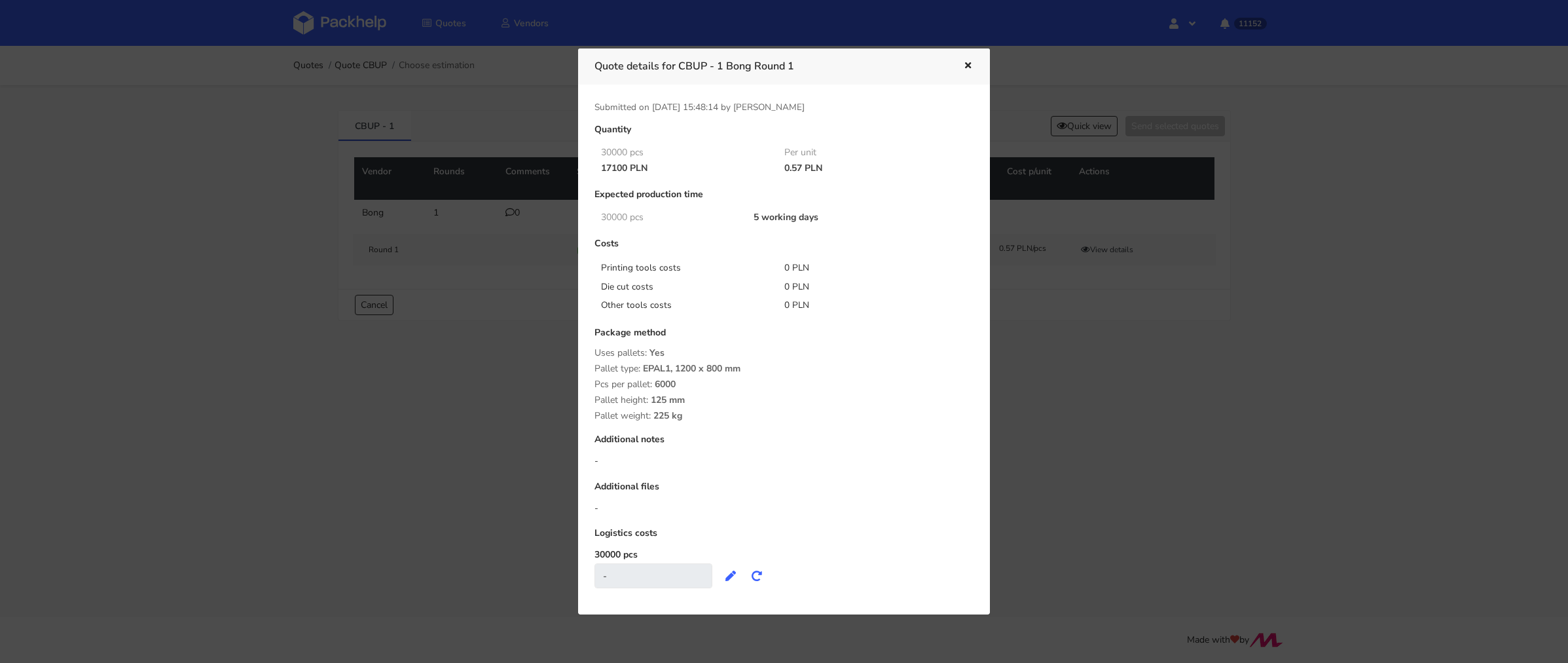
click at [1077, 379] on div at bounding box center [784, 332] width 1568 height 663
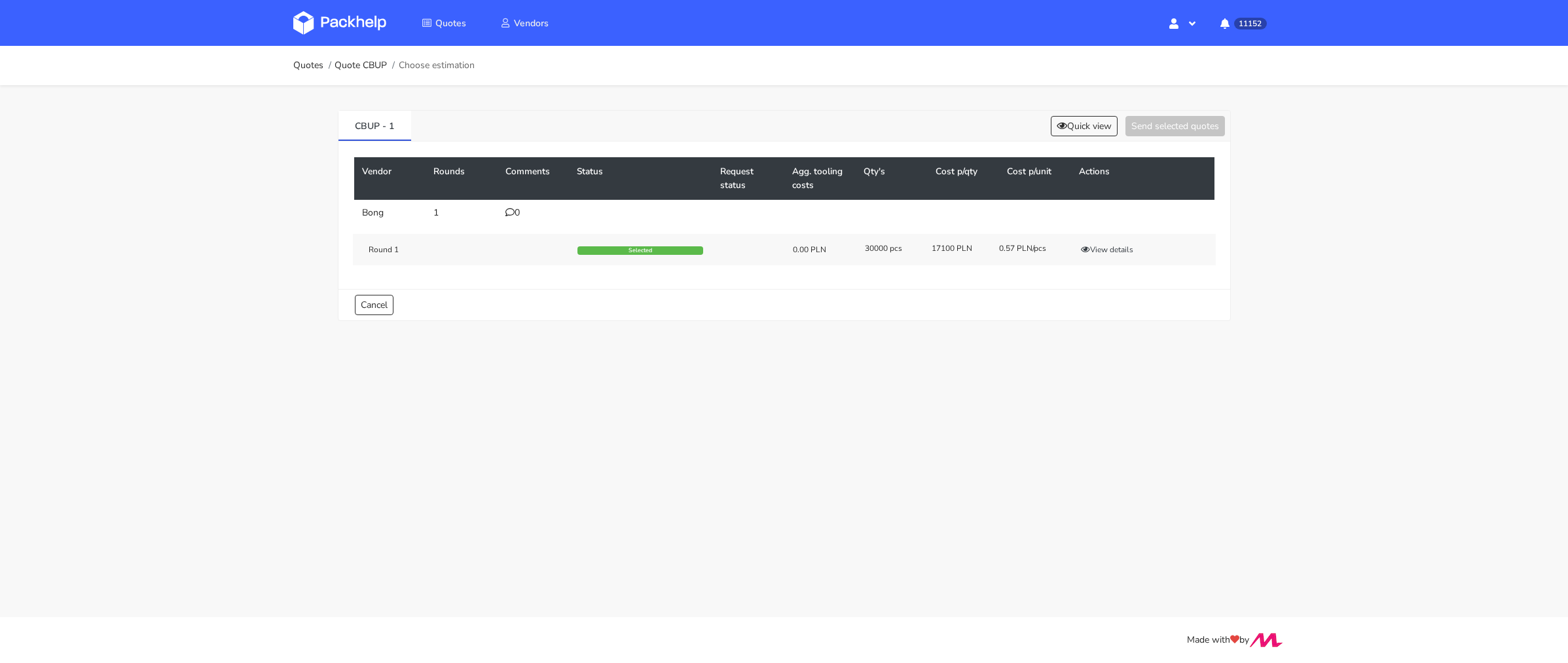
click at [340, 15] on img at bounding box center [340, 23] width 93 height 24
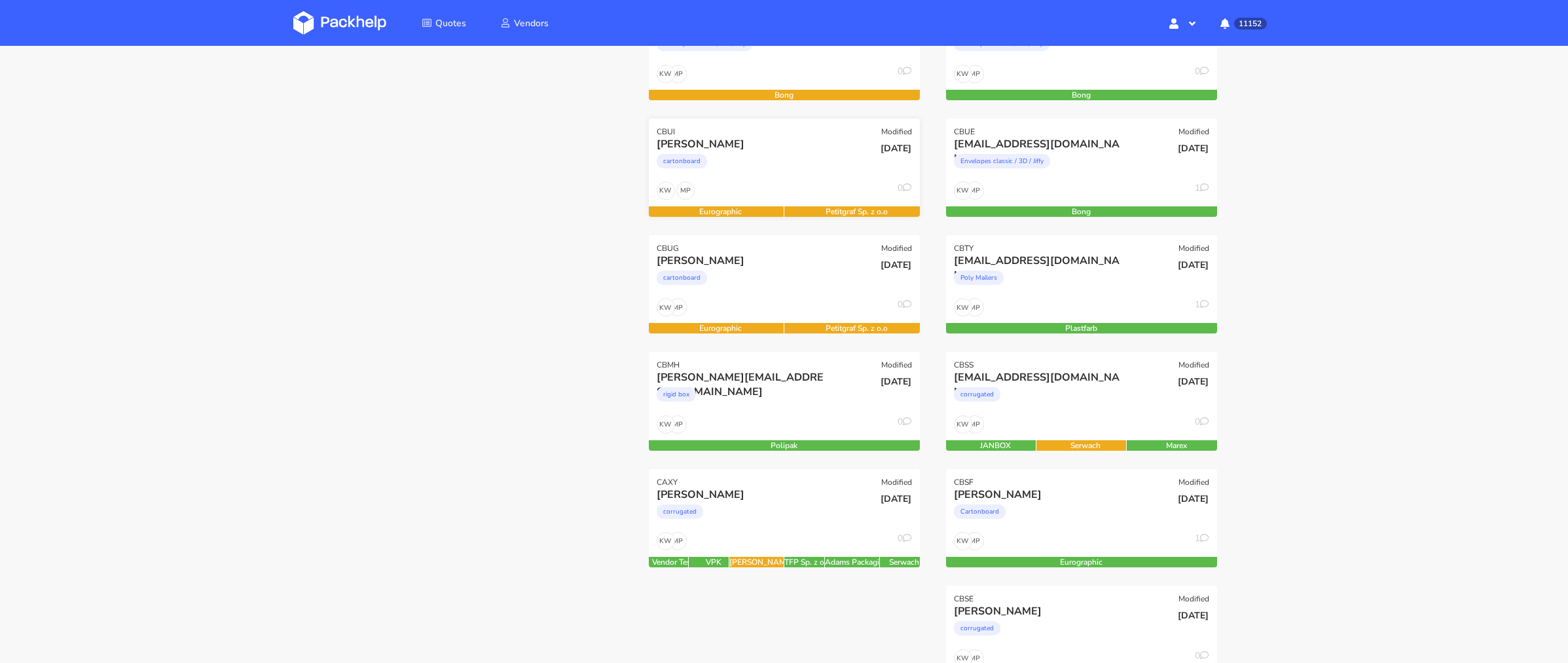
scroll to position [244, 0]
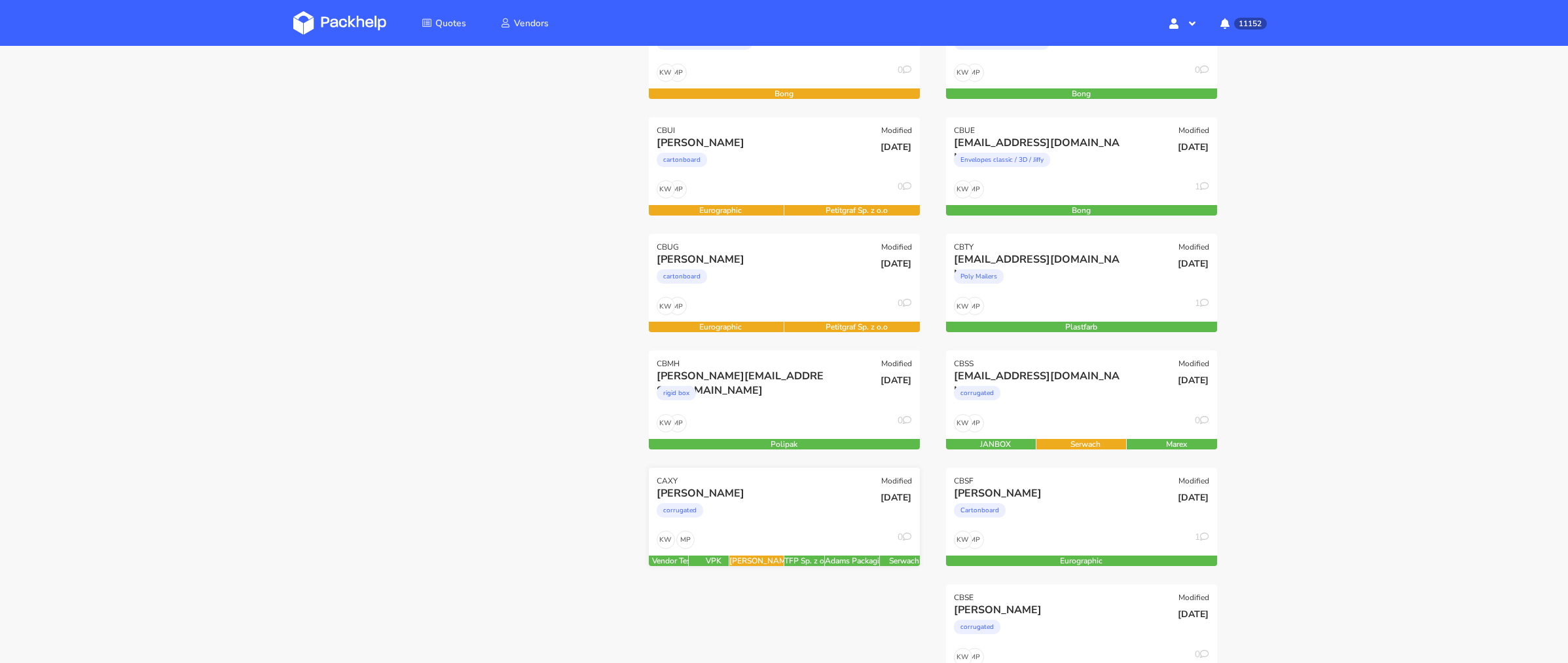
click at [786, 531] on div "MP KW 0" at bounding box center [784, 542] width 271 height 25
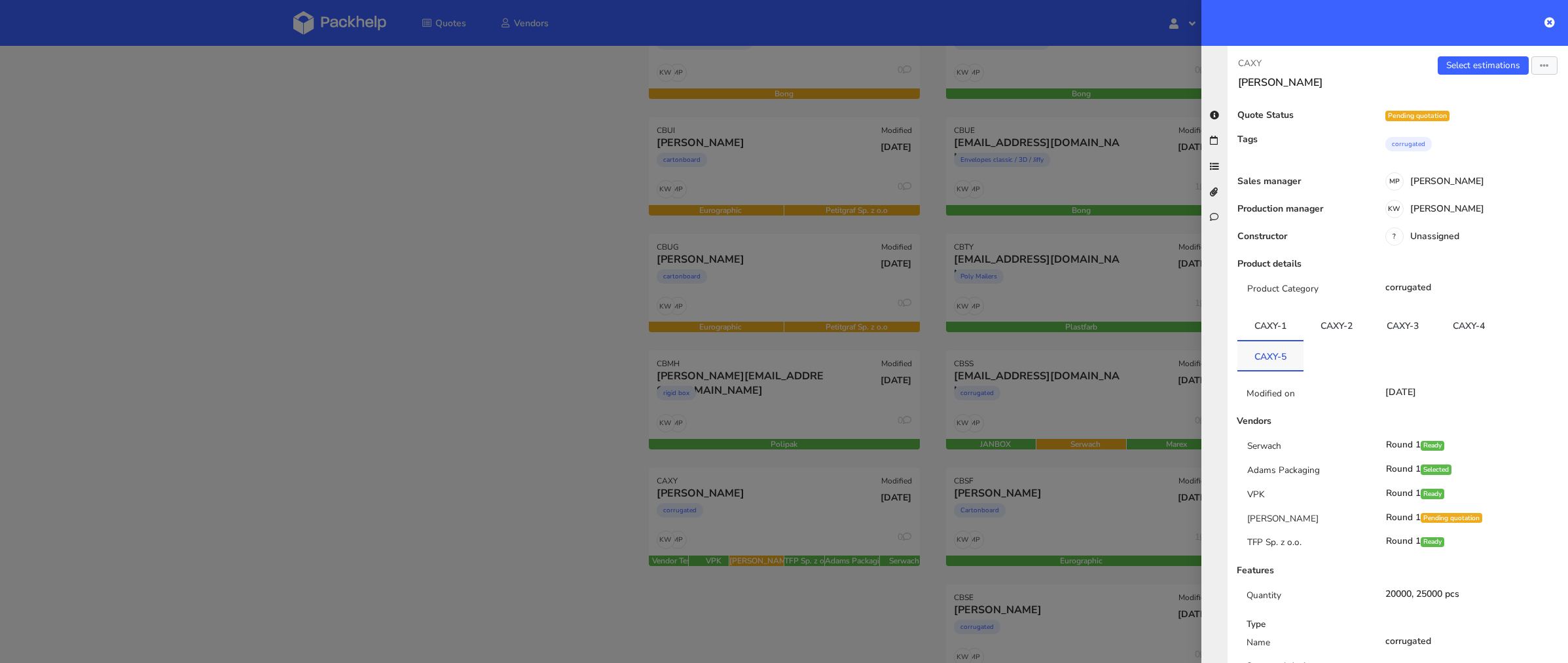
click at [1282, 357] on link "CAXY-5" at bounding box center [1271, 356] width 66 height 29
click at [1459, 330] on link "CAXY-4" at bounding box center [1469, 326] width 66 height 29
click at [1404, 326] on link "CAXY-3" at bounding box center [1403, 326] width 66 height 29
click at [1355, 326] on link "CAXY-2" at bounding box center [1337, 326] width 66 height 29
click at [1315, 326] on link "CAXY-2" at bounding box center [1337, 326] width 66 height 29
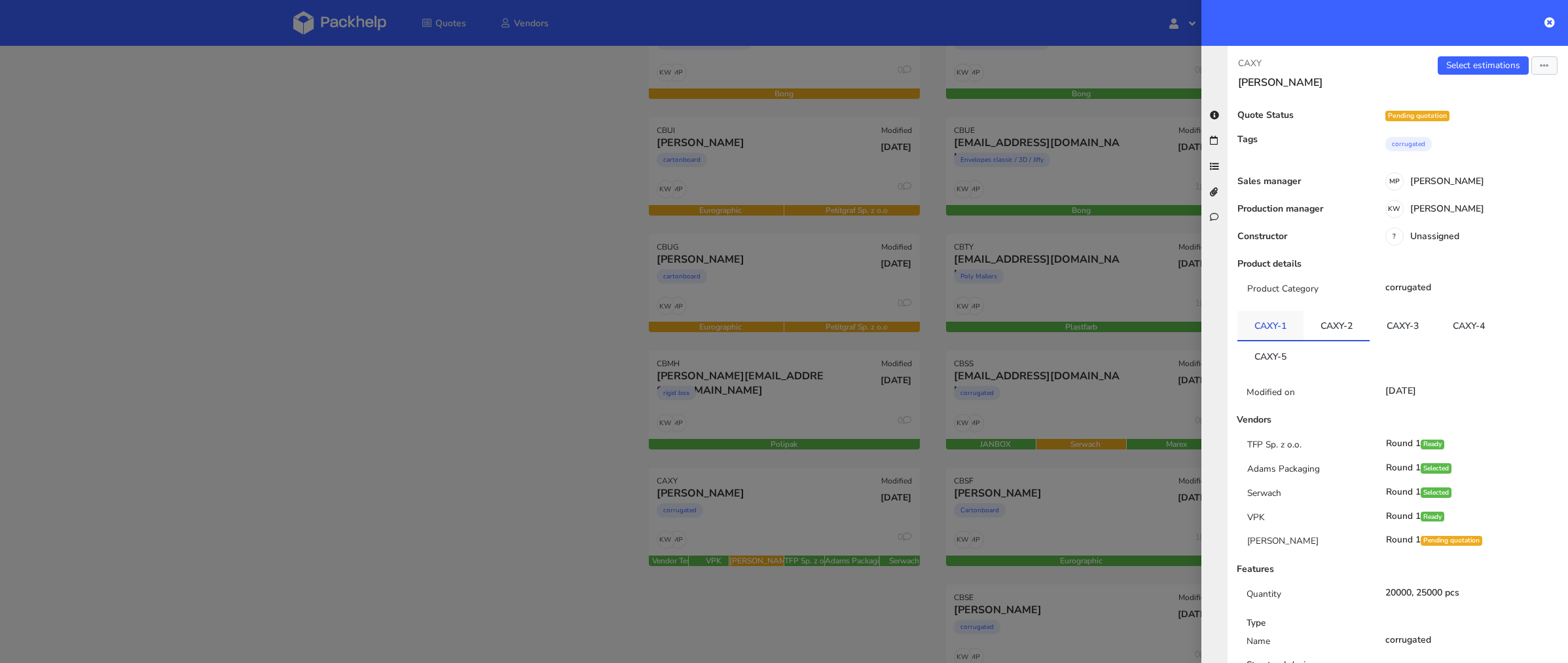
click at [1290, 336] on link "CAXY-1" at bounding box center [1271, 326] width 66 height 29
click at [1333, 329] on link "CAXY-2" at bounding box center [1337, 326] width 66 height 29
click at [1412, 329] on link "CAXY-3" at bounding box center [1403, 326] width 66 height 29
click at [1464, 329] on link "CAXY-4" at bounding box center [1469, 326] width 66 height 29
click at [1288, 349] on link "CAXY-5" at bounding box center [1271, 356] width 66 height 29
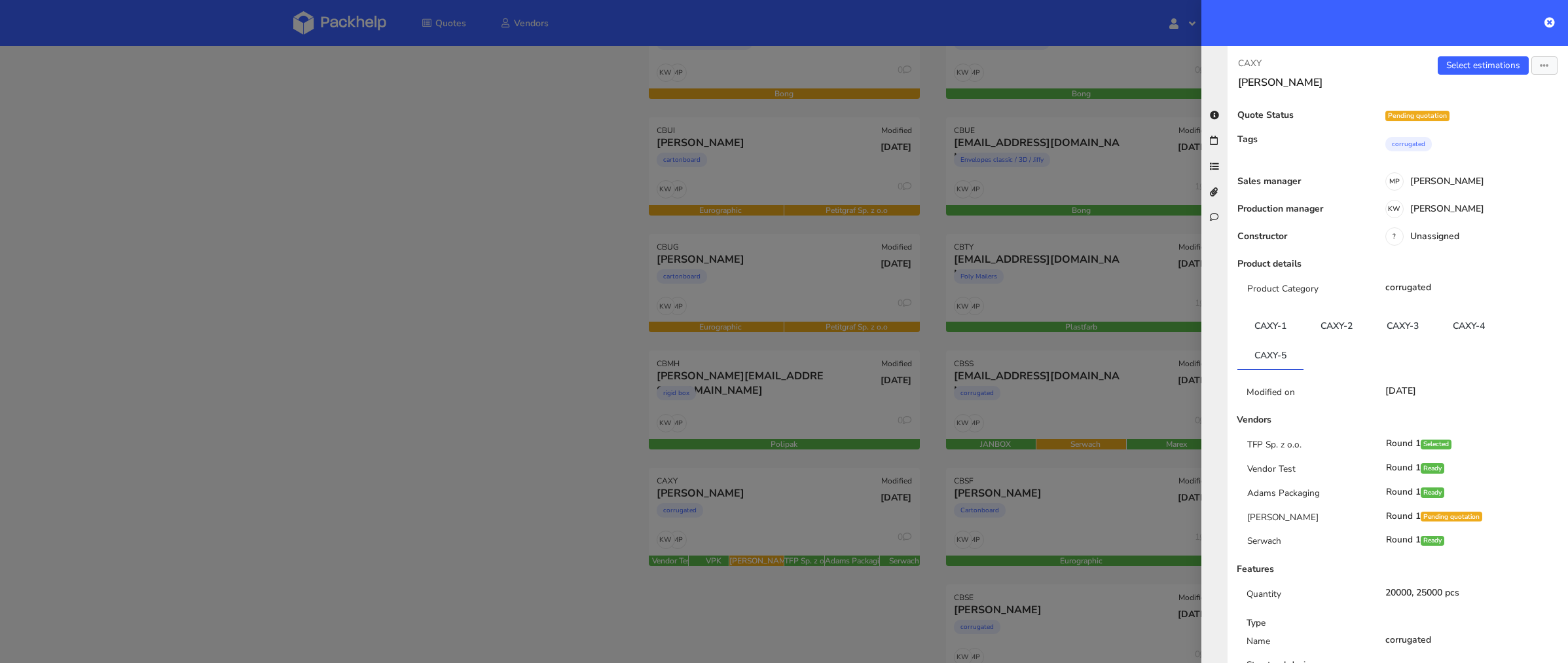
click at [862, 413] on div at bounding box center [784, 332] width 1568 height 663
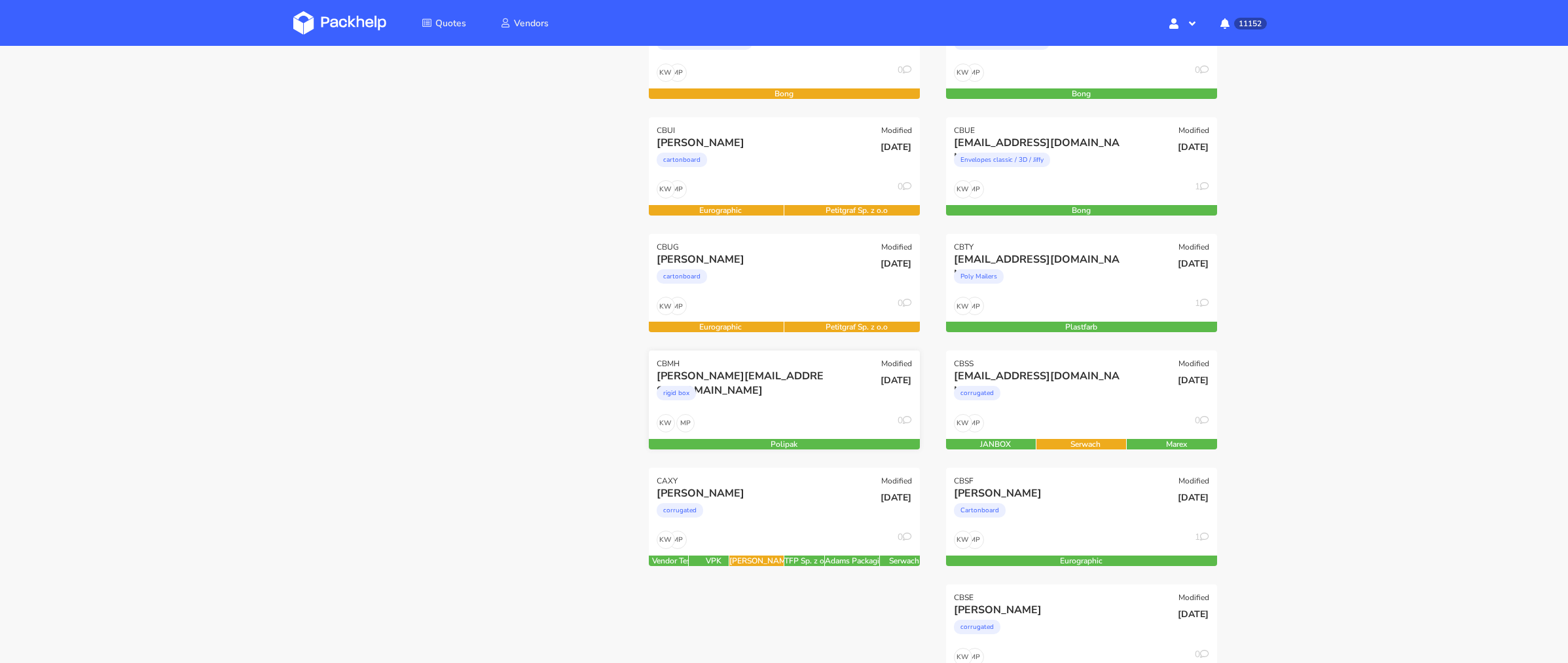
click at [809, 410] on div "viktoria@purish.com rigid box" at bounding box center [738, 391] width 182 height 45
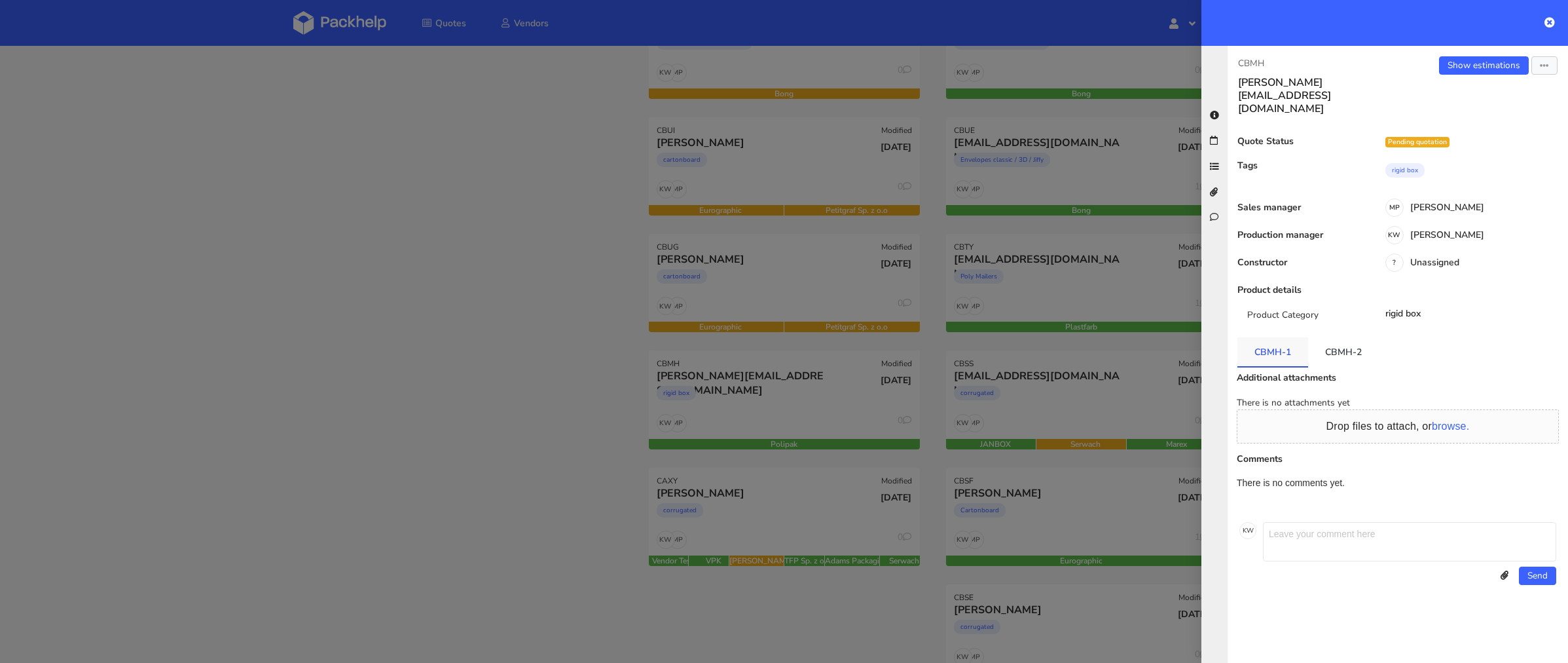
click at [1297, 337] on link "CBMH-1" at bounding box center [1272, 352] width 70 height 29
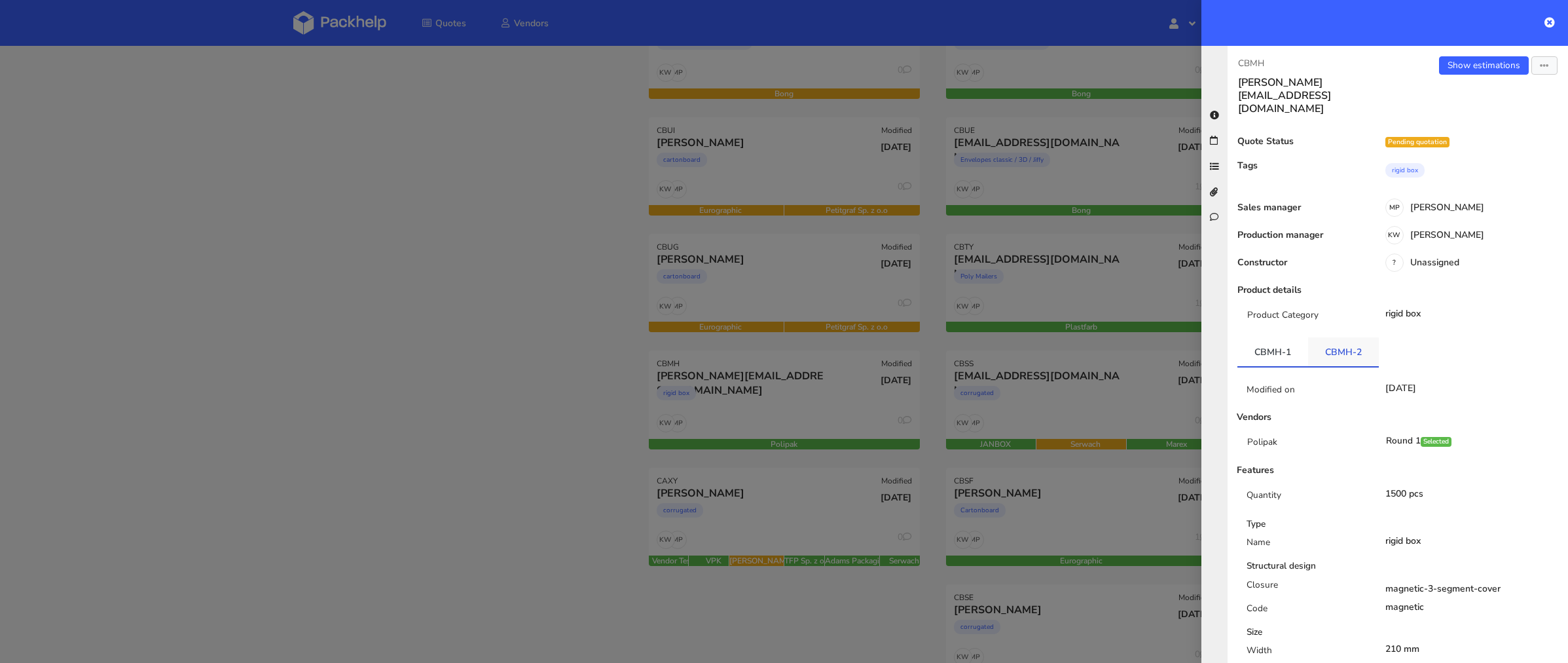
click at [1333, 337] on link "CBMH-2" at bounding box center [1343, 352] width 70 height 29
click at [737, 357] on div at bounding box center [784, 332] width 1568 height 663
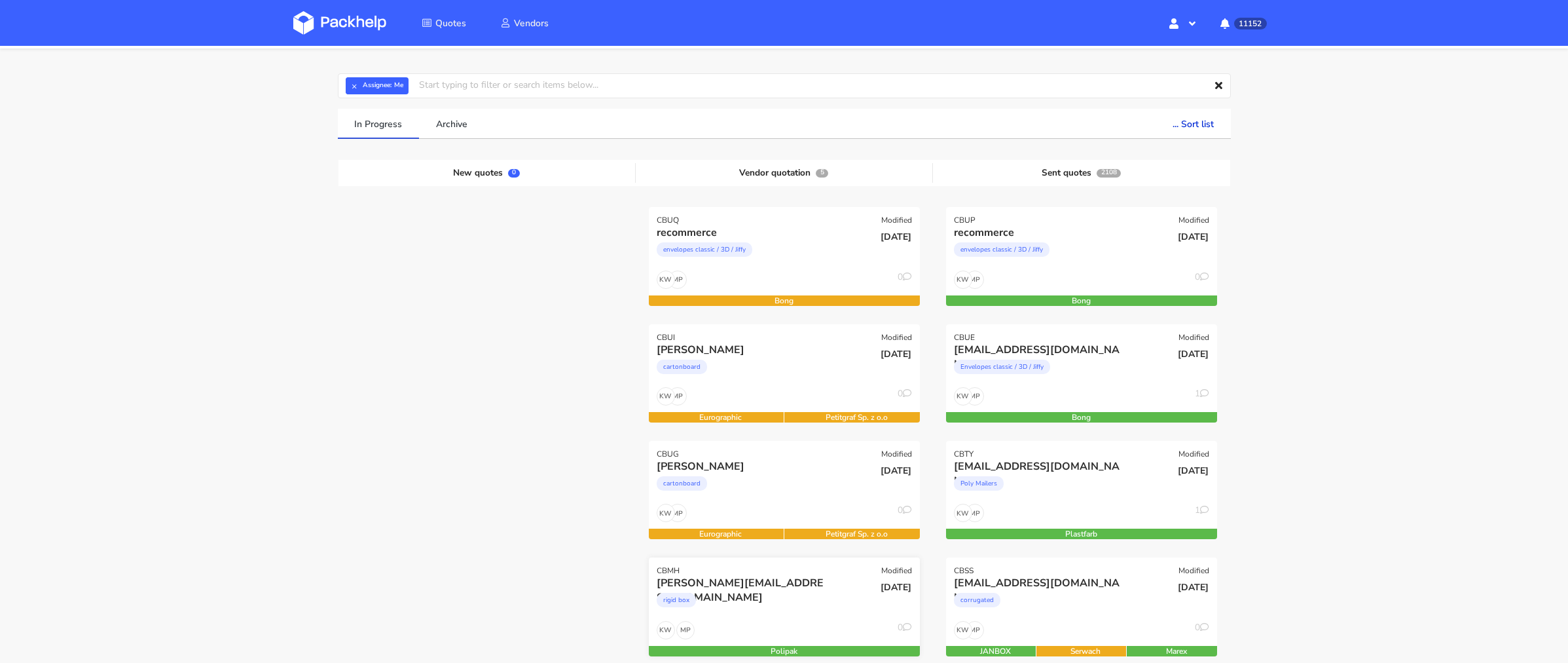
scroll to position [5, 0]
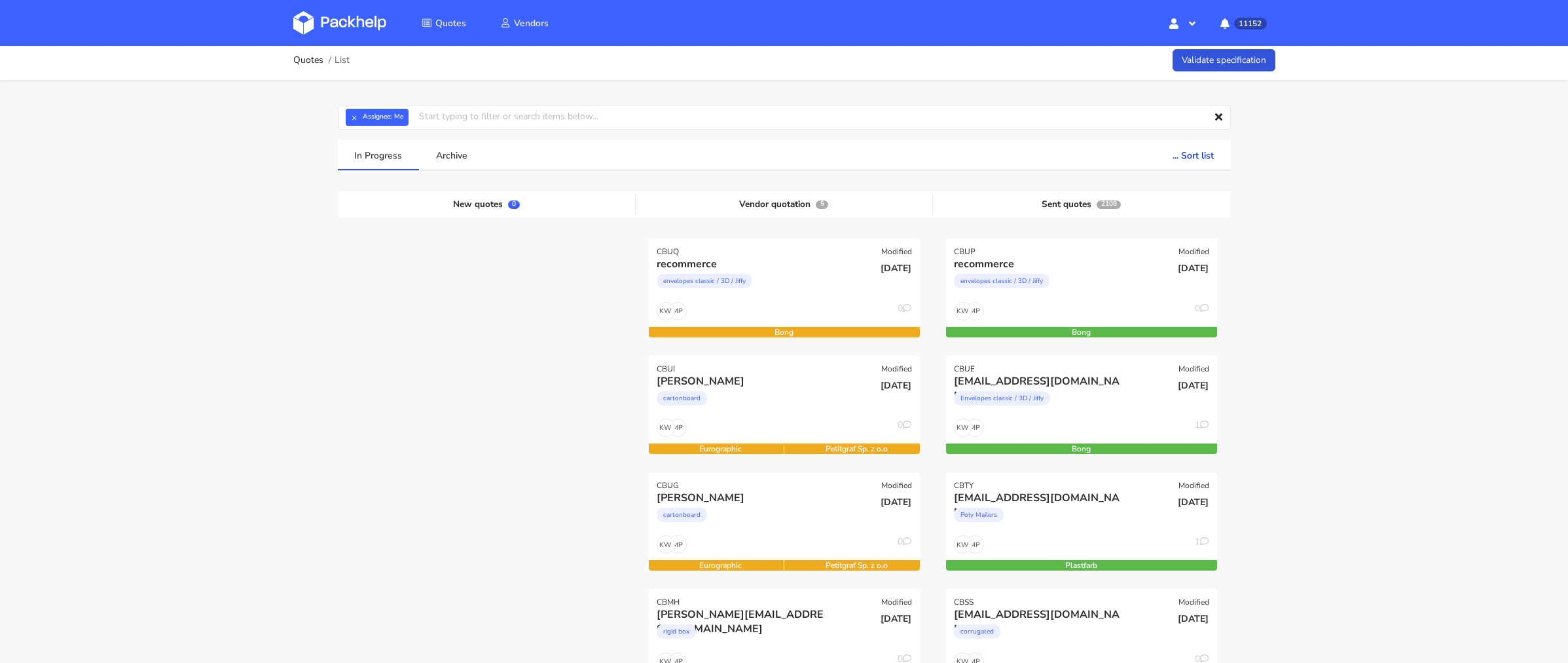
click at [353, 30] on img at bounding box center [340, 23] width 93 height 24
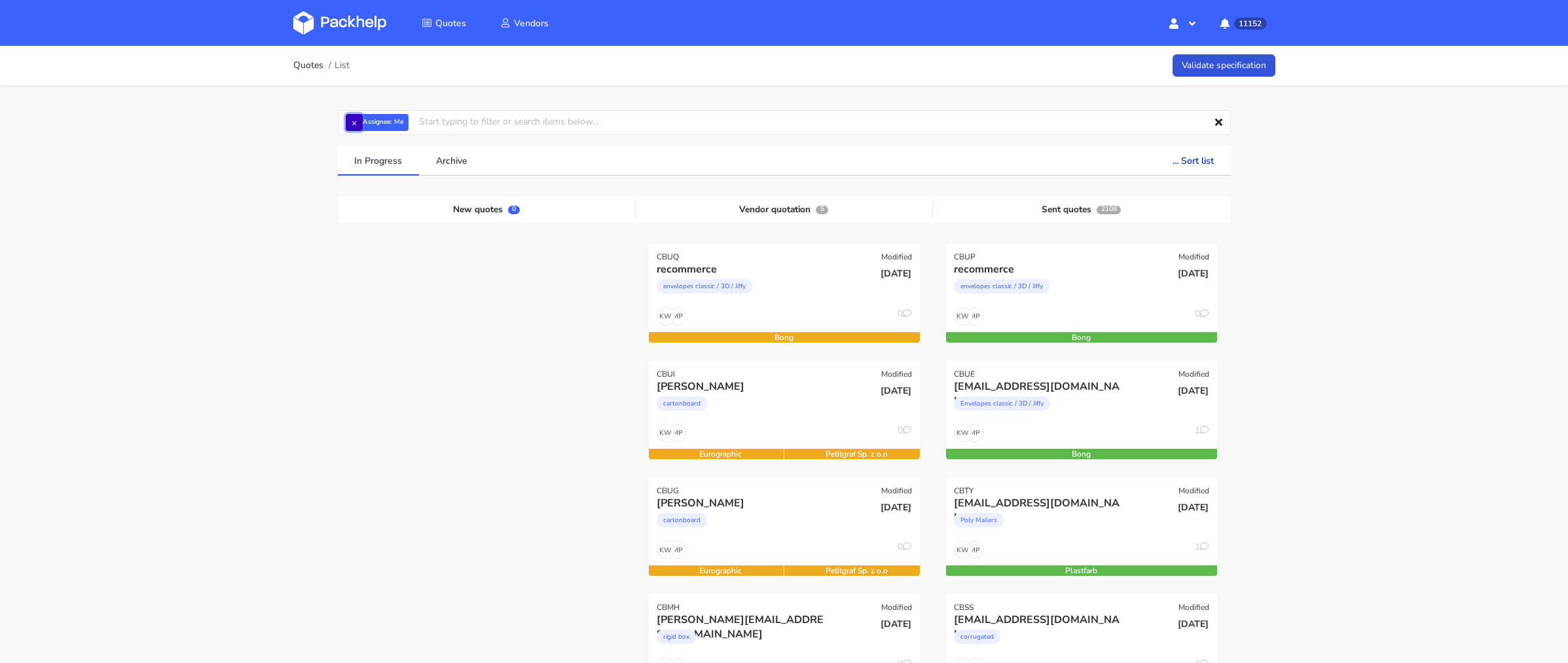
click at [349, 126] on button "×" at bounding box center [354, 122] width 17 height 17
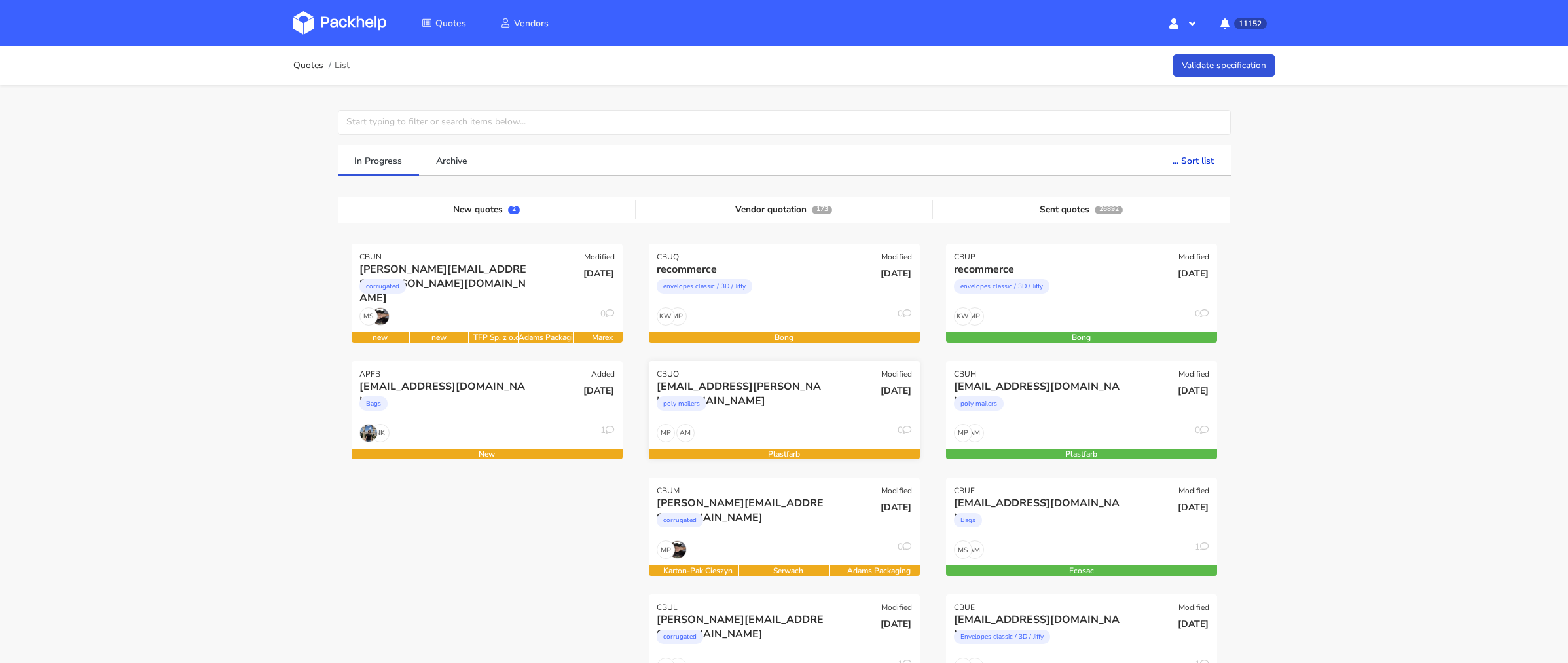
click at [770, 413] on div "poly mailers" at bounding box center [743, 407] width 173 height 26
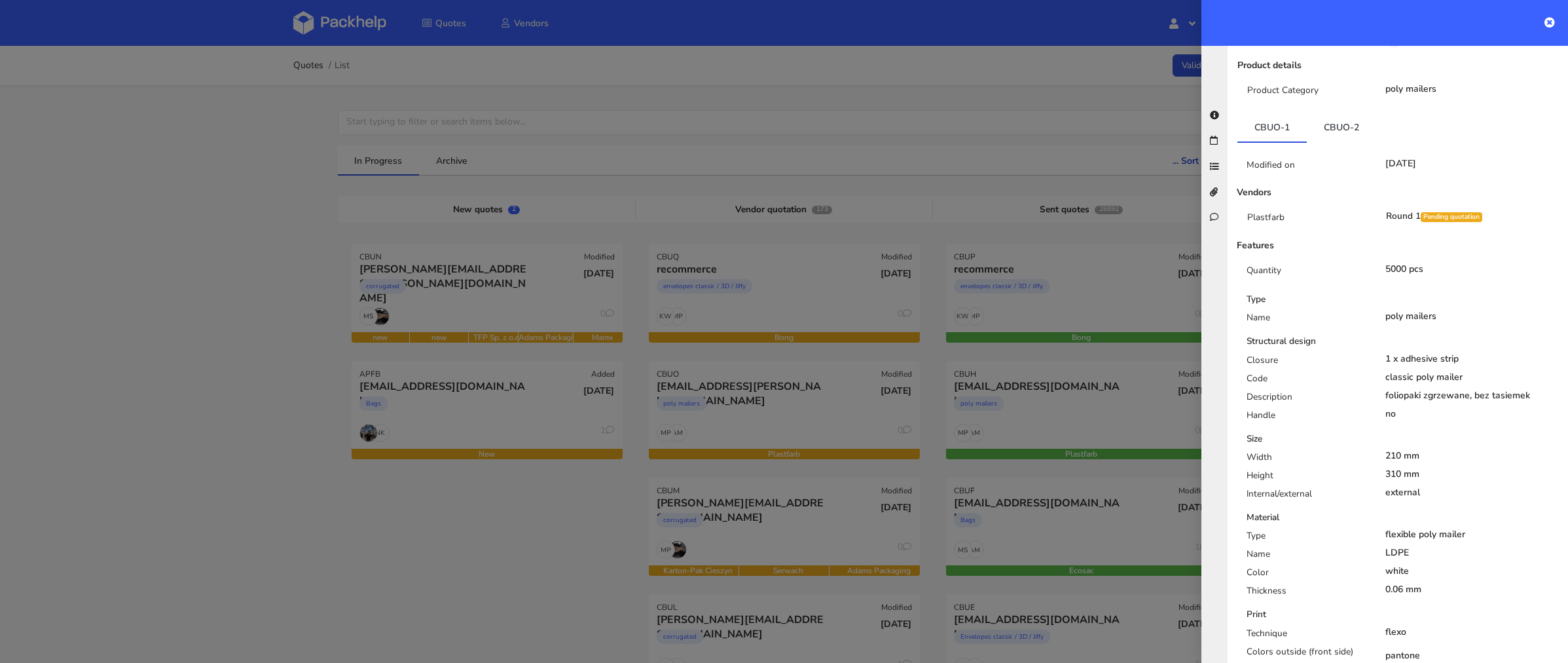
scroll to position [199, 0]
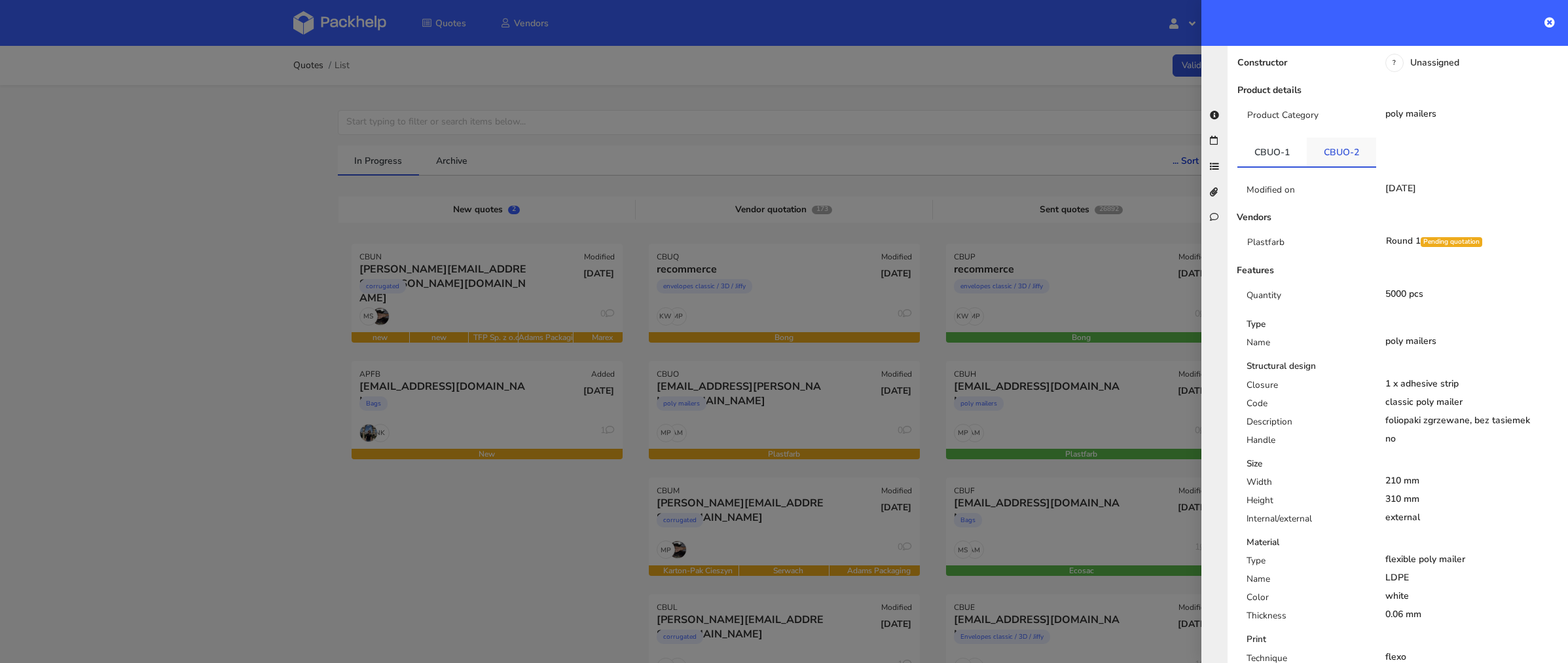
click at [1342, 138] on link "CBUO-2" at bounding box center [1342, 152] width 70 height 29
click at [1287, 138] on link "CBUO-1" at bounding box center [1272, 152] width 70 height 29
click at [1327, 138] on link "CBUO-2" at bounding box center [1342, 152] width 70 height 29
click at [1260, 139] on li "CBUO-1" at bounding box center [1272, 152] width 70 height 30
click at [1262, 138] on link "CBUO-1" at bounding box center [1272, 152] width 70 height 29
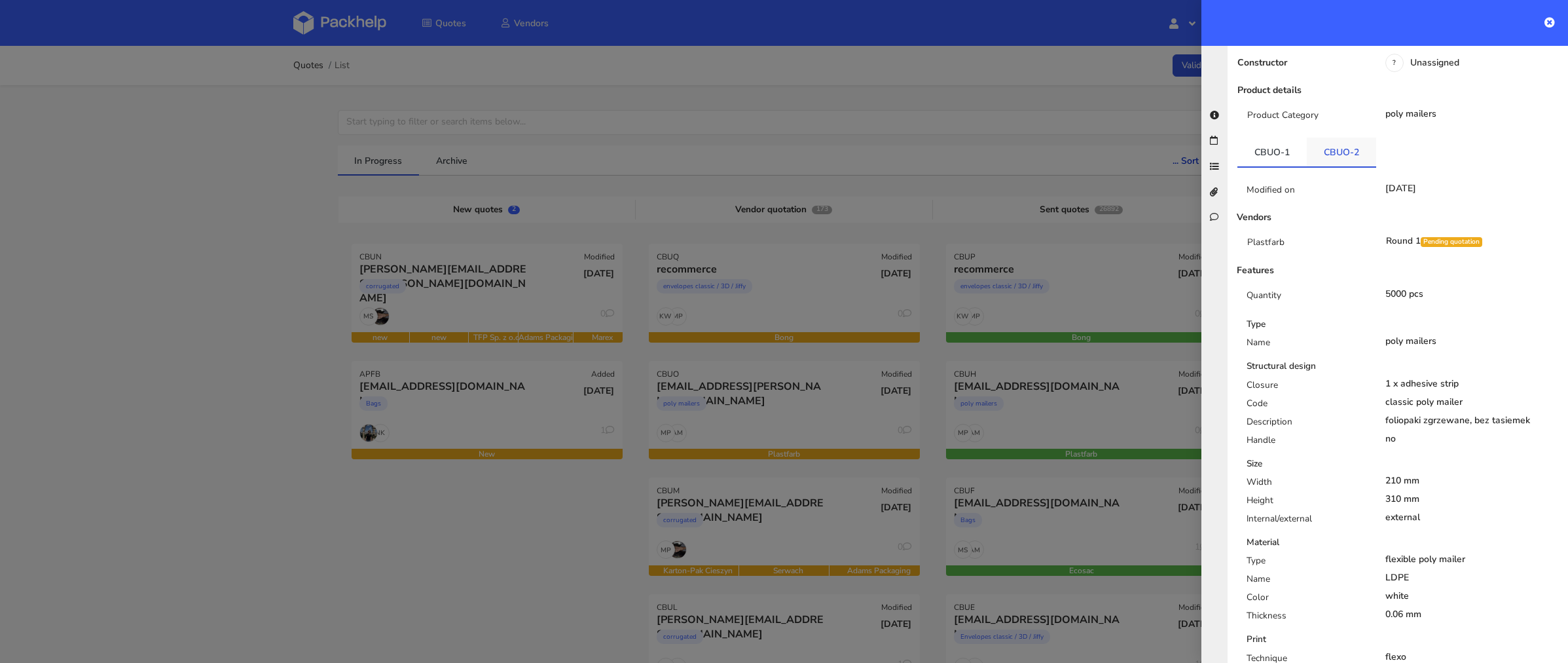
click at [1327, 138] on link "CBUO-2" at bounding box center [1342, 152] width 70 height 29
click at [1270, 138] on link "CBUO-1" at bounding box center [1272, 152] width 70 height 29
click at [1322, 168] on div "Modified on 09 Oct 2025 Vendors Plastfarb Round 1 Pending quotation Features Qu…" at bounding box center [1398, 550] width 321 height 765
click at [1332, 138] on link "CBUO-2" at bounding box center [1342, 152] width 70 height 29
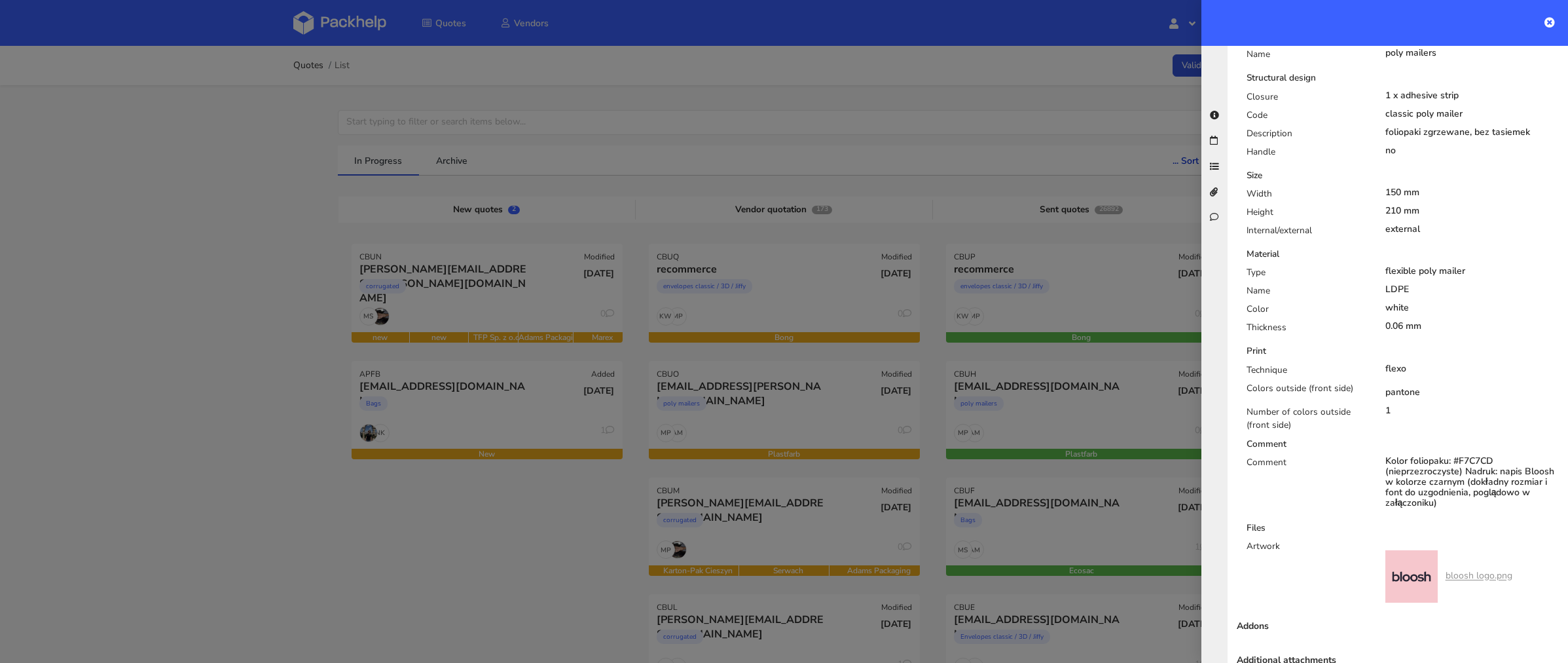
scroll to position [486, 0]
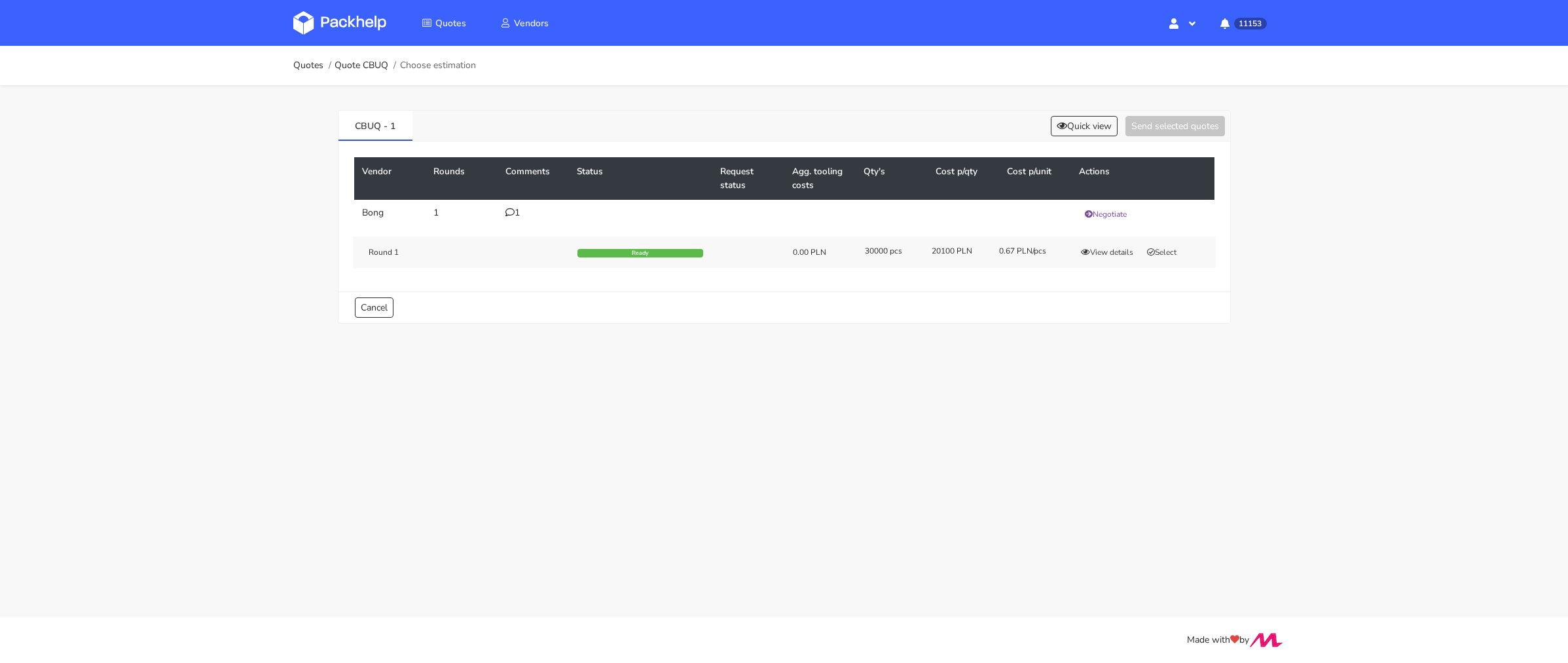
click at [507, 207] on icon at bounding box center [510, 212] width 9 height 9
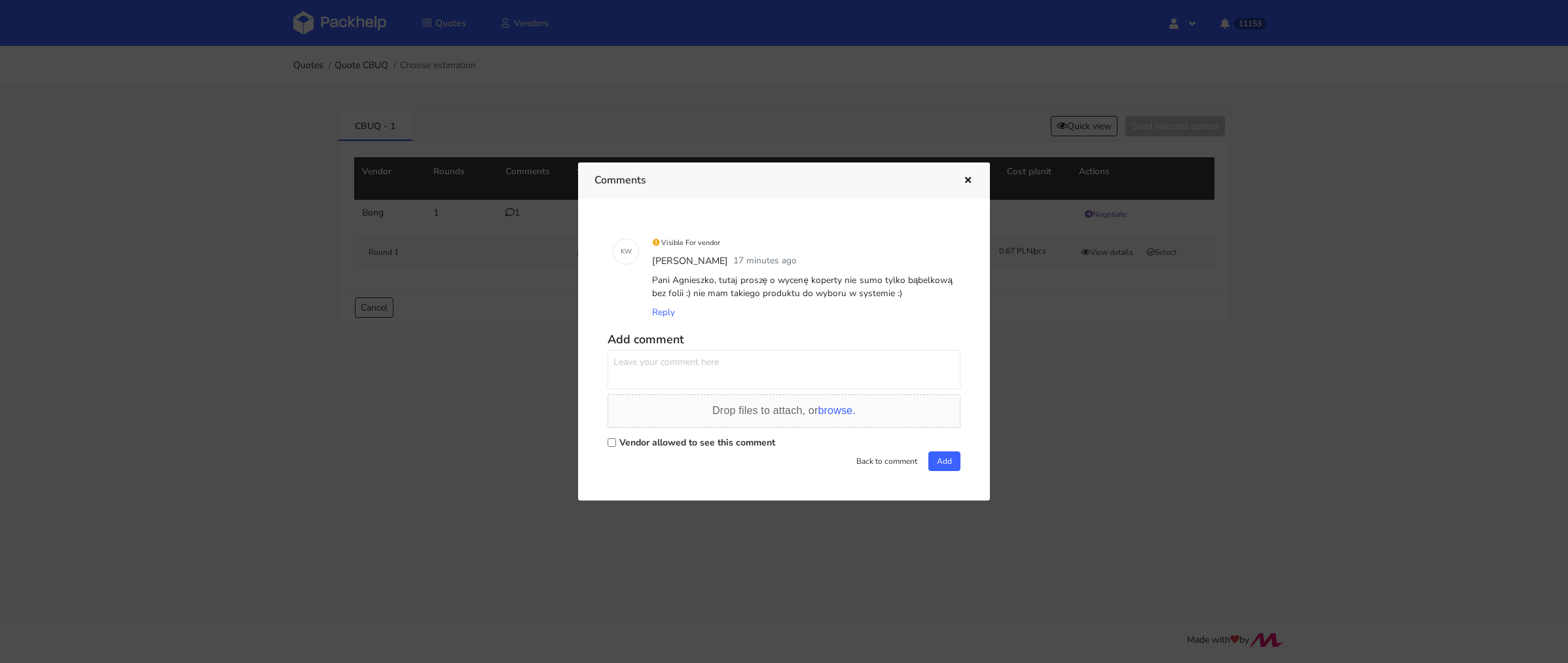
click at [506, 303] on div at bounding box center [784, 332] width 1568 height 663
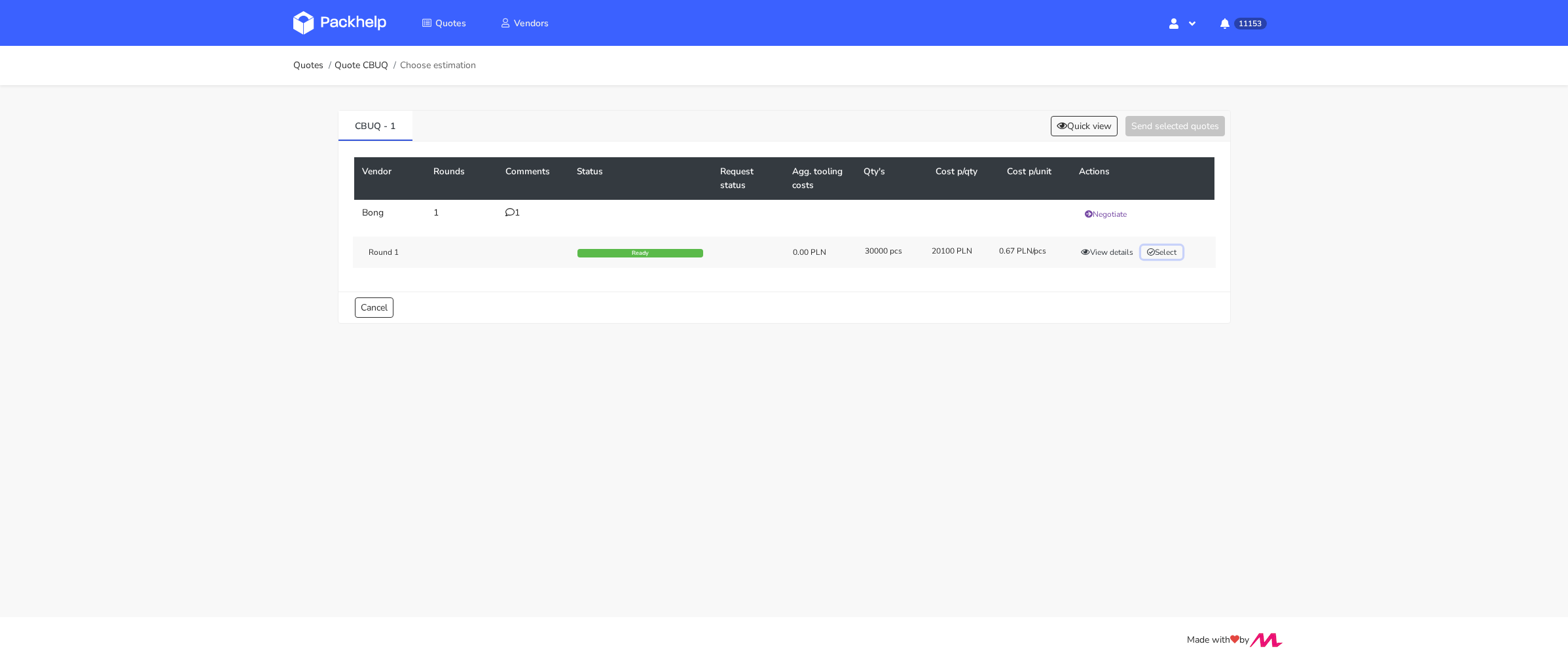
click at [1169, 254] on button "Select" at bounding box center [1161, 252] width 41 height 13
click at [1160, 128] on button "Send selected quotes ( 1 )" at bounding box center [1165, 126] width 117 height 20
click at [1126, 251] on button "View details" at bounding box center [1107, 252] width 64 height 13
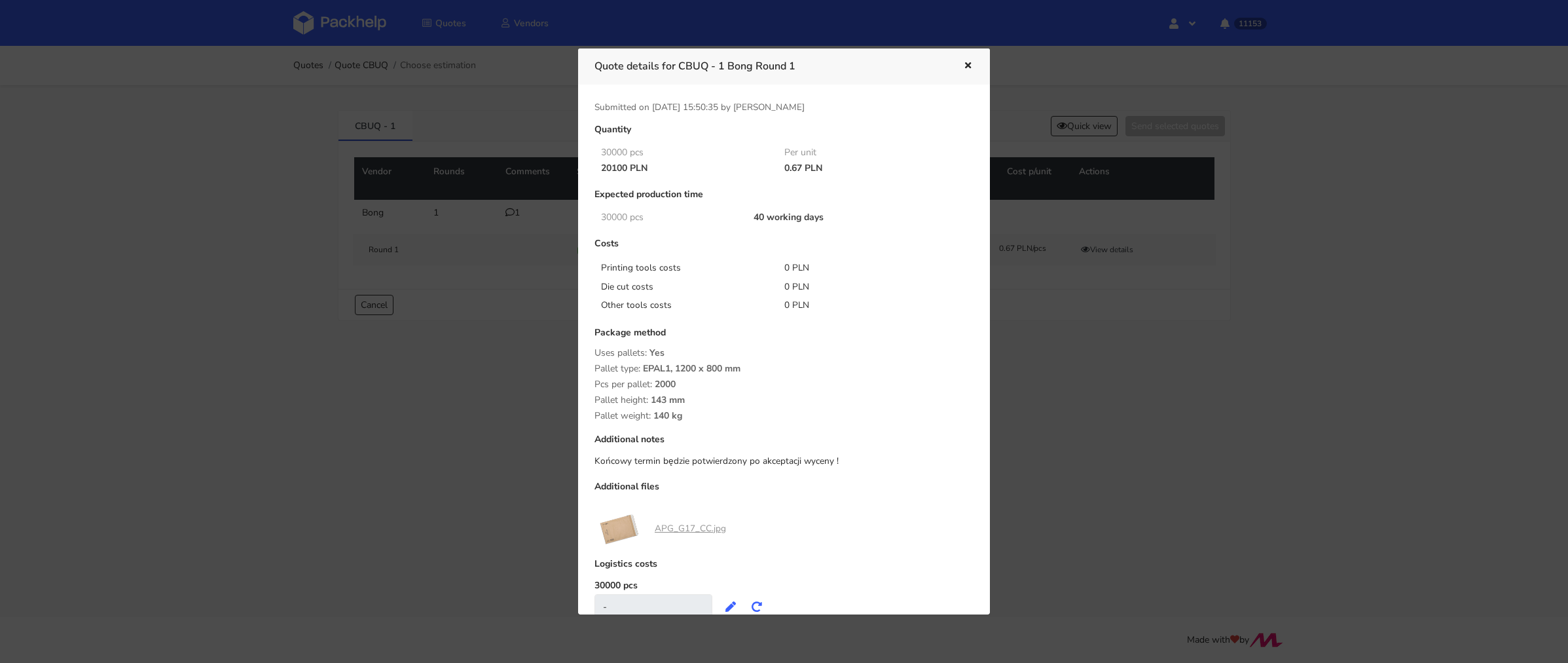
click at [1109, 414] on div at bounding box center [784, 332] width 1568 height 663
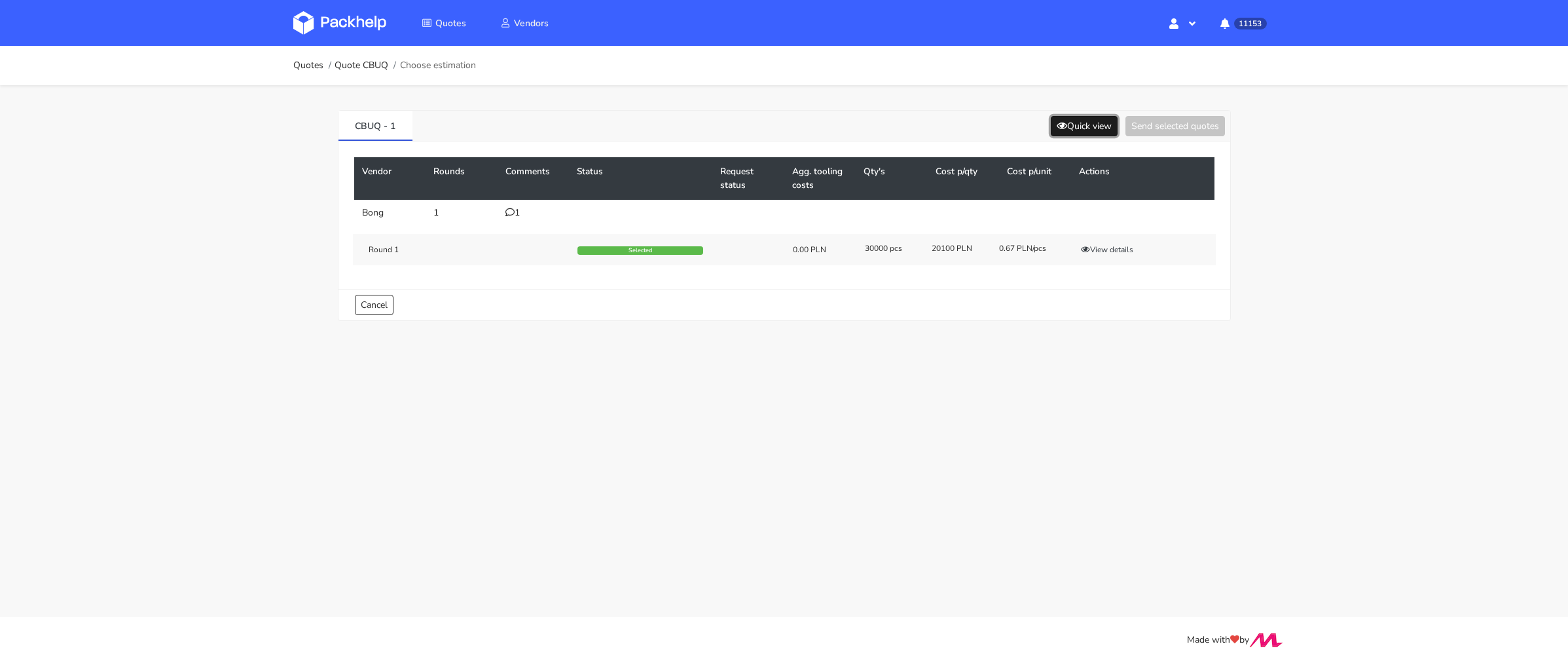
click at [1062, 129] on button "Quick view" at bounding box center [1084, 126] width 66 height 20
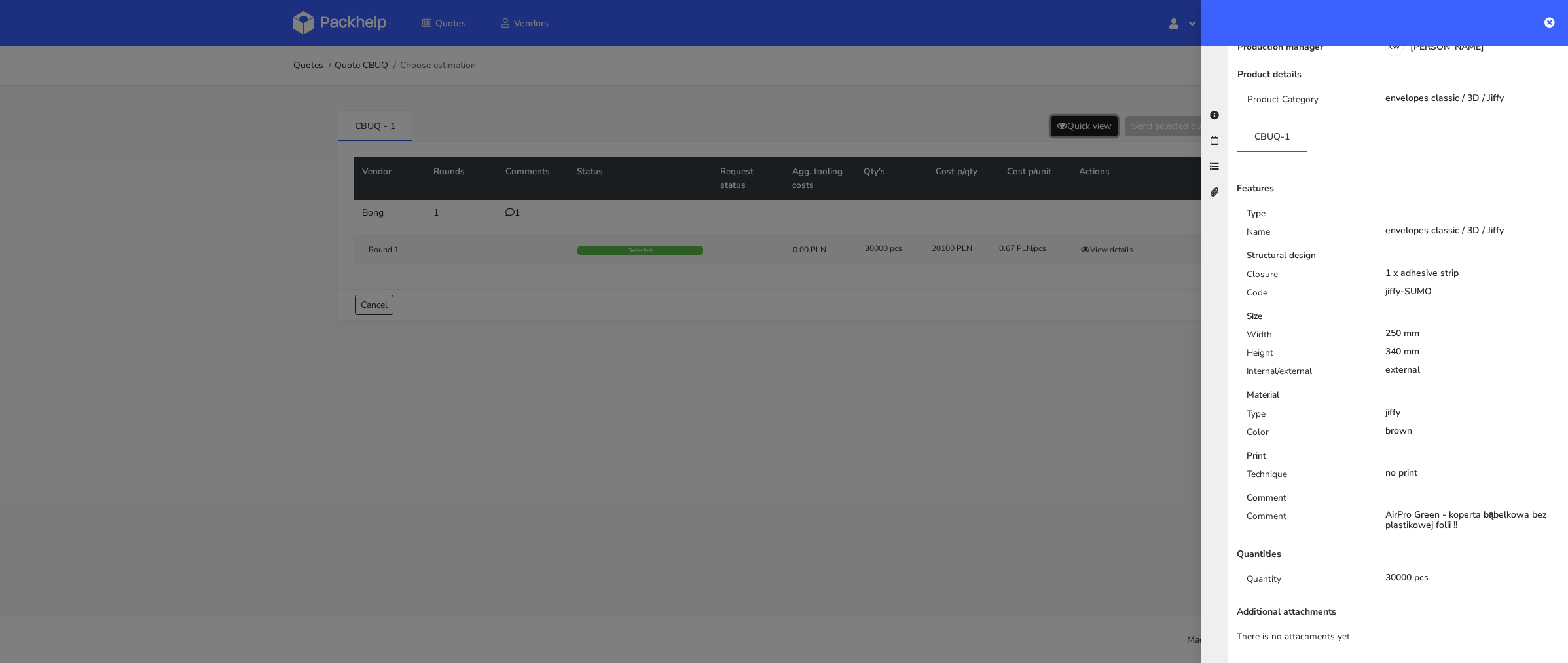
scroll to position [119, 0]
click at [1047, 391] on div at bounding box center [784, 332] width 1568 height 663
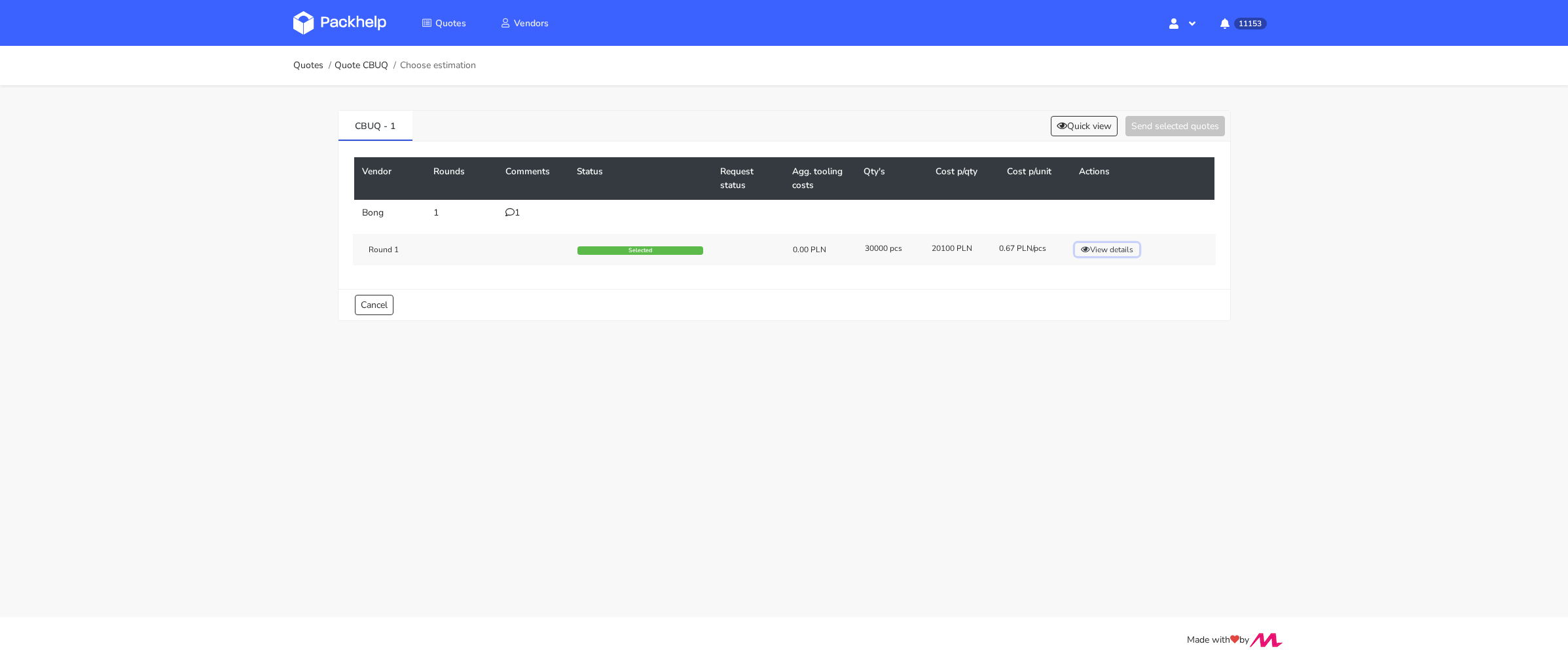
click at [1126, 243] on button "View details" at bounding box center [1107, 250] width 64 height 13
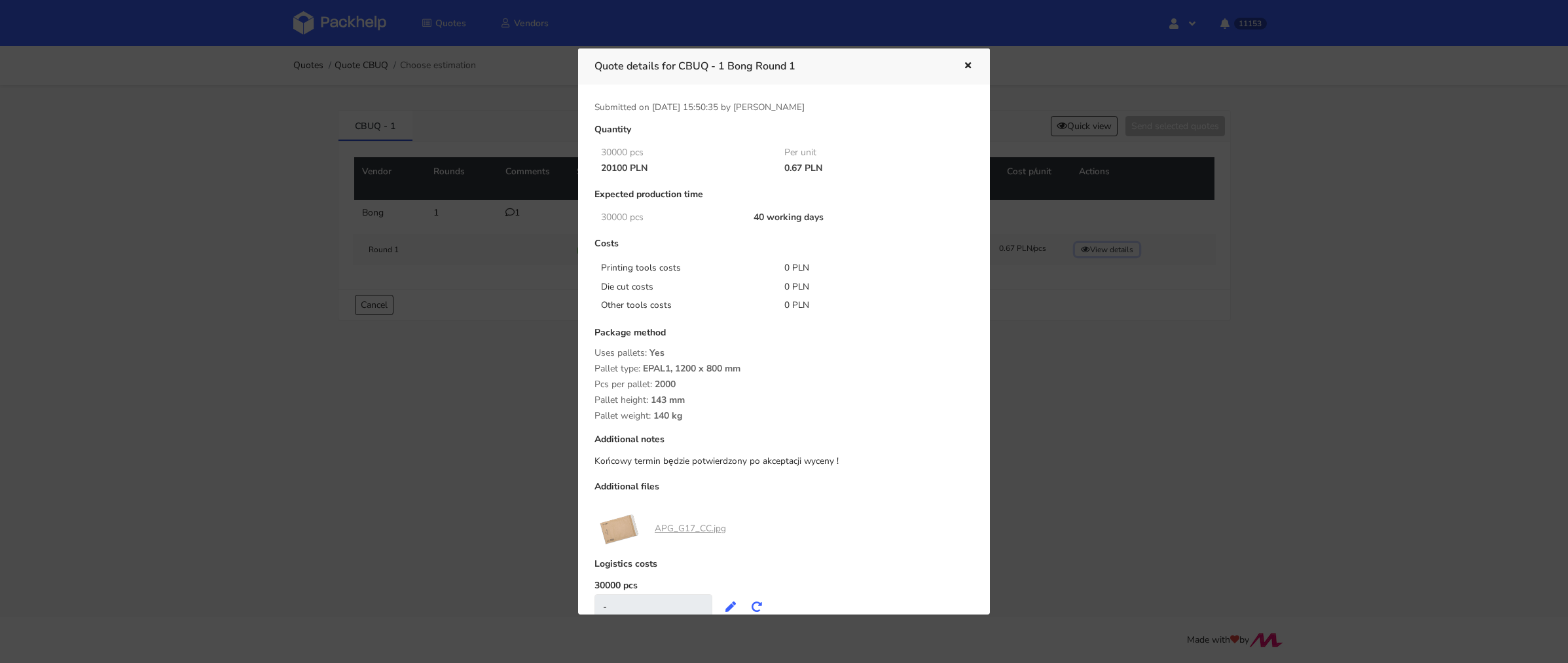
scroll to position [44, 0]
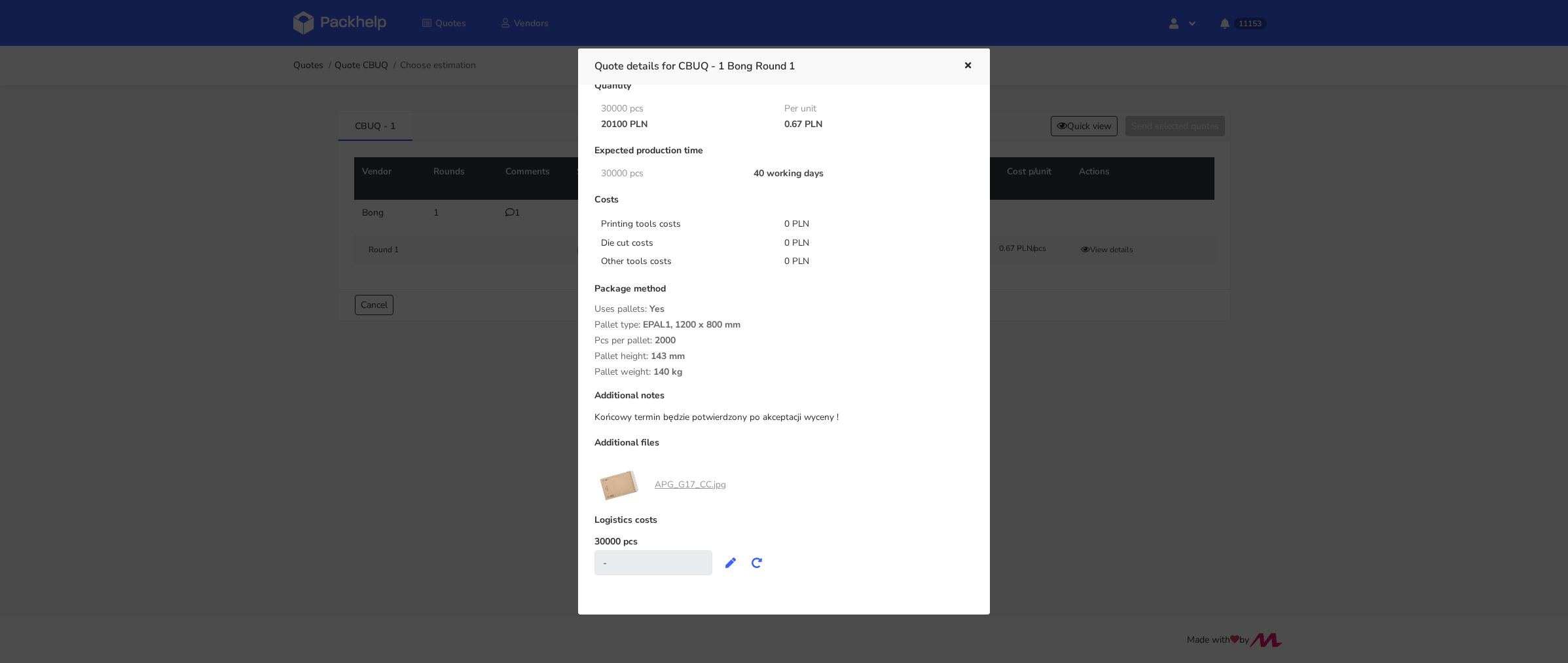
click at [695, 486] on link "APG_G17_CC.jpg" at bounding box center [690, 484] width 71 height 12
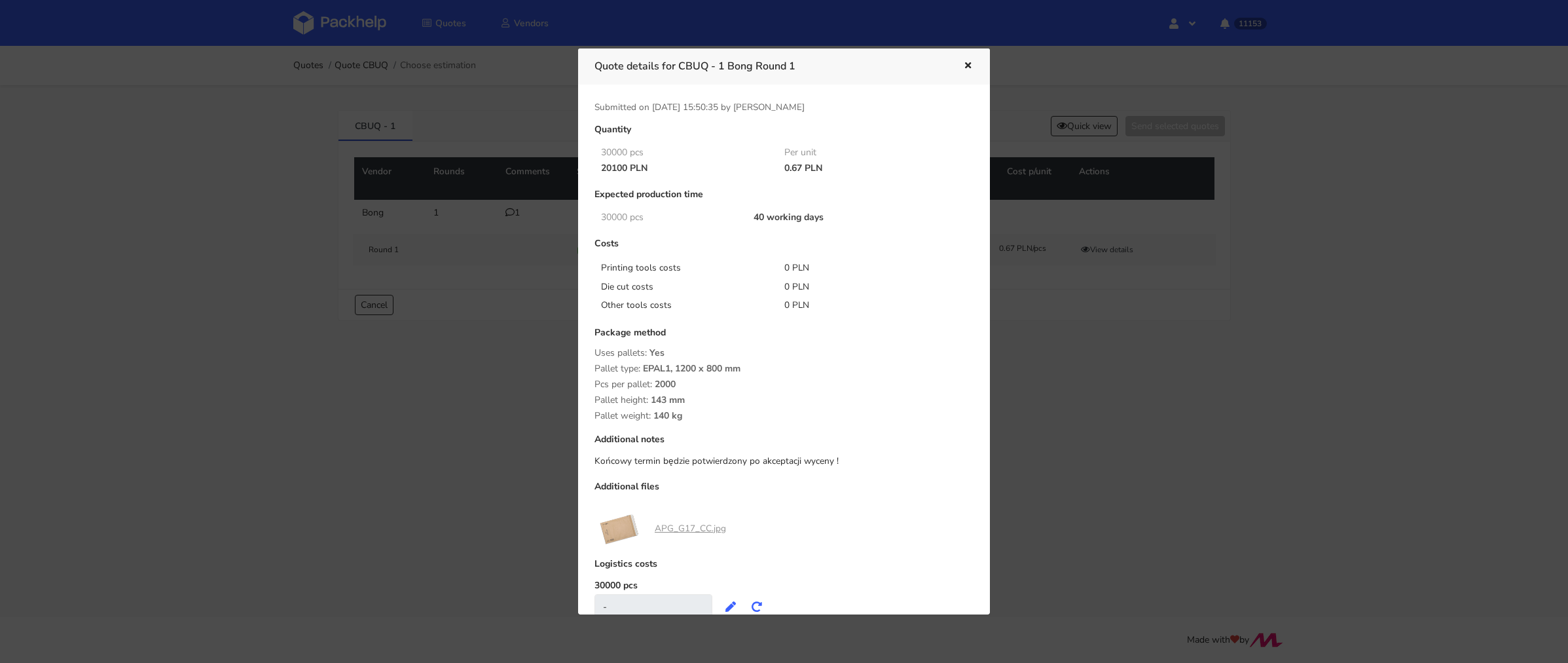
click at [1079, 126] on div at bounding box center [784, 332] width 1568 height 663
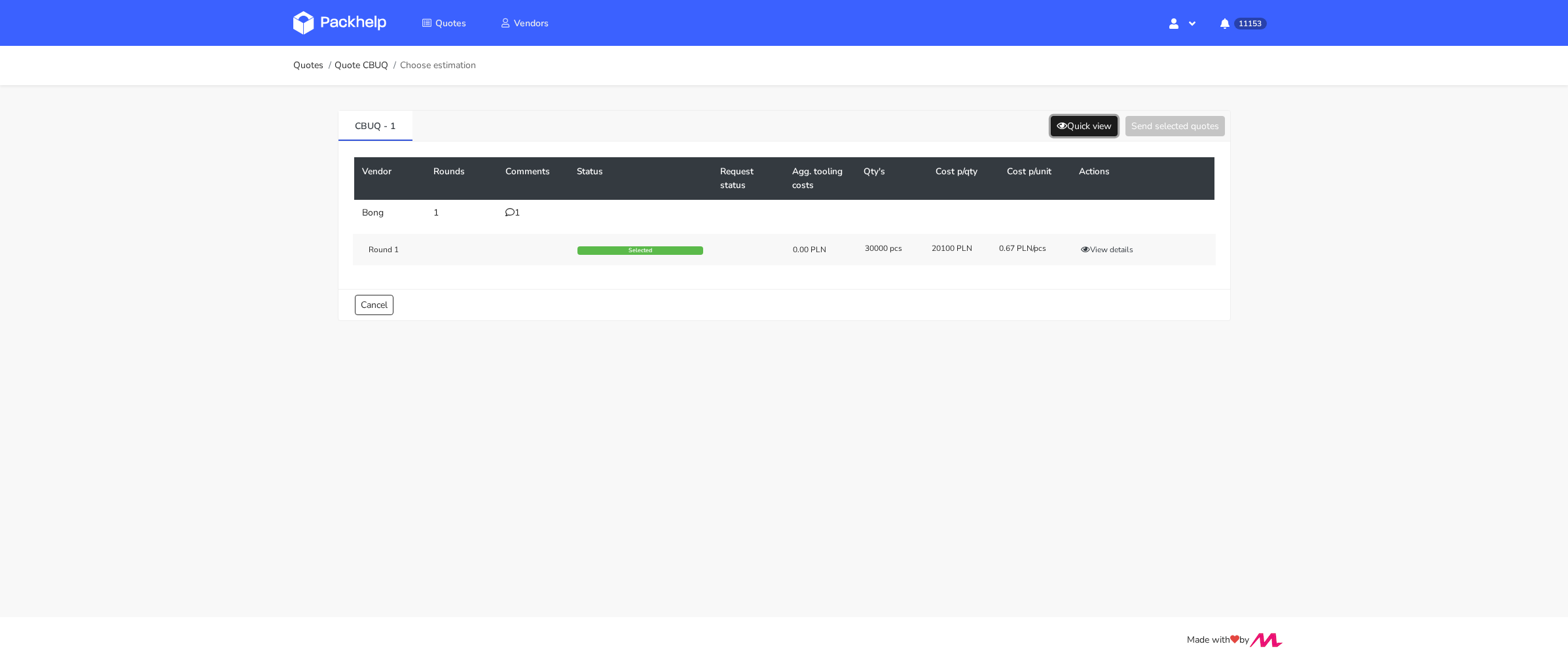
click at [1081, 125] on button "Quick view" at bounding box center [1084, 126] width 66 height 20
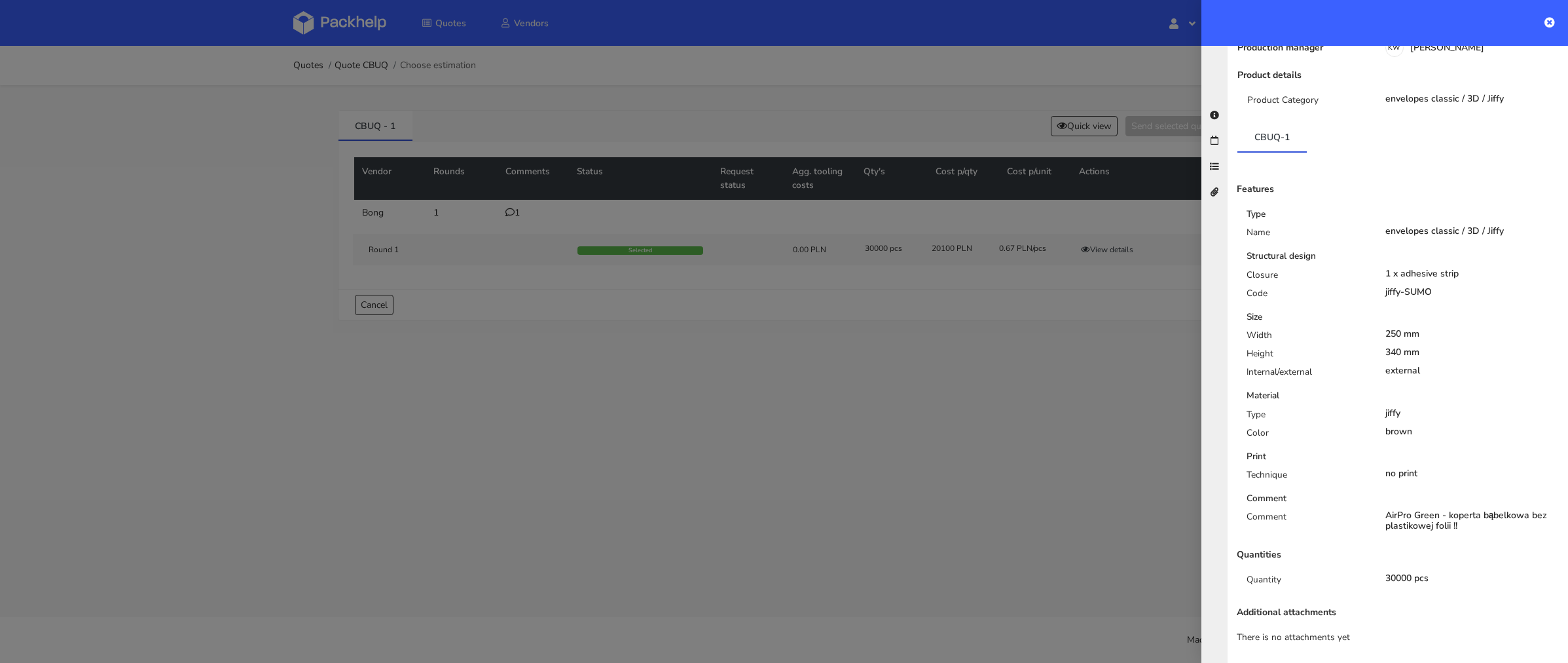
click at [1039, 391] on div at bounding box center [784, 332] width 1568 height 663
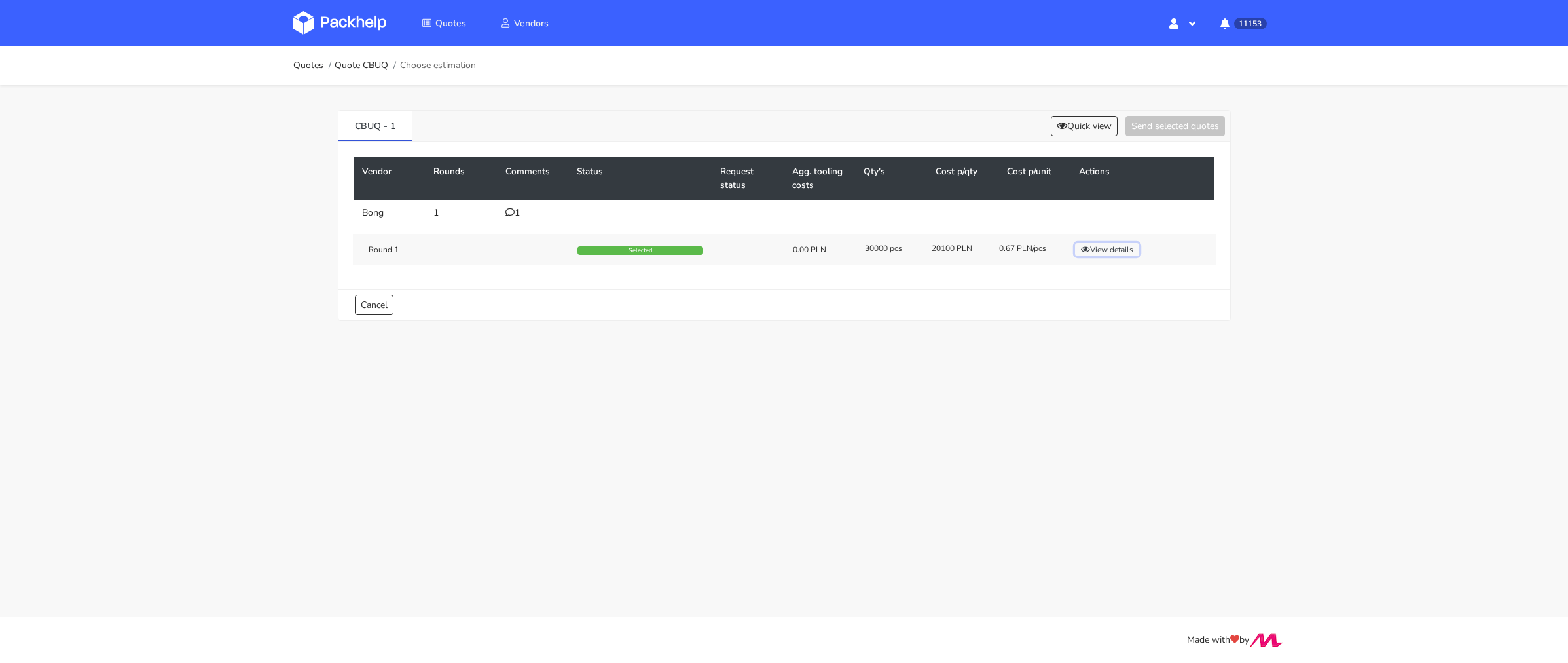
click at [1100, 246] on button "View details" at bounding box center [1107, 250] width 64 height 13
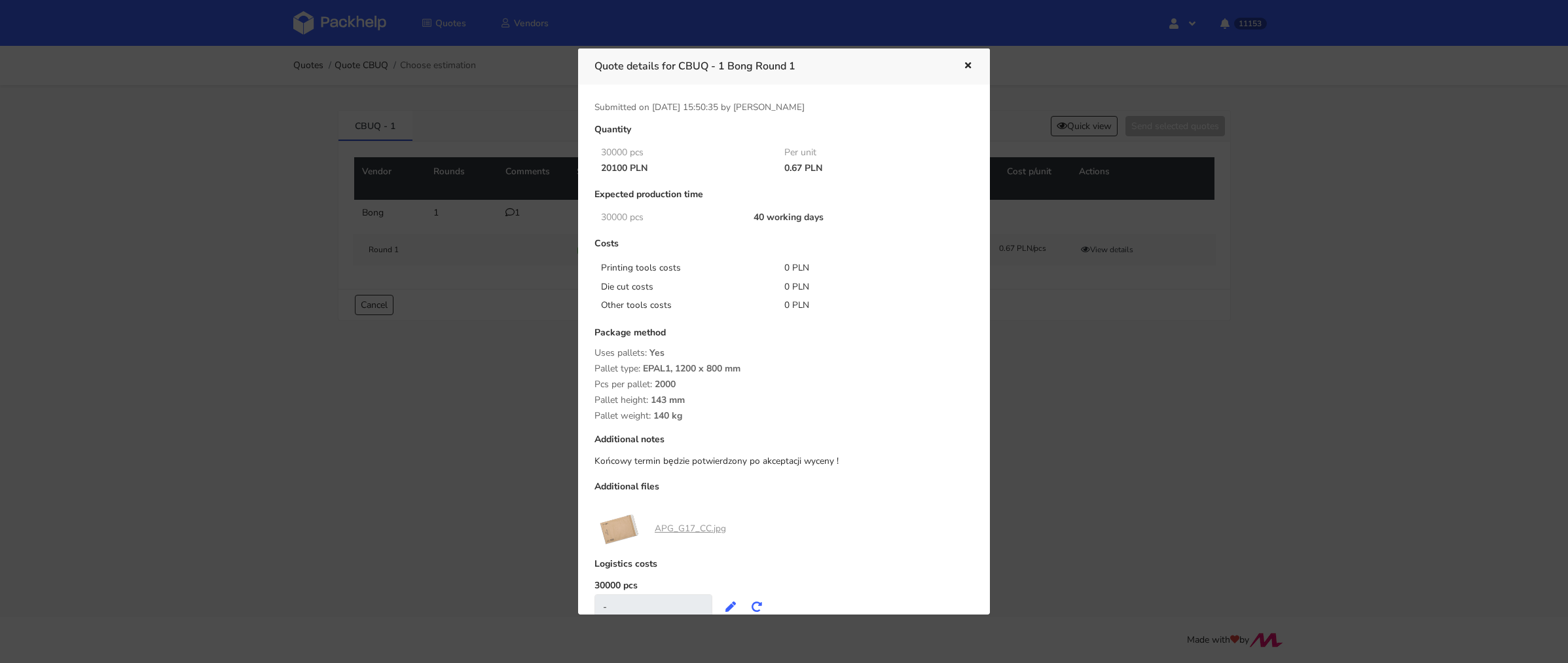
click at [687, 528] on link "APG_G17_CC.jpg" at bounding box center [690, 528] width 71 height 12
click at [461, 118] on div at bounding box center [784, 332] width 1568 height 663
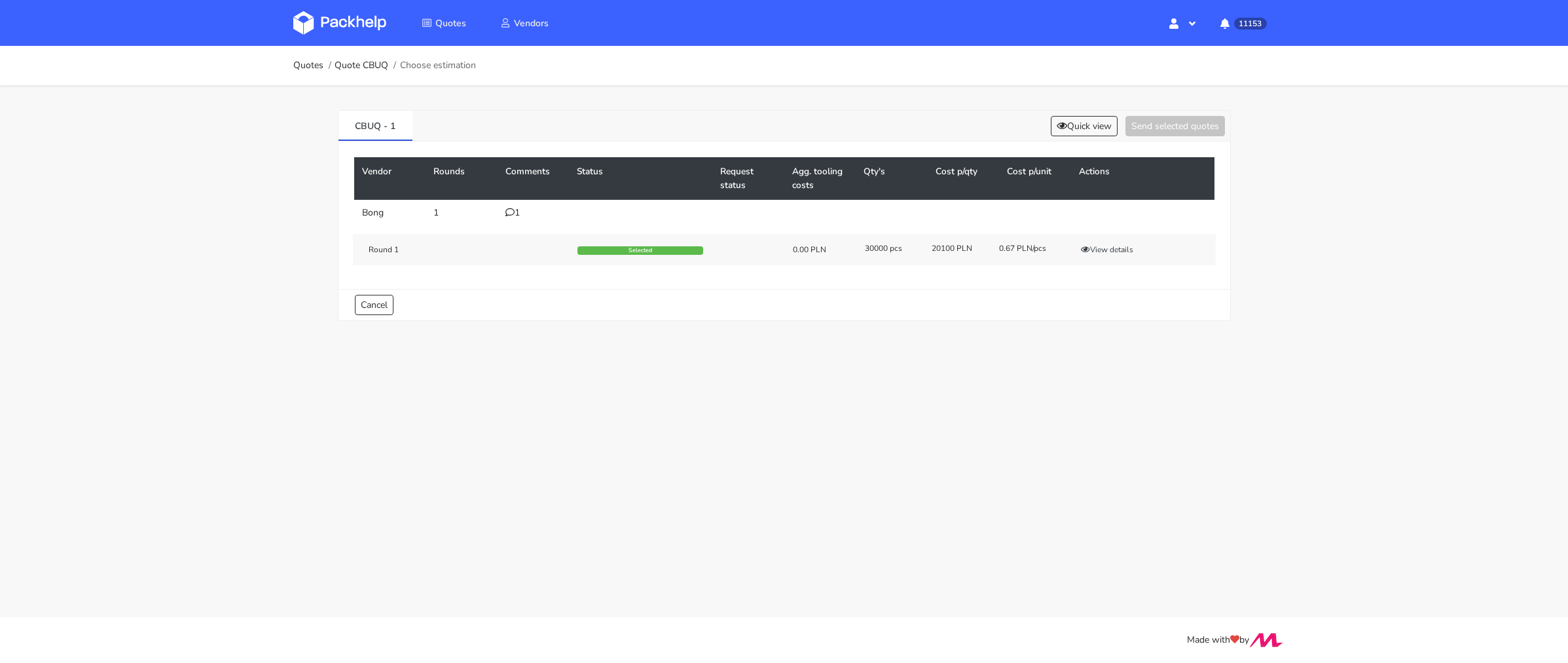
click at [335, 32] on img at bounding box center [340, 23] width 93 height 24
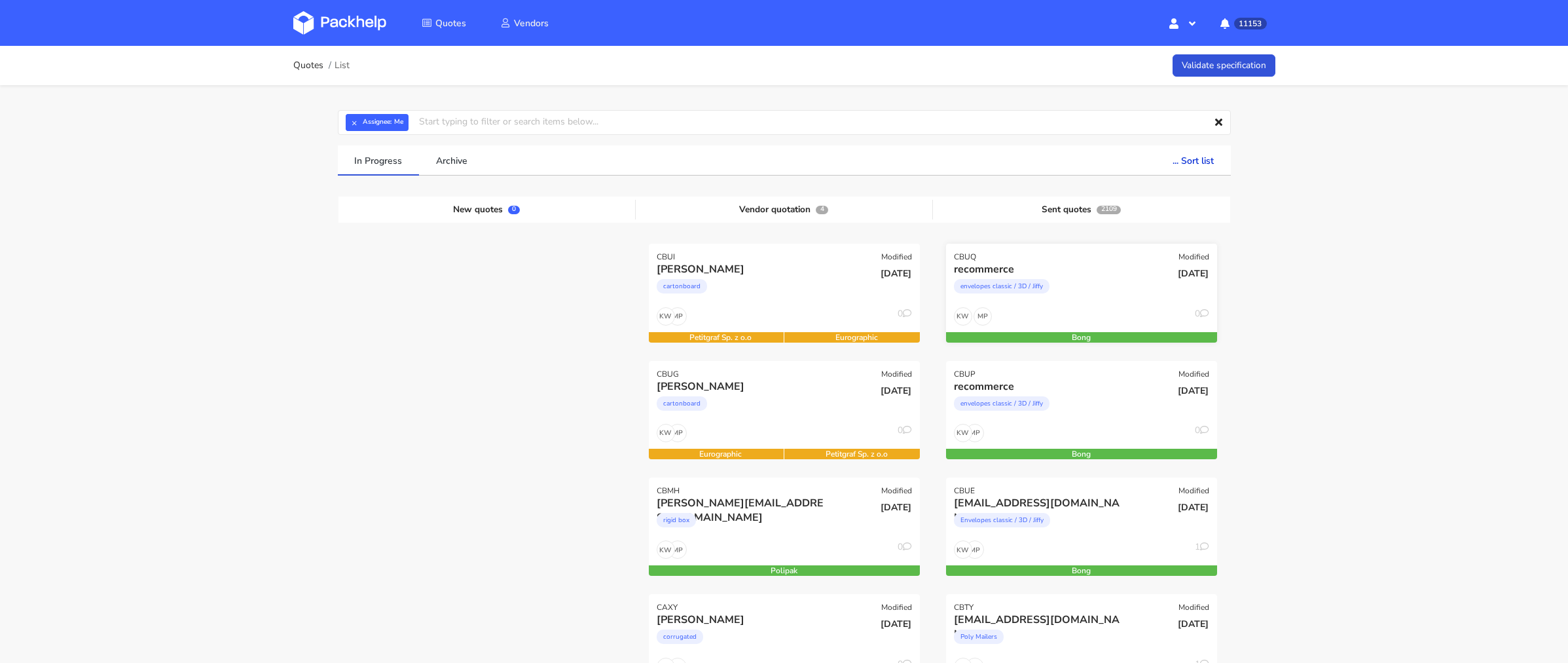
click at [1084, 303] on div "recommerce envelopes classic / 3D / Jiffy" at bounding box center [1036, 284] width 182 height 45
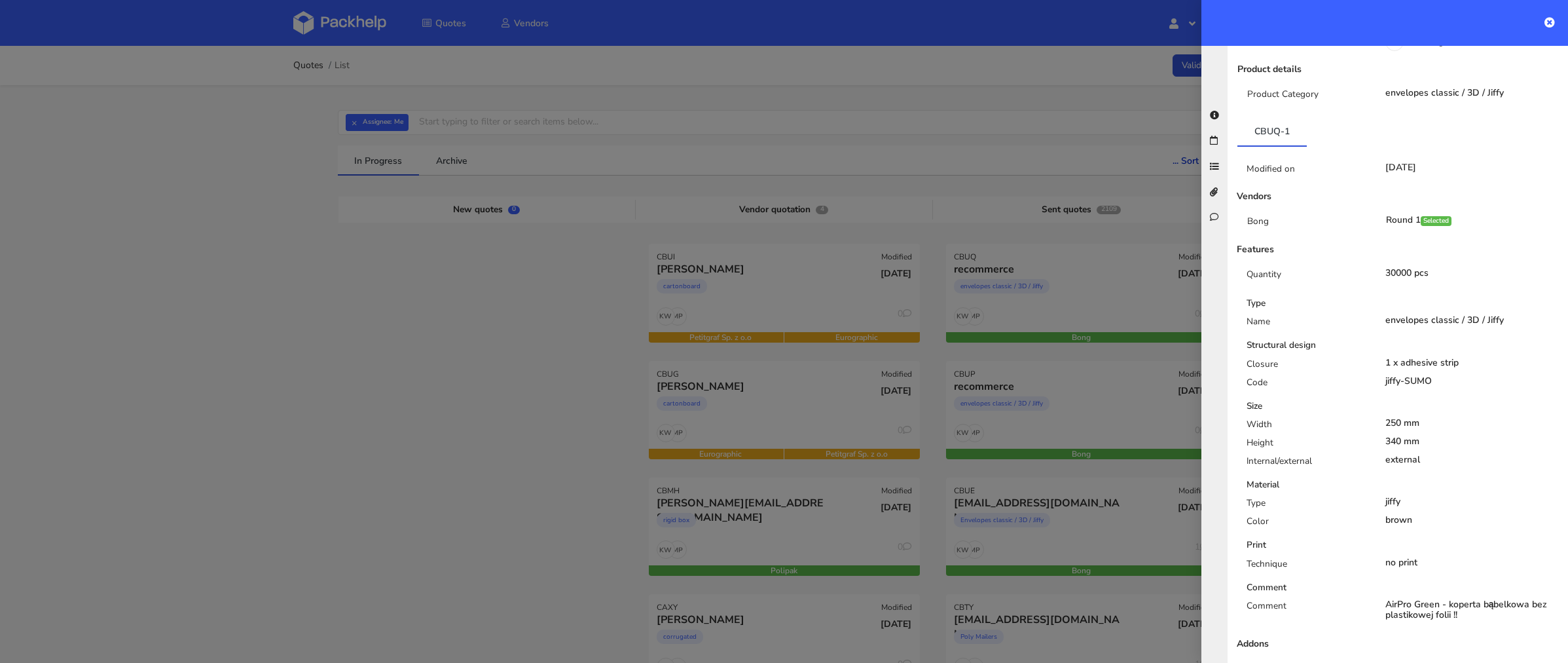
scroll to position [315, 0]
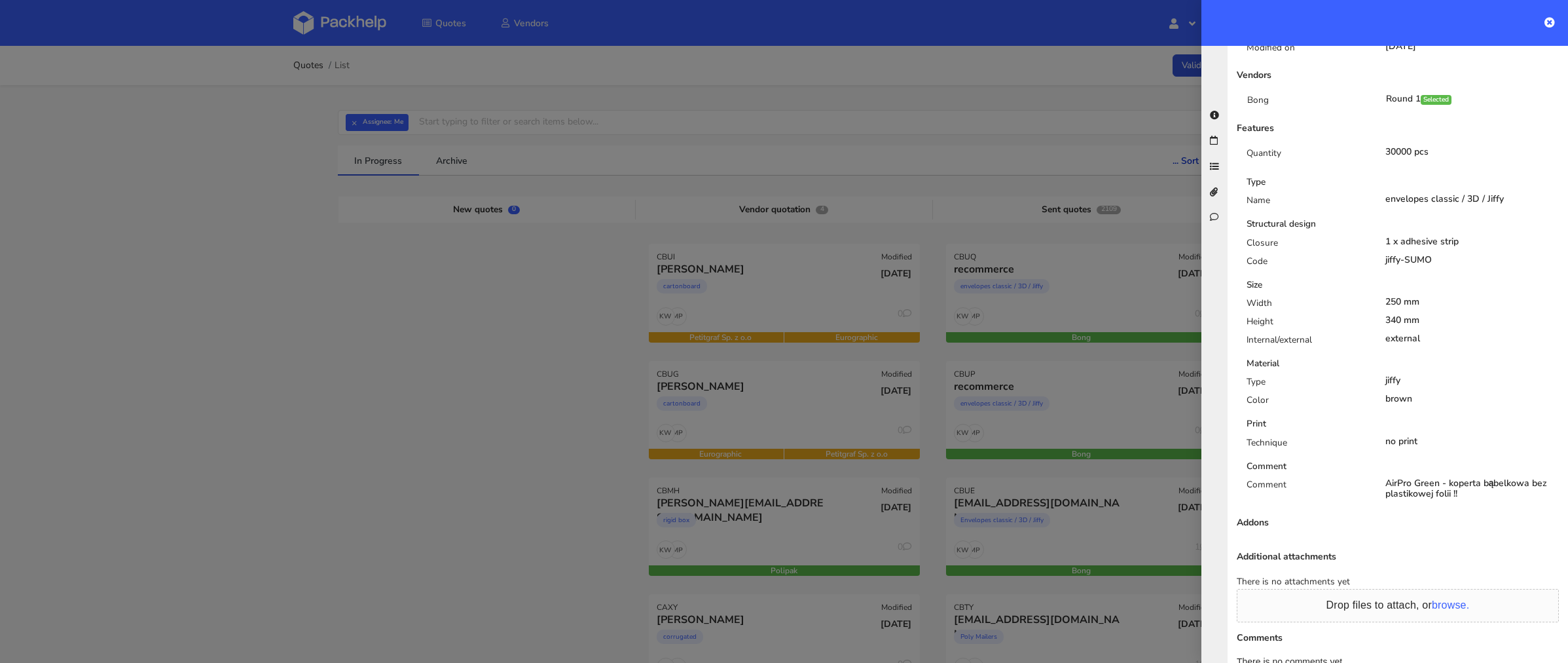
click at [1116, 365] on div at bounding box center [784, 332] width 1568 height 663
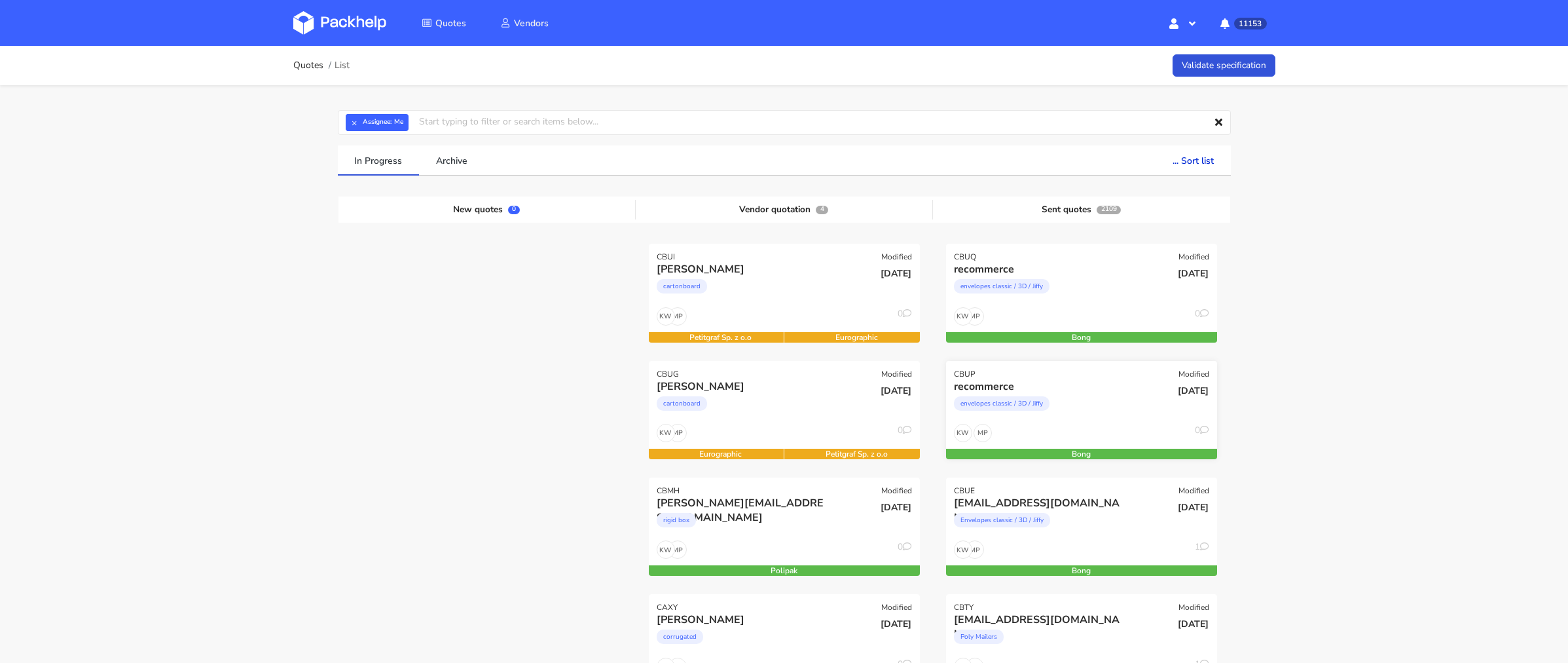
click at [1099, 391] on div "recommerce" at bounding box center [1040, 387] width 173 height 15
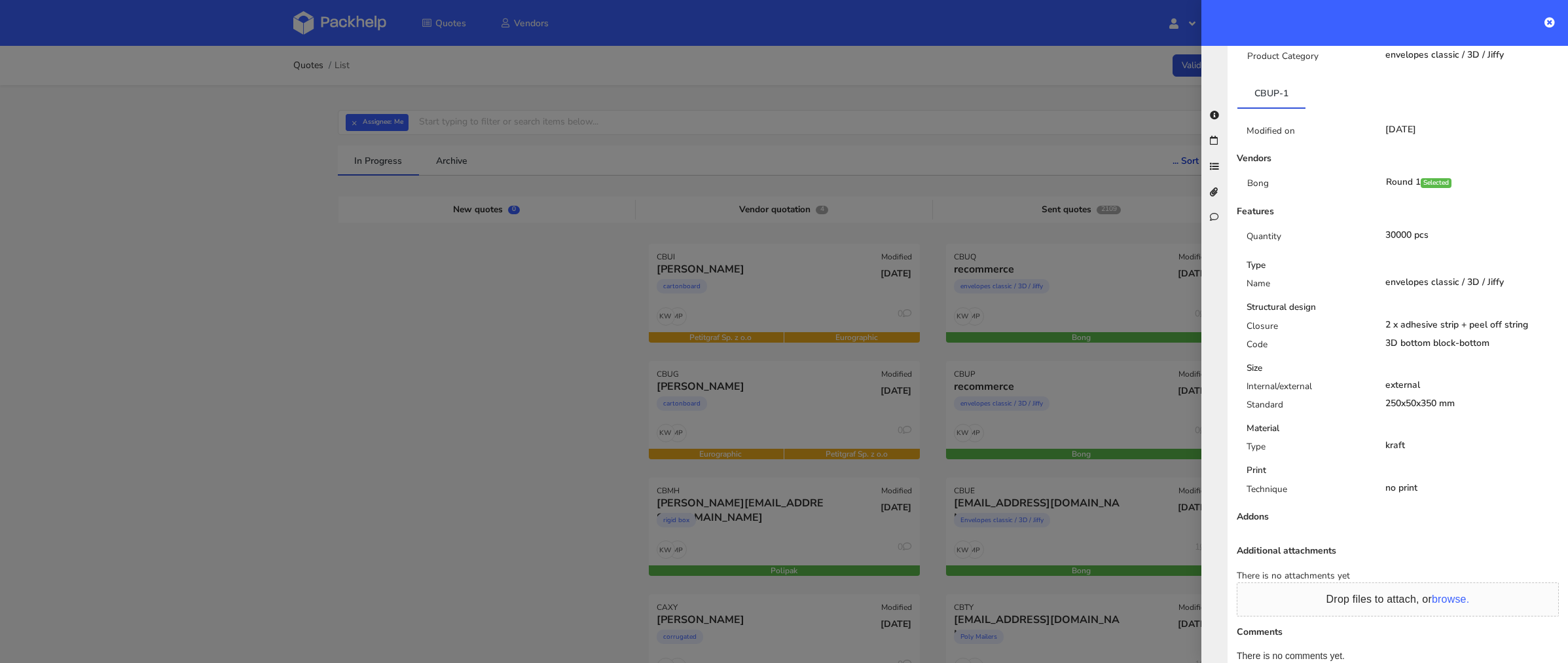
scroll to position [0, 0]
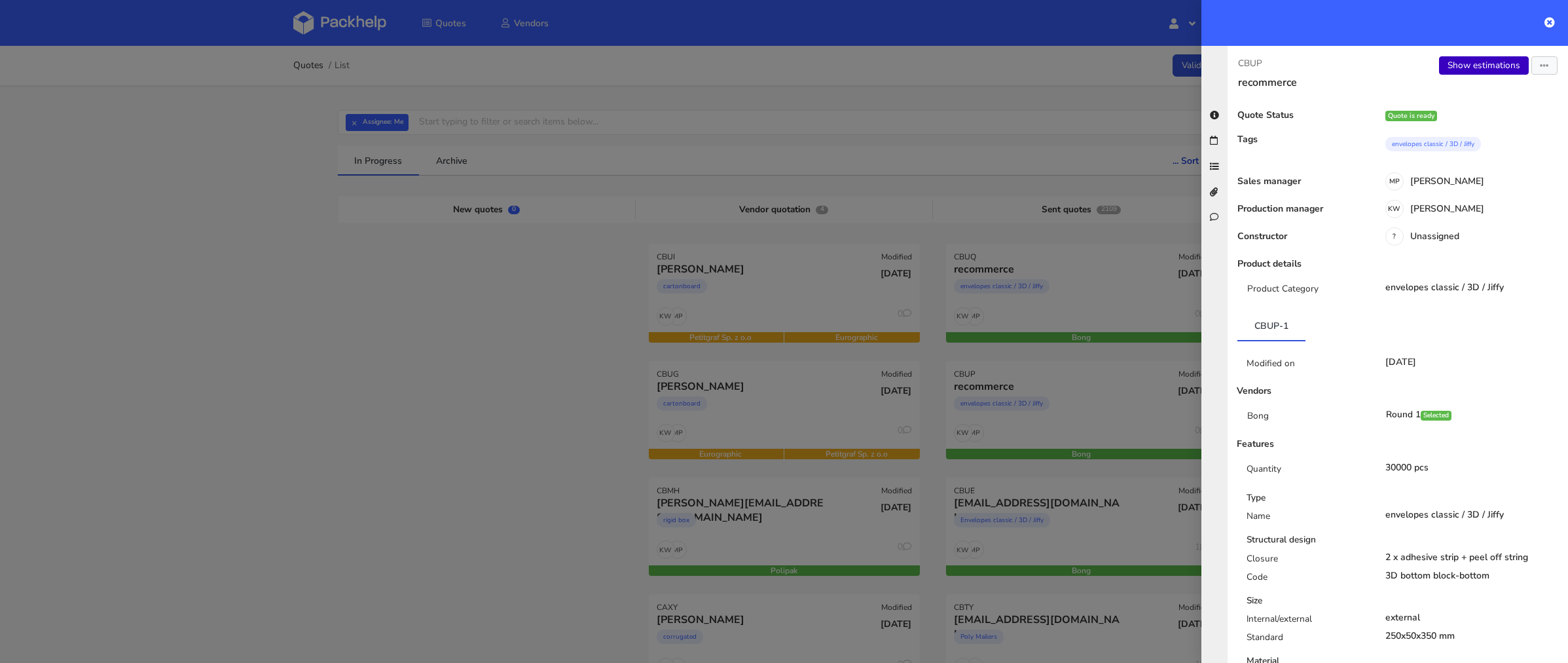
click at [1493, 64] on link "Show estimations" at bounding box center [1484, 65] width 90 height 19
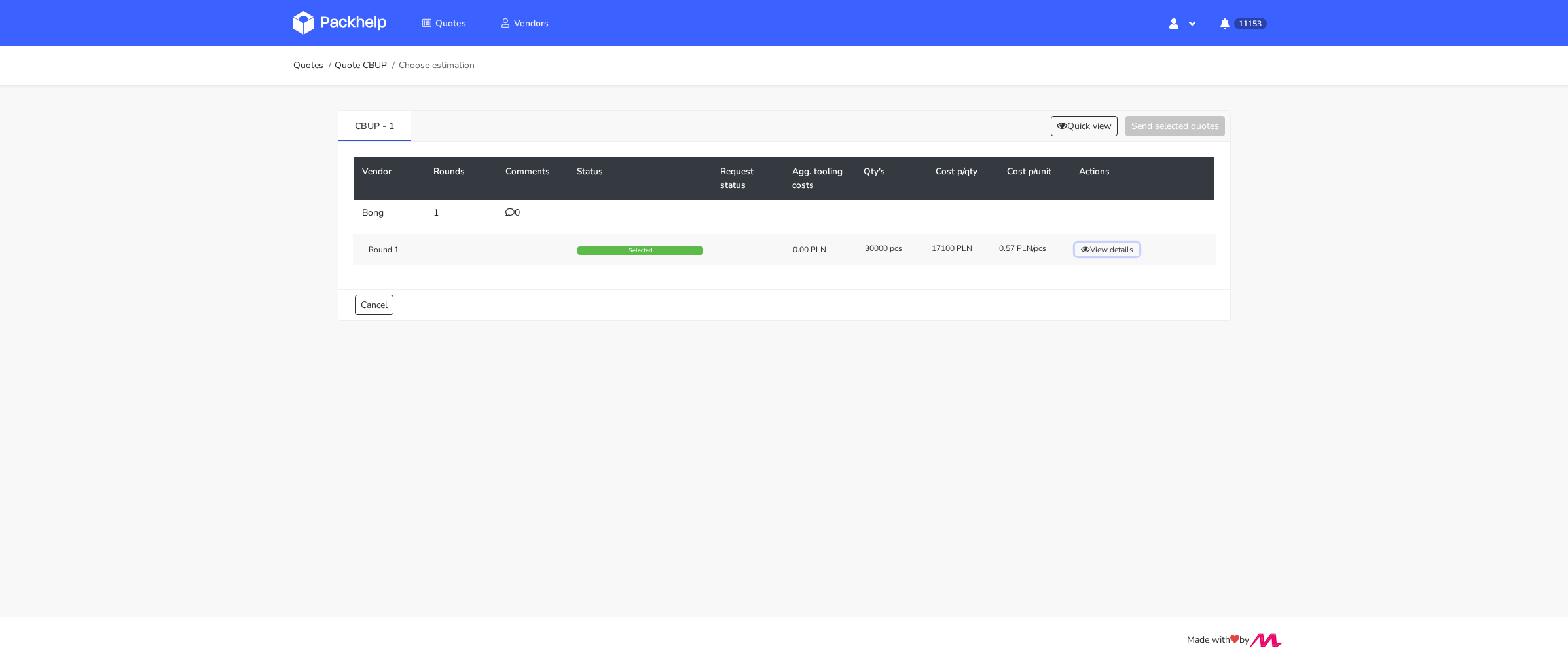
click at [1101, 253] on button "View details" at bounding box center [1107, 250] width 64 height 13
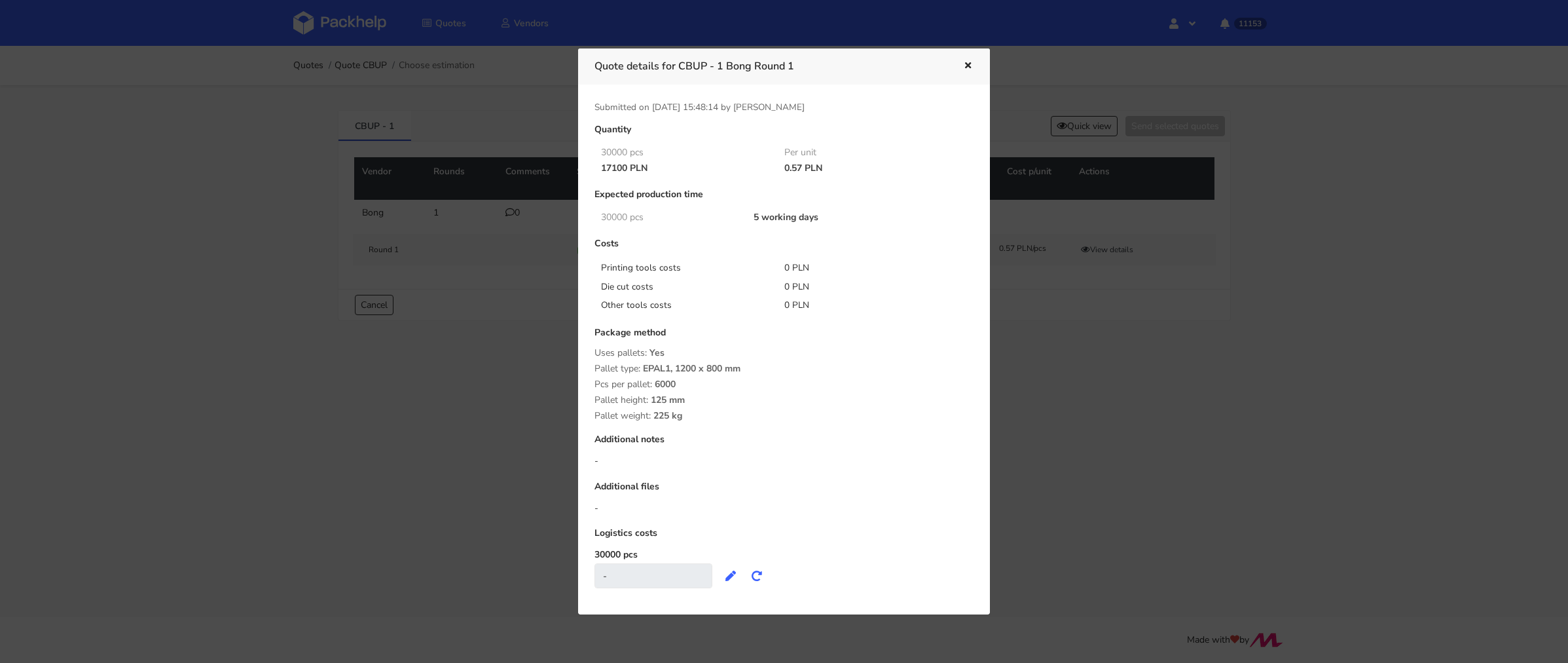
click at [1083, 380] on div at bounding box center [784, 332] width 1568 height 663
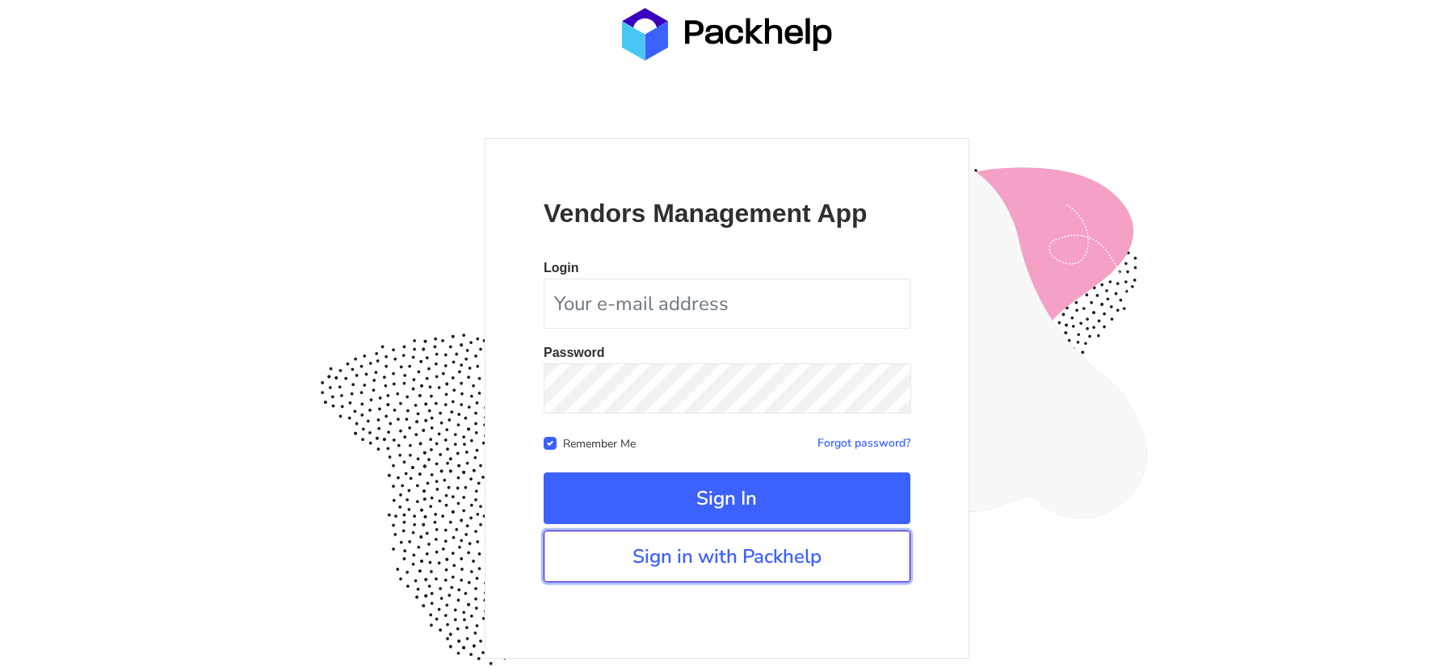
click at [731, 546] on link "Sign in with Packhelp" at bounding box center [727, 557] width 367 height 52
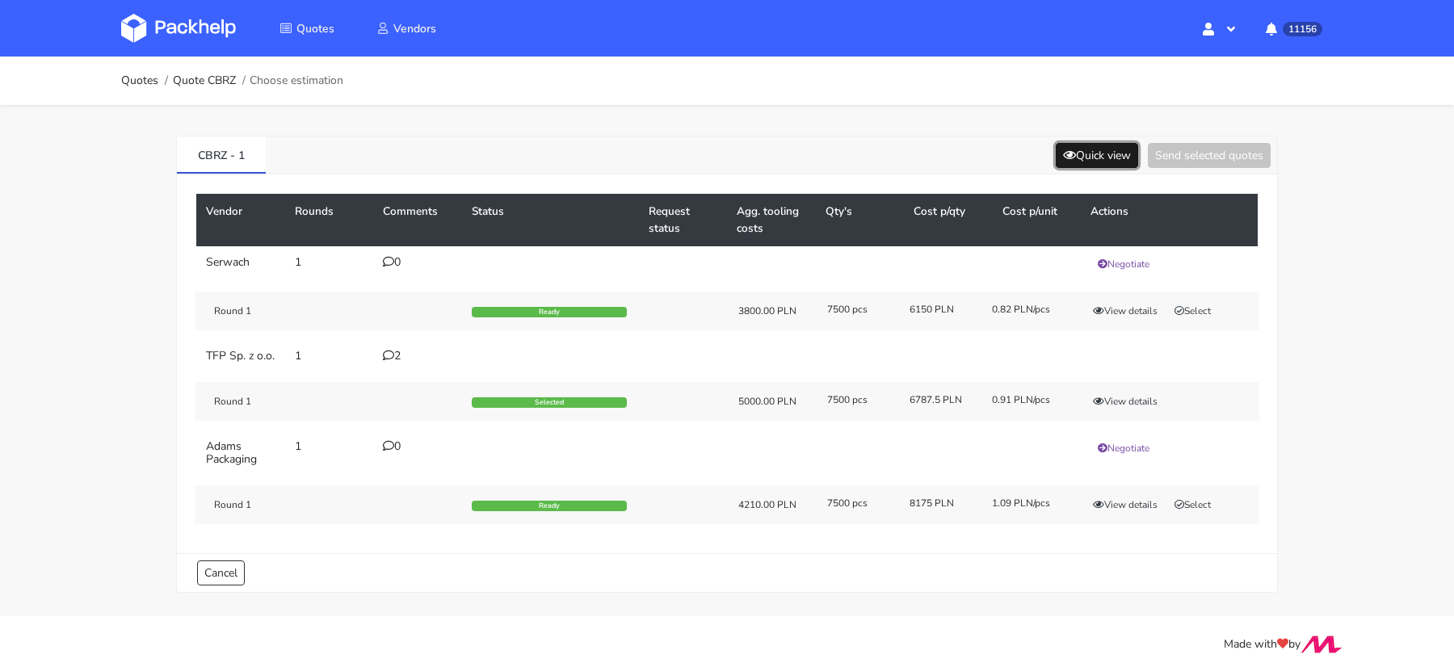
click at [1105, 163] on button "Quick view" at bounding box center [1097, 155] width 82 height 25
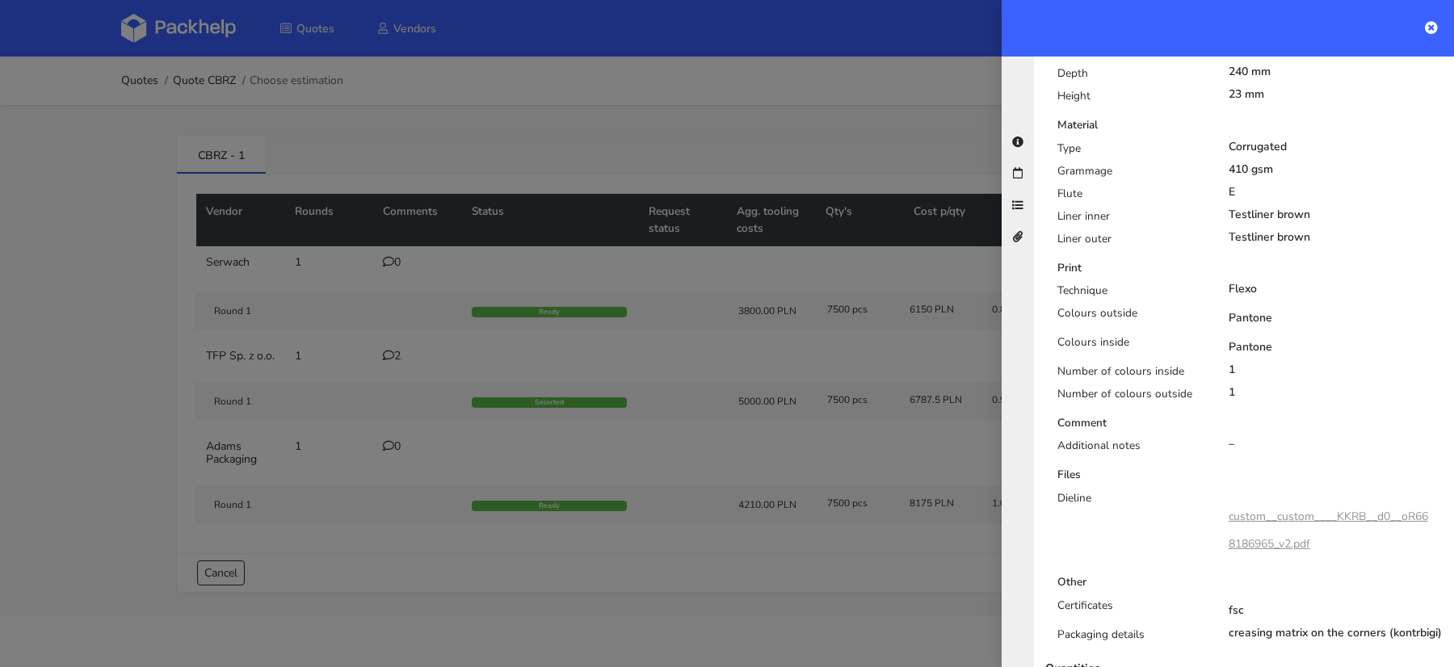
scroll to position [717, 0]
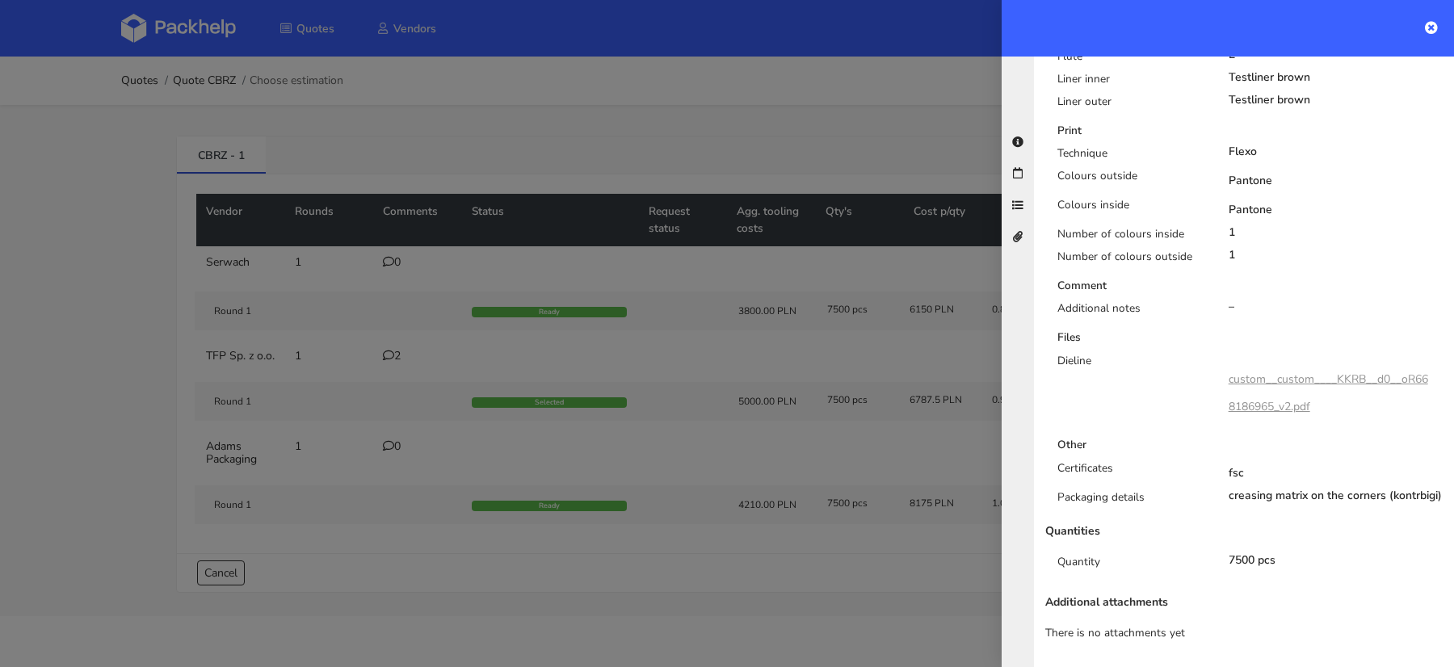
click at [636, 569] on div at bounding box center [727, 333] width 1454 height 667
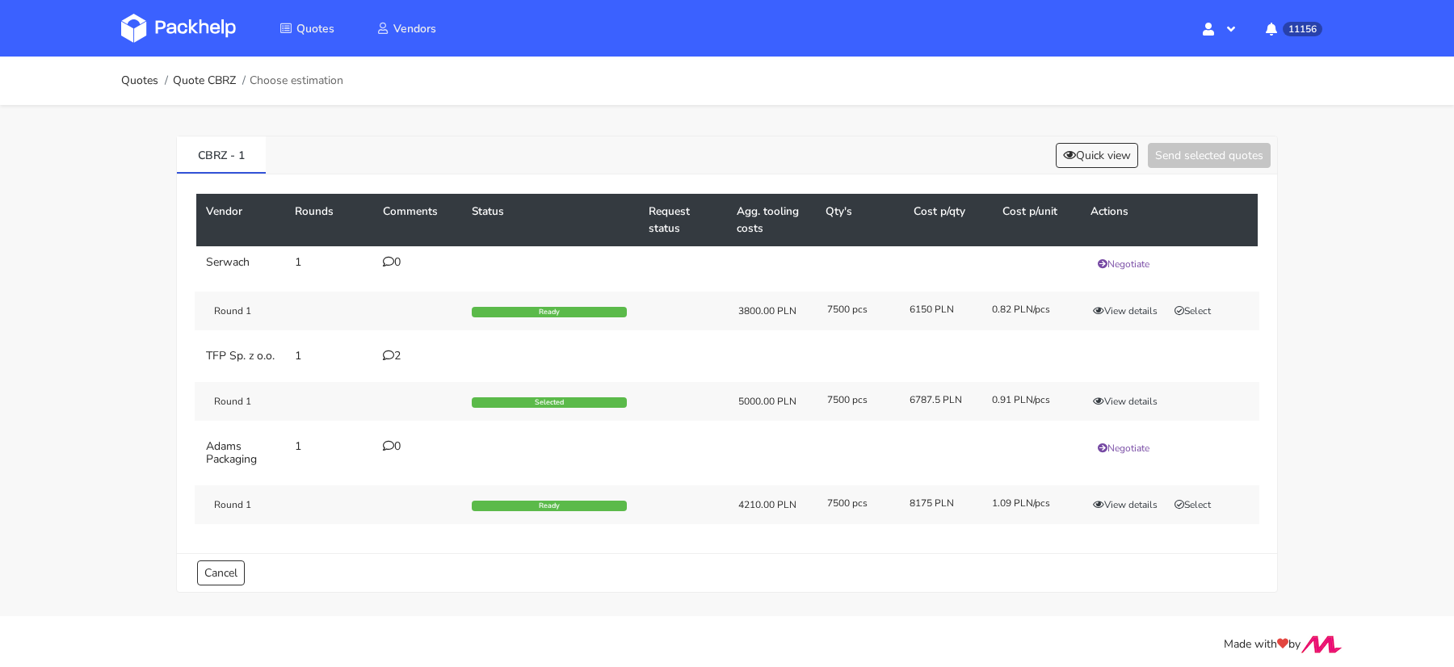
click at [406, 356] on div "2" at bounding box center [417, 356] width 69 height 13
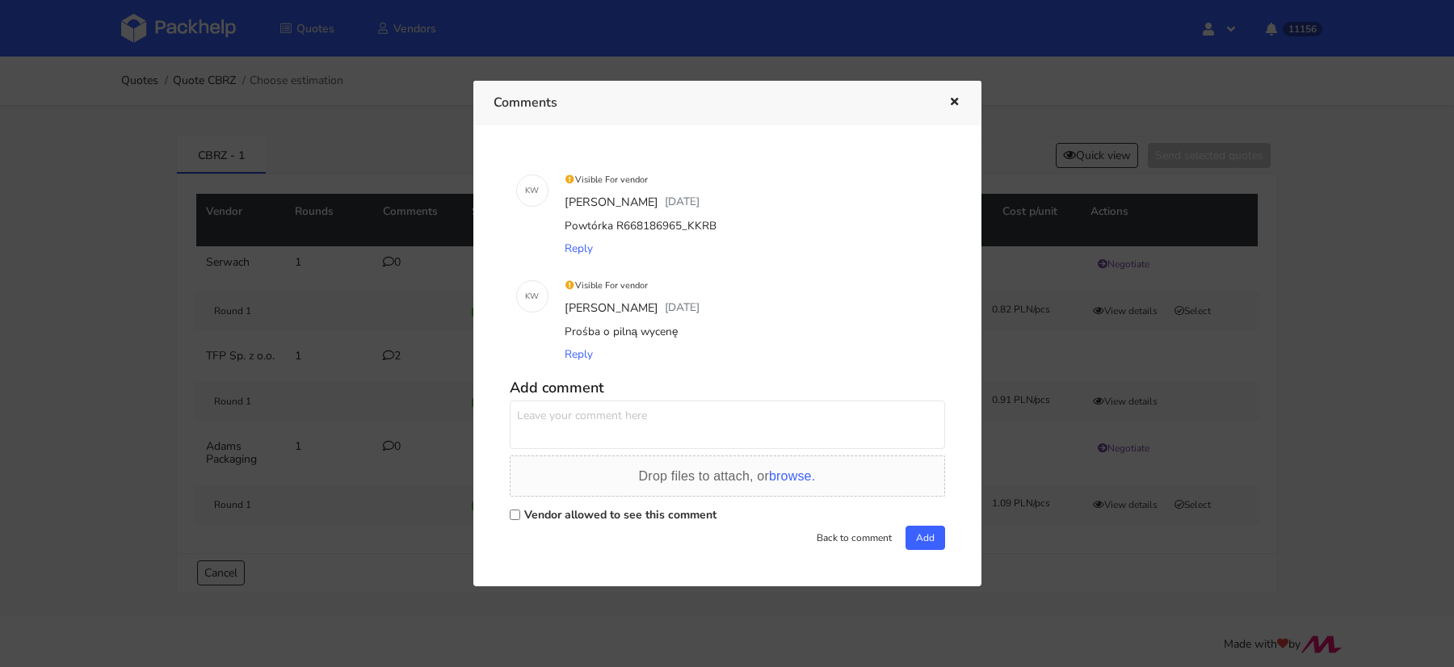
click at [369, 360] on div at bounding box center [727, 333] width 1454 height 667
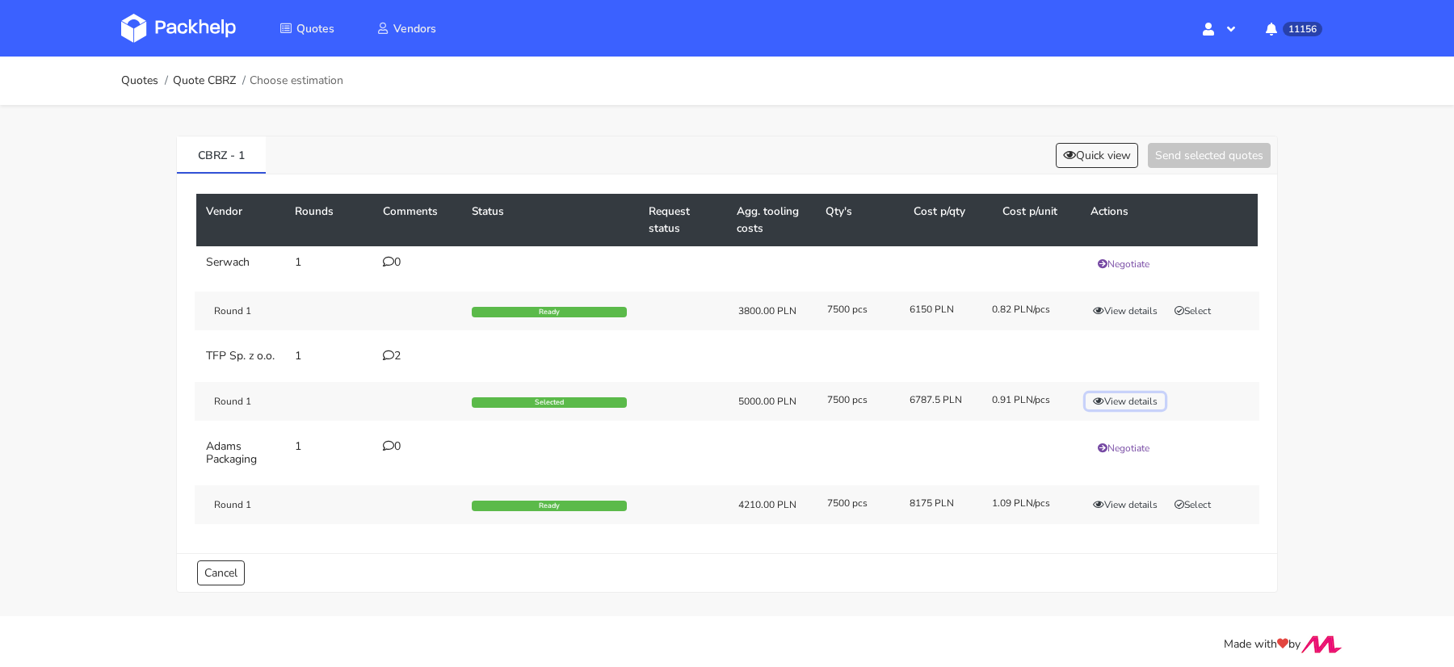
click at [1116, 410] on button "View details" at bounding box center [1125, 401] width 79 height 16
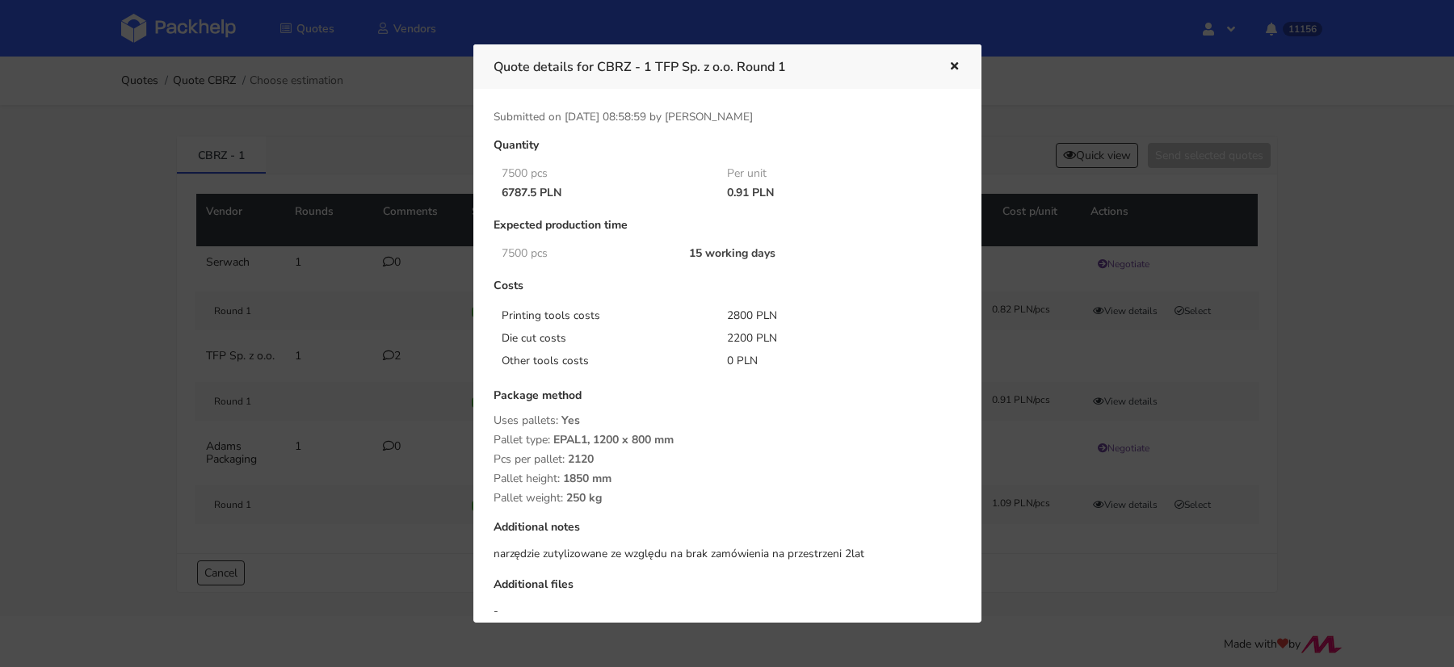
click at [446, 348] on div at bounding box center [727, 333] width 1454 height 667
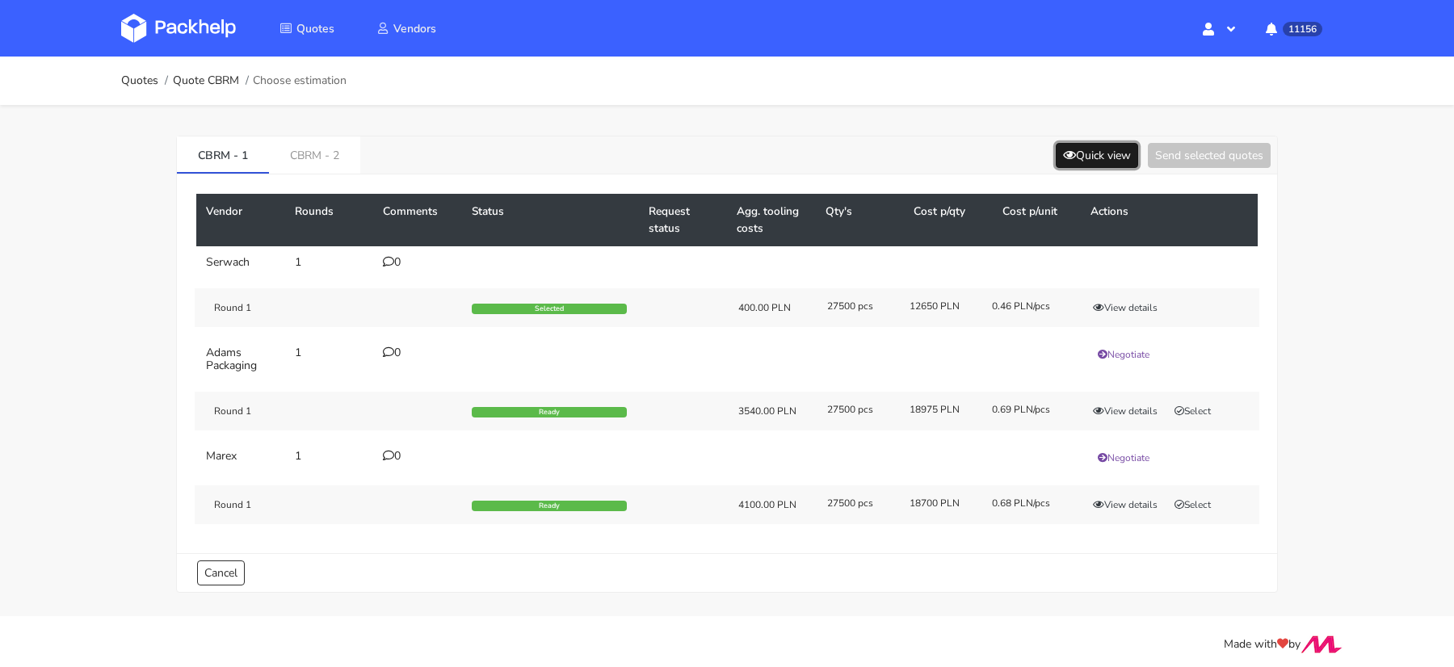
click at [1089, 156] on button "Quick view" at bounding box center [1097, 155] width 82 height 25
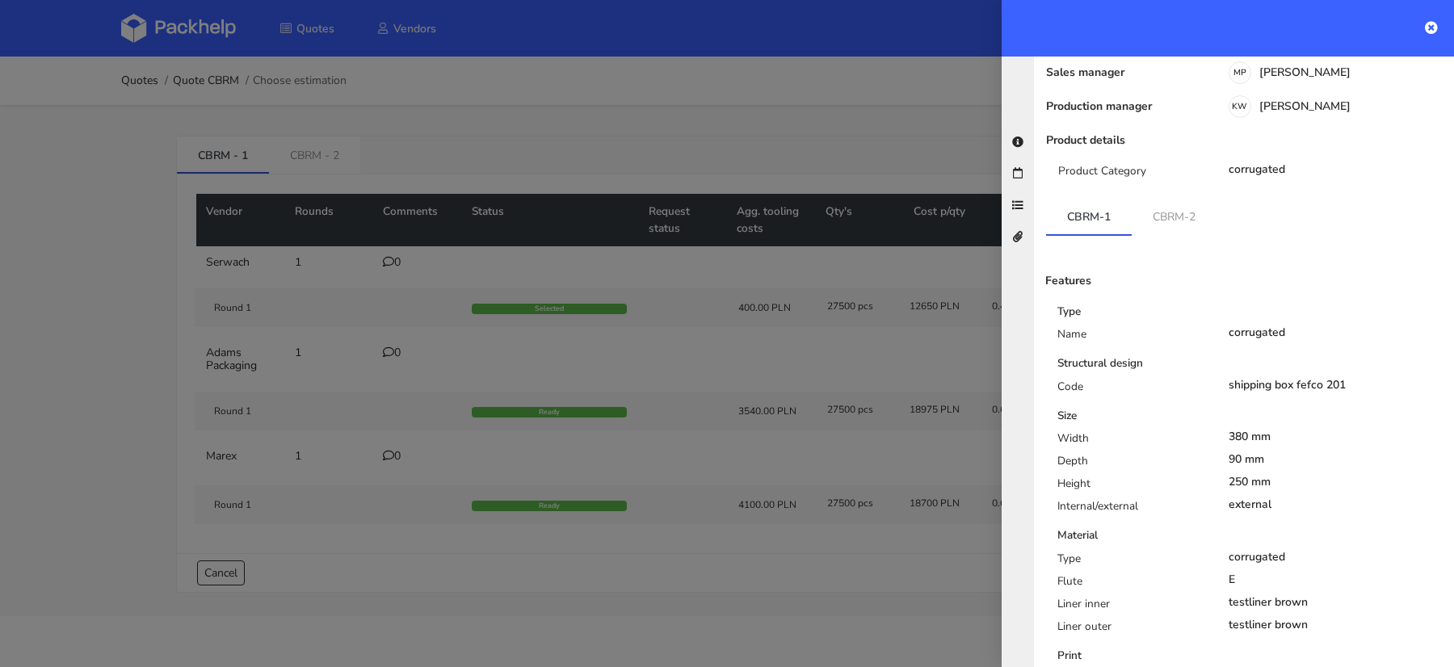
scroll to position [309, 0]
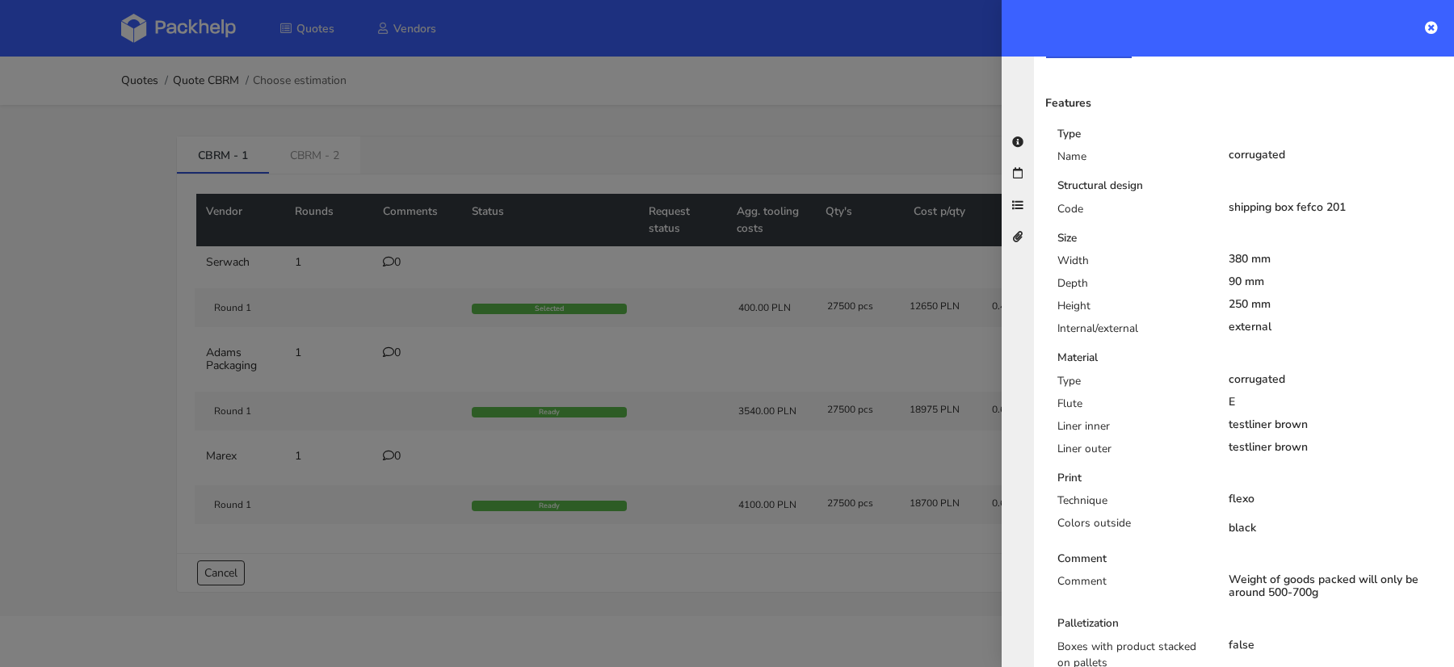
click at [932, 343] on div at bounding box center [727, 333] width 1454 height 667
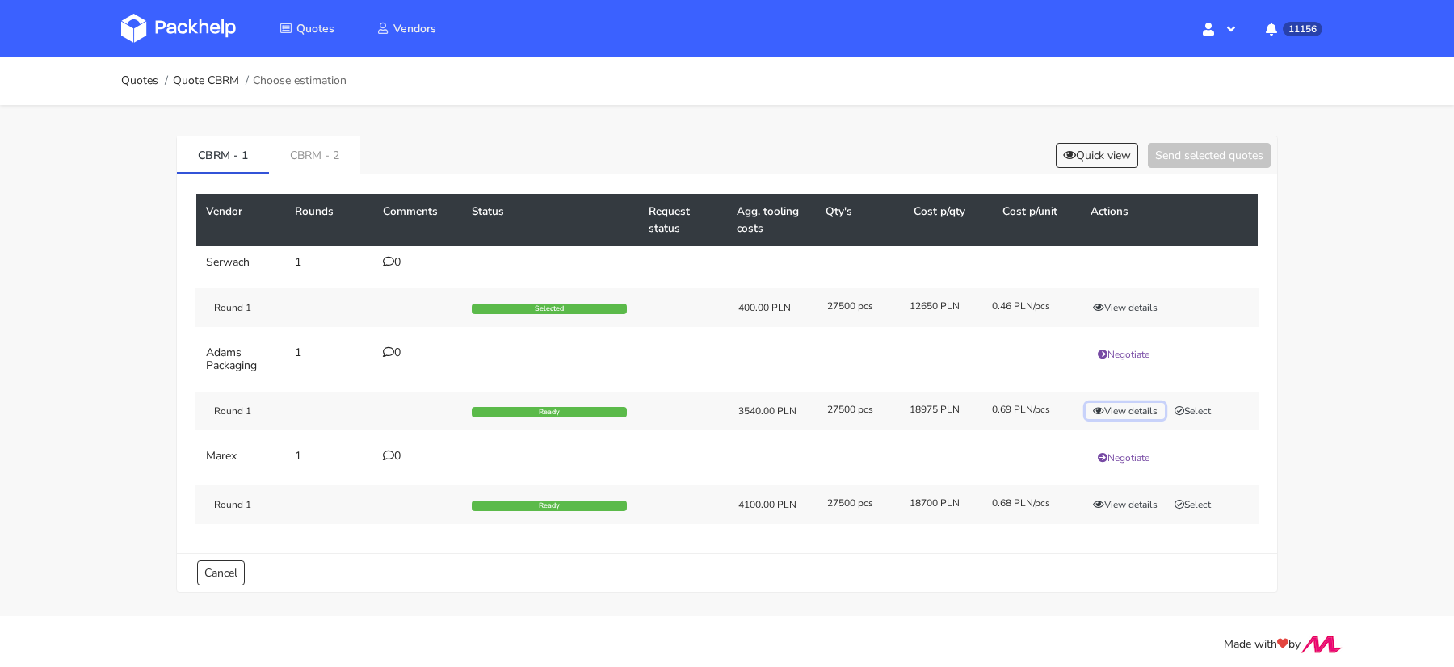
click at [1124, 403] on button "View details" at bounding box center [1125, 411] width 79 height 16
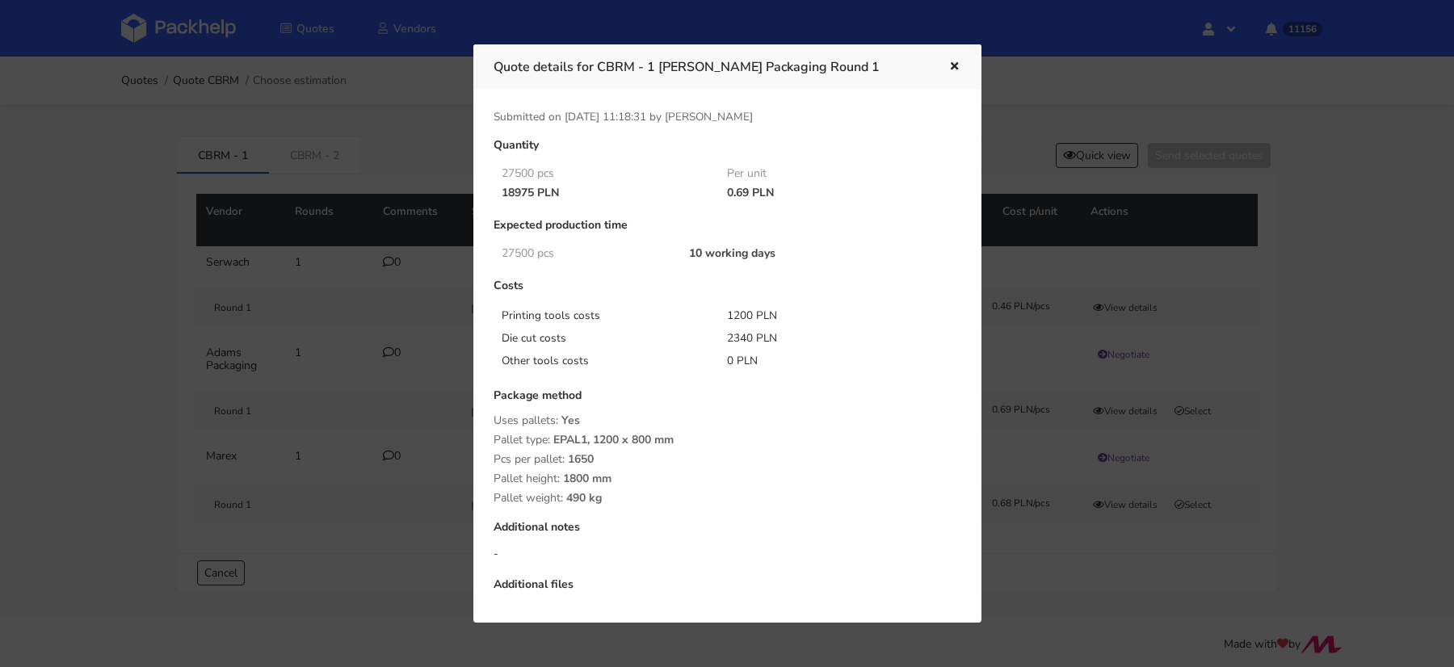
click at [1254, 334] on div at bounding box center [727, 333] width 1454 height 667
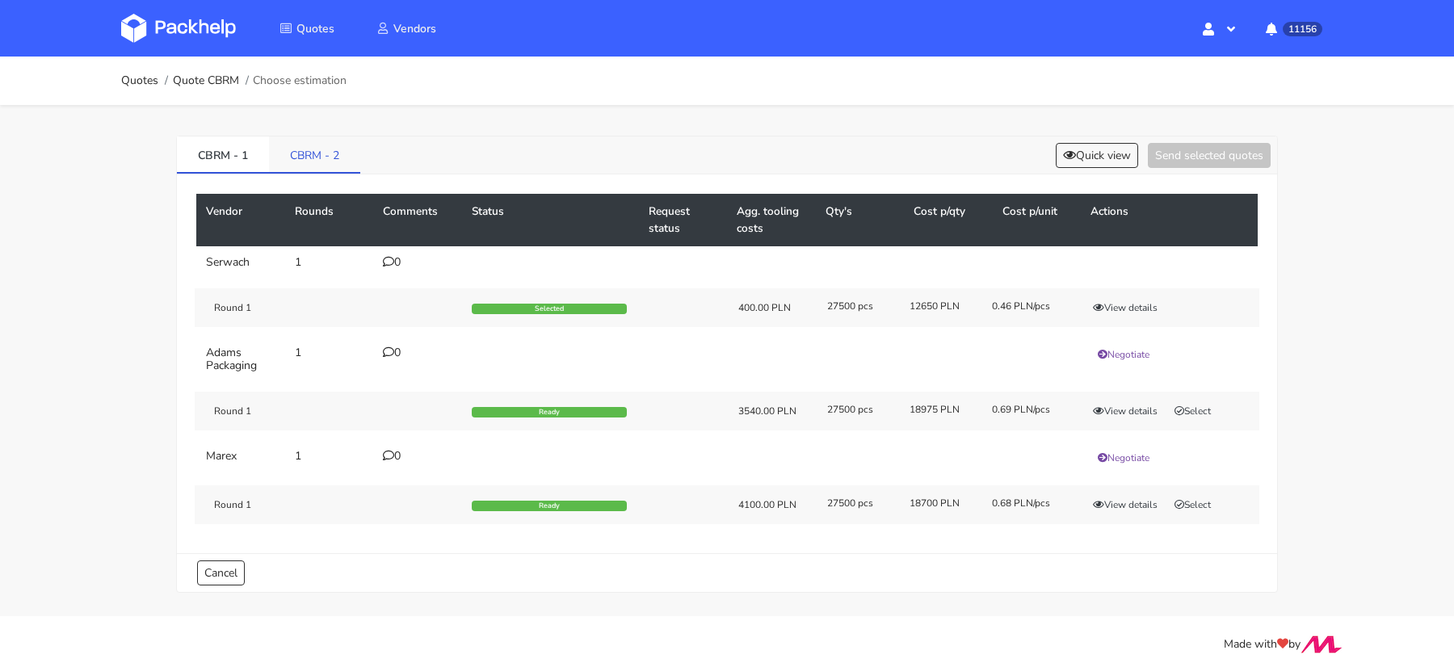
click at [327, 143] on link "CBRM - 2" at bounding box center [314, 155] width 91 height 36
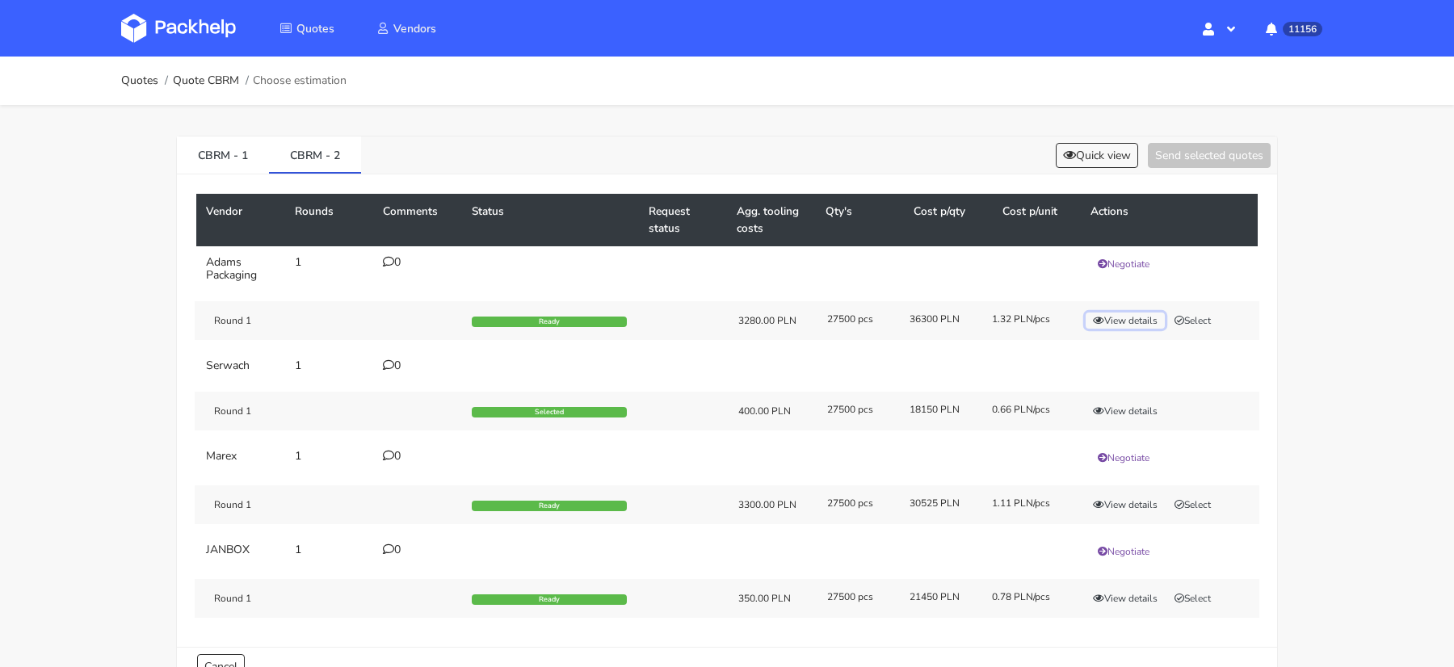
click at [1113, 320] on button "View details" at bounding box center [1125, 321] width 79 height 16
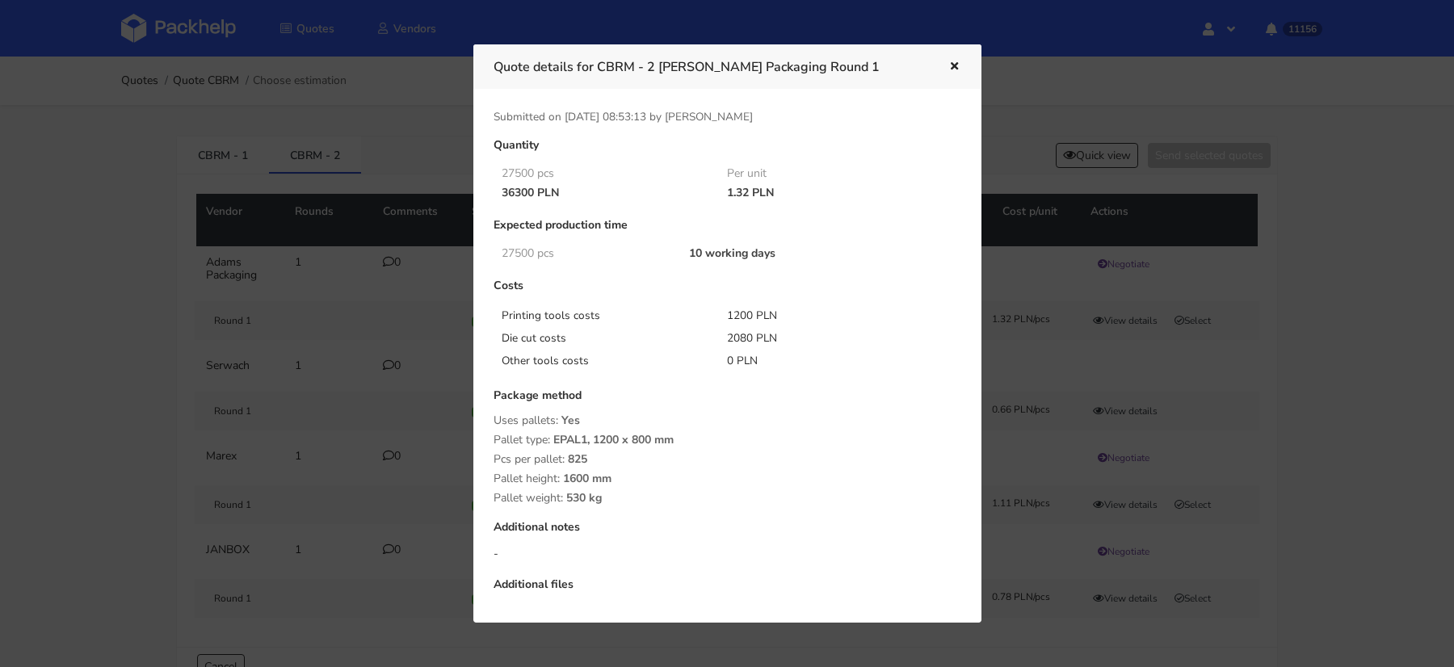
click at [1229, 378] on div at bounding box center [727, 333] width 1454 height 667
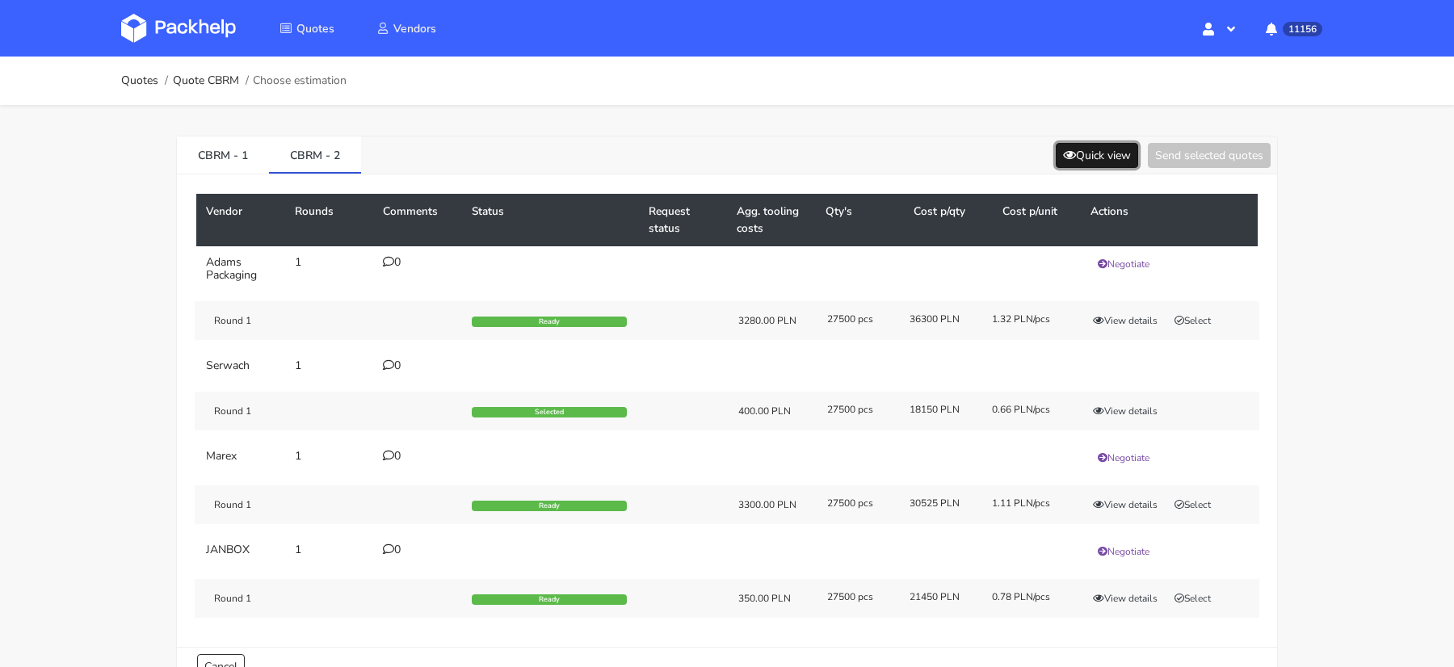
click at [1069, 158] on icon at bounding box center [1069, 154] width 13 height 11
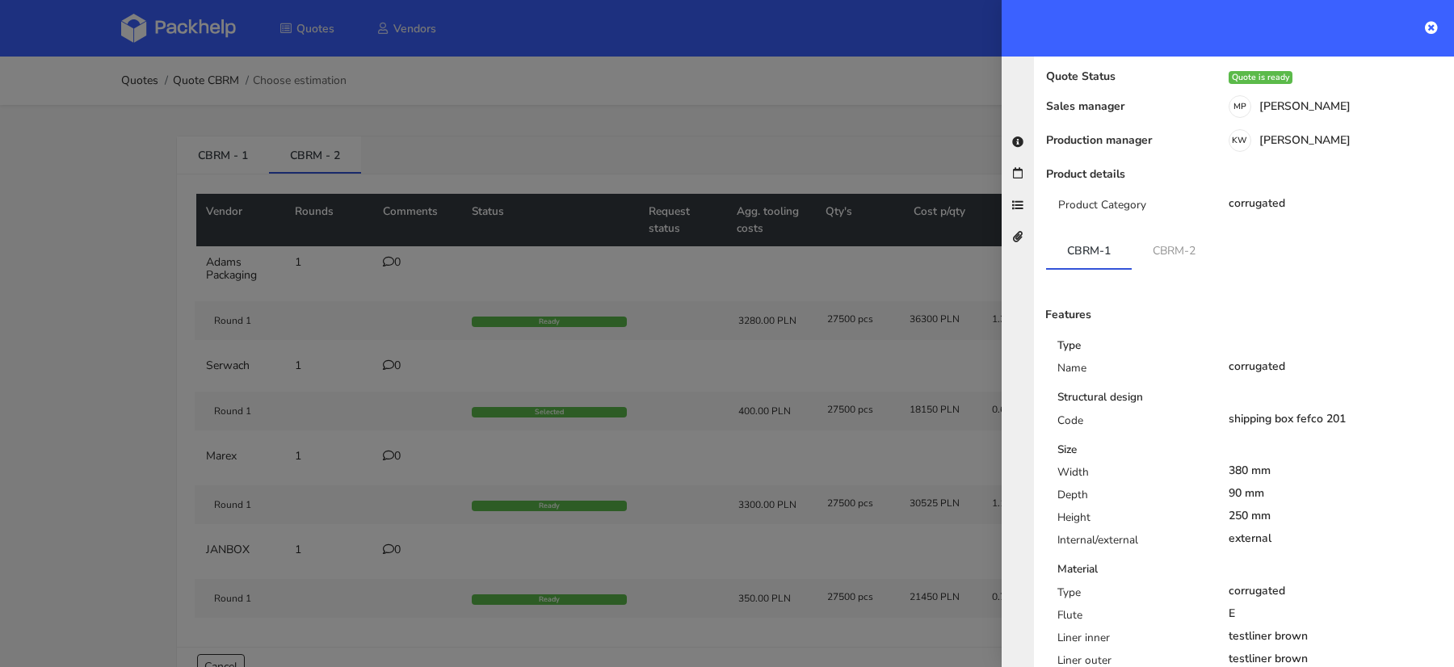
scroll to position [40, 0]
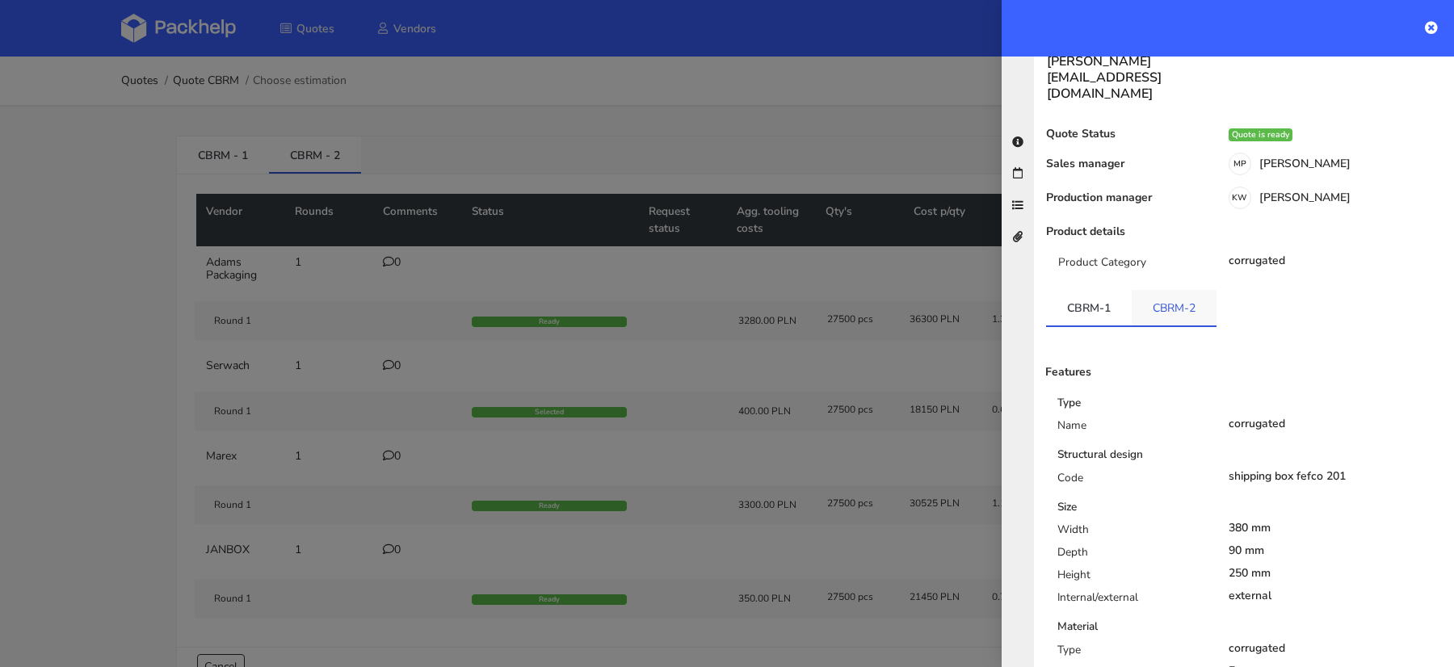
click at [1174, 290] on link "CBRM-2" at bounding box center [1174, 308] width 85 height 36
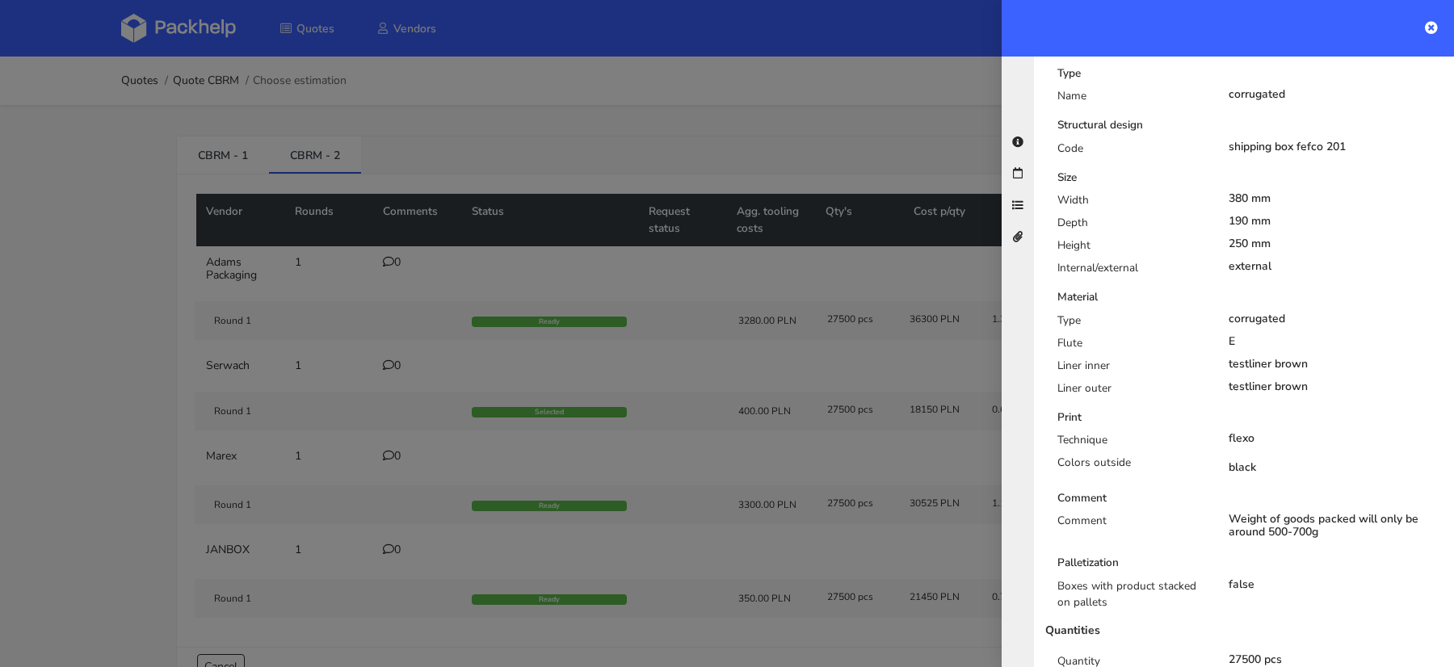
scroll to position [435, 0]
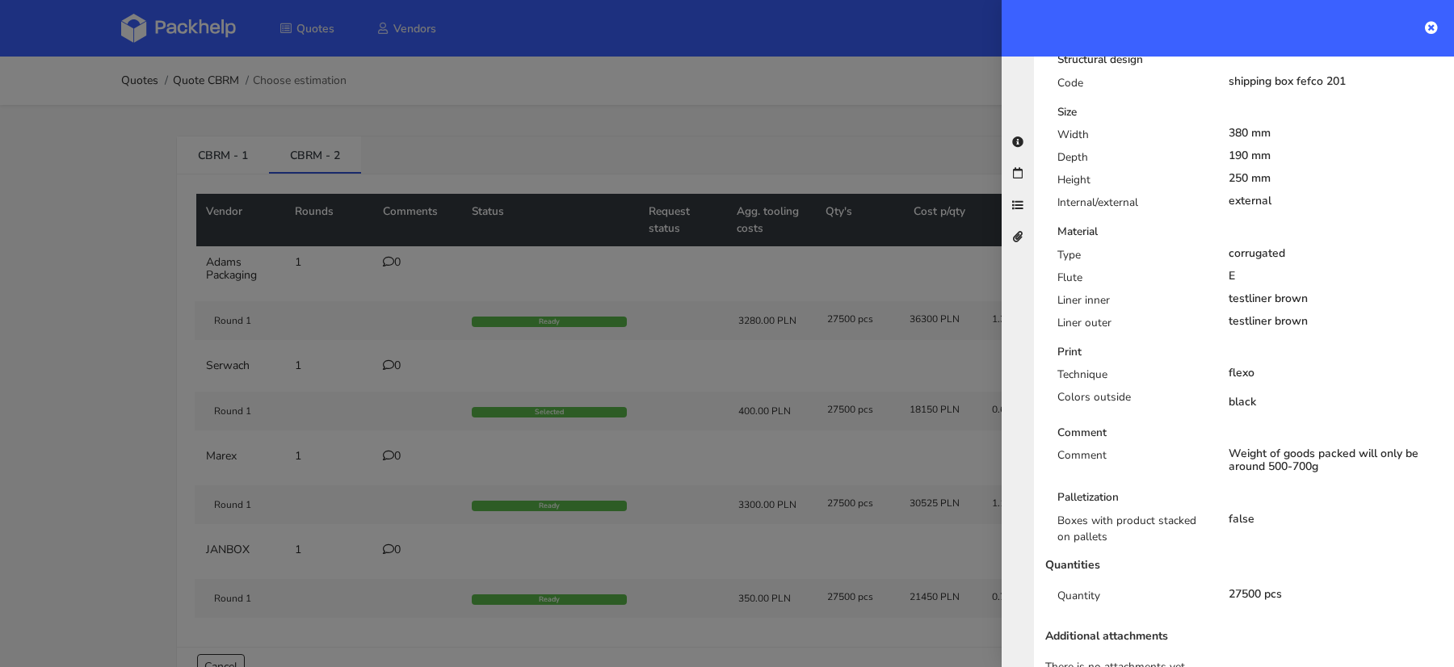
click at [913, 330] on div at bounding box center [727, 333] width 1454 height 667
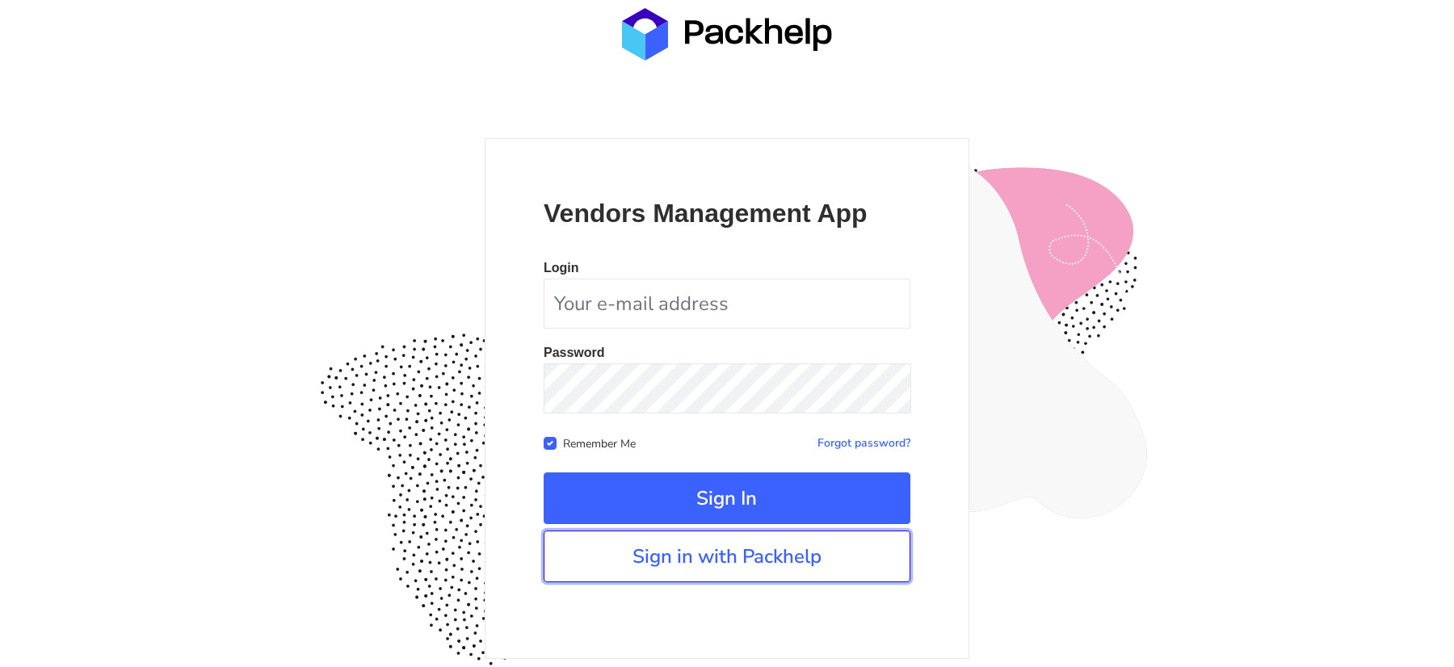
click at [736, 551] on link "Sign in with Packhelp" at bounding box center [727, 557] width 367 height 52
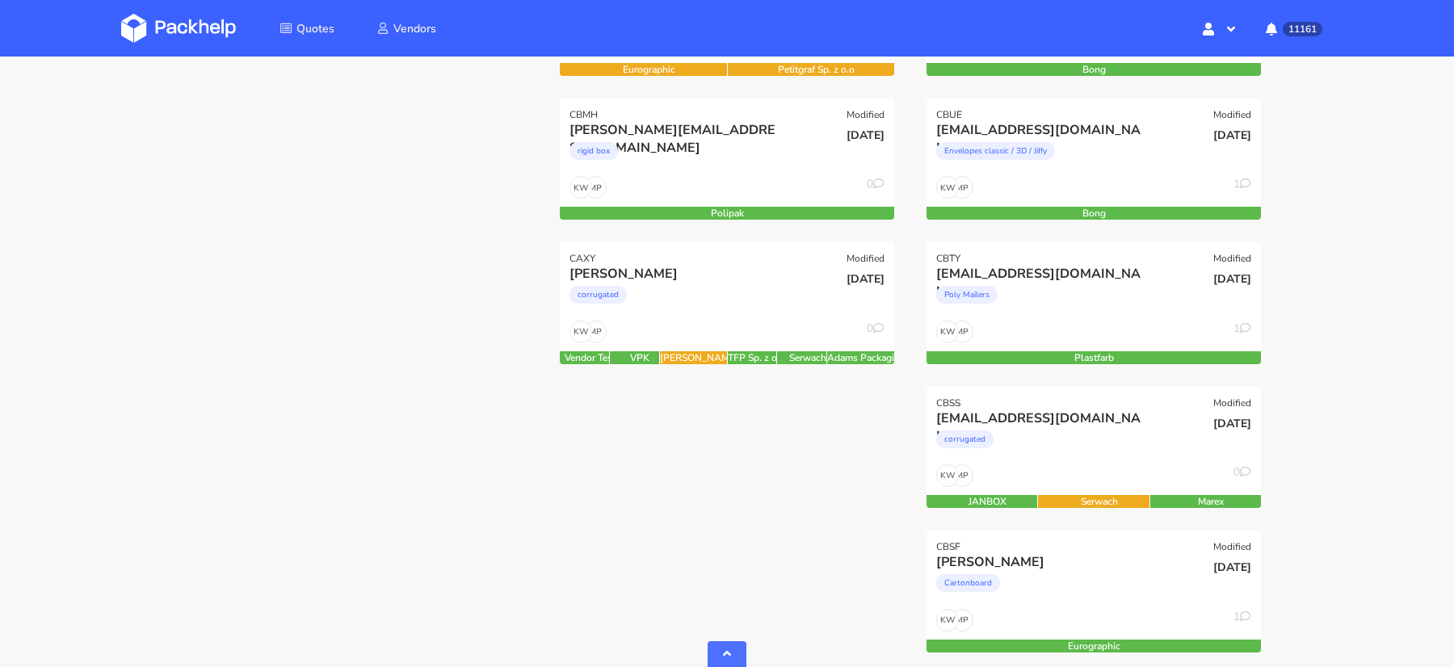
scroll to position [491, 0]
click at [744, 148] on div "rigid box" at bounding box center [677, 154] width 214 height 32
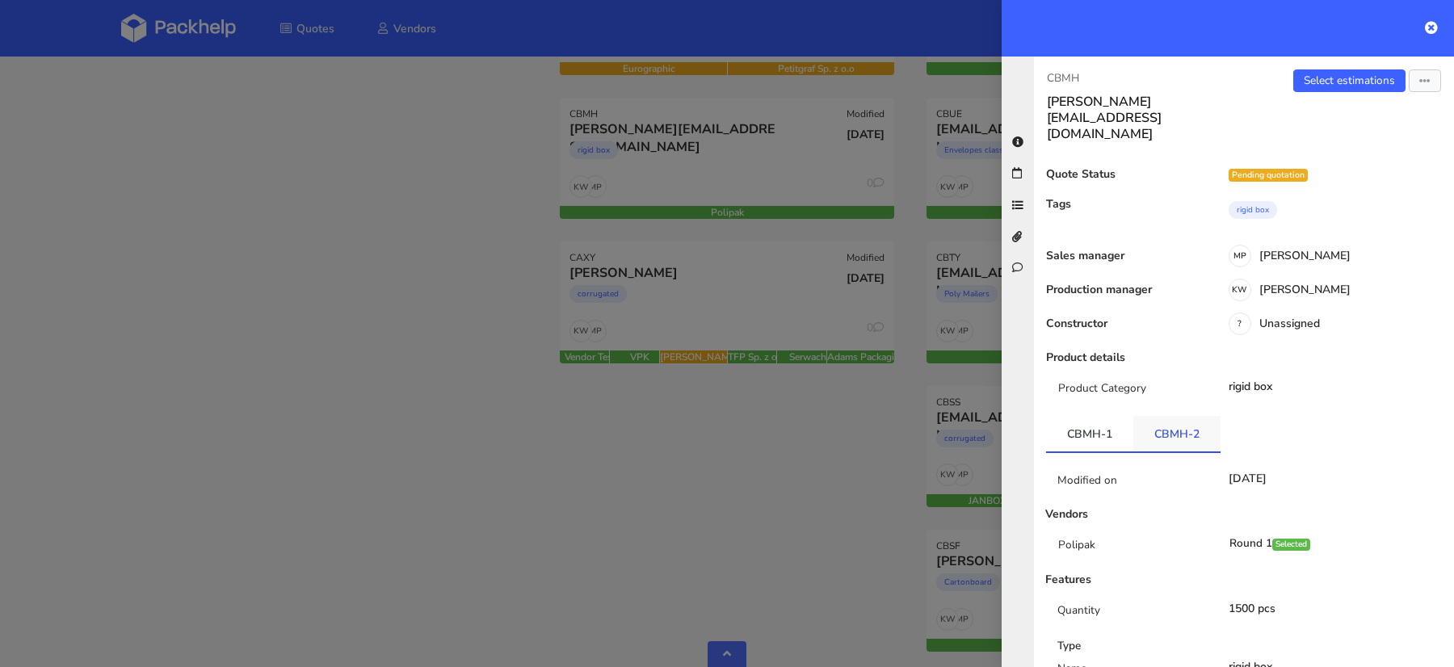
click at [1173, 416] on link "CBMH-2" at bounding box center [1177, 434] width 87 height 36
click at [1345, 86] on link "Select estimations" at bounding box center [1350, 80] width 112 height 23
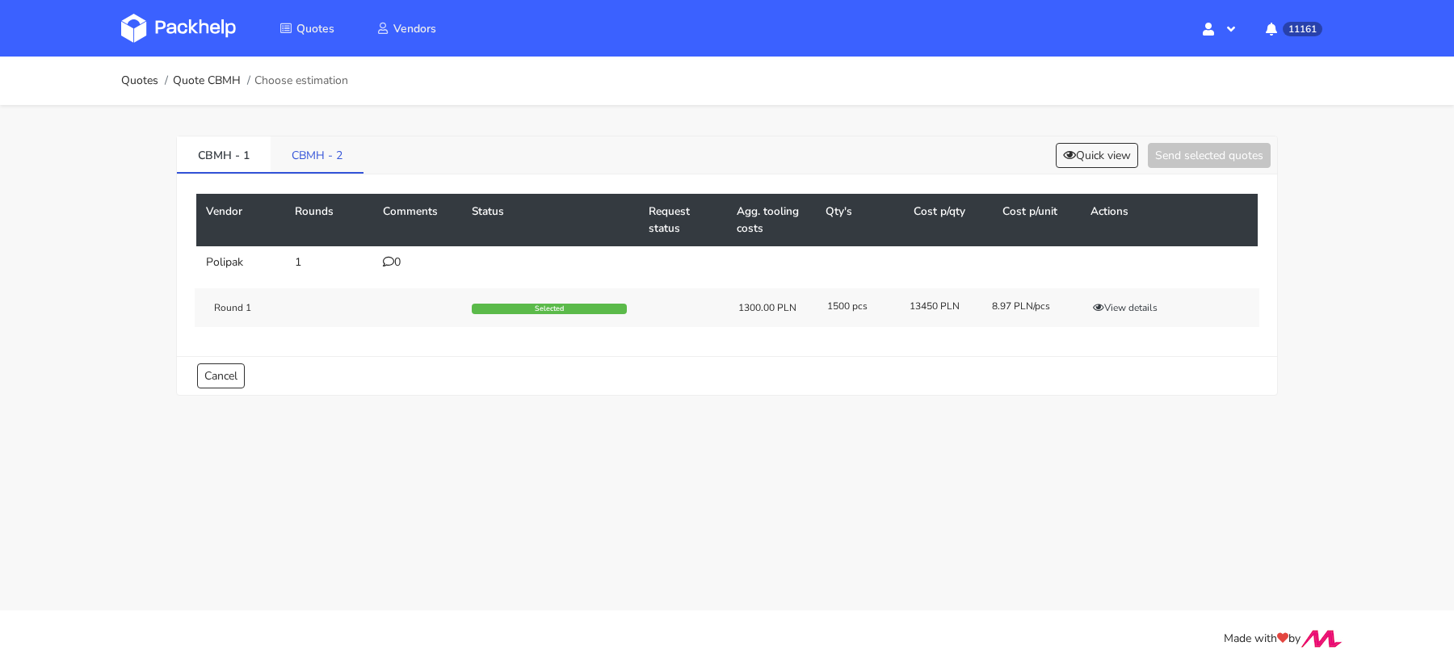
click at [305, 141] on link "CBMH - 2" at bounding box center [317, 155] width 93 height 36
click at [1137, 310] on button "View details" at bounding box center [1125, 311] width 79 height 16
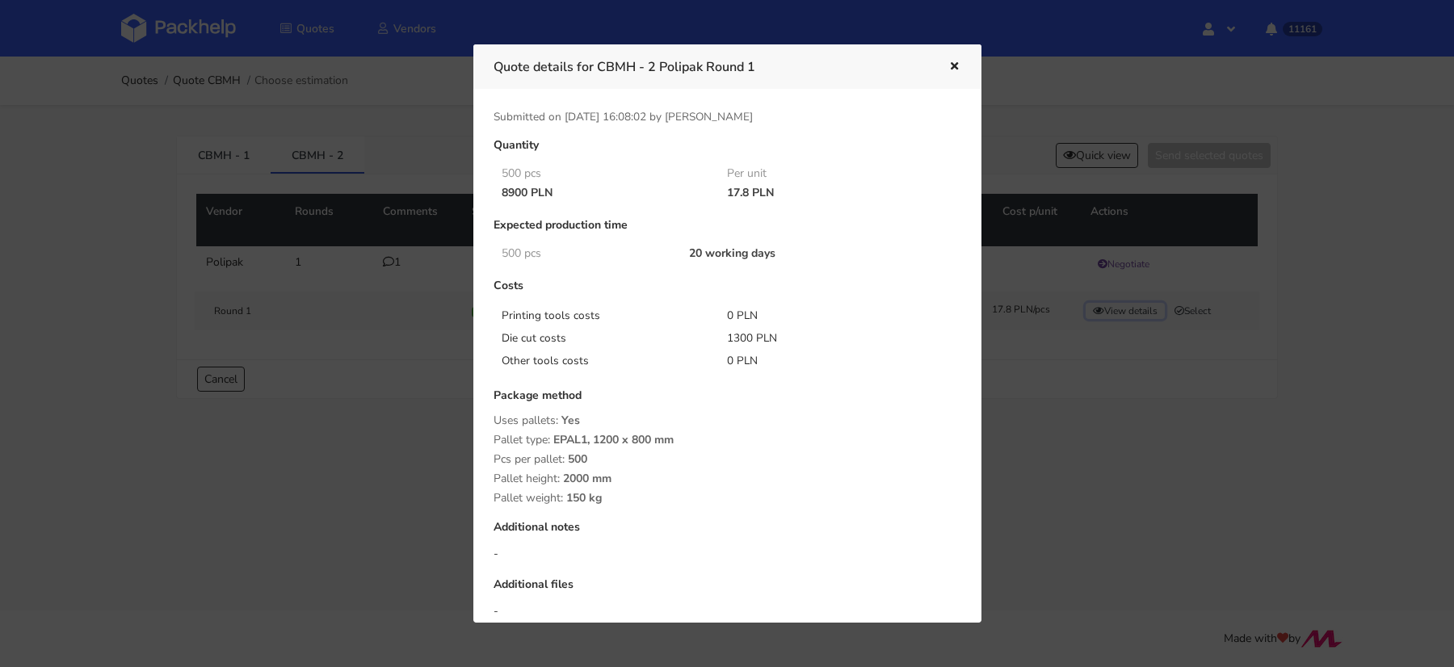
scroll to position [137, 0]
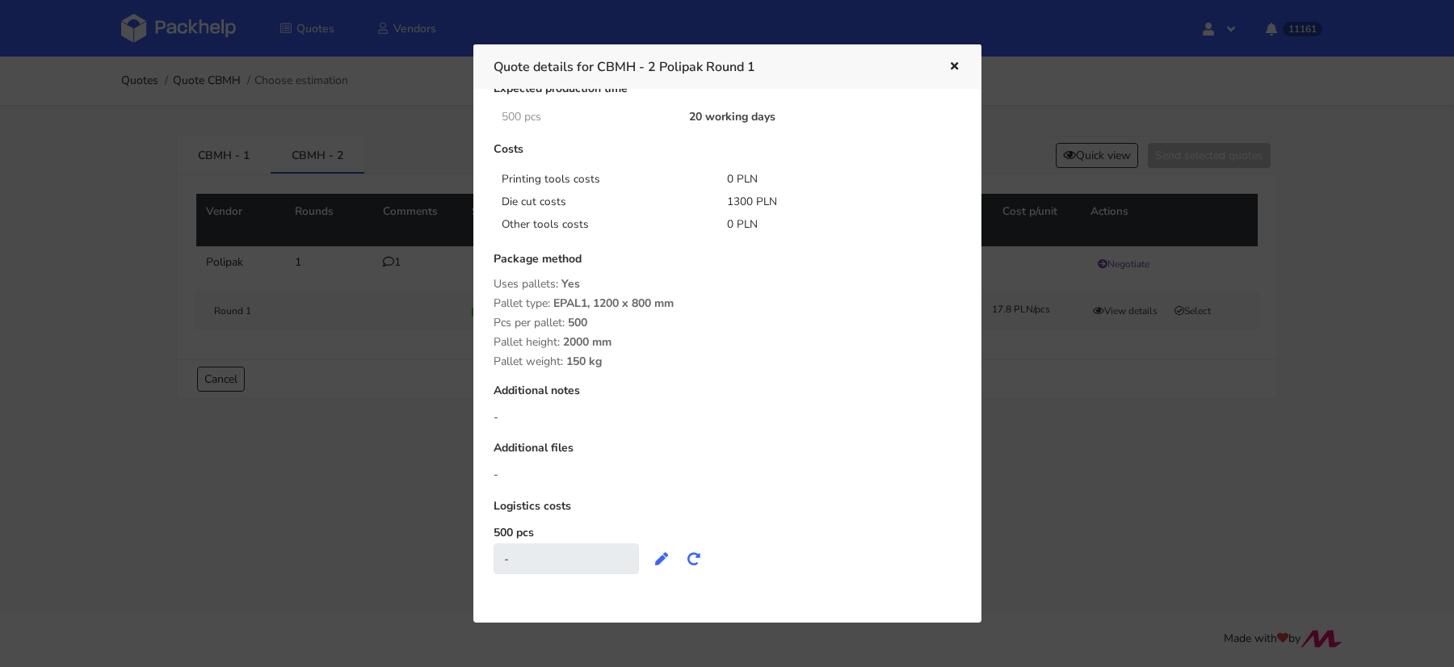
click at [1062, 457] on div at bounding box center [727, 333] width 1454 height 667
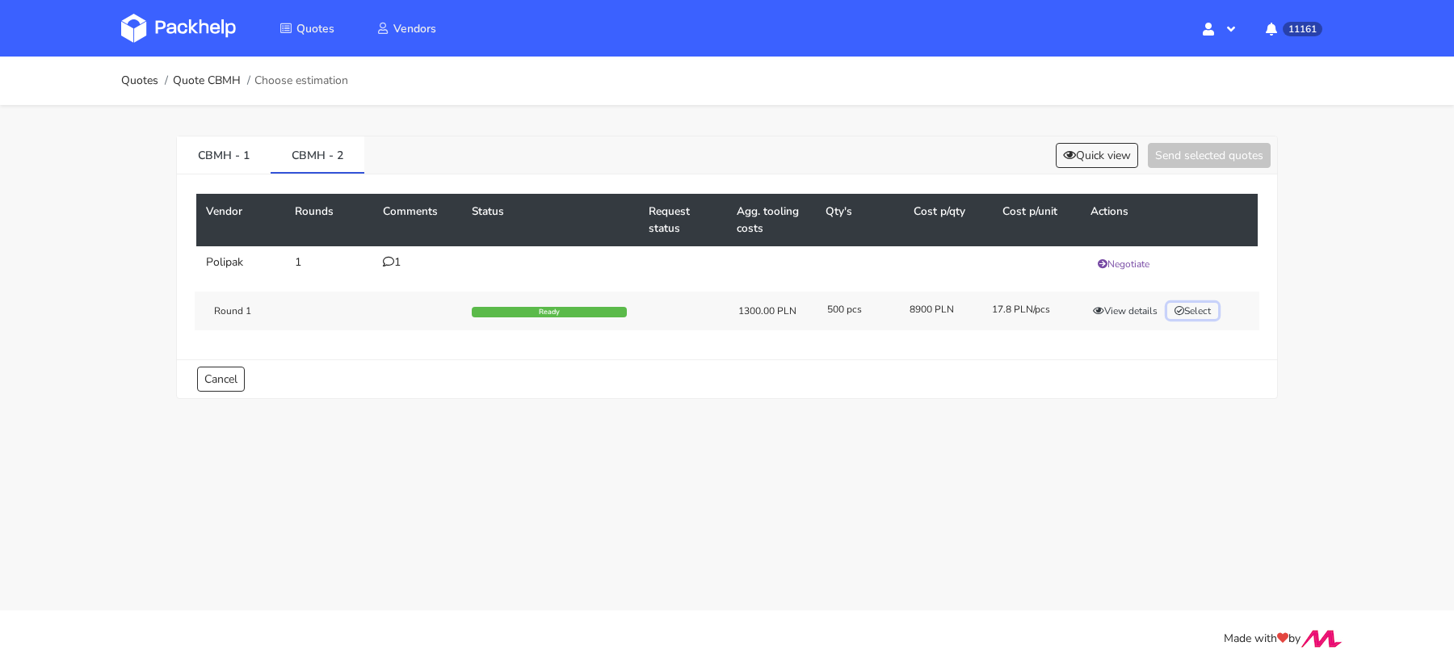
click at [1211, 315] on button "Select" at bounding box center [1192, 311] width 51 height 16
click at [1188, 165] on button "Send selected quotes ( 1 )" at bounding box center [1197, 155] width 145 height 25
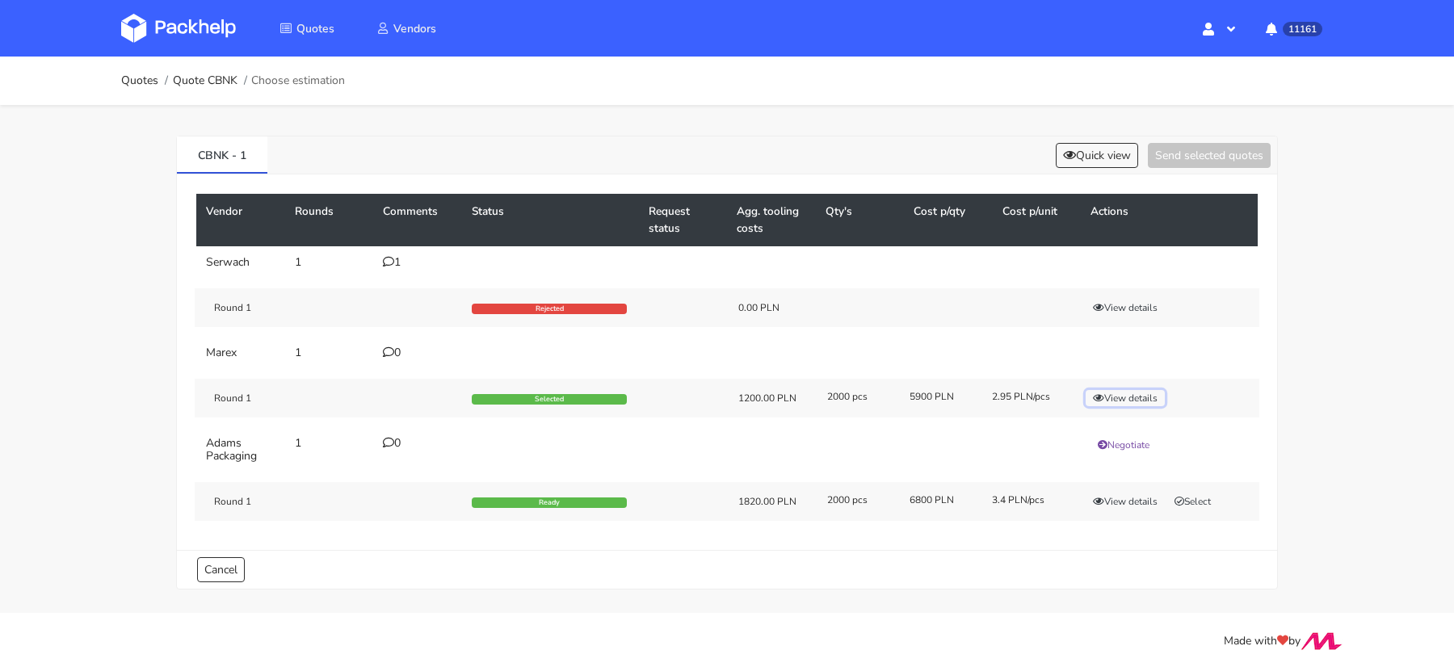
click at [1127, 390] on button "View details" at bounding box center [1125, 398] width 79 height 16
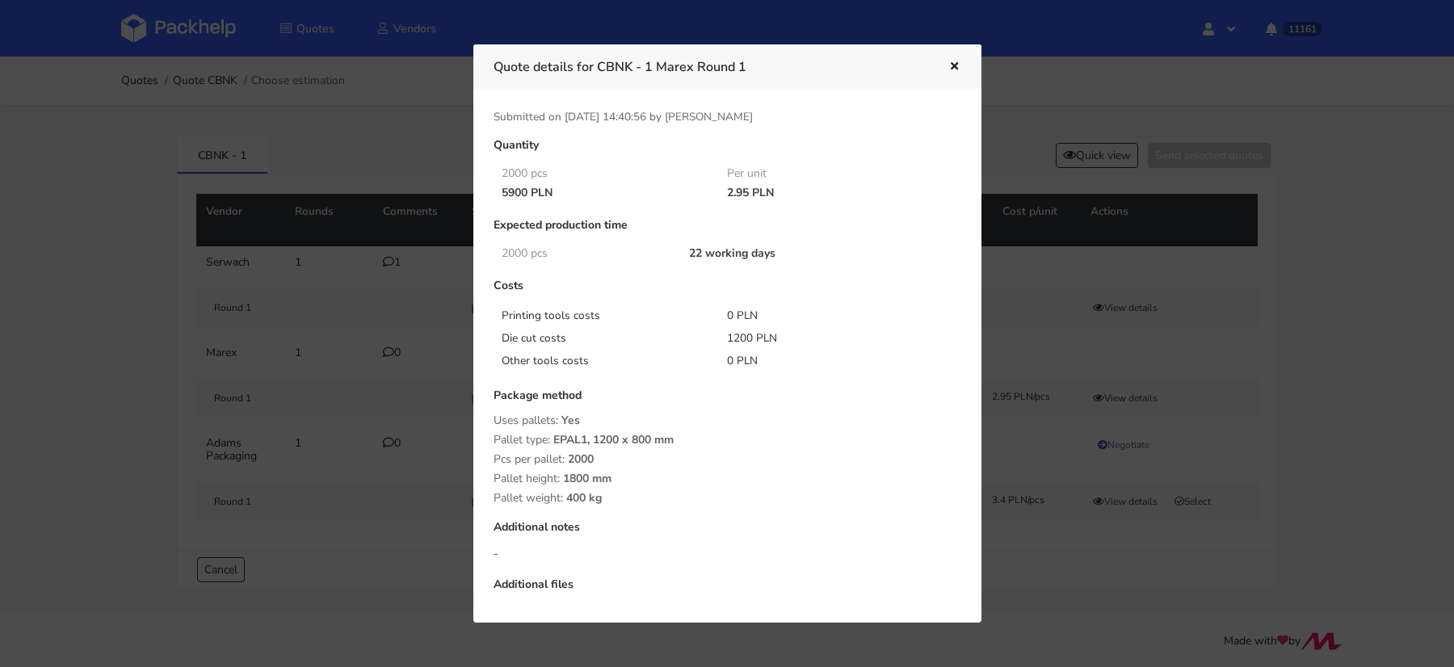
click at [1217, 383] on div at bounding box center [727, 333] width 1454 height 667
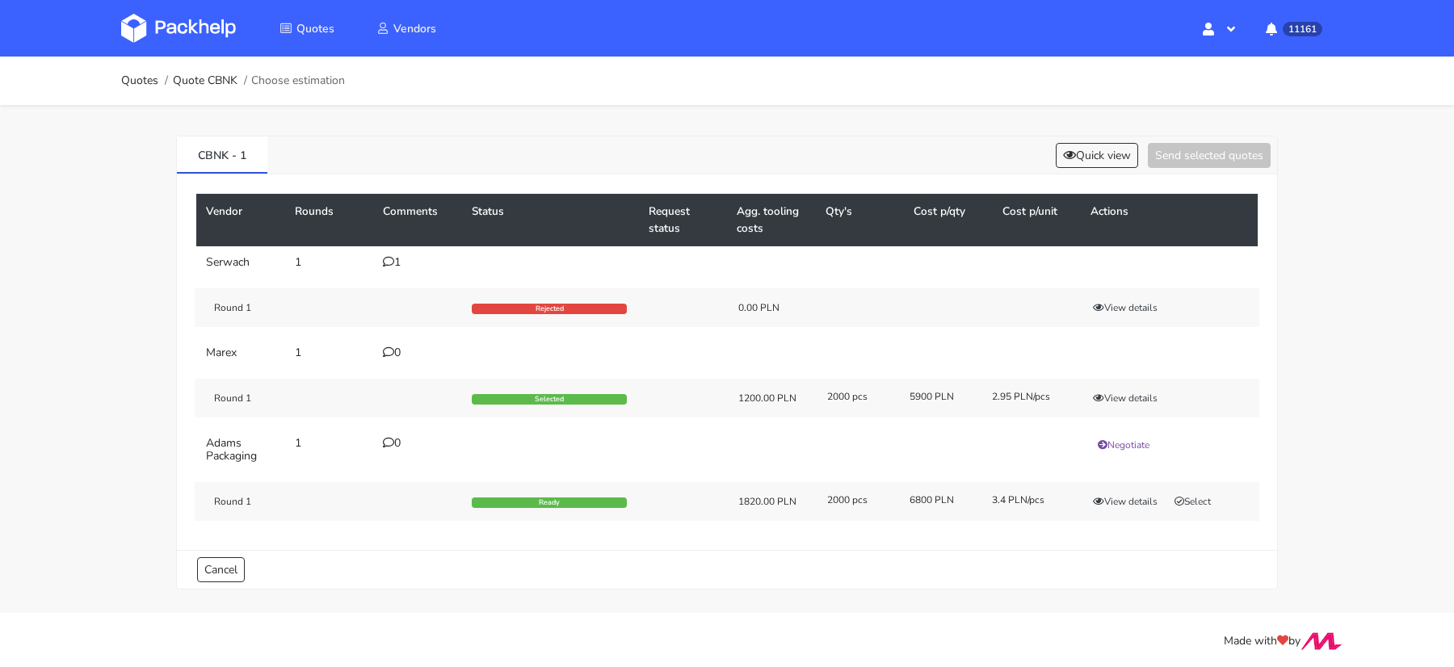
click at [1107, 172] on div "CBNK - 1 Quick view Send selected quotes" at bounding box center [727, 156] width 1100 height 38
click at [1091, 163] on button "Quick view" at bounding box center [1097, 155] width 82 height 25
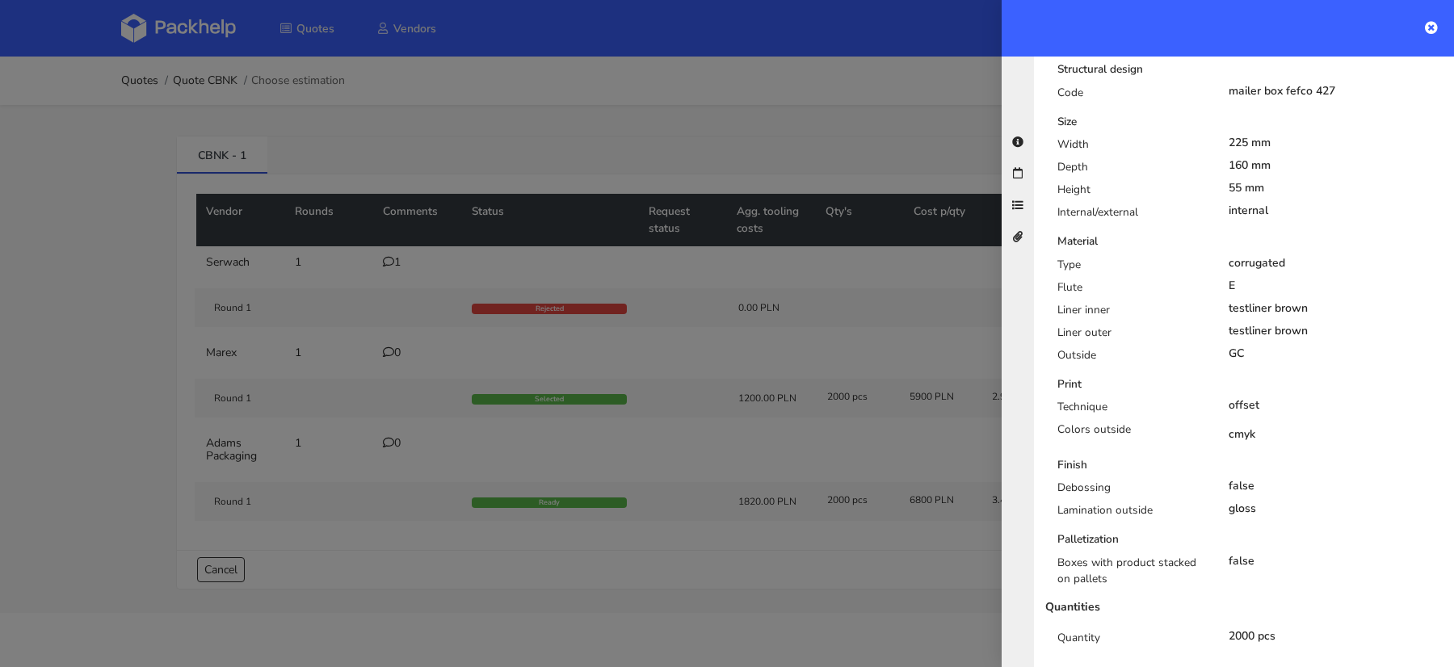
scroll to position [468, 0]
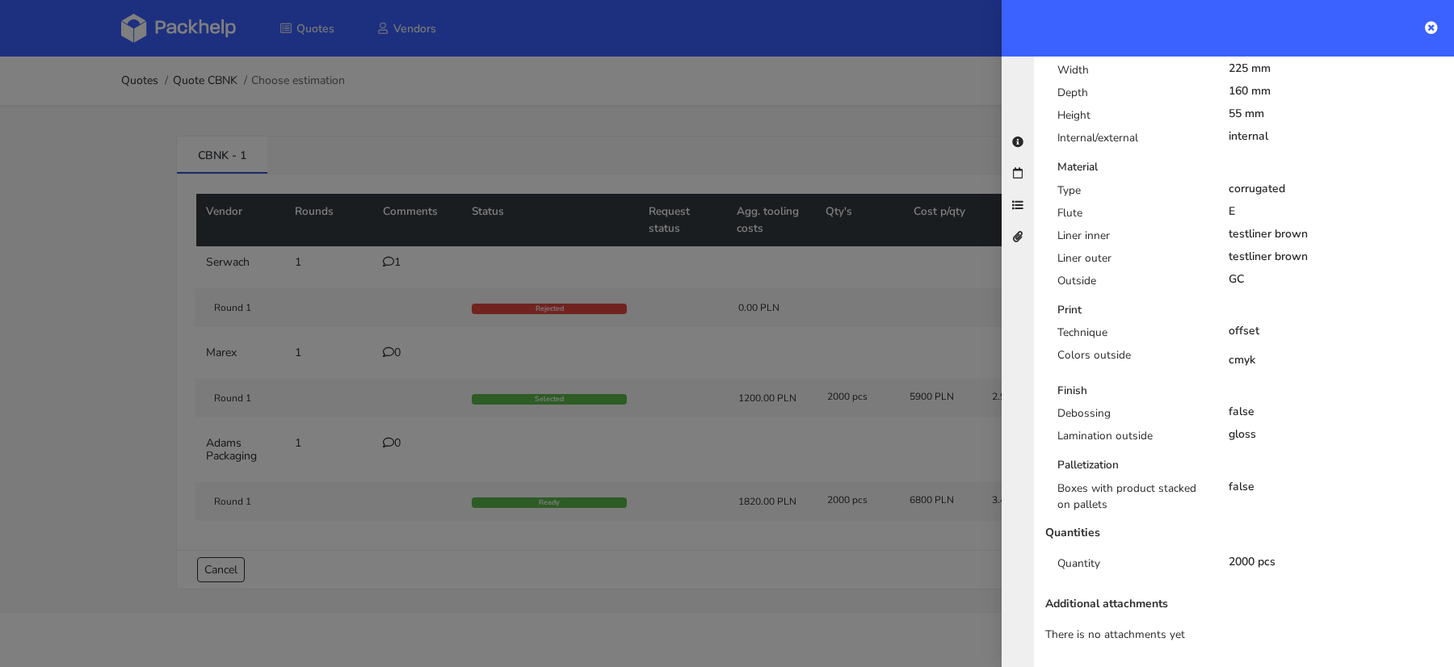
click at [621, 332] on div at bounding box center [727, 333] width 1454 height 667
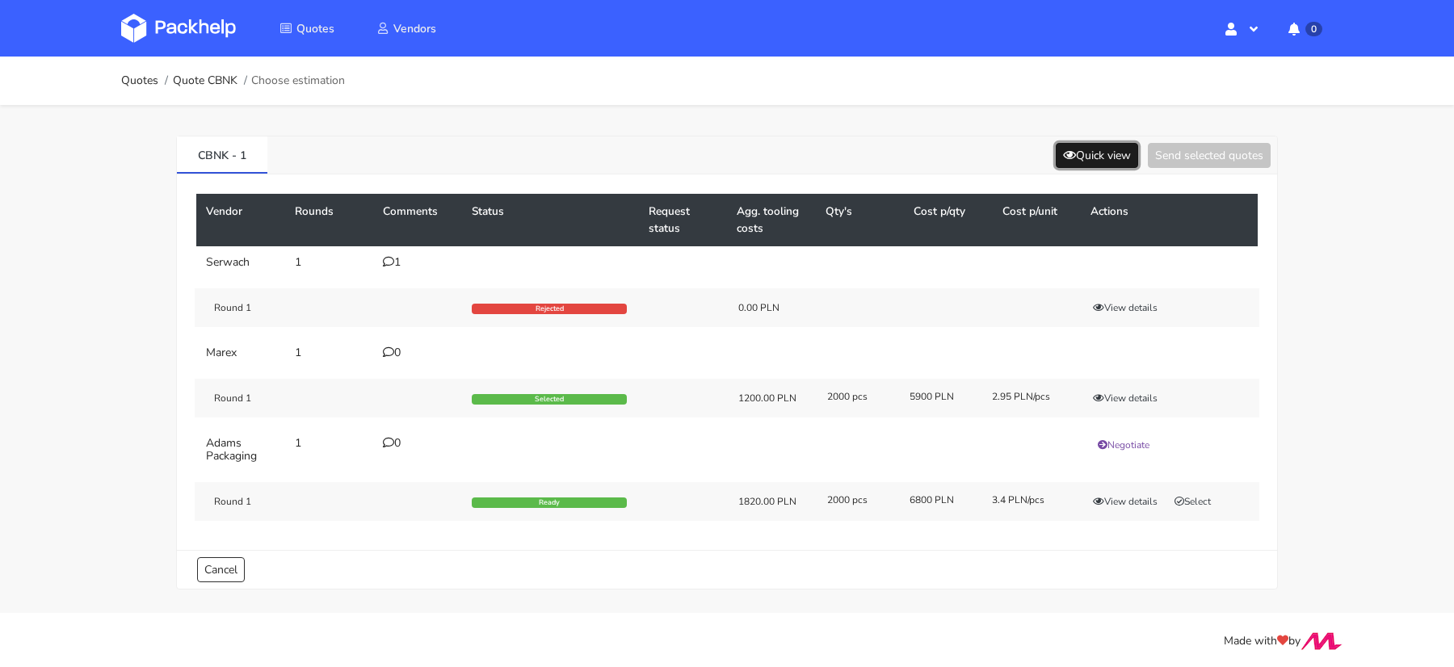
click at [1096, 149] on button "Quick view" at bounding box center [1097, 155] width 82 height 25
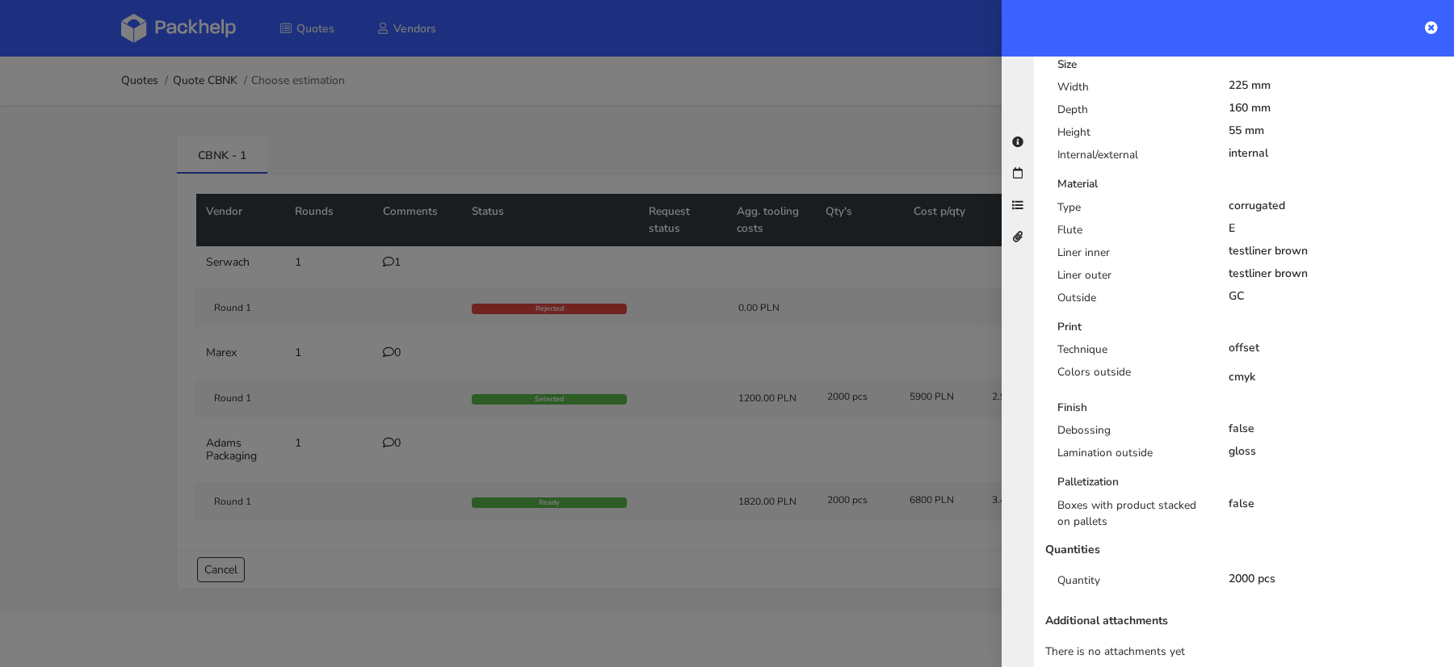
scroll to position [452, 0]
click at [918, 355] on div at bounding box center [727, 333] width 1454 height 667
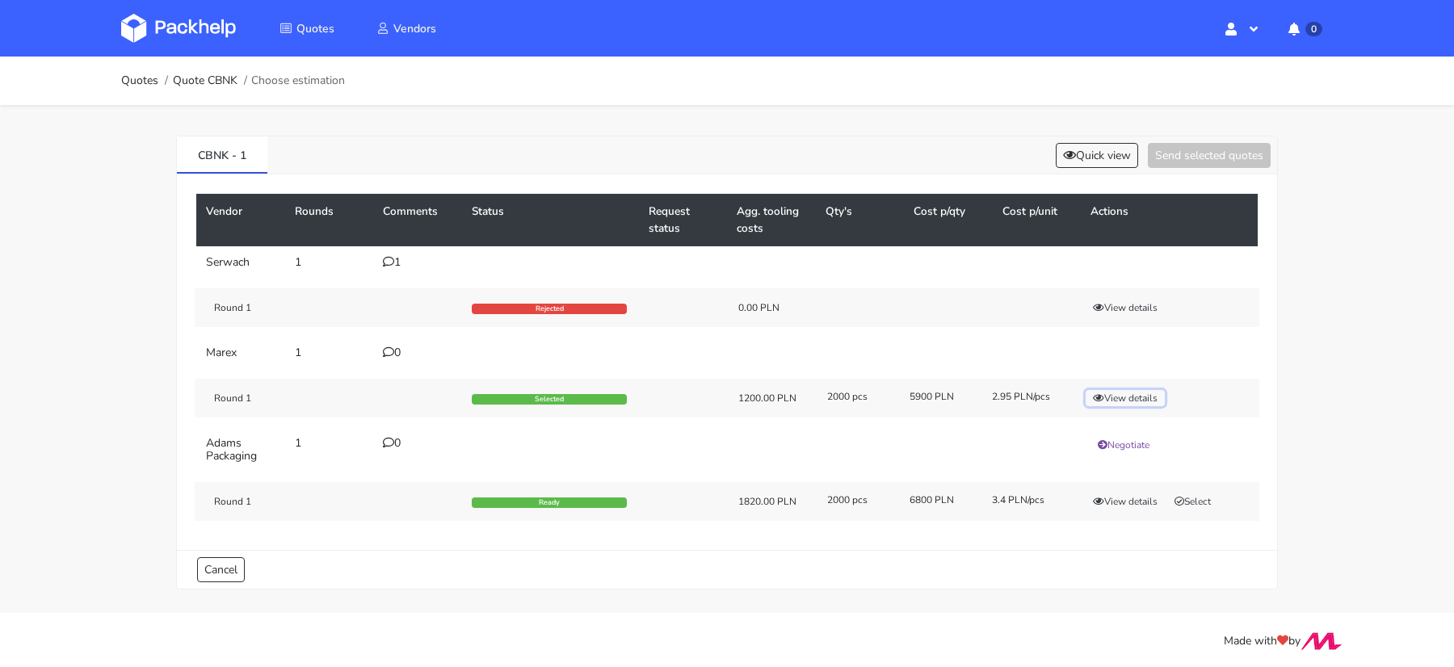
click at [1117, 399] on button "View details" at bounding box center [1125, 398] width 79 height 16
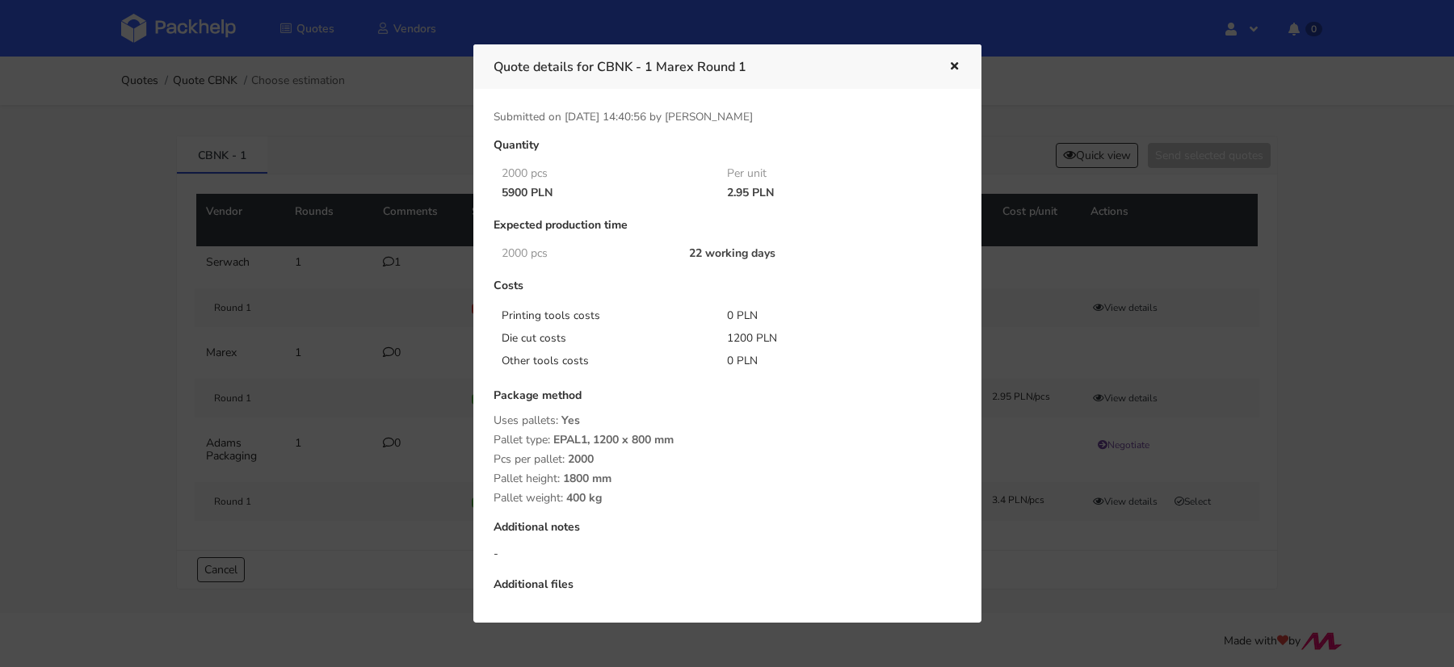
click at [355, 169] on div at bounding box center [727, 333] width 1454 height 667
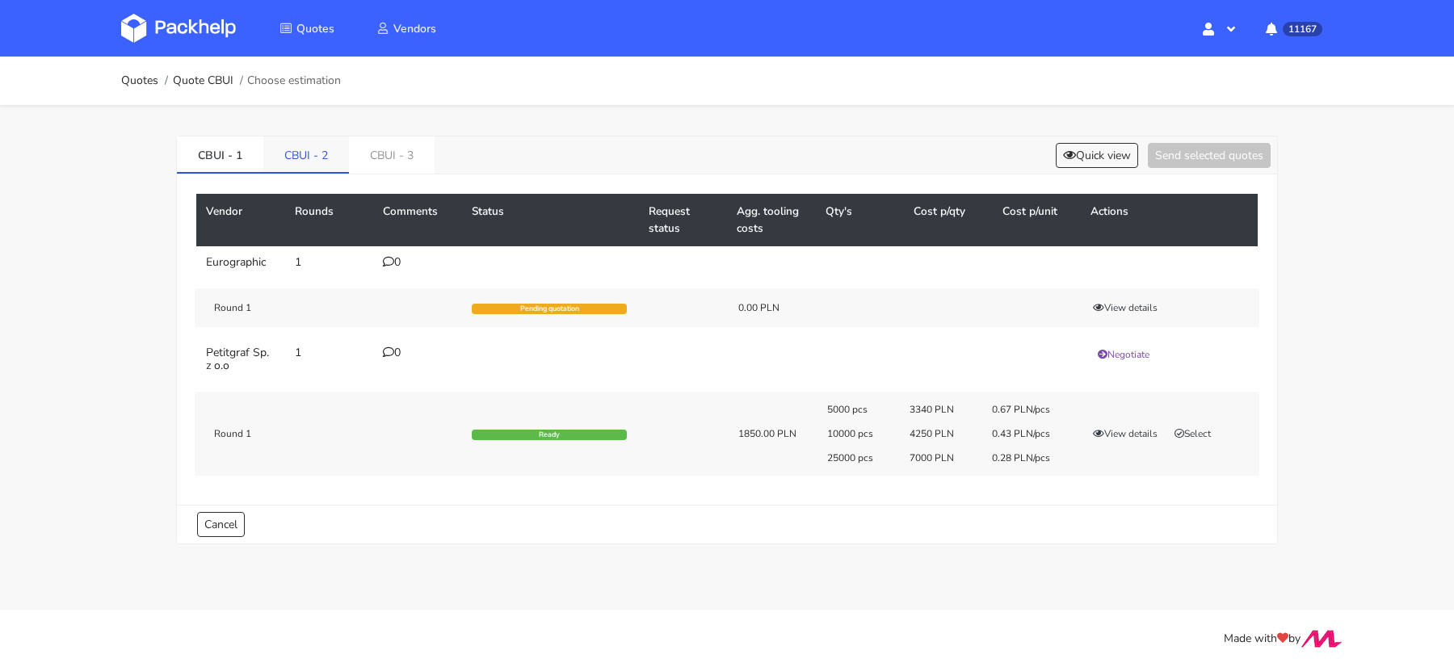
click at [297, 145] on link "CBUI - 2" at bounding box center [306, 155] width 86 height 36
click at [382, 151] on link "CBUI - 3" at bounding box center [393, 155] width 86 height 36
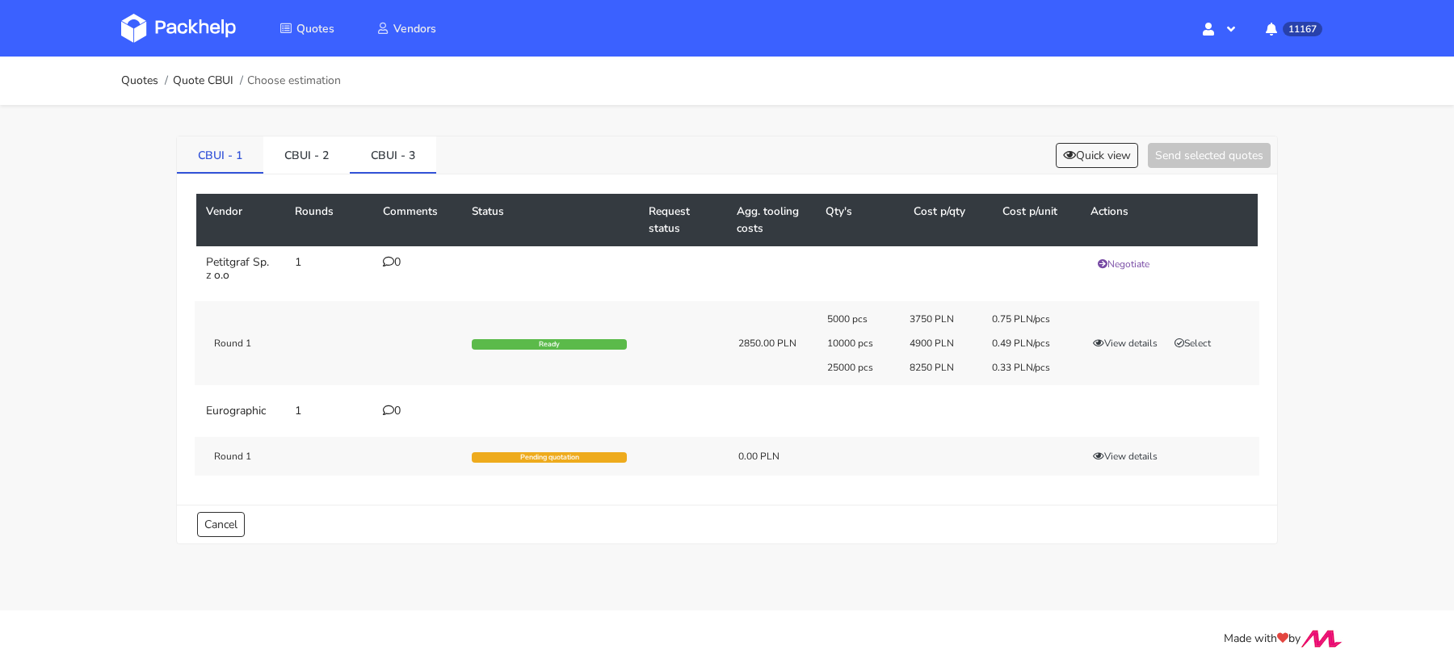
click at [224, 158] on link "CBUI - 1" at bounding box center [220, 155] width 86 height 36
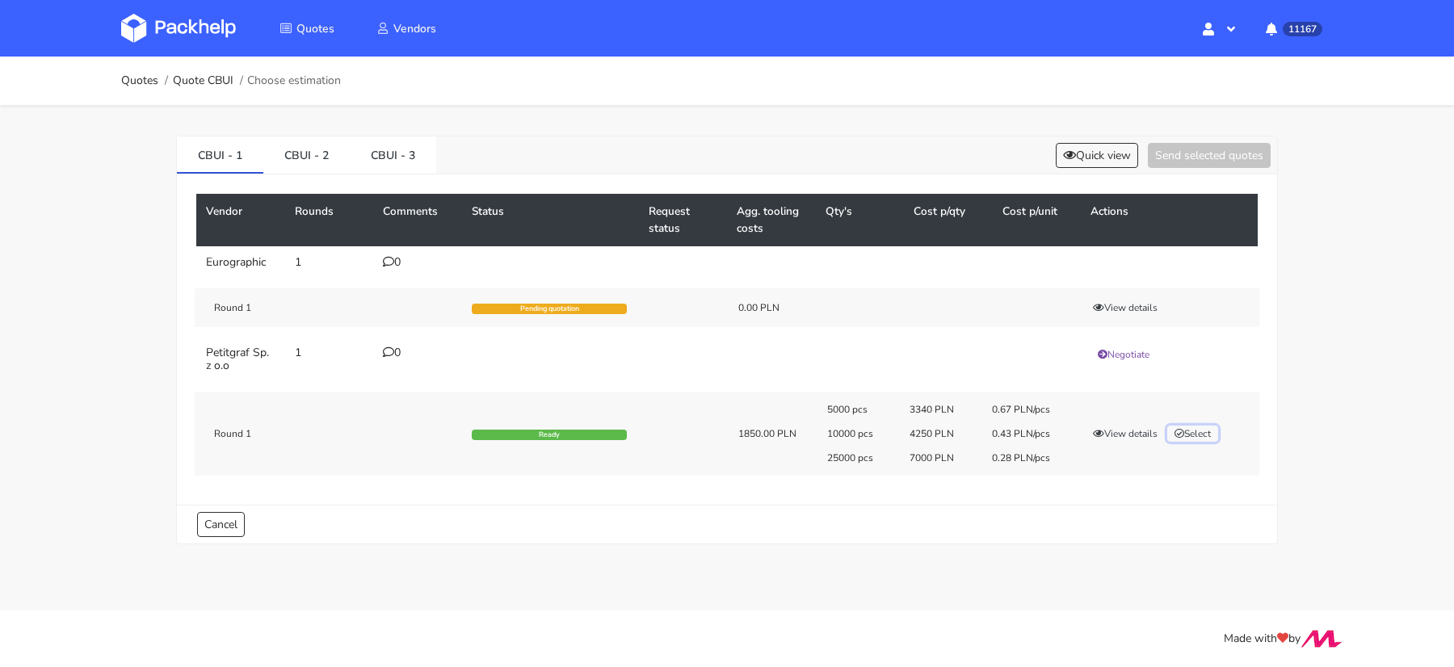
click at [1211, 437] on button "Select" at bounding box center [1192, 434] width 51 height 16
click at [1181, 156] on button "Send selected quotes ( 1 )" at bounding box center [1197, 155] width 145 height 25
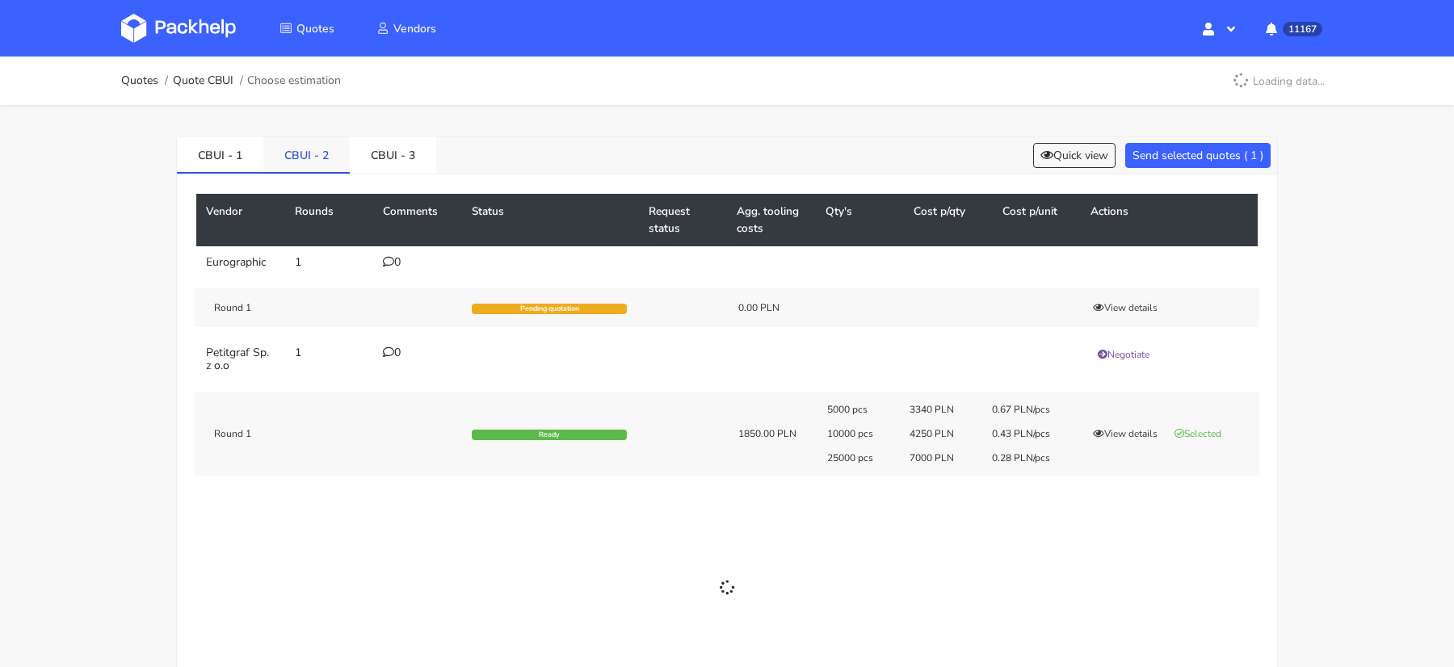
click at [297, 149] on link "CBUI - 2" at bounding box center [306, 155] width 86 height 36
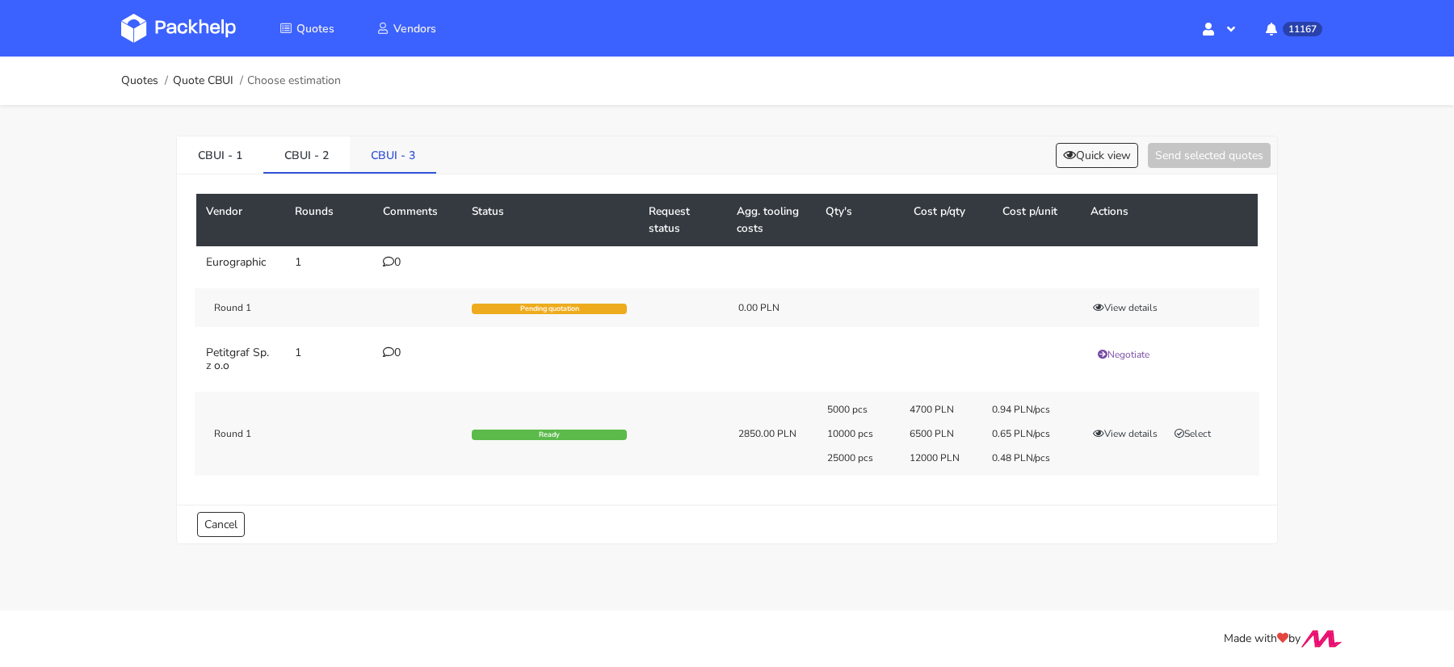
click at [358, 154] on link "CBUI - 3" at bounding box center [393, 155] width 86 height 36
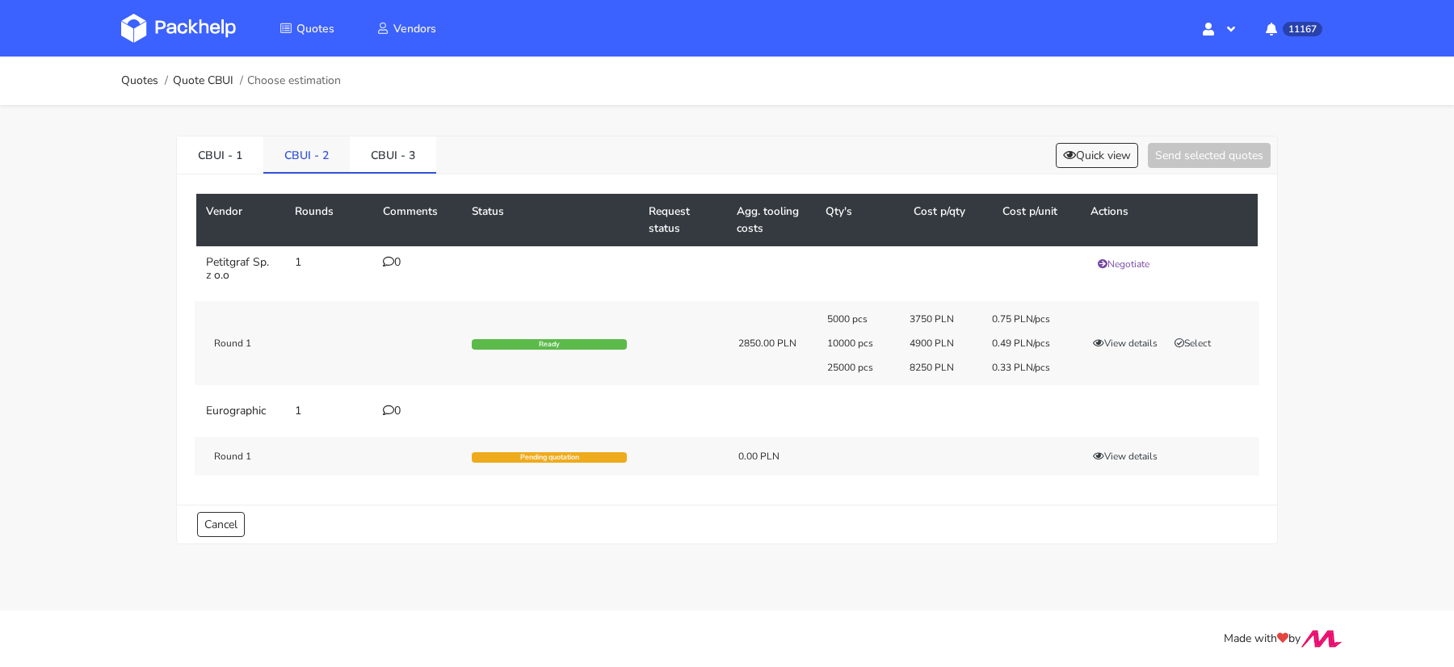
click at [297, 151] on link "CBUI - 2" at bounding box center [306, 155] width 86 height 36
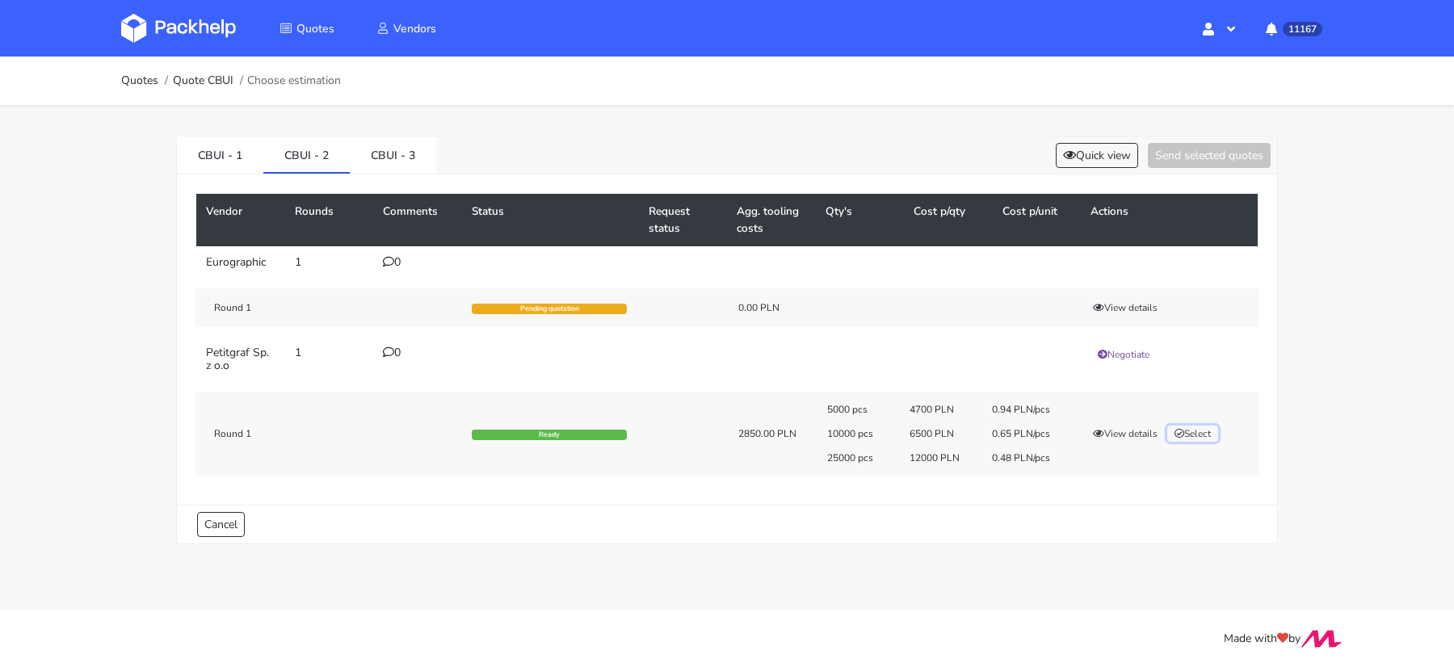
click at [1189, 435] on button "Select" at bounding box center [1192, 434] width 51 height 16
click at [1180, 156] on button "Send selected quotes ( 1 )" at bounding box center [1197, 155] width 145 height 25
click at [1126, 440] on div "5000 pcs 4700 PLN 0.94 PLN/pcs 10000 pcs 6500 PLN 0.65 PLN/pcs 25000 pcs 12000 …" at bounding box center [1038, 433] width 444 height 61
click at [1130, 433] on button "View details" at bounding box center [1125, 434] width 79 height 16
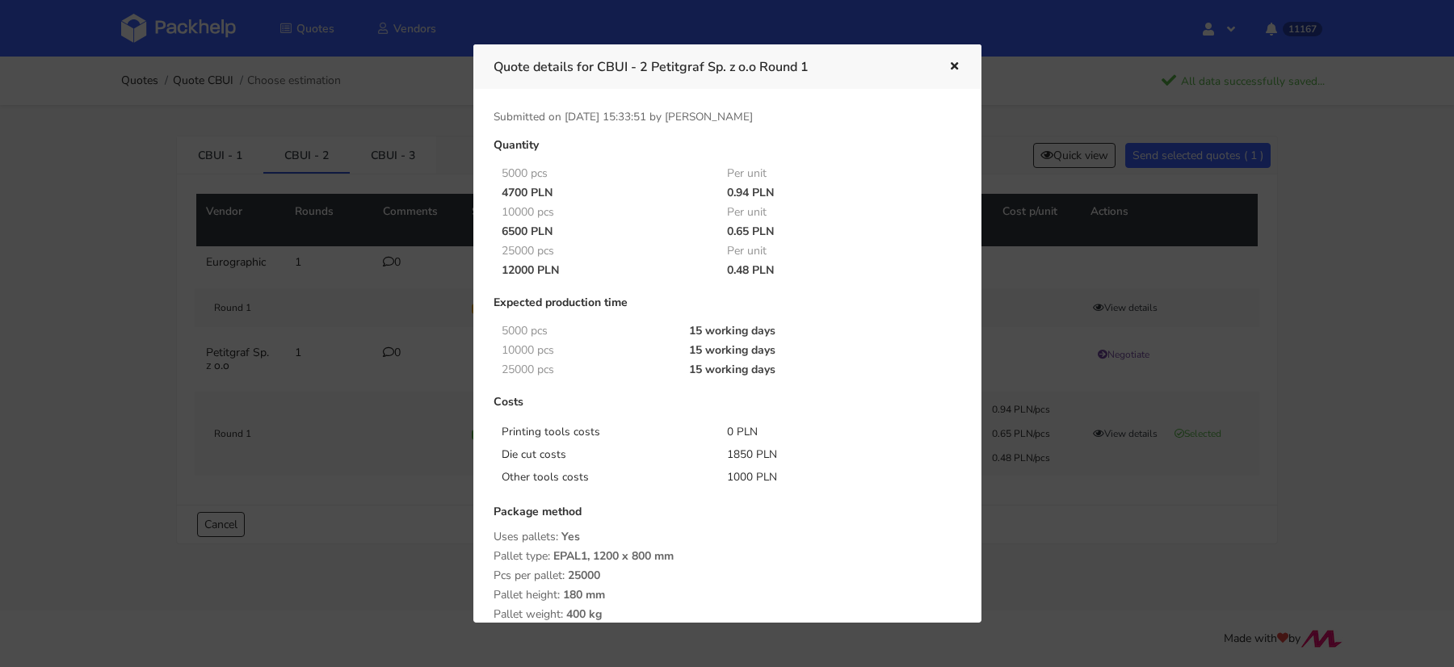
click at [1134, 530] on div at bounding box center [727, 333] width 1454 height 667
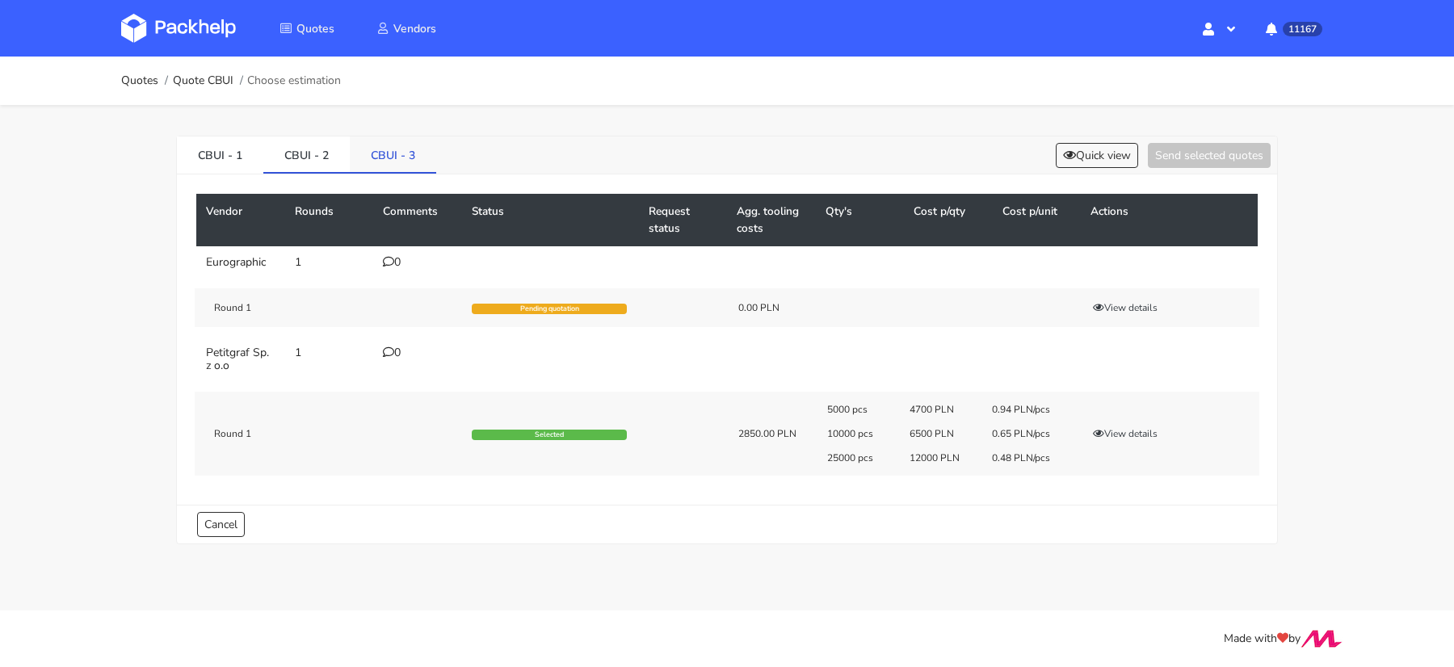
click at [385, 153] on link "CBUI - 3" at bounding box center [393, 155] width 86 height 36
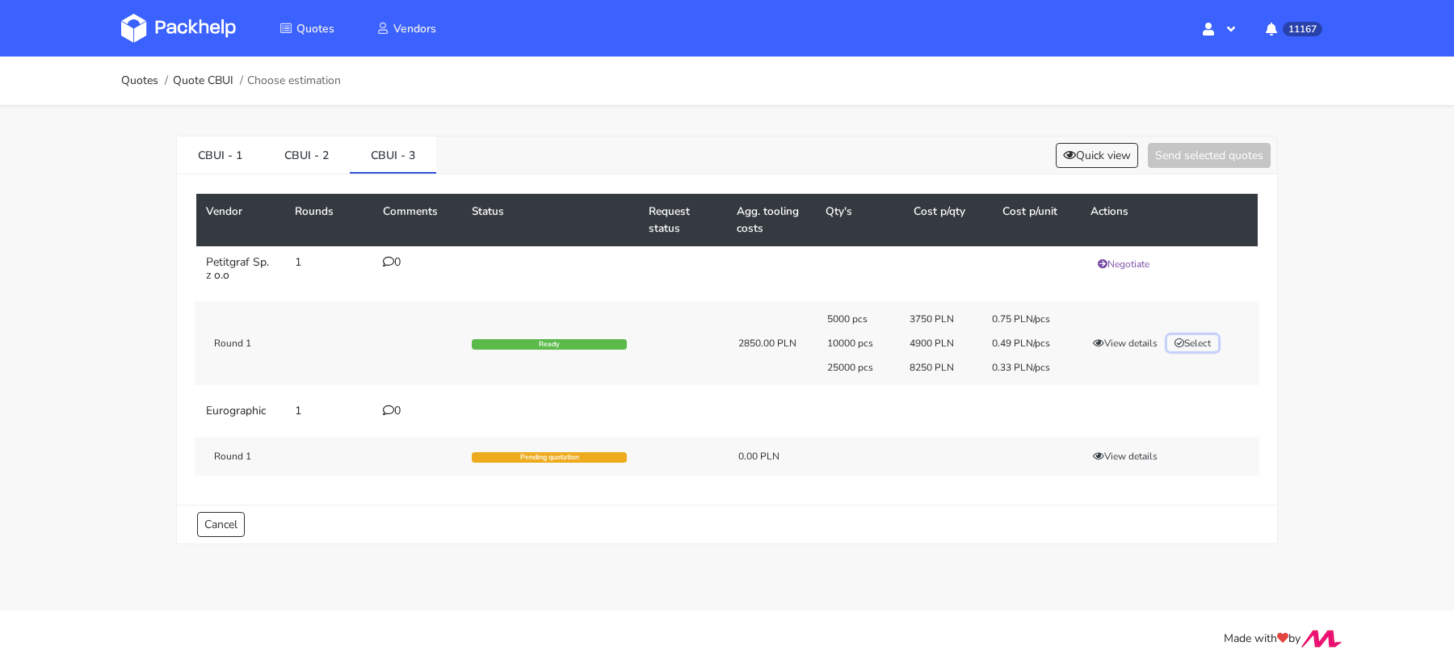
click at [1195, 345] on button "Select" at bounding box center [1192, 343] width 51 height 16
click at [1200, 163] on button "Send selected quotes ( 1 )" at bounding box center [1197, 155] width 145 height 25
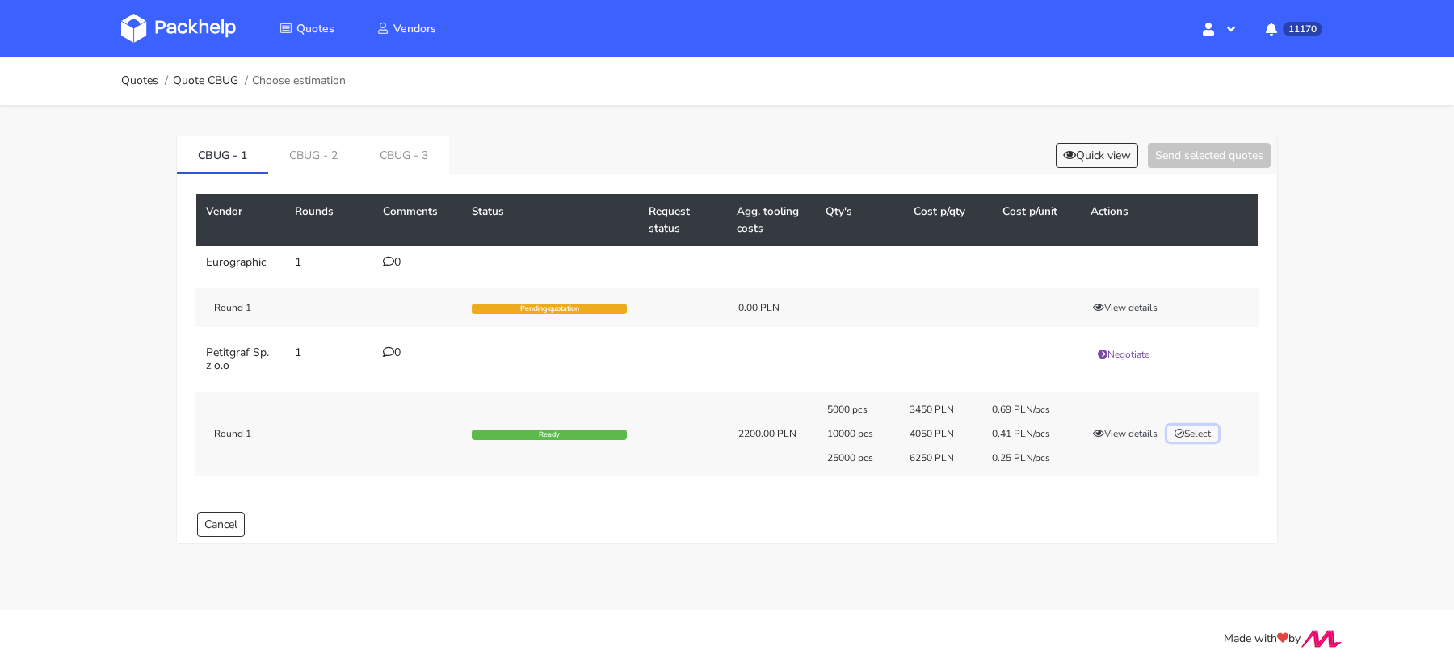
click at [1182, 432] on icon "button" at bounding box center [1180, 434] width 10 height 10
click at [1159, 150] on button "Send selected quotes ( 1 )" at bounding box center [1197, 155] width 145 height 25
click at [316, 159] on link "CBUG - 2" at bounding box center [313, 155] width 90 height 36
click at [1187, 426] on div "View details Select" at bounding box center [1167, 434] width 185 height 16
click at [1201, 429] on button "Select" at bounding box center [1192, 434] width 51 height 16
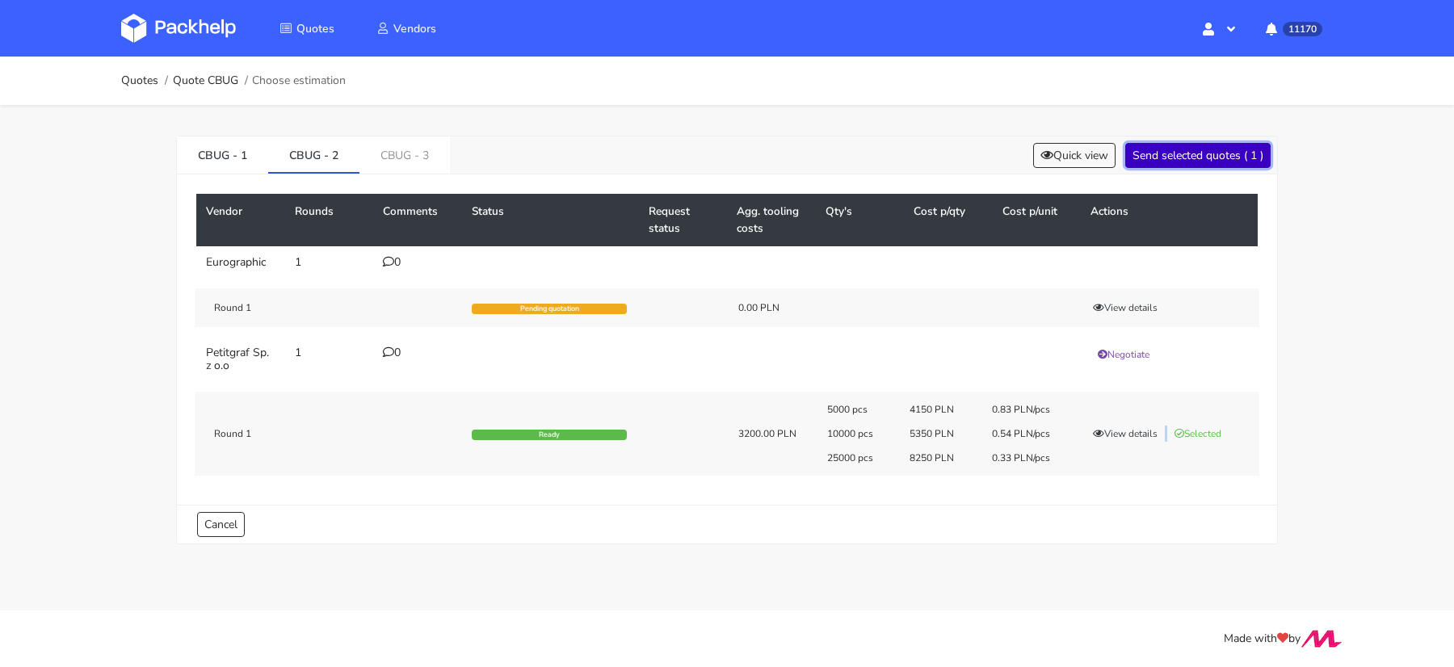
click at [1180, 152] on button "Send selected quotes ( 1 )" at bounding box center [1197, 155] width 145 height 25
click at [419, 156] on link "CBUG - 3" at bounding box center [405, 155] width 90 height 36
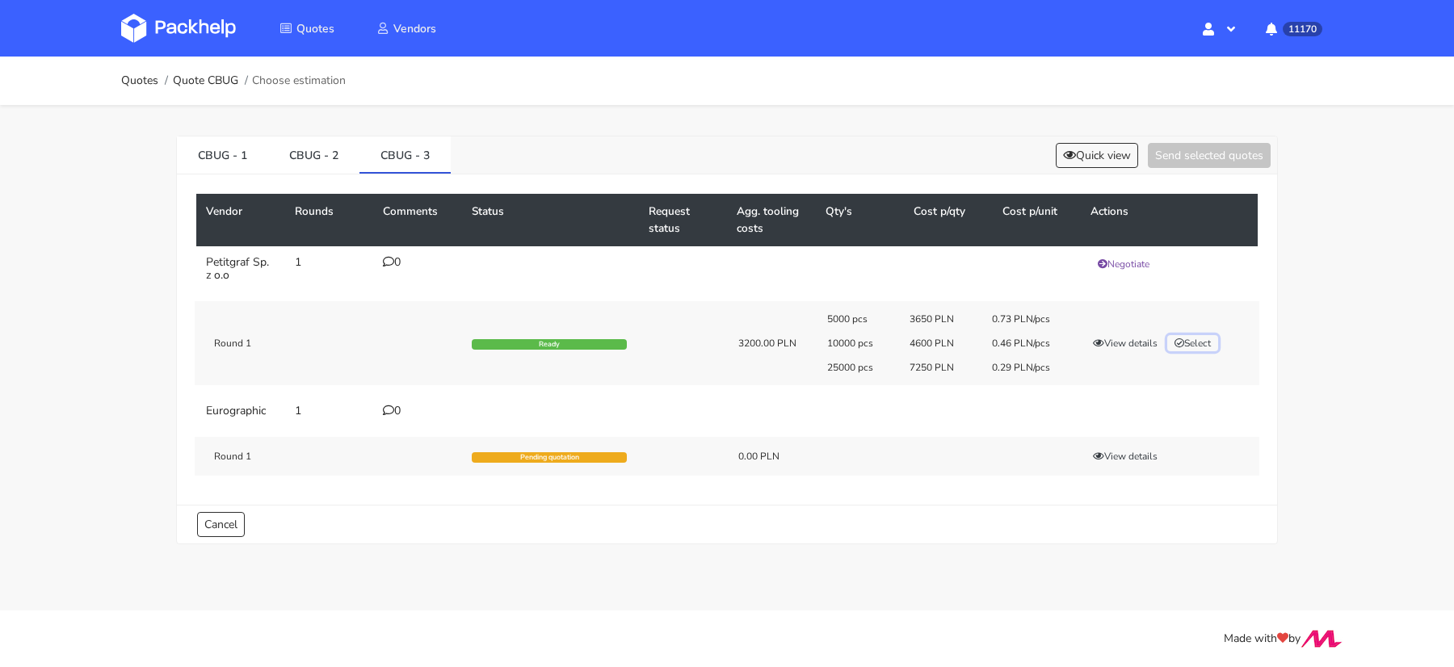
click at [1201, 341] on button "Select" at bounding box center [1192, 343] width 51 height 16
click at [1155, 154] on button "Send selected quotes ( 1 )" at bounding box center [1197, 155] width 145 height 25
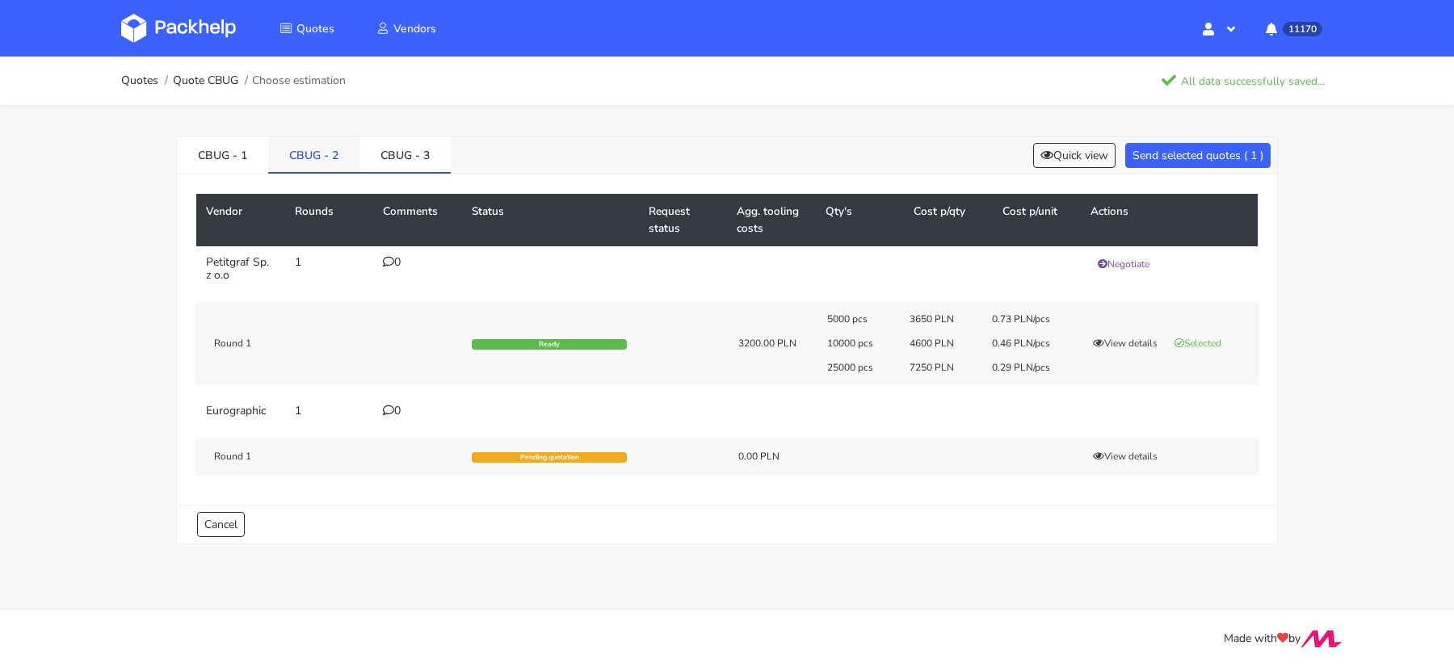
click at [313, 151] on link "CBUG - 2" at bounding box center [313, 155] width 91 height 36
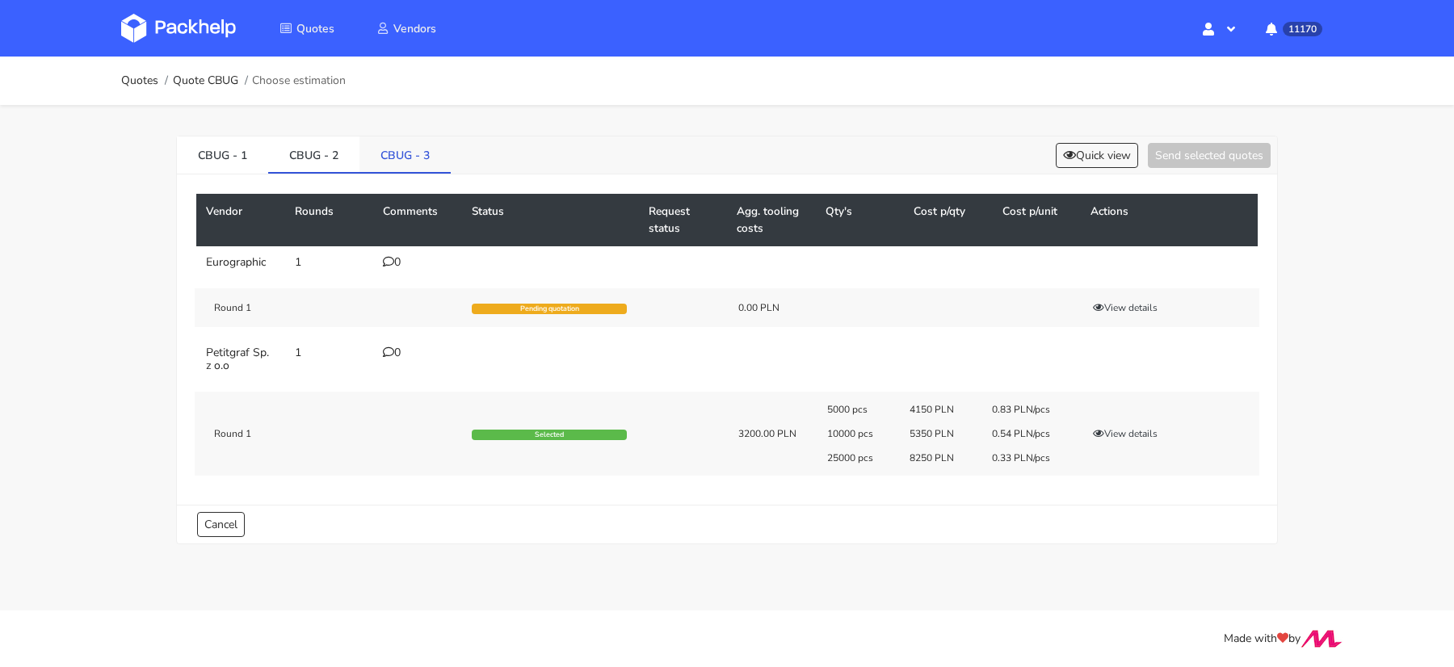
click at [365, 168] on link "CBUG - 3" at bounding box center [405, 155] width 91 height 36
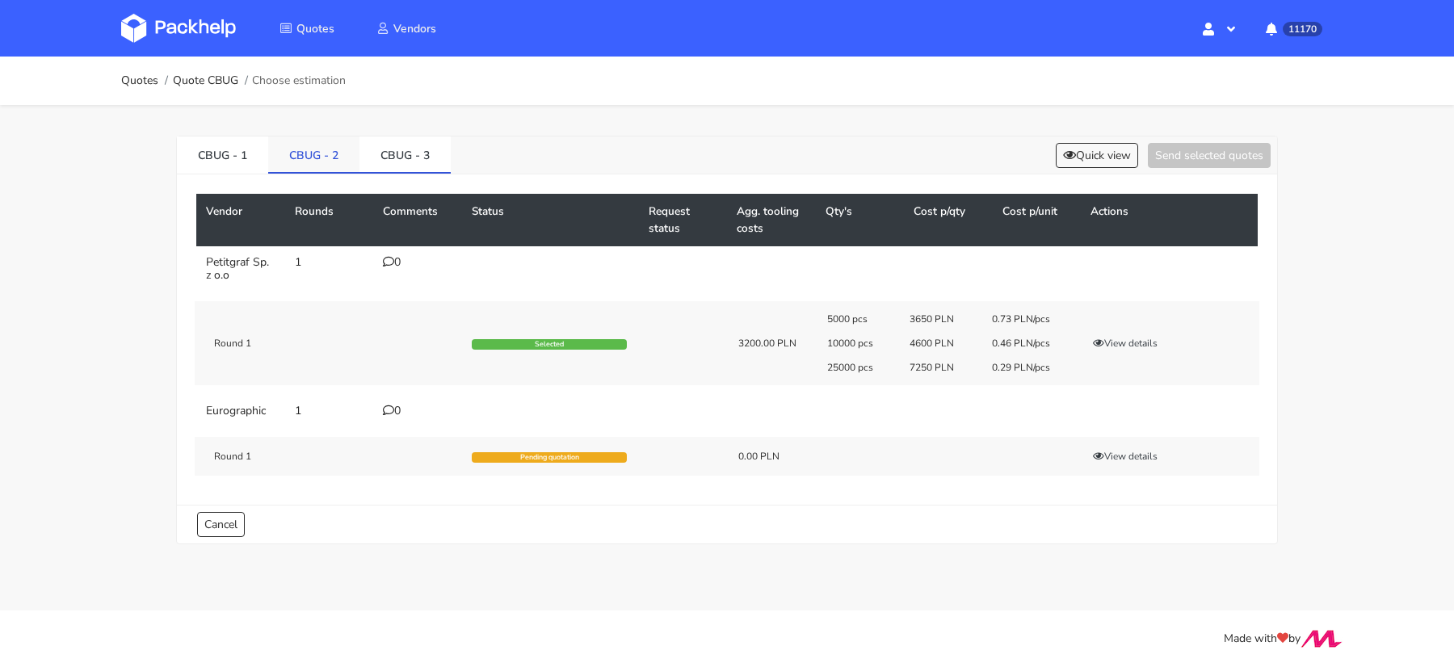
click at [325, 162] on link "CBUG - 2" at bounding box center [313, 155] width 91 height 36
